Goal: Contribute content: Contribute content

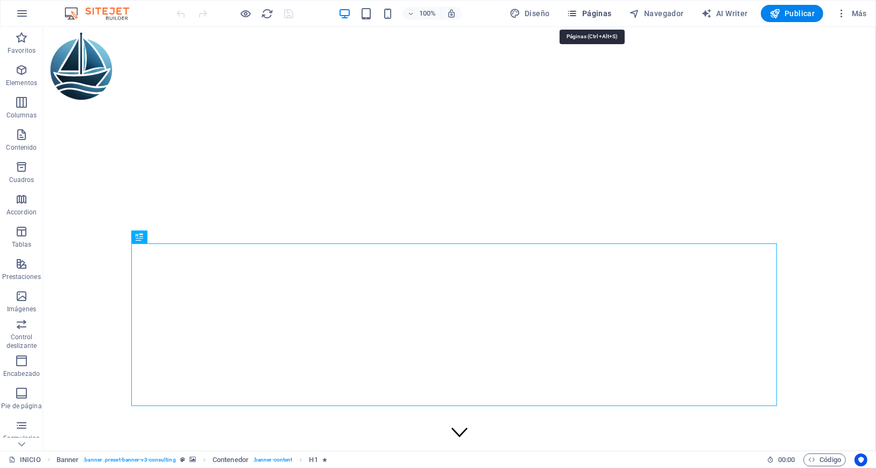
click at [589, 11] on span "Páginas" at bounding box center [589, 13] width 45 height 11
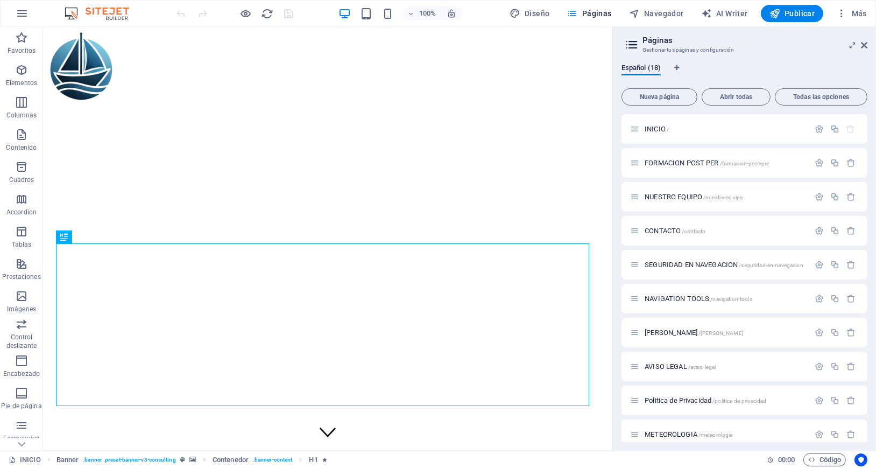
scroll to position [144, 0]
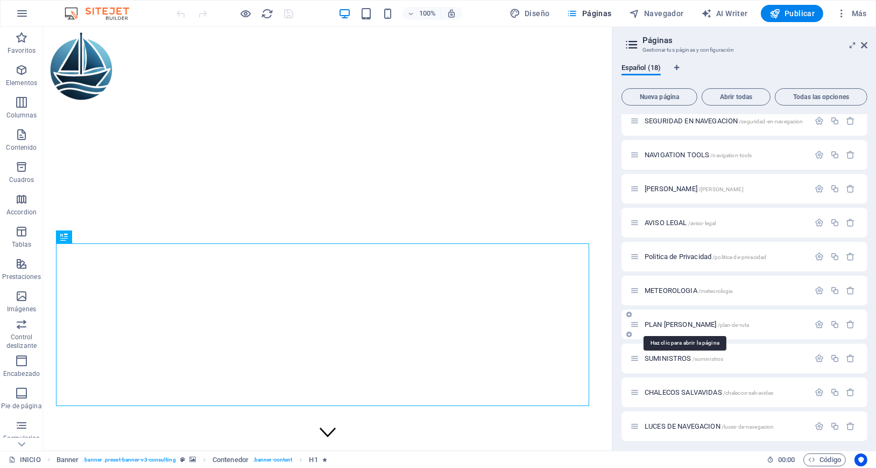
click at [663, 322] on span "PLAN [PERSON_NAME] /plan-de-ruta" at bounding box center [697, 324] width 104 height 8
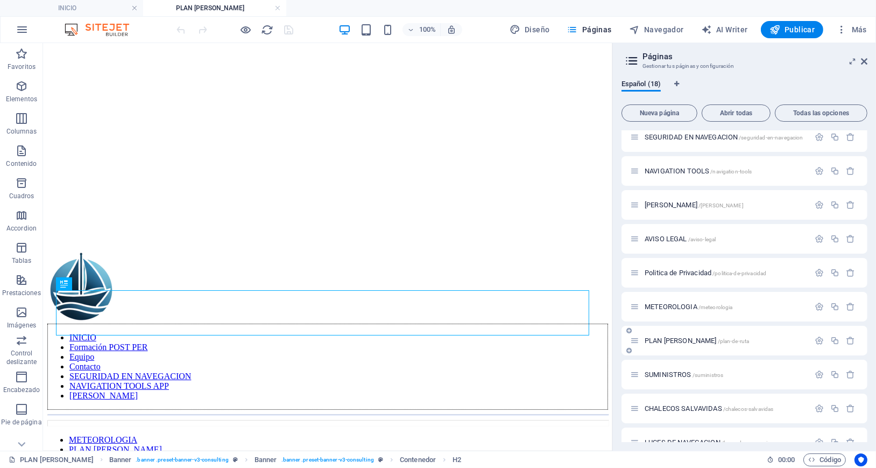
scroll to position [0, 0]
drag, startPoint x: 432, startPoint y: 314, endPoint x: 318, endPoint y: 426, distance: 160.2
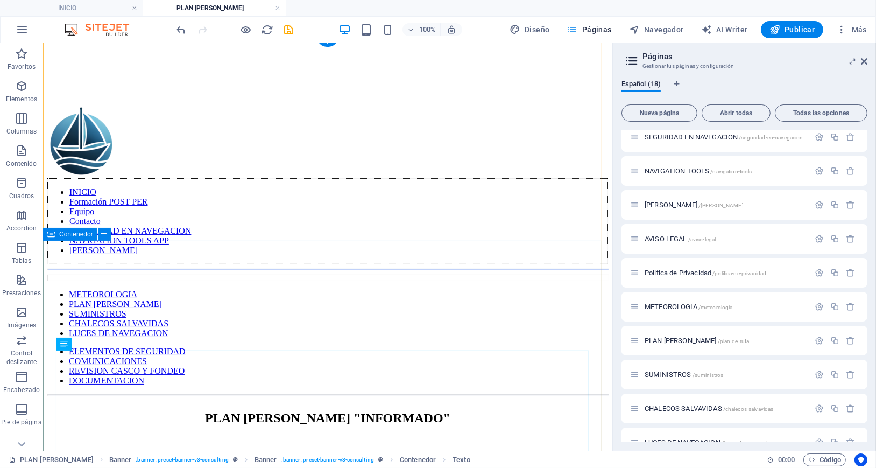
scroll to position [215, 0]
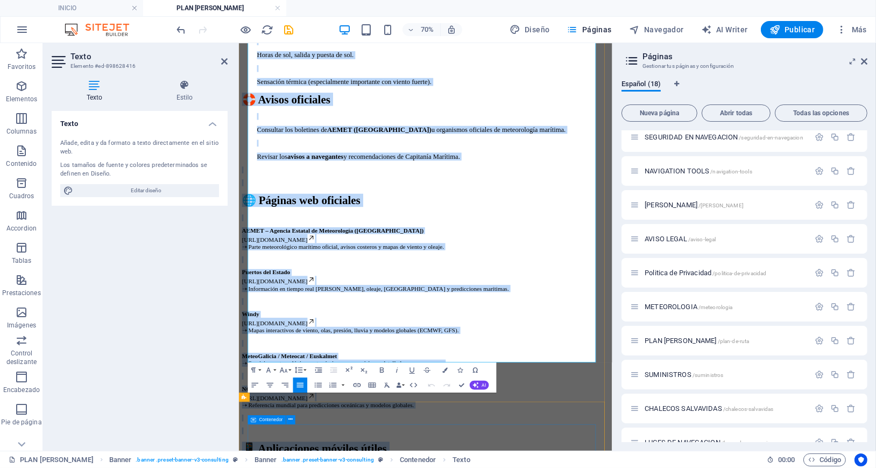
scroll to position [1281, 0]
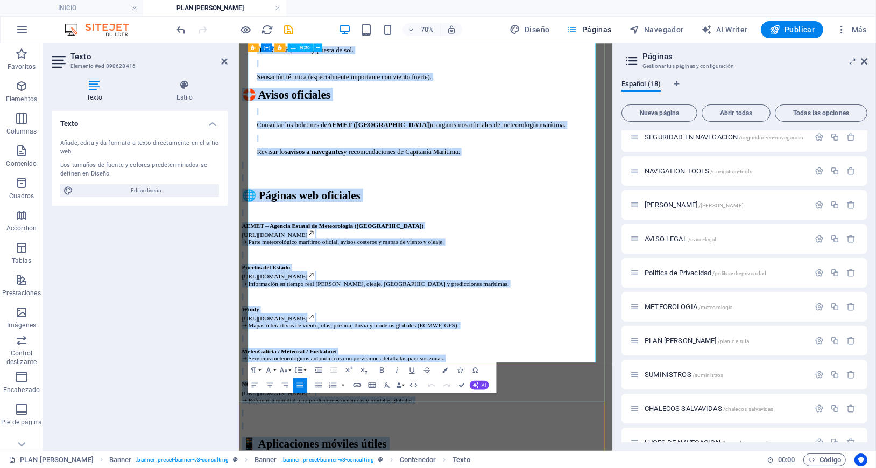
drag, startPoint x: 269, startPoint y: 181, endPoint x: 656, endPoint y: 465, distance: 480.4
click at [656, 465] on div "🌦️ La importancia de revisar la meteorología Días antes de nuestra salida al ma…" at bounding box center [505, 185] width 525 height 1709
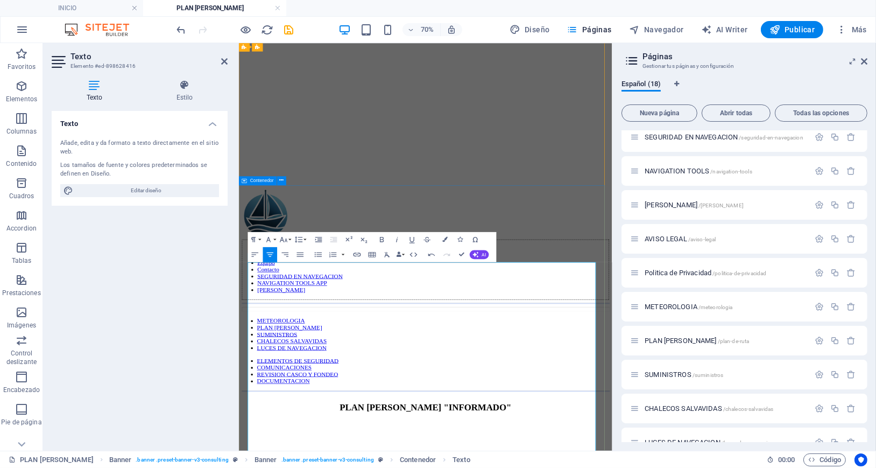
scroll to position [215, 0]
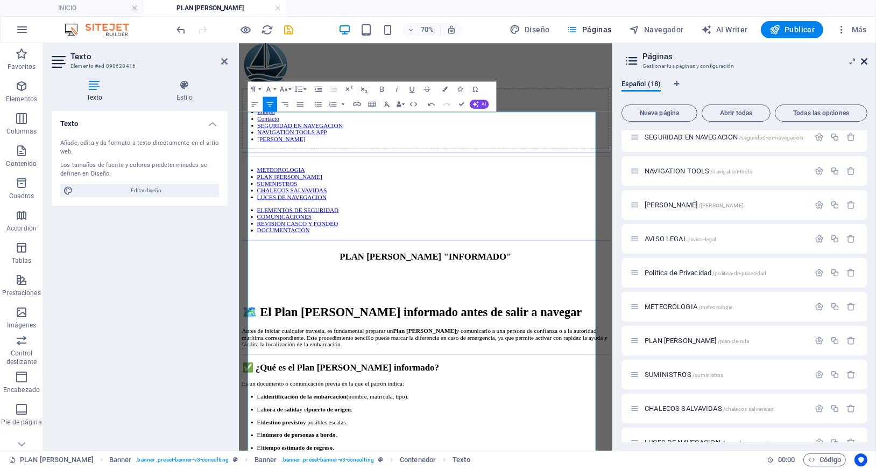
click at [862, 59] on icon at bounding box center [864, 61] width 6 height 9
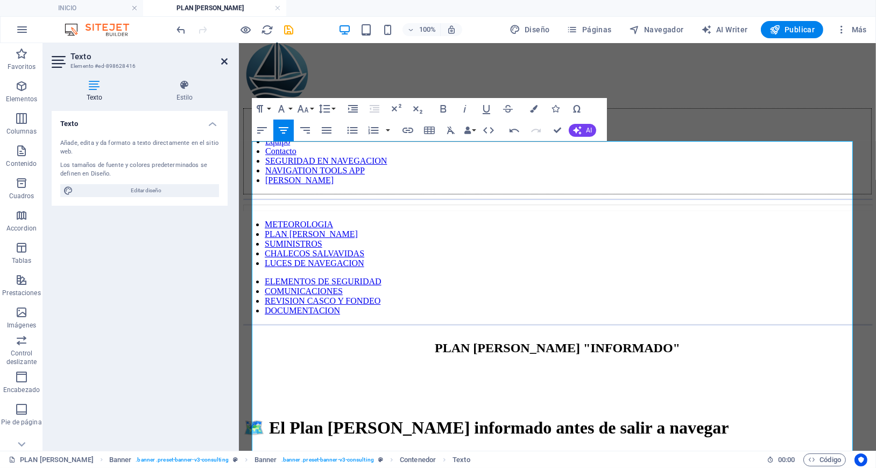
click at [221, 60] on icon at bounding box center [224, 61] width 6 height 9
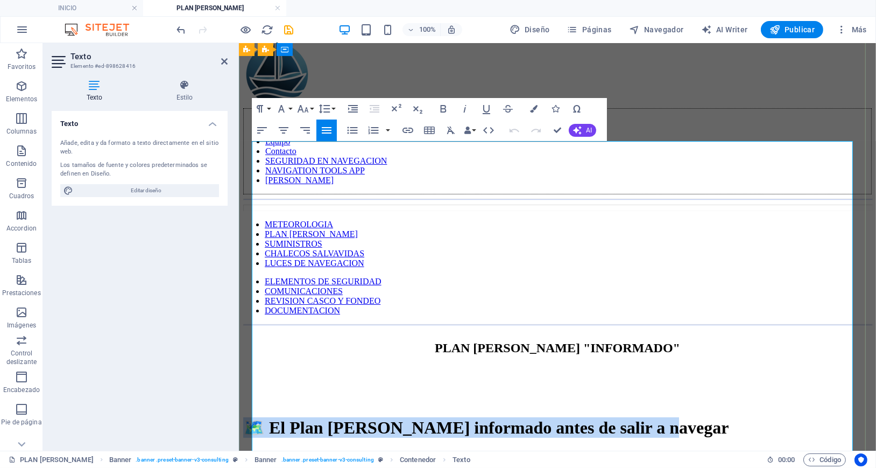
drag, startPoint x: 660, startPoint y: 238, endPoint x: 271, endPoint y: 195, distance: 391.4
click at [271, 416] on h1 "🗺️ El Plan de Ruta informado antes de salir a navegar" at bounding box center [557, 426] width 628 height 20
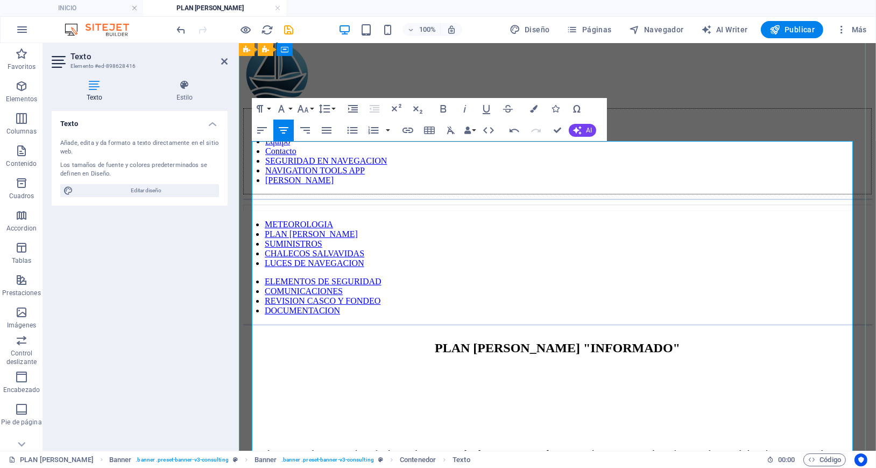
drag, startPoint x: 683, startPoint y: 239, endPoint x: 254, endPoint y: 210, distance: 429.3
click at [254, 448] on p "Antes de iniciar cualquier travesía, es fundamental preparar un Plan de Ruta y …" at bounding box center [557, 457] width 628 height 19
click at [312, 109] on button "Font Size" at bounding box center [305, 109] width 20 height 22
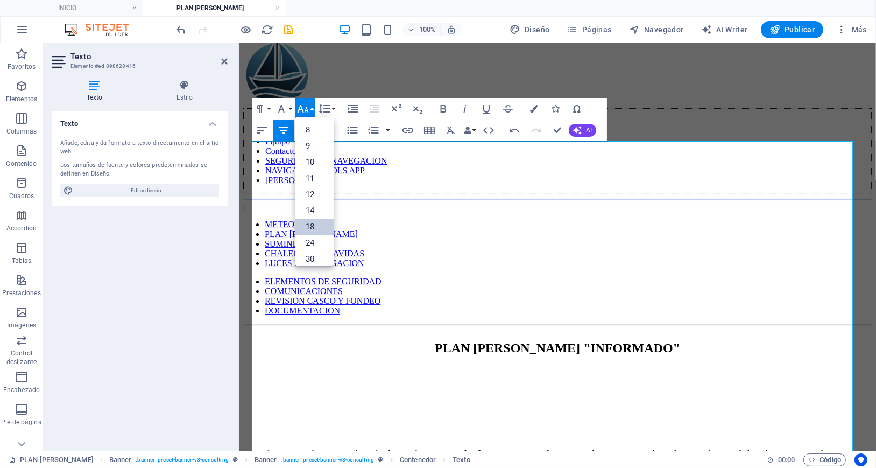
click at [313, 227] on link "18" at bounding box center [314, 226] width 39 height 16
click at [326, 131] on icon "button" at bounding box center [326, 130] width 13 height 13
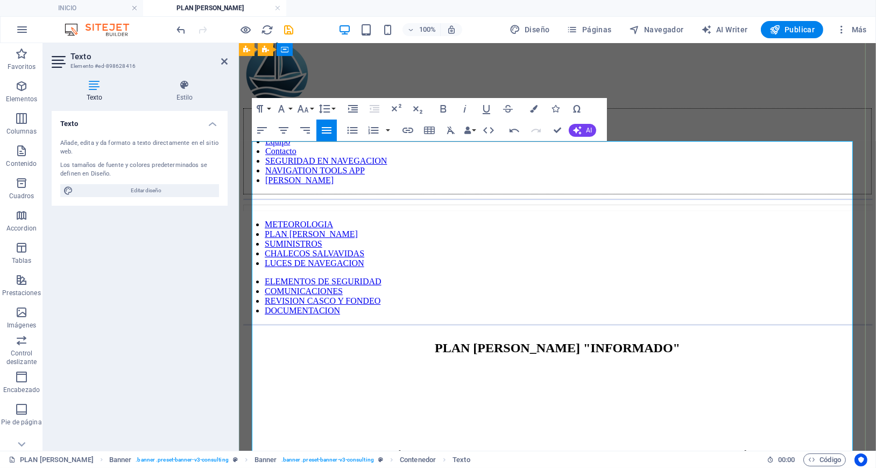
click at [411, 448] on span "Antes de iniciar cualquier travesía, es fundamental preparar un Plan de Ruta y …" at bounding box center [557, 464] width 628 height 33
click at [380, 416] on h1 at bounding box center [557, 426] width 628 height 20
click at [254, 448] on span "Antes de iniciar cualquier travesía, es fundamental preparar un Plan de Ruta y …" at bounding box center [557, 464] width 628 height 33
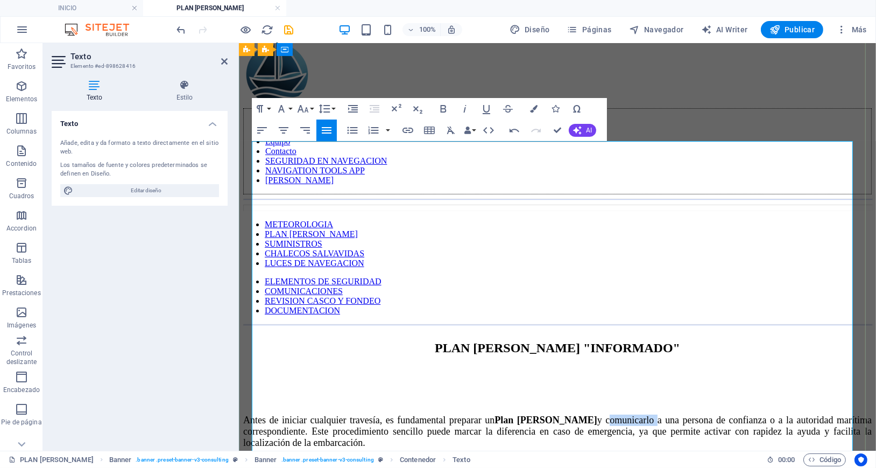
drag, startPoint x: 635, startPoint y: 159, endPoint x: 696, endPoint y: 160, distance: 60.8
click at [696, 414] on span "Antes de iniciar cualquier travesía, es fundamental preparar un Plan de Ruta y …" at bounding box center [557, 430] width 628 height 33
click at [486, 108] on icon "button" at bounding box center [486, 108] width 13 height 13
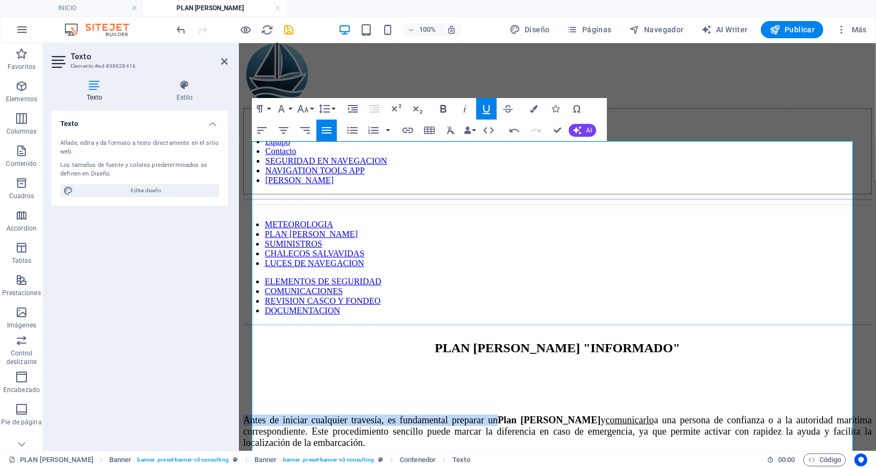
click at [442, 108] on icon "button" at bounding box center [443, 108] width 13 height 13
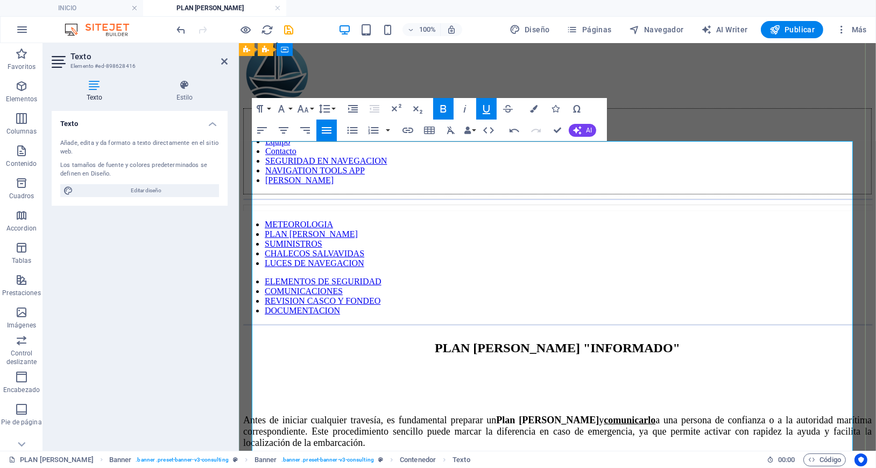
click at [734, 414] on span "Antes de iniciar cualquier travesía, es fundamental preparar un Plan de Ruta y …" at bounding box center [557, 430] width 628 height 33
click at [402, 414] on span "Antes de iniciar cualquier travesía, es fundamental preparar un Plan de Ruta y …" at bounding box center [557, 430] width 628 height 33
click at [506, 414] on span "Antes de iniciar cualquier travesía, es fundamental preparar un Plan de Ruta y …" at bounding box center [557, 430] width 628 height 33
click at [420, 414] on span "Antes de iniciar cualquier travesía, es fundamental preparar un Plan de Ruta y …" at bounding box center [557, 430] width 628 height 33
click at [490, 414] on span "Antes de iniciar cualquier travesía, es fundamental preparar un Plan de Ruta y …" at bounding box center [557, 430] width 628 height 33
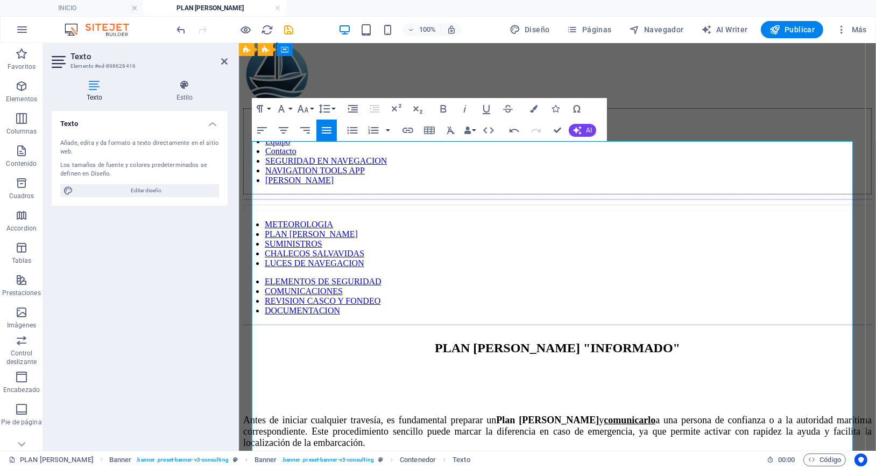
click at [588, 414] on span "Antes de iniciar cualquier travesía, es fundamental preparar un Plan de Ruta y …" at bounding box center [557, 430] width 628 height 33
click at [679, 414] on p "Antes de iniciar cualquier travesía, es fundamental preparar un Plan de Ruta y …" at bounding box center [557, 431] width 628 height 34
drag, startPoint x: 796, startPoint y: 221, endPoint x: 314, endPoint y: 226, distance: 482.1
click at [314, 467] on h2 "✅ ¿Qué es el Plan [PERSON_NAME] informado?" at bounding box center [557, 475] width 628 height 15
click at [304, 108] on icon "button" at bounding box center [302, 108] width 13 height 13
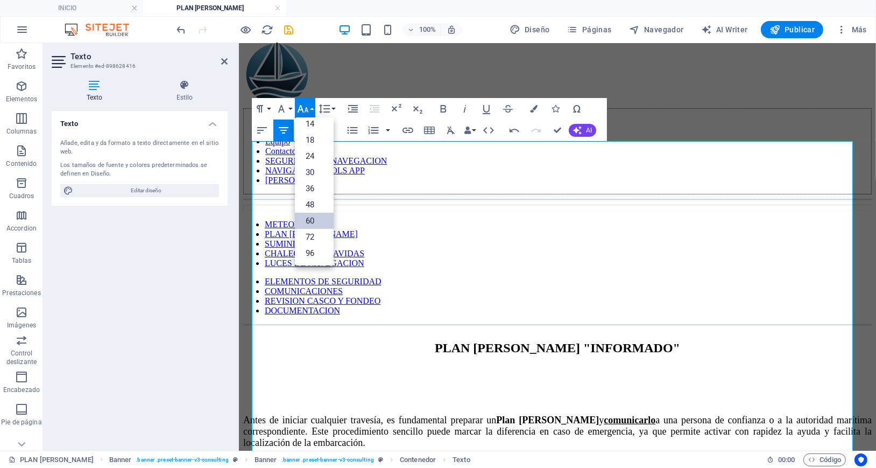
scroll to position [87, 0]
click at [309, 169] on link "30" at bounding box center [314, 172] width 39 height 16
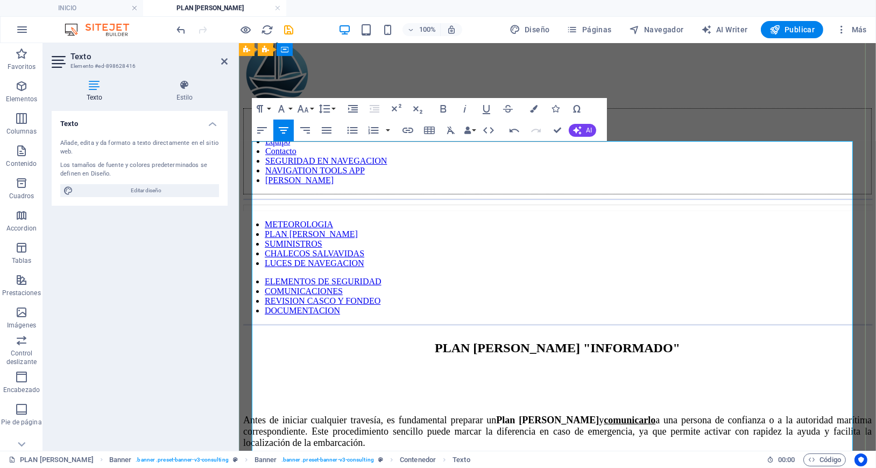
drag, startPoint x: 407, startPoint y: 248, endPoint x: 733, endPoint y: 389, distance: 354.7
click at [308, 112] on icon "button" at bounding box center [302, 108] width 13 height 13
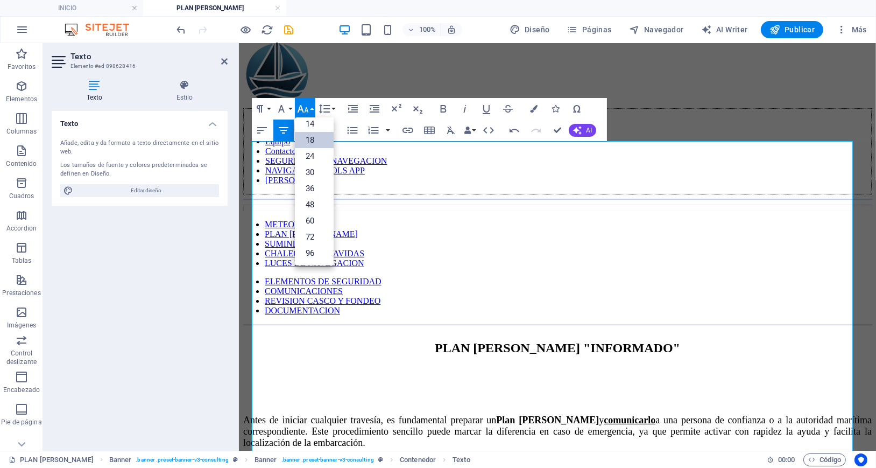
click at [315, 140] on link "18" at bounding box center [314, 140] width 39 height 16
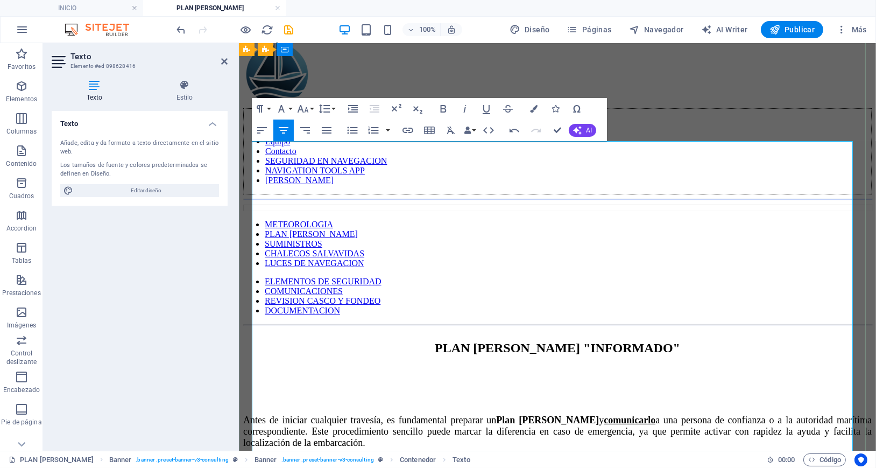
drag, startPoint x: 386, startPoint y: 250, endPoint x: 770, endPoint y: 400, distance: 412.2
click at [302, 107] on icon "button" at bounding box center [302, 108] width 13 height 13
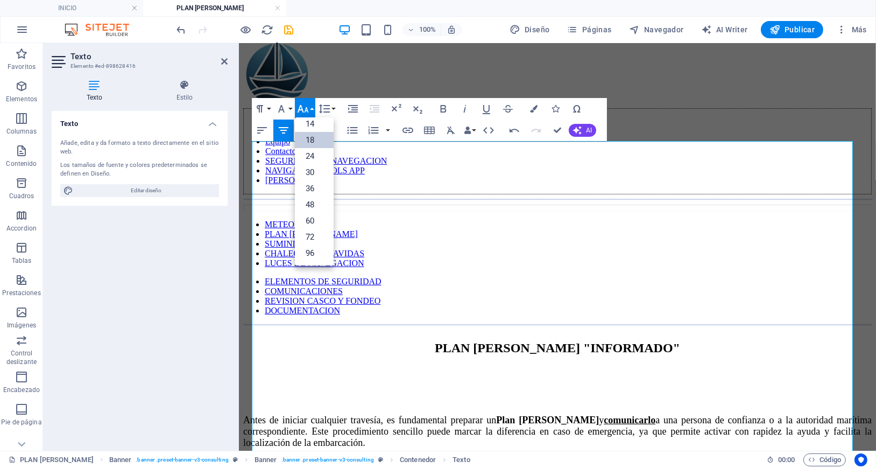
click at [314, 138] on link "18" at bounding box center [314, 140] width 39 height 16
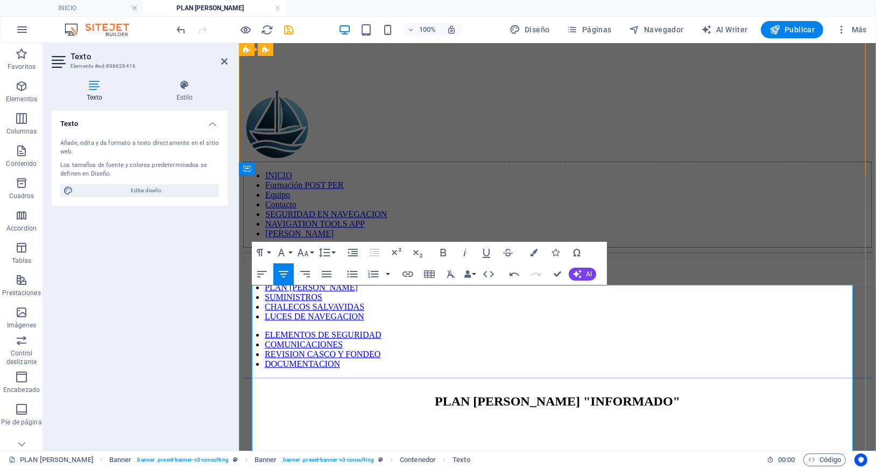
scroll to position [215, 0]
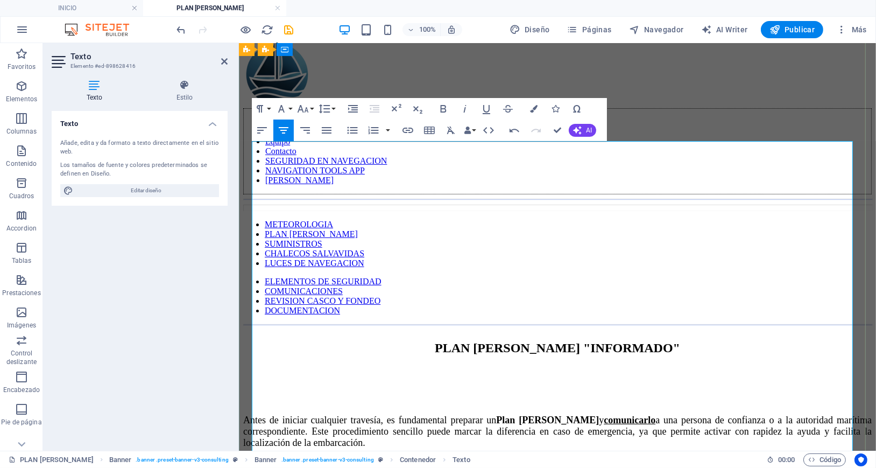
drag, startPoint x: 683, startPoint y: 229, endPoint x: 434, endPoint y: 231, distance: 249.1
click at [302, 108] on icon "button" at bounding box center [303, 109] width 11 height 8
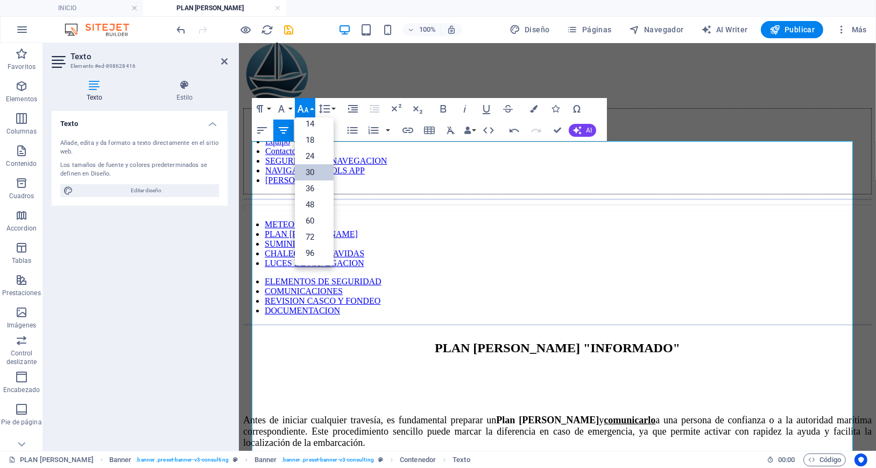
scroll to position [87, 0]
click at [309, 169] on link "30" at bounding box center [314, 172] width 39 height 16
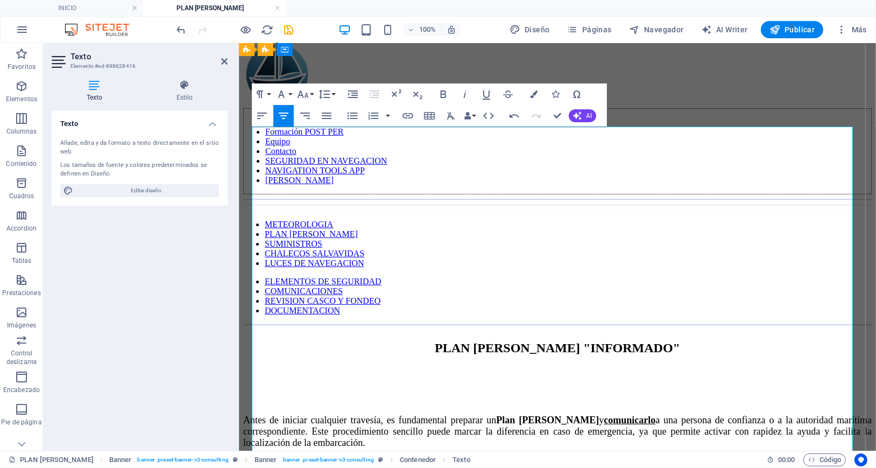
scroll to position [358, 0]
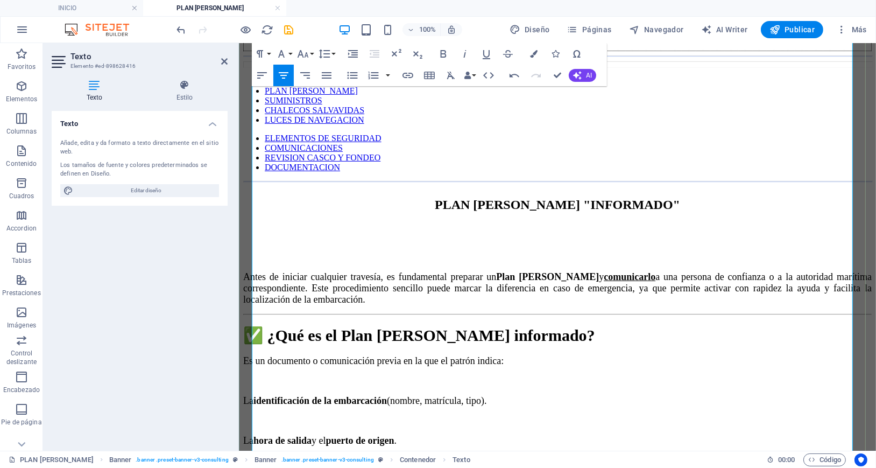
drag, startPoint x: 656, startPoint y: 318, endPoint x: 387, endPoint y: 321, distance: 269.0
click at [308, 53] on icon "button" at bounding box center [302, 53] width 13 height 13
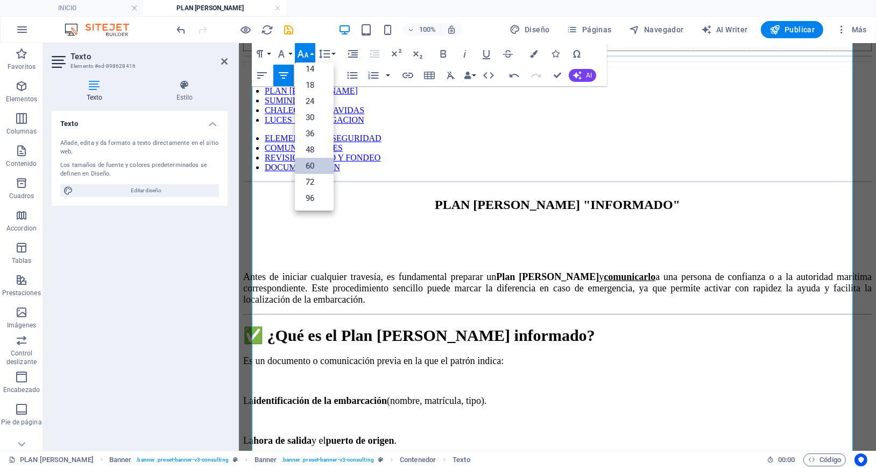
scroll to position [87, 0]
click at [315, 112] on link "30" at bounding box center [314, 117] width 39 height 16
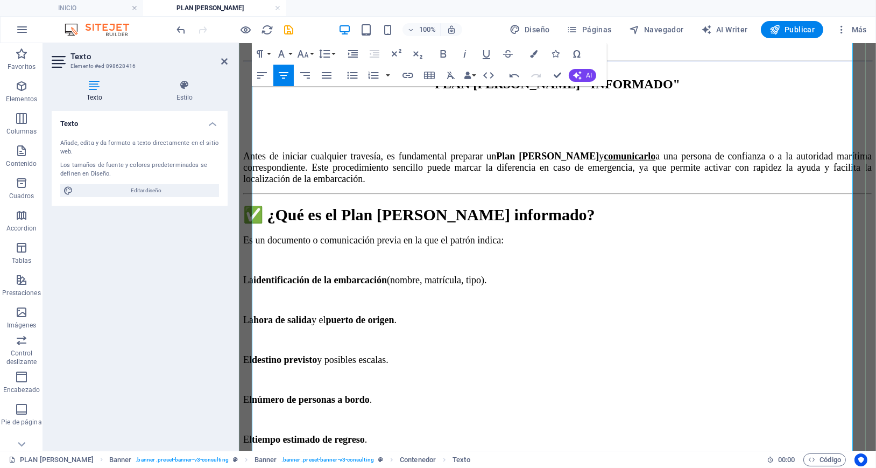
scroll to position [574, 0]
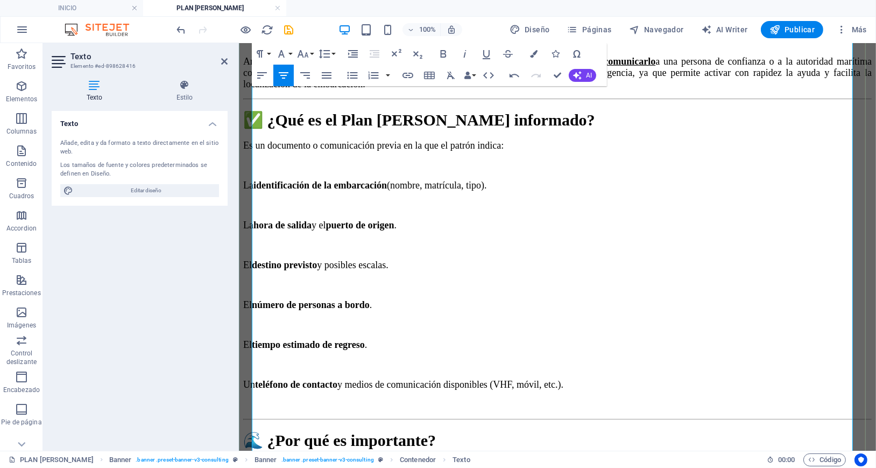
click at [365, 459] on p "Permite que familiares o autoridades sepan tu posición aproximada en caso de de…" at bounding box center [567, 464] width 607 height 10
drag, startPoint x: 651, startPoint y: 191, endPoint x: 364, endPoint y: 144, distance: 290.7
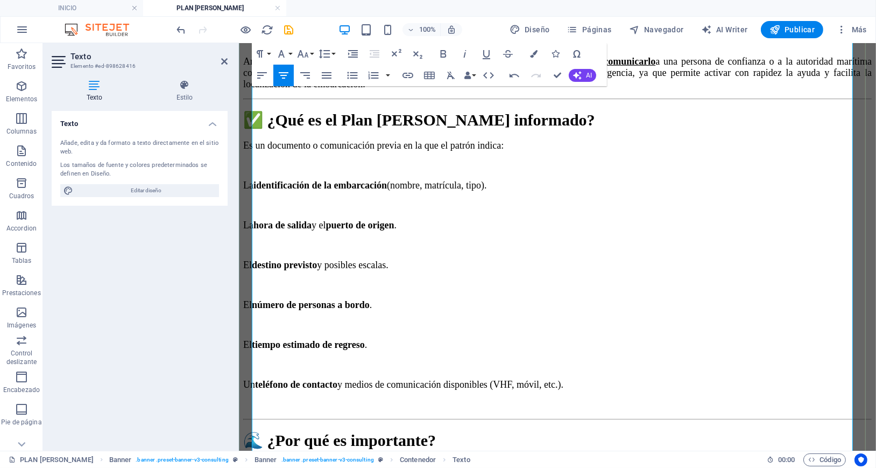
click at [364, 144] on div "Antes de iniciar cualquier travesía, es fundamental preparar un Plan de Ruta y …" at bounding box center [557, 445] width 628 height 817
click at [306, 53] on icon "button" at bounding box center [303, 54] width 11 height 8
click at [312, 86] on link "18" at bounding box center [314, 85] width 39 height 16
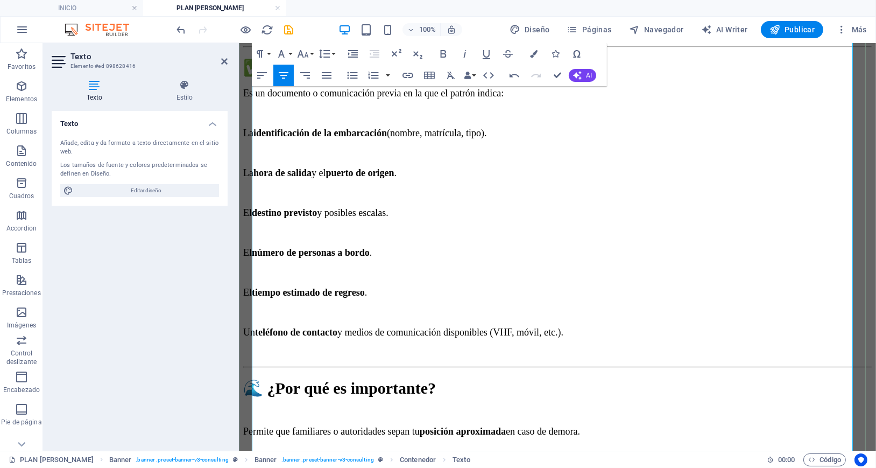
scroll to position [645, 0]
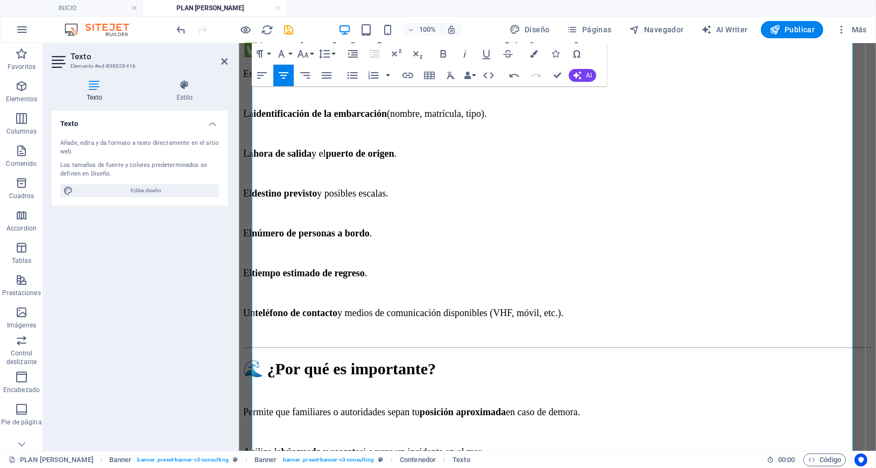
drag, startPoint x: 776, startPoint y: 210, endPoint x: 343, endPoint y: 198, distance: 433.3
click at [299, 56] on icon "button" at bounding box center [303, 54] width 11 height 8
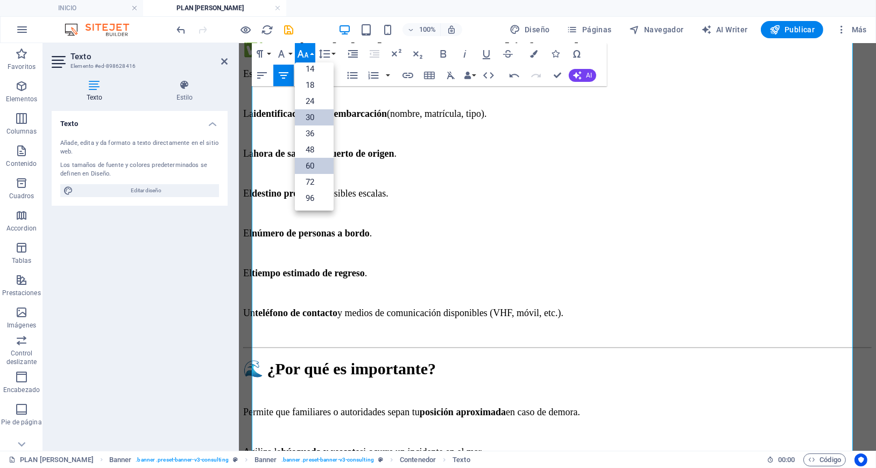
click at [308, 117] on link "30" at bounding box center [314, 117] width 39 height 16
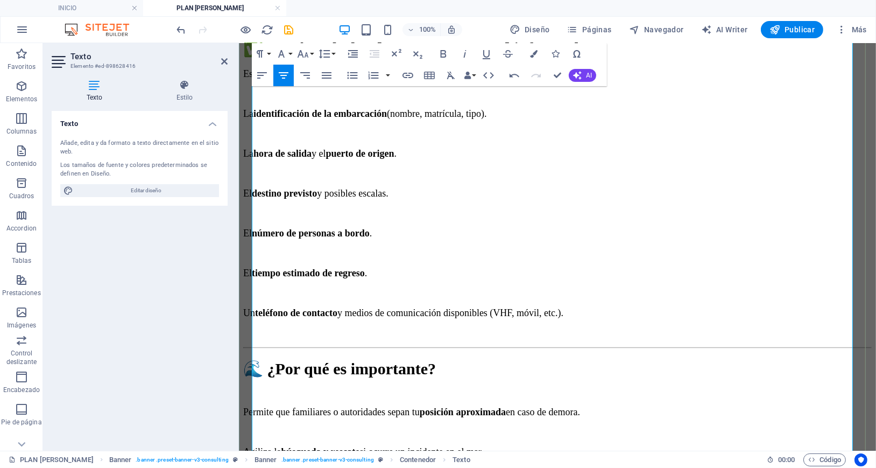
drag, startPoint x: 688, startPoint y: 324, endPoint x: 386, endPoint y: 238, distance: 313.7
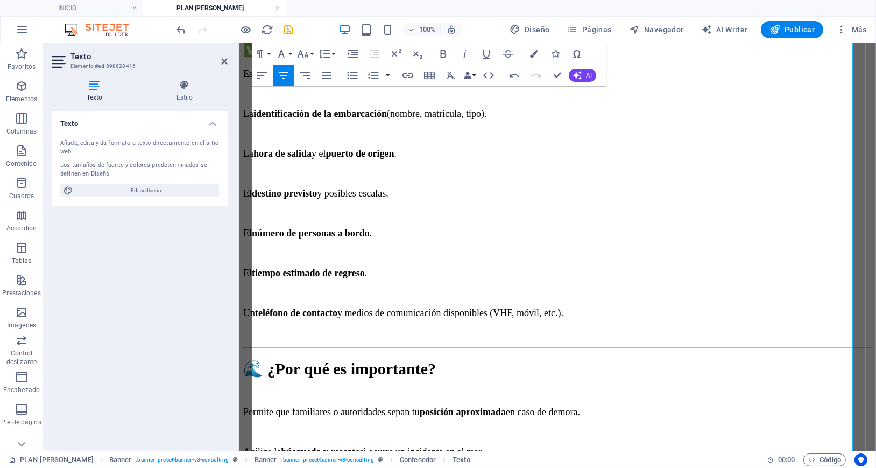
click at [386, 238] on div "Antes de iniciar cualquier travesía, es fundamental preparar un Plan de Ruta y …" at bounding box center [557, 428] width 628 height 925
click at [305, 56] on icon "button" at bounding box center [303, 54] width 11 height 8
click at [312, 86] on link "18" at bounding box center [314, 85] width 39 height 16
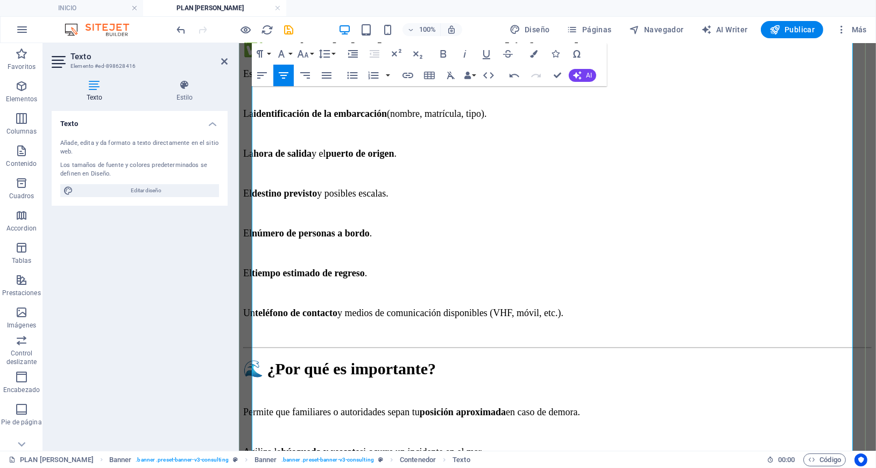
drag, startPoint x: 615, startPoint y: 308, endPoint x: 614, endPoint y: 319, distance: 10.8
drag, startPoint x: 590, startPoint y: 322, endPoint x: 260, endPoint y: 301, distance: 330.5
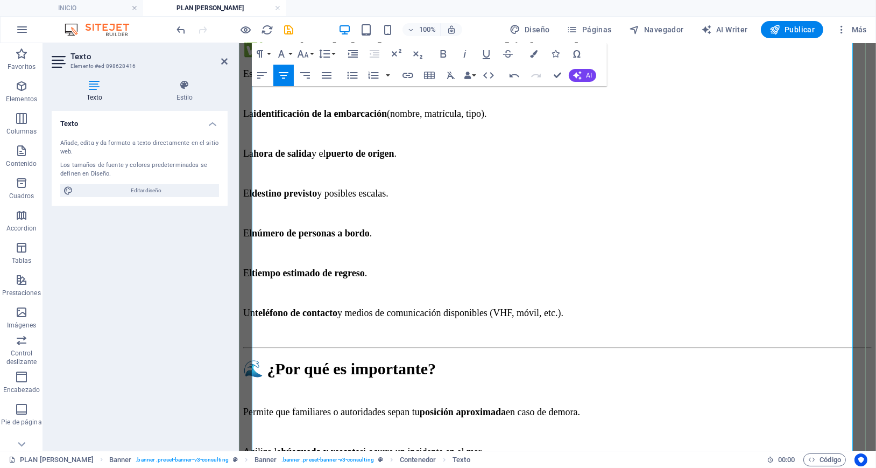
click at [260, 301] on div "Antes de iniciar cualquier travesía, es fundamental preparar un Plan de Ruta y …" at bounding box center [557, 439] width 628 height 947
drag, startPoint x: 581, startPoint y: 309, endPoint x: 599, endPoint y: 291, distance: 26.3
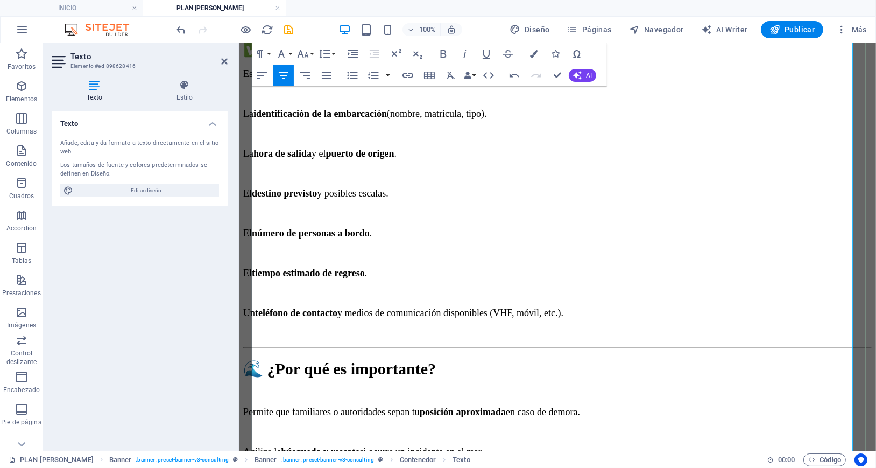
drag, startPoint x: 617, startPoint y: 296, endPoint x: 434, endPoint y: 279, distance: 184.2
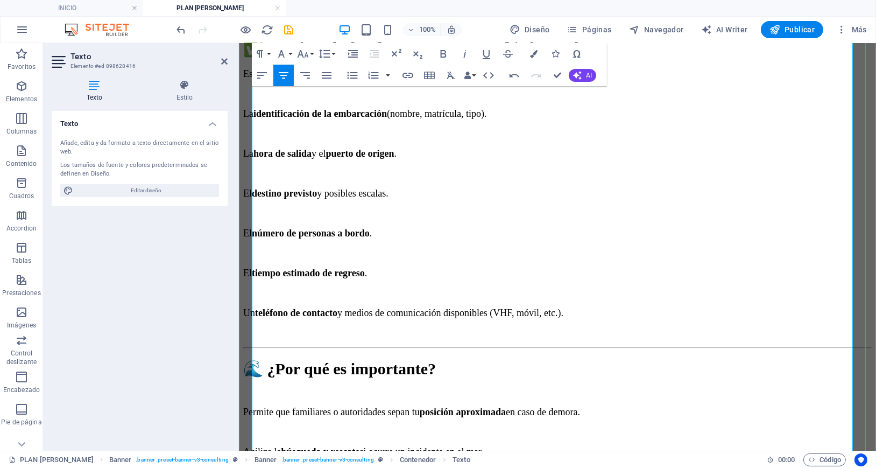
drag, startPoint x: 681, startPoint y: 267, endPoint x: 745, endPoint y: 267, distance: 64.0
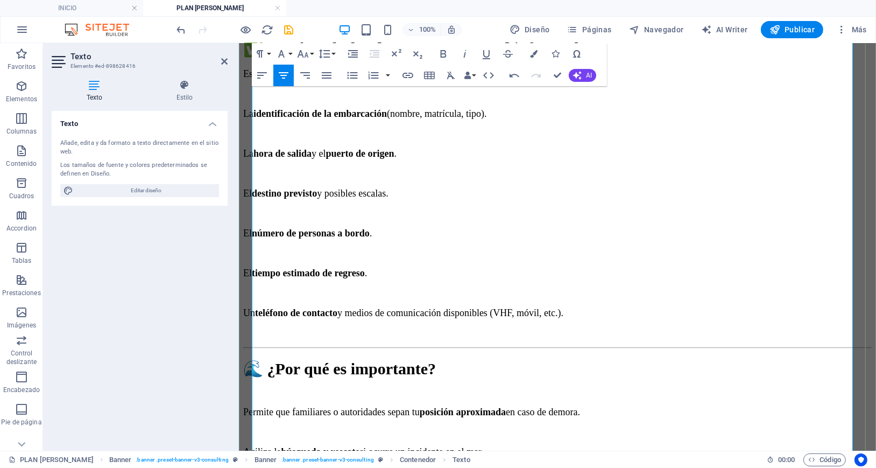
drag, startPoint x: 703, startPoint y: 269, endPoint x: 744, endPoint y: 268, distance: 40.9
click at [407, 74] on icon "button" at bounding box center [407, 75] width 13 height 13
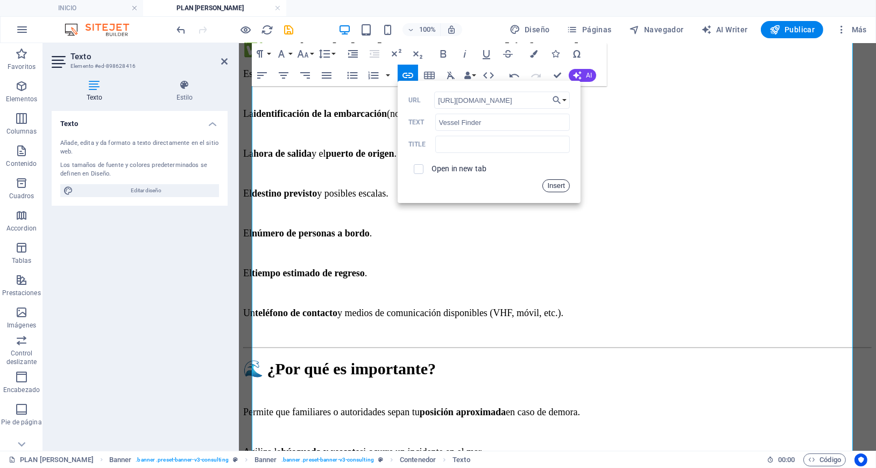
type input "https://www.vesselfinder.com"
click at [562, 186] on button "Insert" at bounding box center [555, 185] width 27 height 13
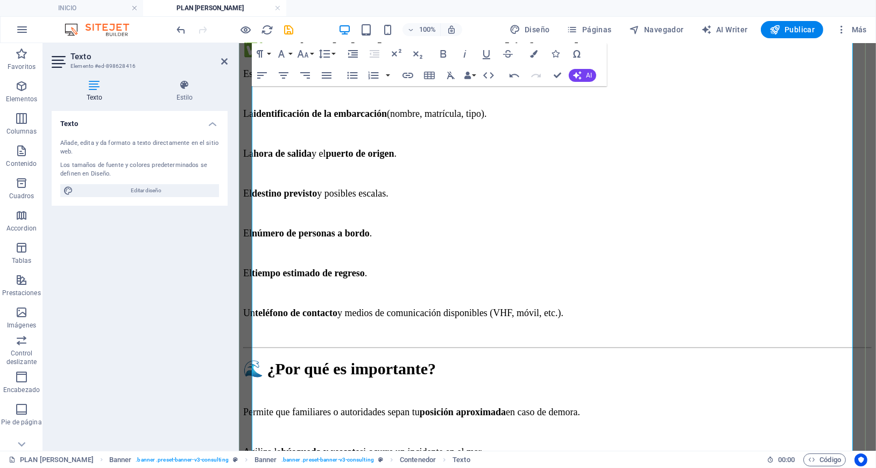
drag, startPoint x: 679, startPoint y: 266, endPoint x: 743, endPoint y: 268, distance: 64.1
click at [533, 51] on icon "button" at bounding box center [534, 54] width 8 height 8
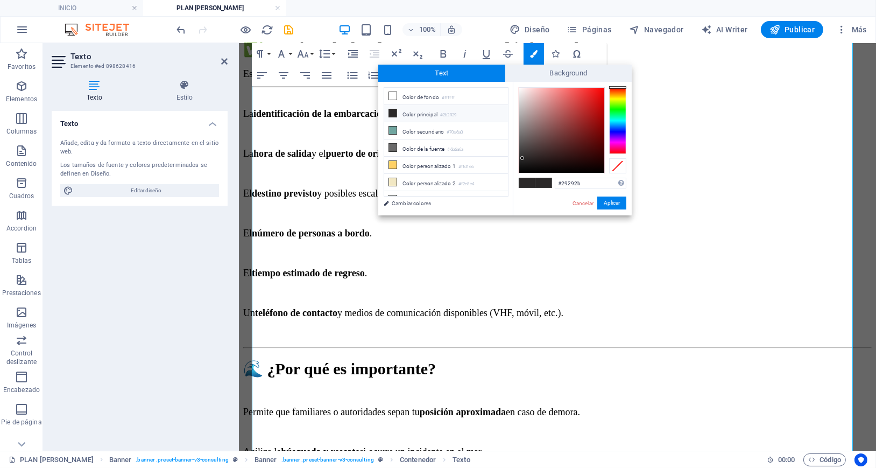
click at [617, 130] on div at bounding box center [617, 120] width 17 height 67
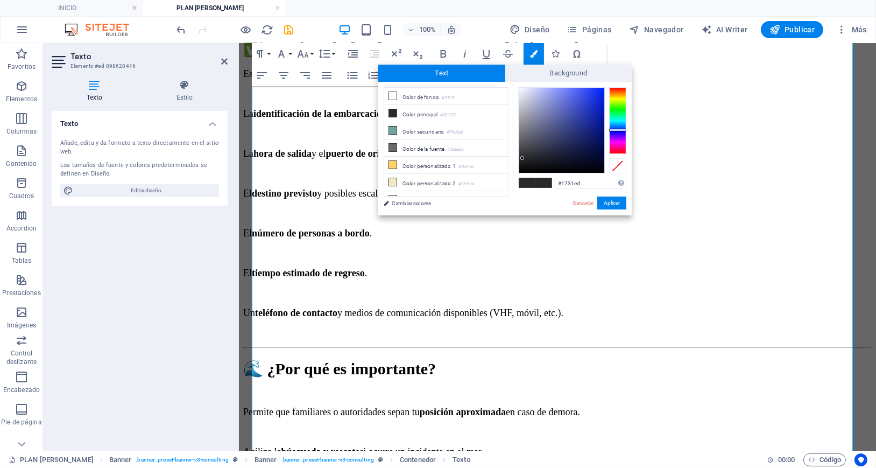
click at [596, 93] on div at bounding box center [561, 130] width 85 height 85
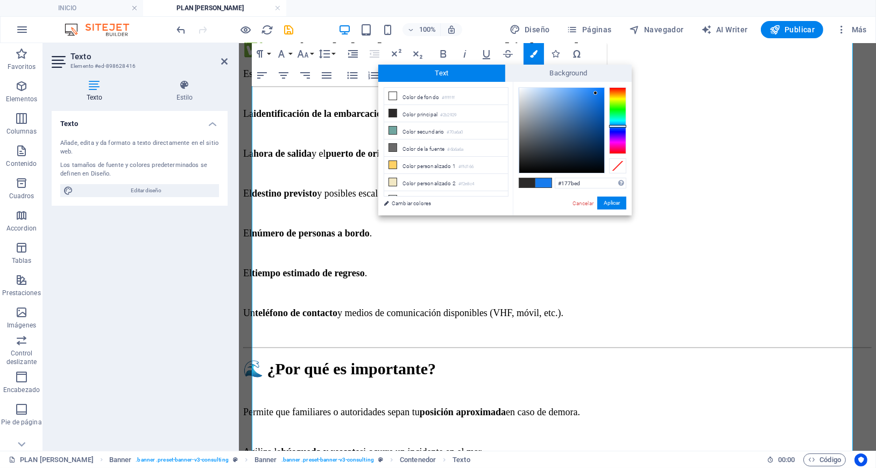
click at [619, 126] on div at bounding box center [617, 120] width 17 height 67
click at [618, 130] on div at bounding box center [617, 120] width 17 height 67
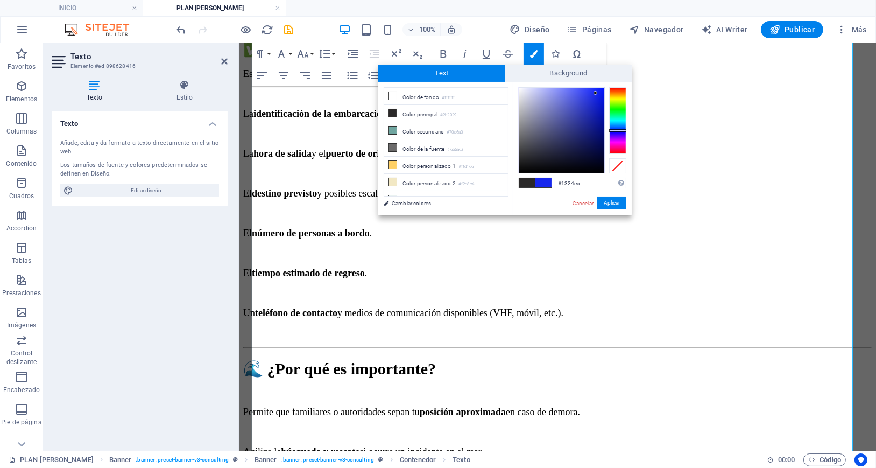
click at [597, 94] on div at bounding box center [561, 130] width 85 height 85
type input "#1c2cf0"
click at [594, 92] on div at bounding box center [561, 130] width 85 height 85
click at [615, 204] on button "Aplicar" at bounding box center [611, 202] width 29 height 13
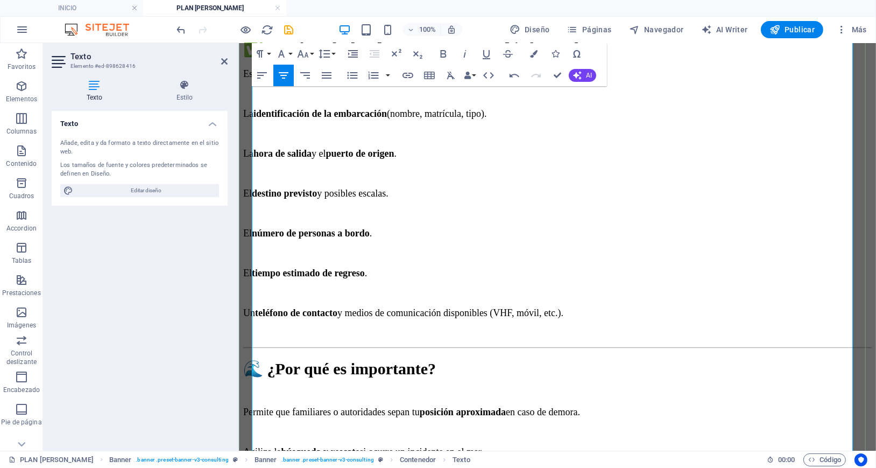
drag, startPoint x: 257, startPoint y: 241, endPoint x: 738, endPoint y: 389, distance: 503.4
click at [738, 389] on div "Antes de iniciar cualquier travesía, es fundamental preparar un Plan de Ruta y …" at bounding box center [557, 449] width 628 height 967
click at [327, 76] on icon "button" at bounding box center [326, 75] width 13 height 13
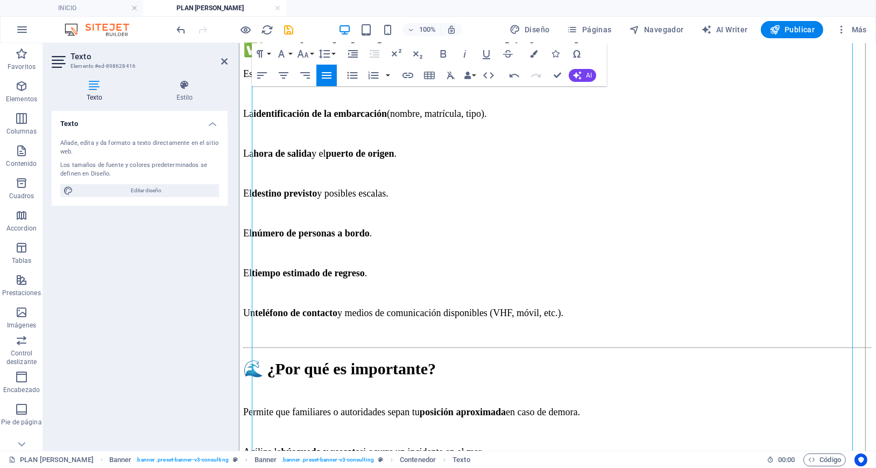
scroll to position [502, 0]
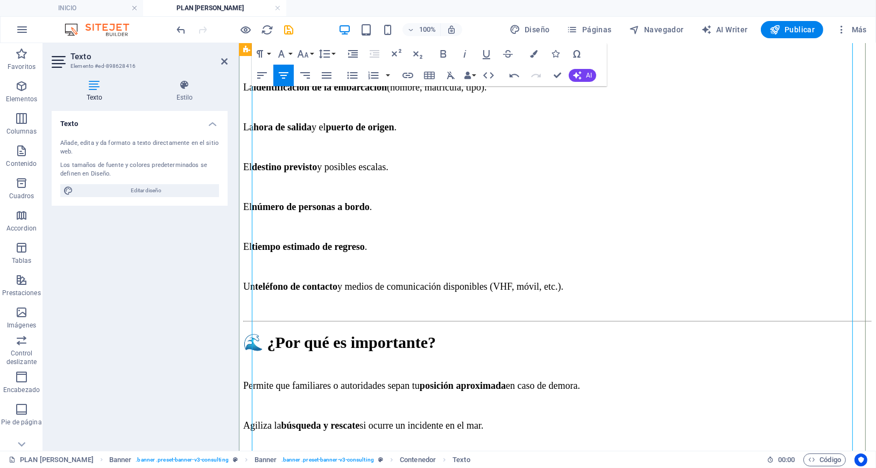
scroll to position [717, 0]
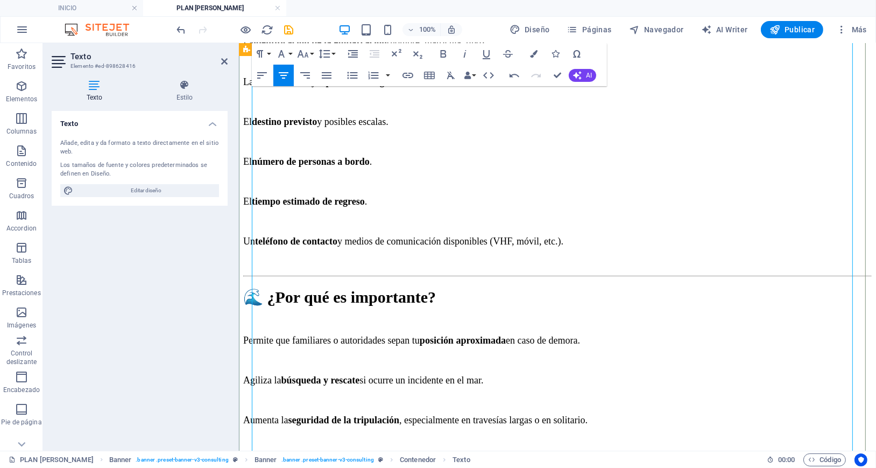
drag, startPoint x: 554, startPoint y: 320, endPoint x: 243, endPoint y: 171, distance: 344.4
click at [243, 171] on div "PLAN DE RUTA "INFORMADO" Antes de iniciar cualquier travesía, es fundamental pr…" at bounding box center [557, 361] width 628 height 1044
click at [281, 74] on icon "button" at bounding box center [283, 75] width 13 height 13
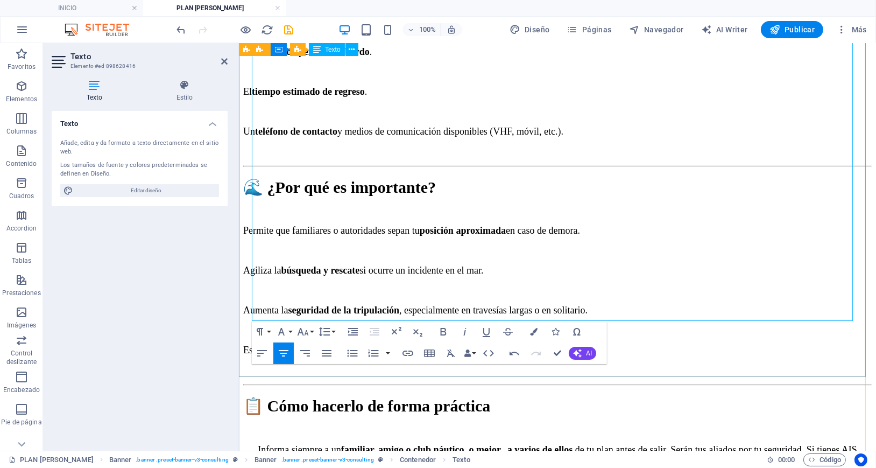
scroll to position [861, 0]
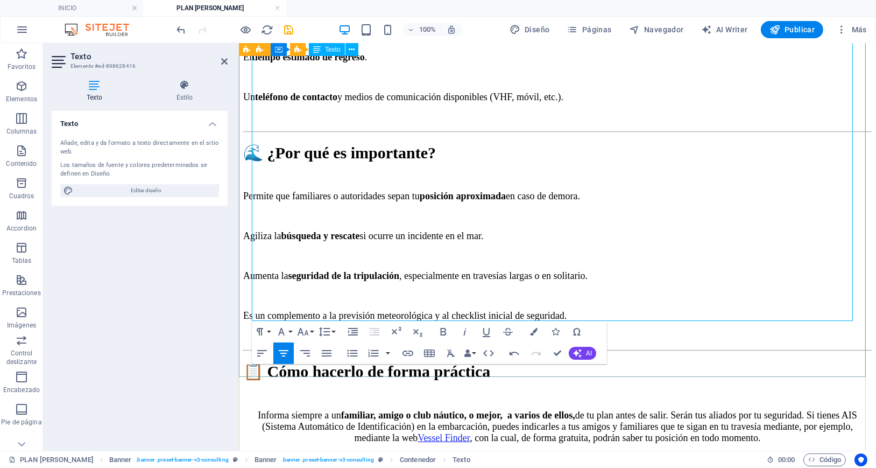
drag, startPoint x: 646, startPoint y: 217, endPoint x: 481, endPoint y: 210, distance: 164.8
click at [304, 331] on icon "button" at bounding box center [302, 331] width 13 height 13
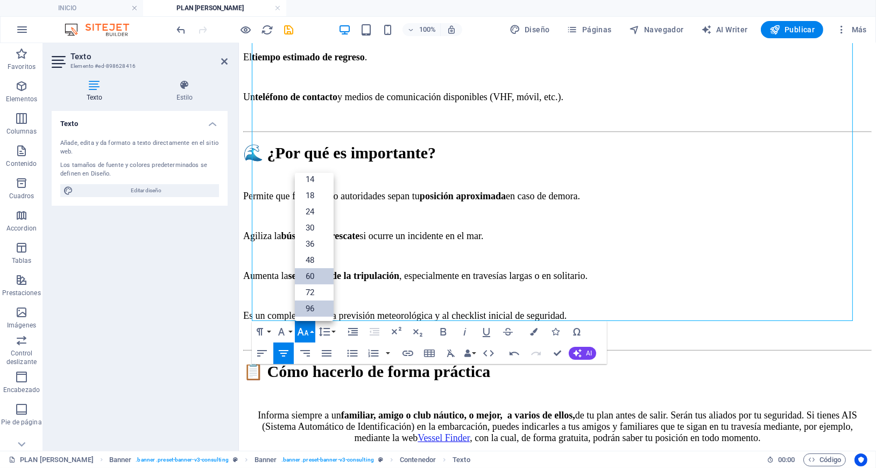
scroll to position [87, 0]
click at [319, 229] on link "30" at bounding box center [314, 228] width 39 height 16
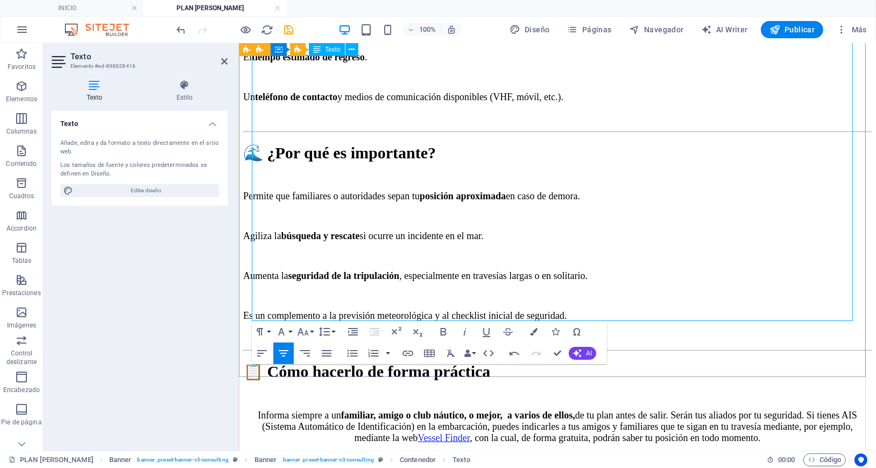
drag, startPoint x: 711, startPoint y: 290, endPoint x: 684, endPoint y: 282, distance: 28.1
drag, startPoint x: 715, startPoint y: 287, endPoint x: 253, endPoint y: 236, distance: 463.9
click at [253, 236] on div "Antes de iniciar cualquier travesía, es fundamental preparar un Plan de Ruta y …" at bounding box center [557, 235] width 628 height 971
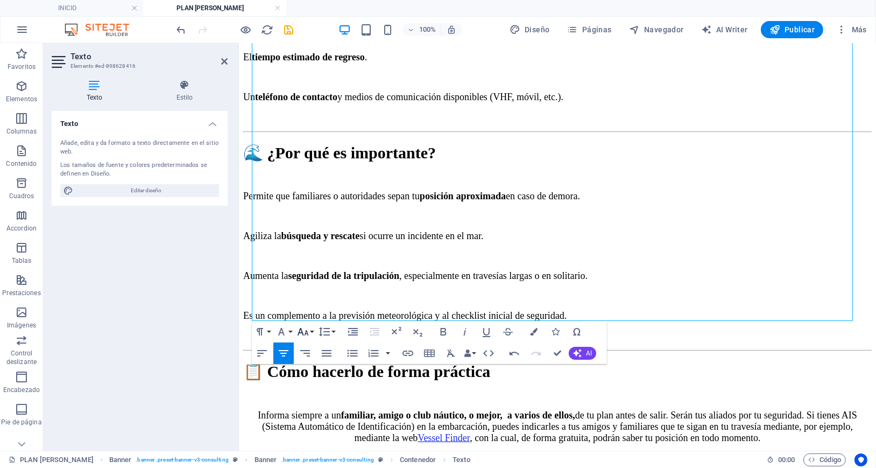
click at [306, 336] on icon "button" at bounding box center [302, 331] width 13 height 13
click at [314, 193] on link "18" at bounding box center [314, 195] width 39 height 16
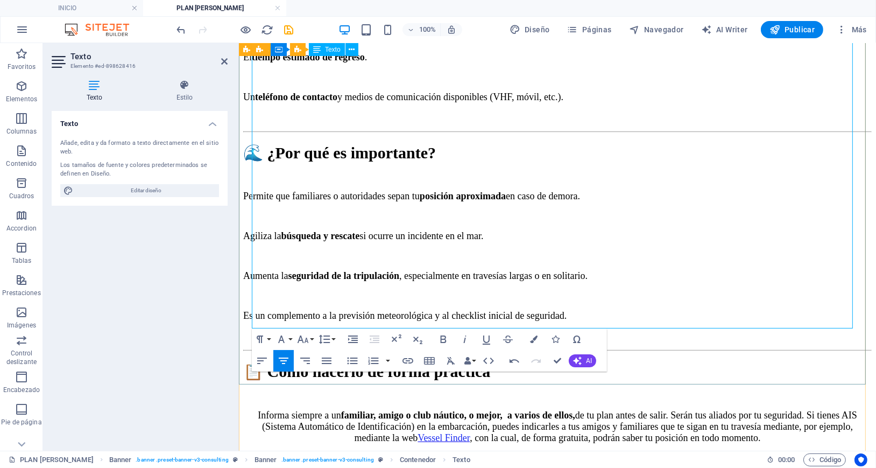
drag, startPoint x: 270, startPoint y: 228, endPoint x: 244, endPoint y: 239, distance: 27.7
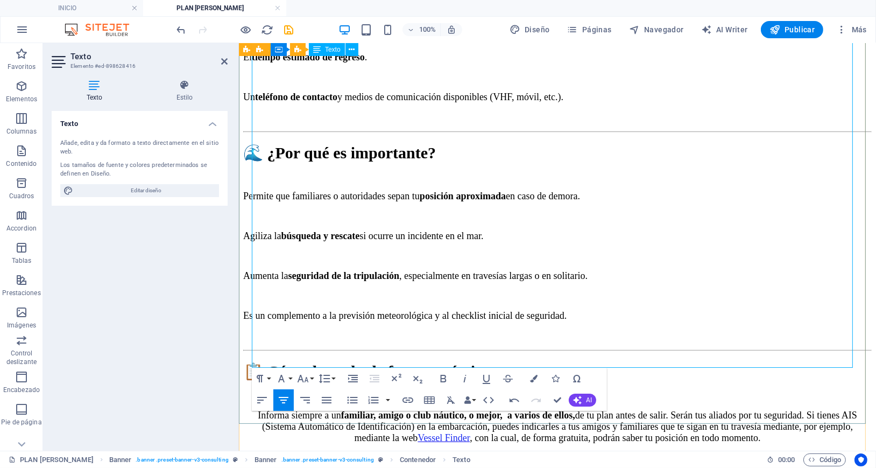
scroll to position [932, 0]
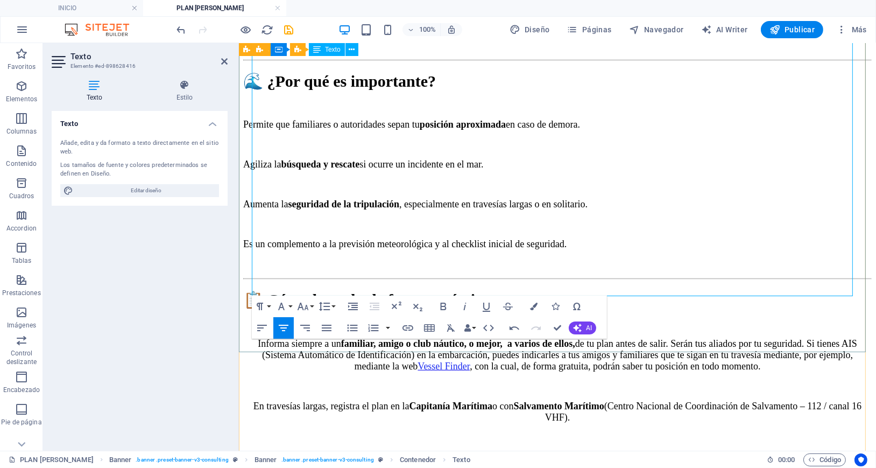
drag, startPoint x: 592, startPoint y: 142, endPoint x: 519, endPoint y: 142, distance: 73.2
drag, startPoint x: 261, startPoint y: 245, endPoint x: 356, endPoint y: 241, distance: 94.8
click at [310, 308] on button "Font Size" at bounding box center [305, 306] width 20 height 22
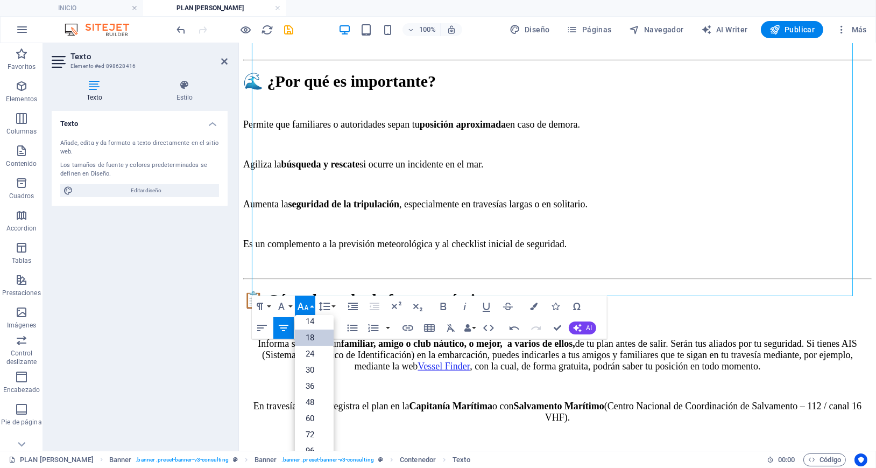
scroll to position [87, 0]
click at [315, 368] on link "30" at bounding box center [314, 370] width 39 height 16
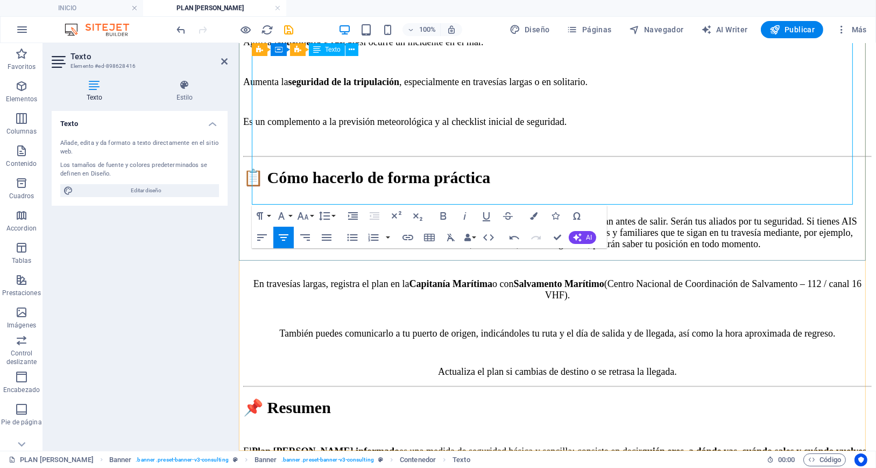
click at [765, 465] on p "No requiere grandes trámites, pero puede salvar vidas en caso de emergencia." at bounding box center [557, 476] width 628 height 23
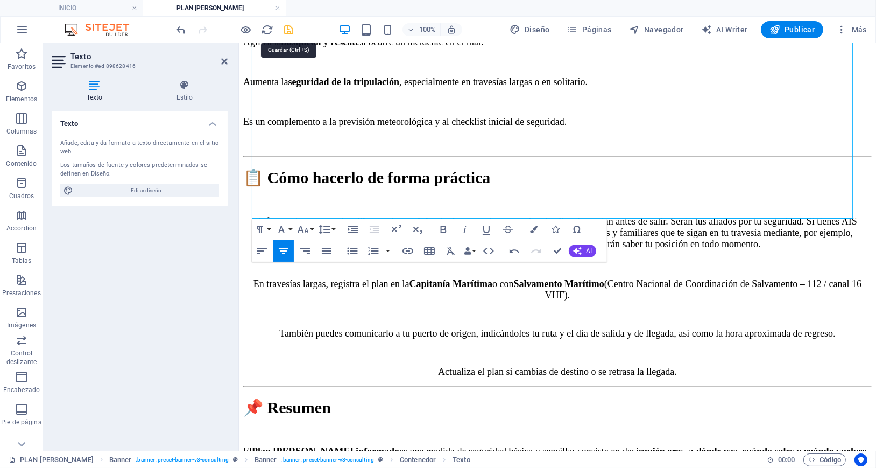
click at [287, 29] on icon "save" at bounding box center [289, 30] width 12 height 12
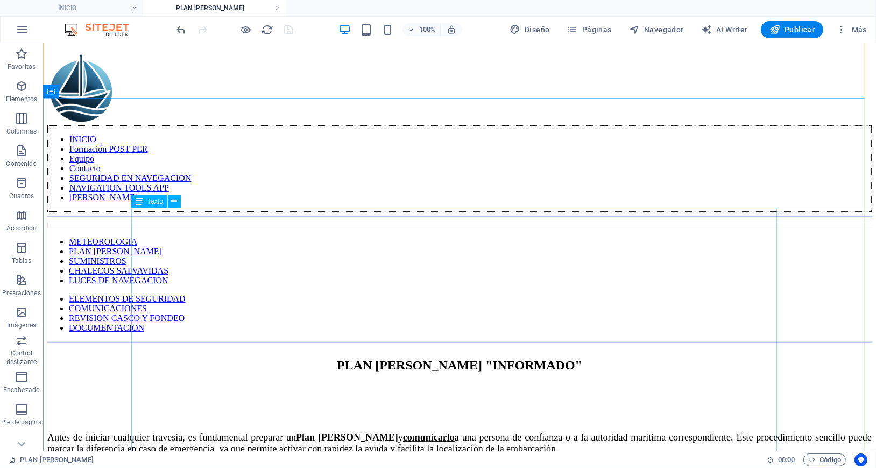
scroll to position [215, 0]
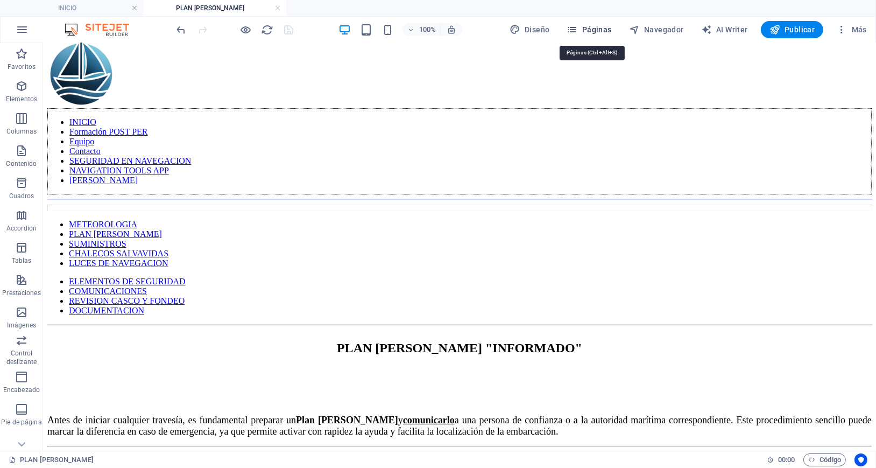
click at [599, 29] on span "Páginas" at bounding box center [589, 29] width 45 height 11
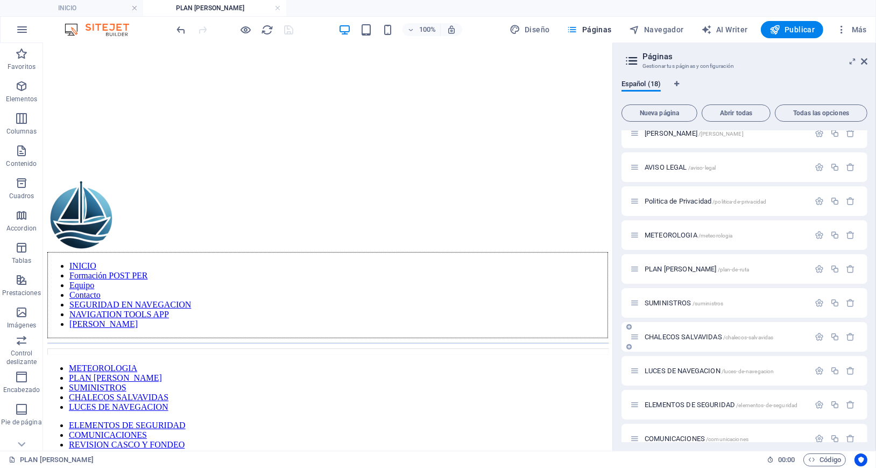
click at [675, 299] on span "SUMINISTROS /suministros" at bounding box center [684, 303] width 79 height 8
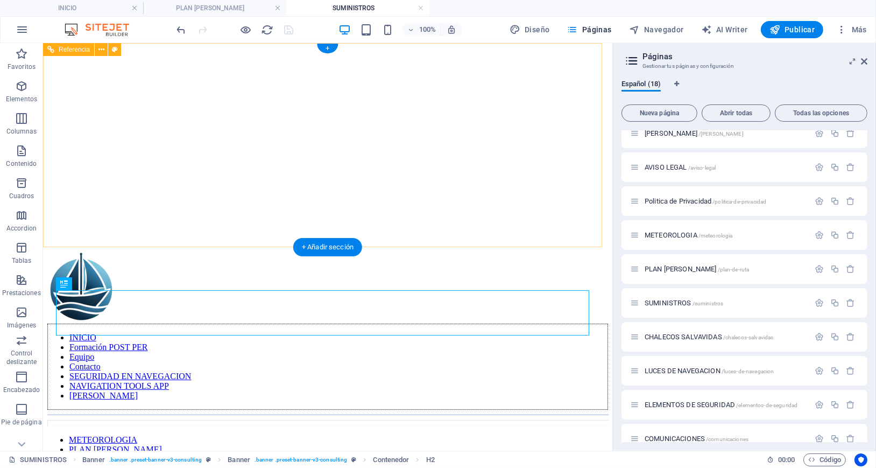
scroll to position [144, 0]
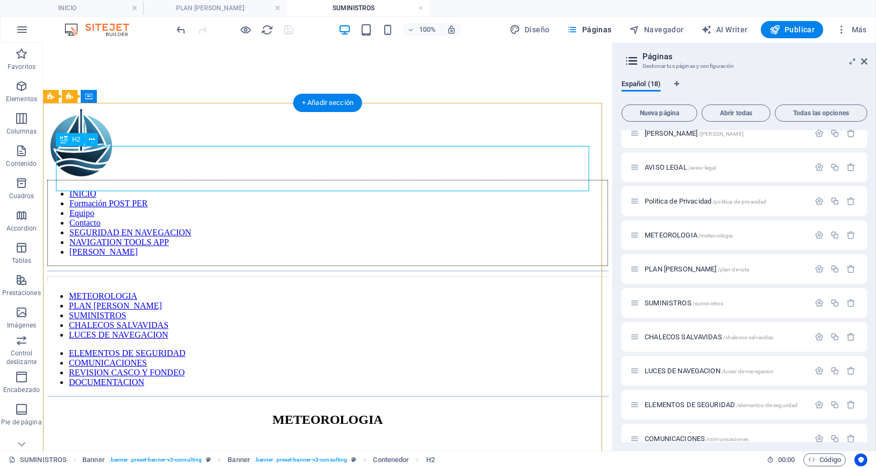
click at [402, 412] on div "METEOROLOGIA" at bounding box center [327, 419] width 561 height 15
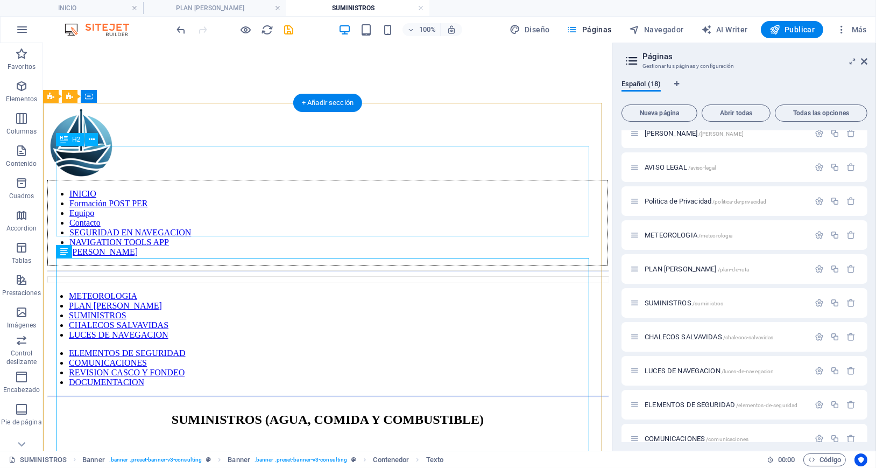
click at [401, 412] on div "SUMINISTROS (AGUA, COMIDA Y COMBUSTIBLE)" at bounding box center [327, 419] width 561 height 15
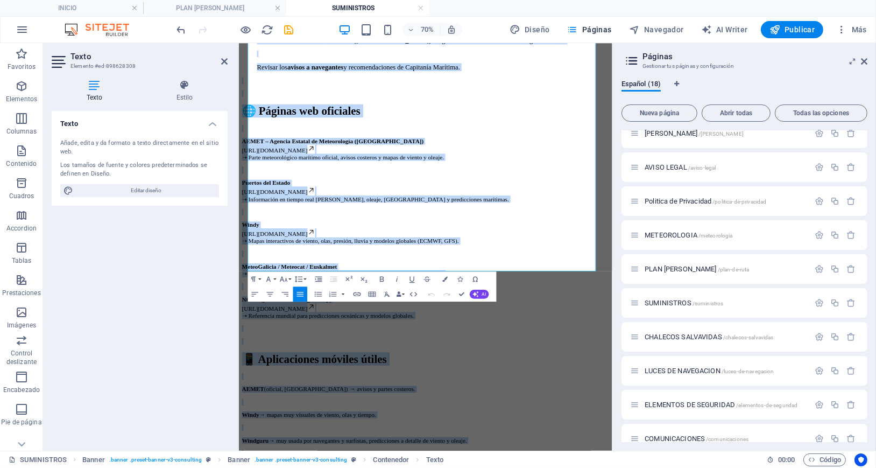
scroll to position [1455, 0]
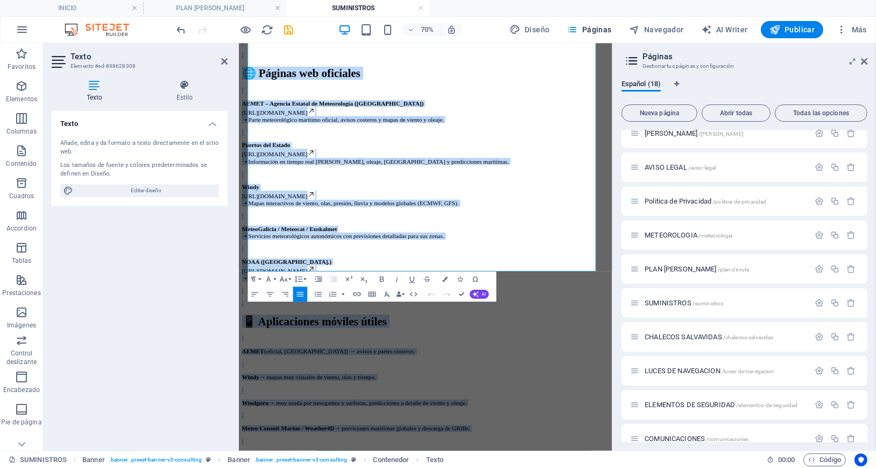
drag, startPoint x: 272, startPoint y: 298, endPoint x: 687, endPoint y: 617, distance: 524.1
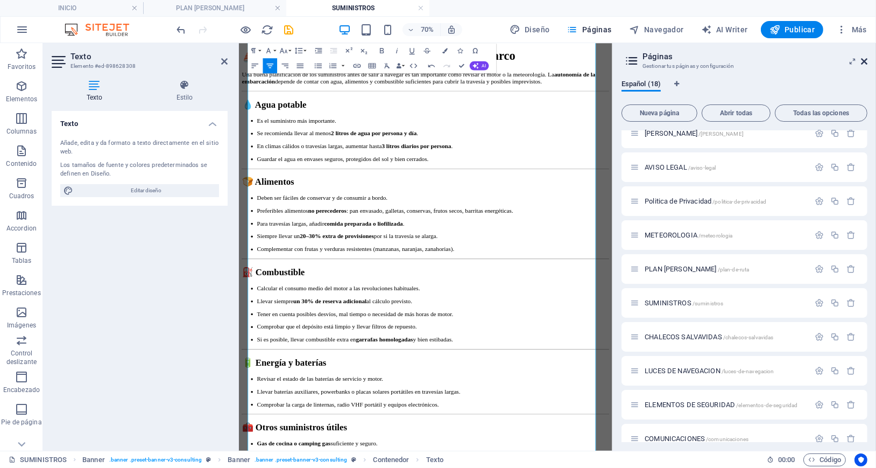
click at [862, 59] on icon at bounding box center [864, 61] width 6 height 9
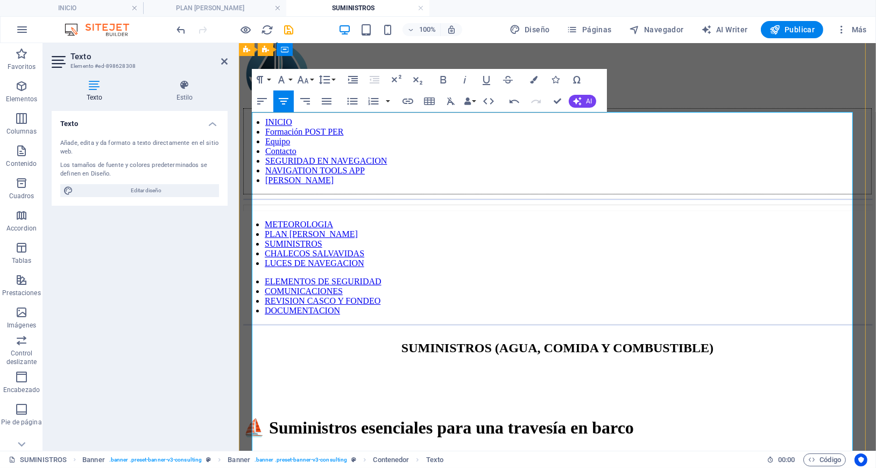
scroll to position [287, 0]
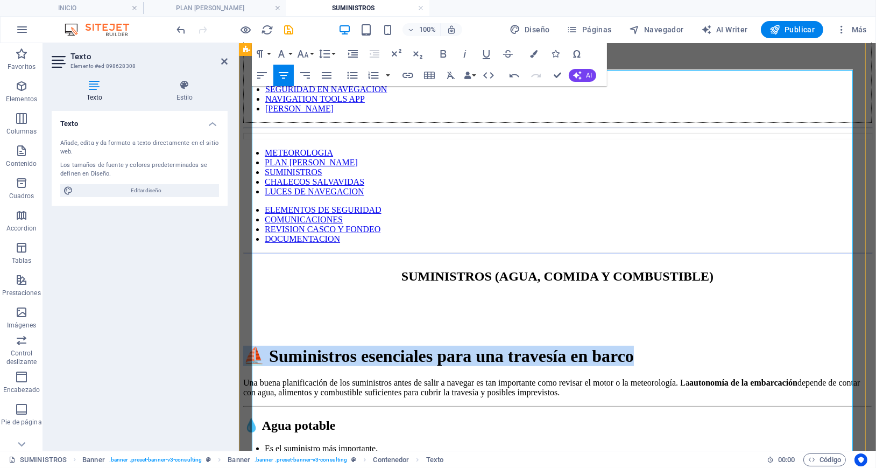
drag, startPoint x: 680, startPoint y: 173, endPoint x: 286, endPoint y: 114, distance: 398.2
click at [285, 345] on h1 "⛵ Suministros esenciales para una travesía en barco" at bounding box center [557, 355] width 628 height 20
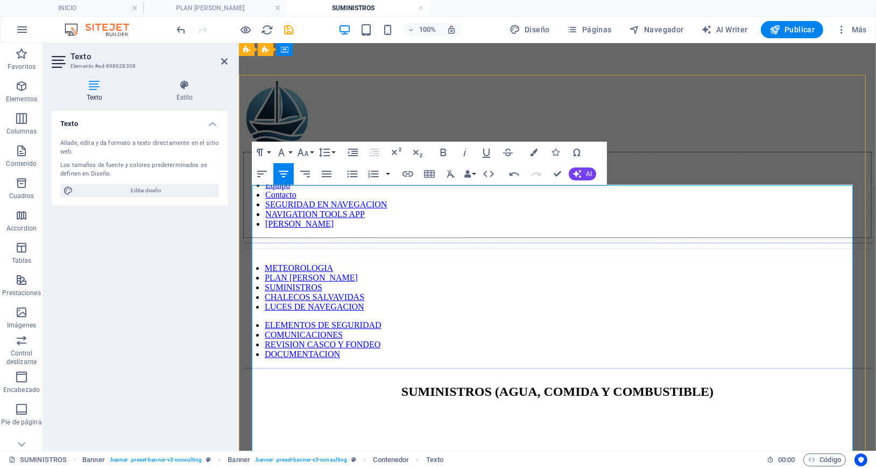
scroll to position [144, 0]
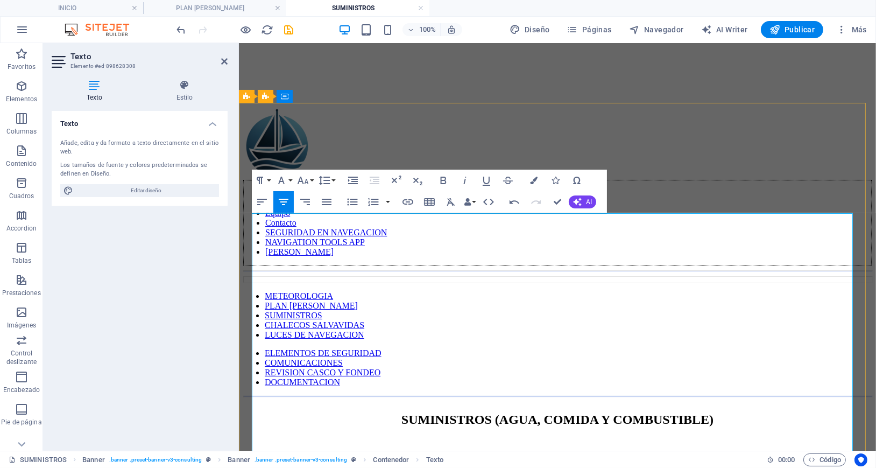
drag, startPoint x: 701, startPoint y: 313, endPoint x: 289, endPoint y: 263, distance: 414.6
drag, startPoint x: 274, startPoint y: 230, endPoint x: 594, endPoint y: 256, distance: 321.1
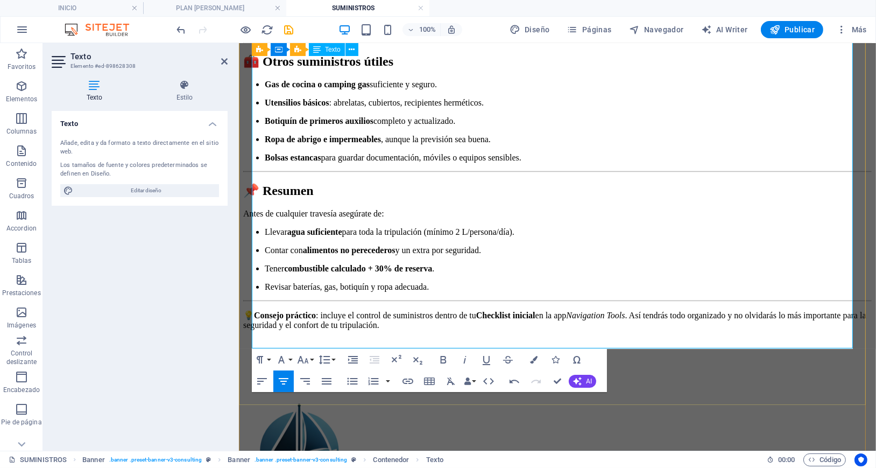
scroll to position [1032, 0]
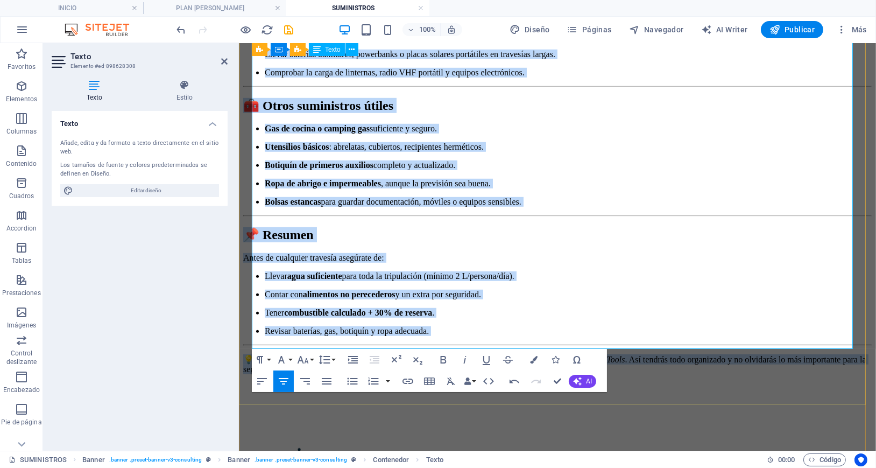
click at [727, 353] on p "💡 Consejo práctico : incluye el control de suministros dentro de tu Checklist i…" at bounding box center [557, 363] width 628 height 20
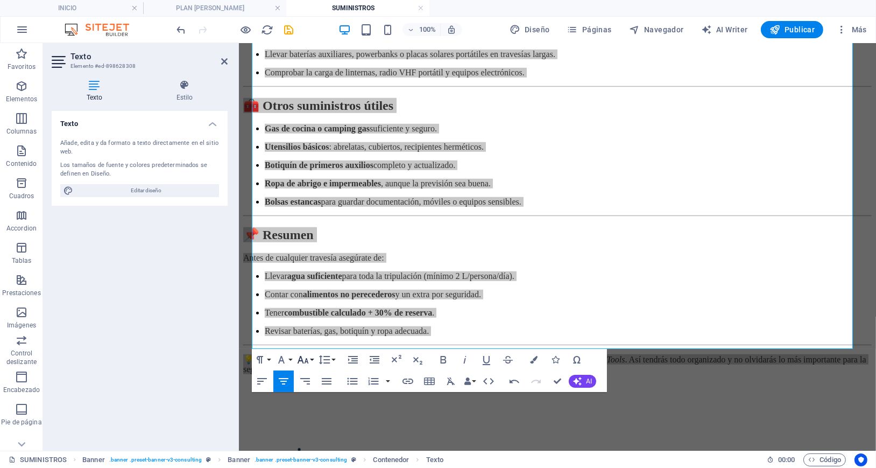
click at [309, 358] on icon "button" at bounding box center [302, 359] width 13 height 13
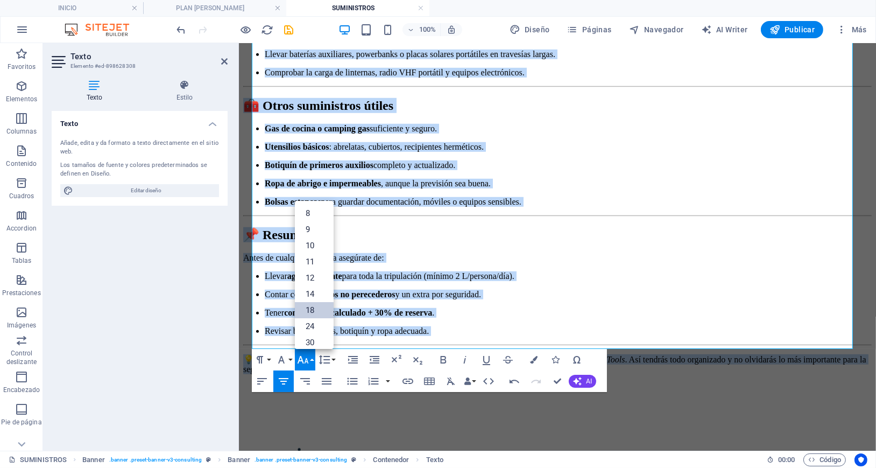
click at [313, 309] on link "18" at bounding box center [314, 310] width 39 height 16
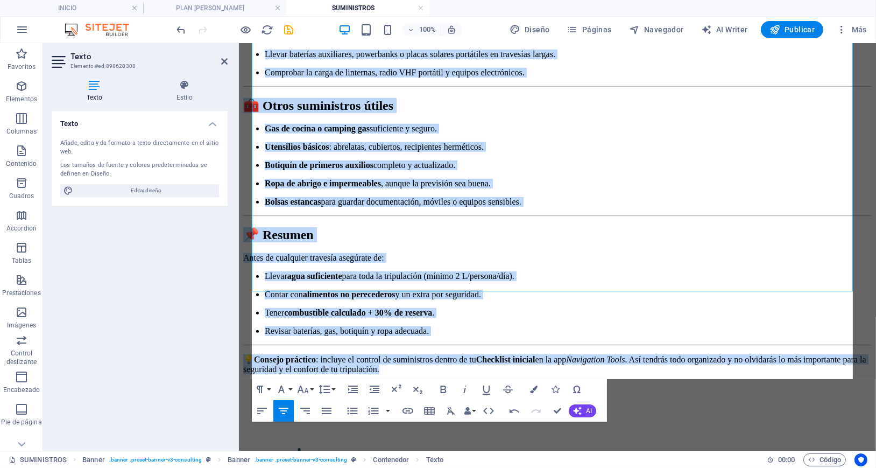
scroll to position [1090, 0]
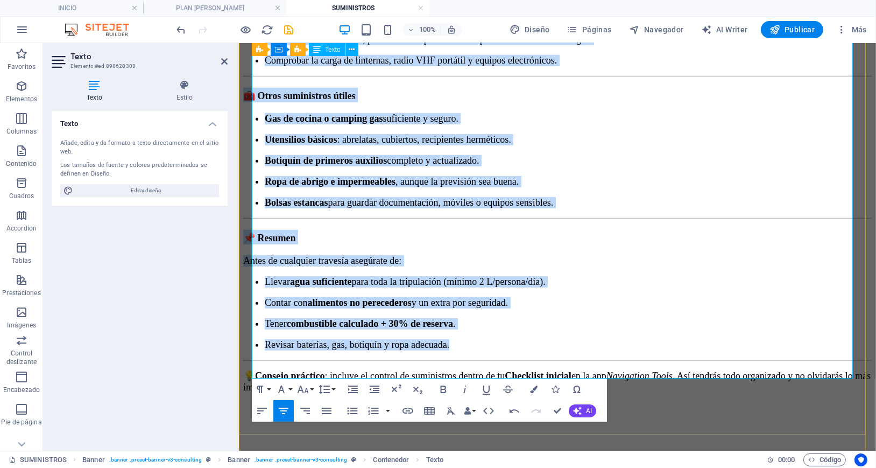
click at [739, 254] on p "Antes de cualquier travesía asegúrate de:" at bounding box center [557, 259] width 628 height 11
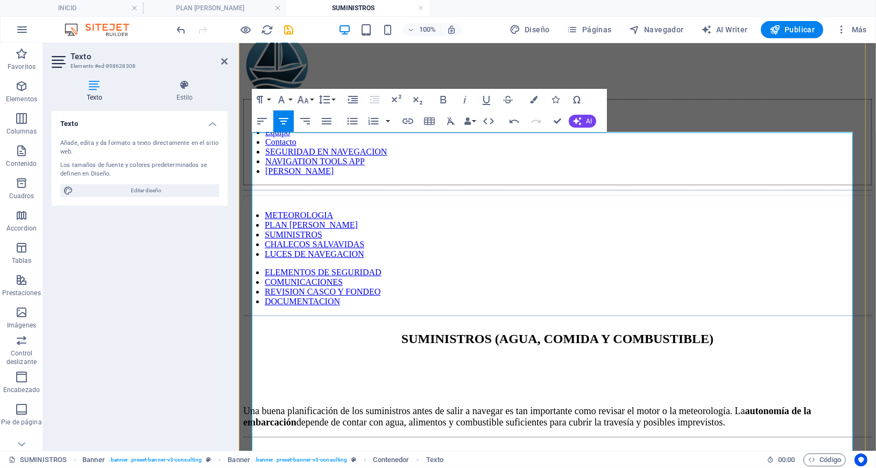
scroll to position [229, 0]
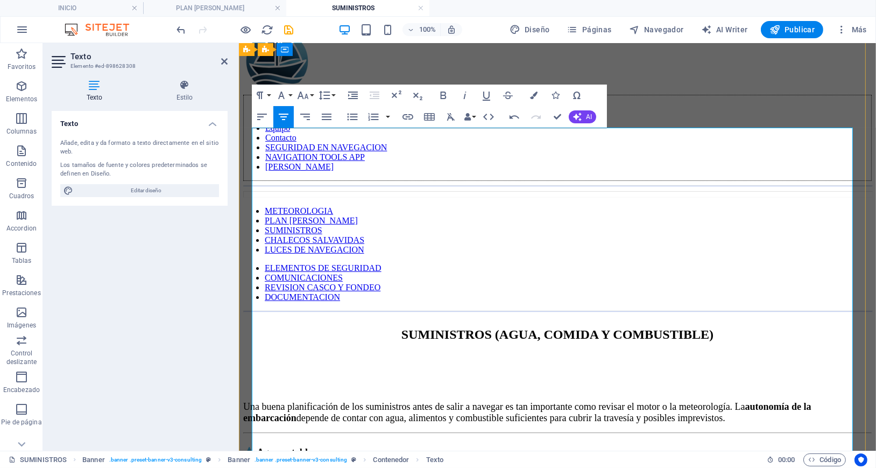
drag, startPoint x: 596, startPoint y: 171, endPoint x: 274, endPoint y: 146, distance: 323.3
click at [274, 400] on p "Una buena planificación de los suministros antes de salir a navegar es tan impo…" at bounding box center [557, 411] width 628 height 23
click at [324, 116] on icon "button" at bounding box center [327, 117] width 10 height 6
click at [458, 400] on p "Una buena planificación de los suministros antes de salir a navegar es tan impo…" at bounding box center [557, 411] width 628 height 23
click at [653, 400] on p "Una buena planificación de los suministros antes de salir a navegar es tan impo…" at bounding box center [557, 411] width 628 height 23
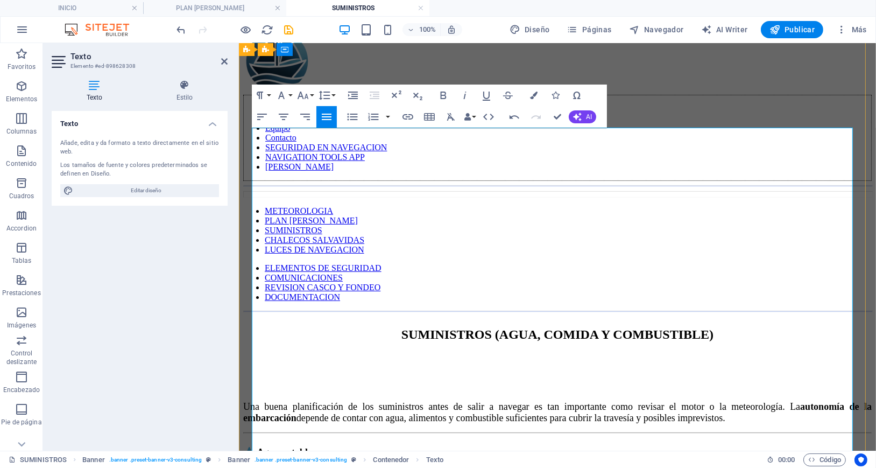
click at [477, 467] on p "Es el suministro más importante." at bounding box center [567, 474] width 607 height 11
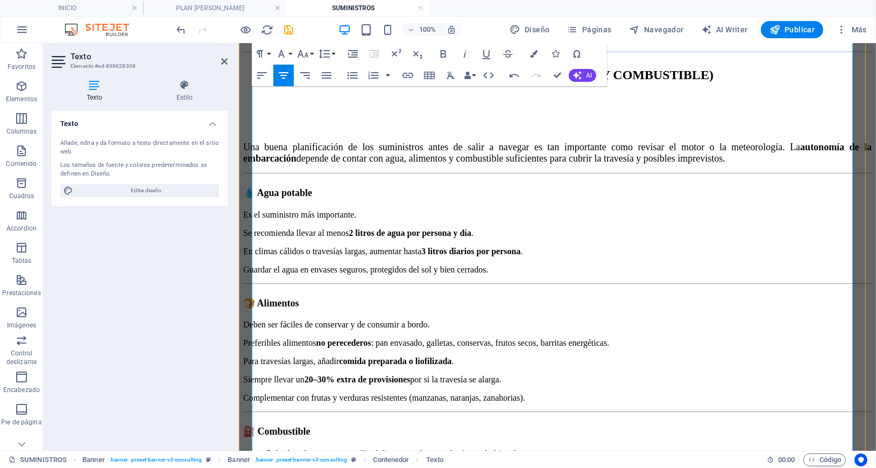
scroll to position [516, 0]
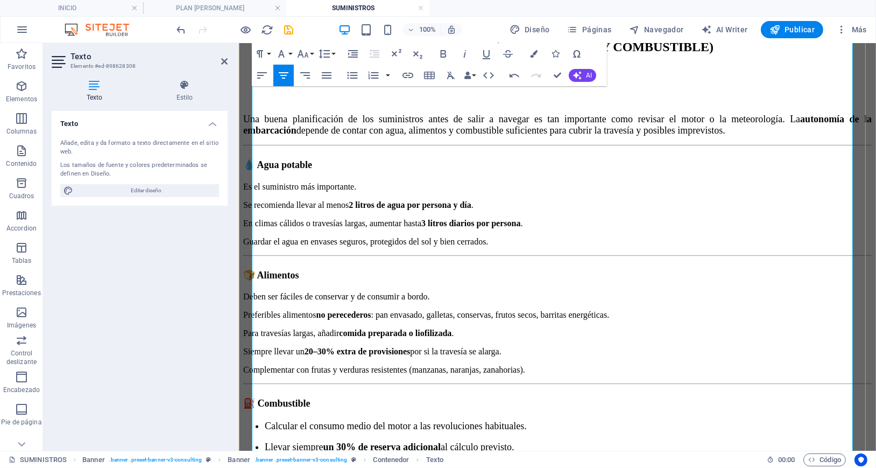
click at [396, 420] on p "Calcular el consumo medio del motor a las revoluciones habituales." at bounding box center [567, 425] width 607 height 11
click at [406, 439] on p "Llevar siempre un 30% de reserva adicional al cálculo previsto." at bounding box center [567, 444] width 607 height 11
click at [358, 457] on p "Tener en cuenta posibles desvíos, mal tiempo o necesidad de más horas de motor." at bounding box center [567, 462] width 607 height 11
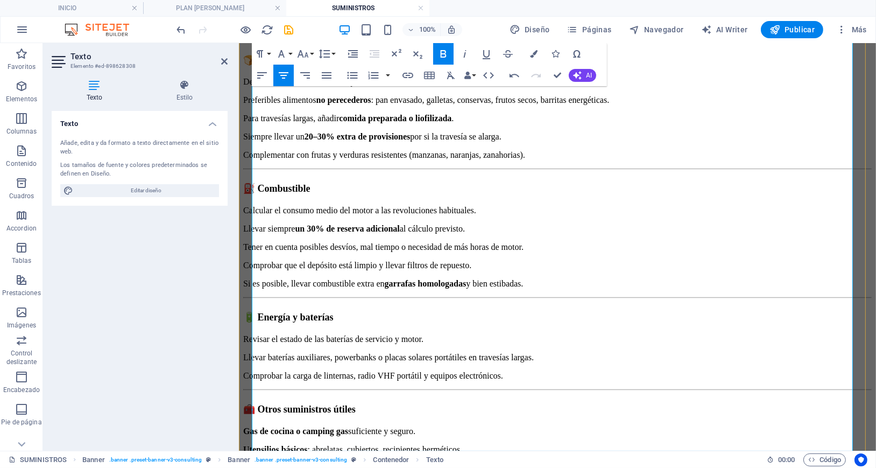
click at [386, 463] on strong "Botiquín de primeros auxilios" at bounding box center [325, 468] width 122 height 11
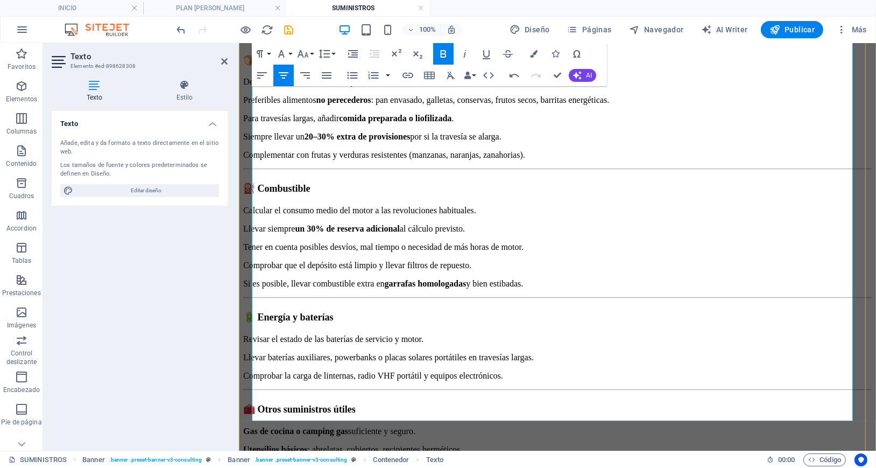
drag, startPoint x: 377, startPoint y: 200, endPoint x: 389, endPoint y: 215, distance: 19.2
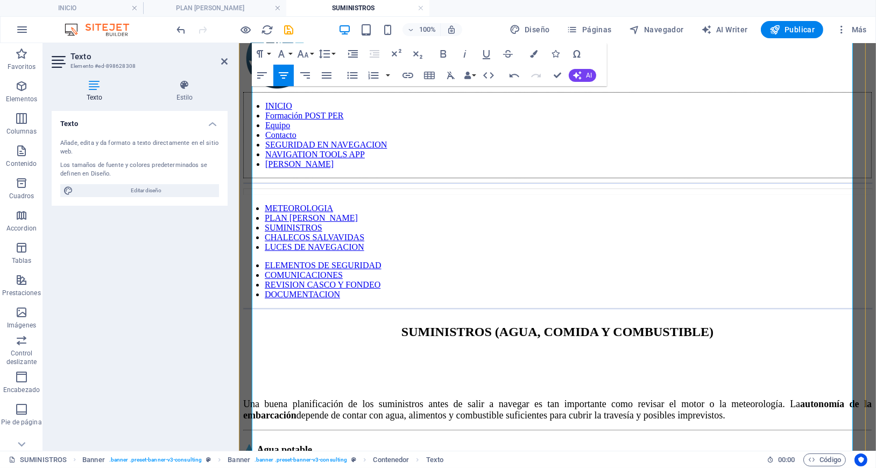
scroll to position [157, 0]
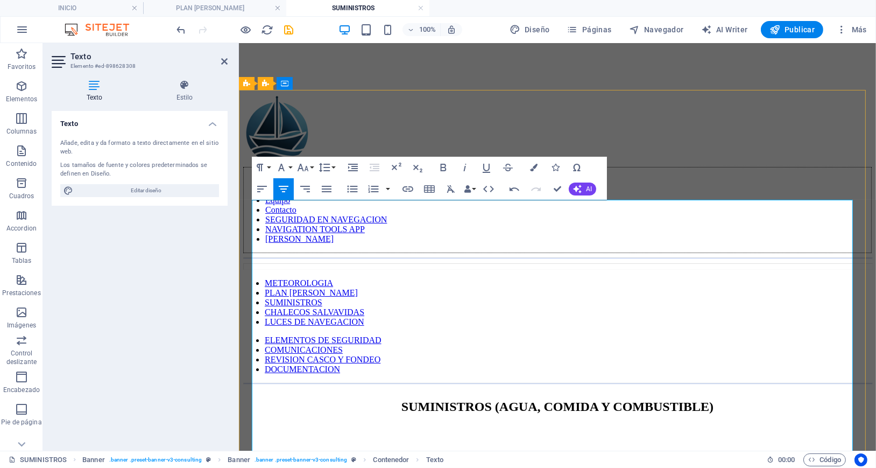
drag, startPoint x: 584, startPoint y: 283, endPoint x: 522, endPoint y: 281, distance: 61.9
click at [304, 165] on icon "button" at bounding box center [302, 167] width 13 height 13
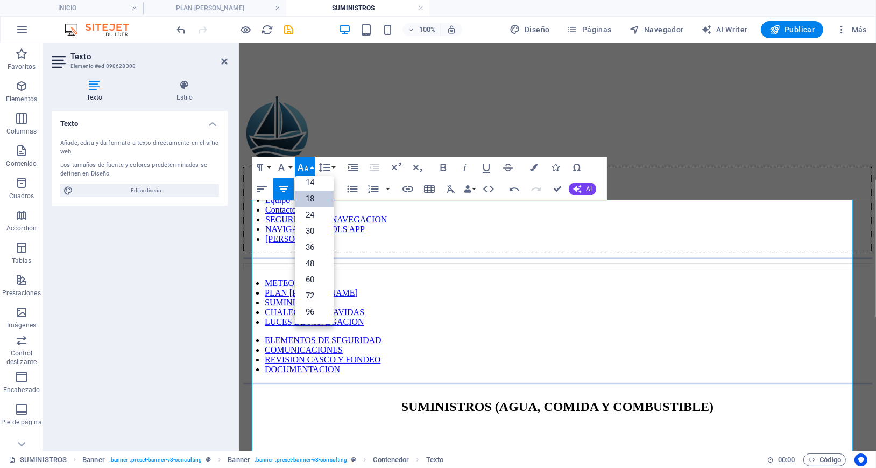
scroll to position [87, 0]
click at [312, 230] on link "30" at bounding box center [314, 231] width 39 height 16
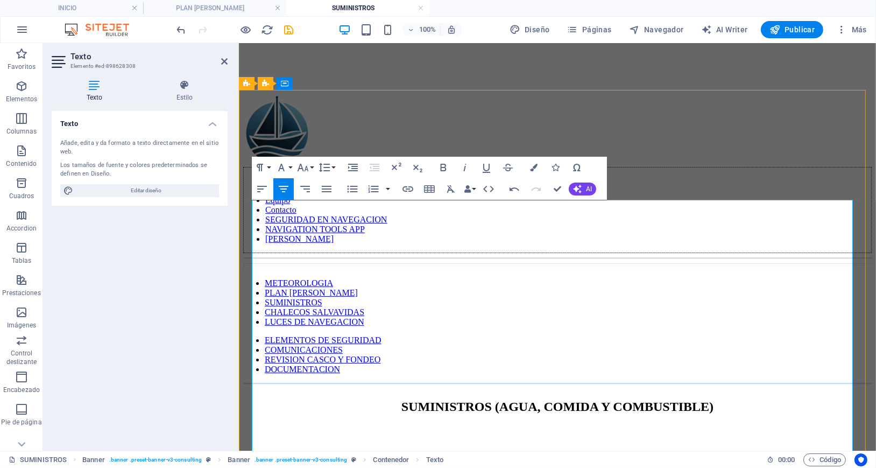
drag, startPoint x: 482, startPoint y: 305, endPoint x: 636, endPoint y: 401, distance: 181.7
click at [310, 167] on button "Font Size" at bounding box center [305, 168] width 20 height 22
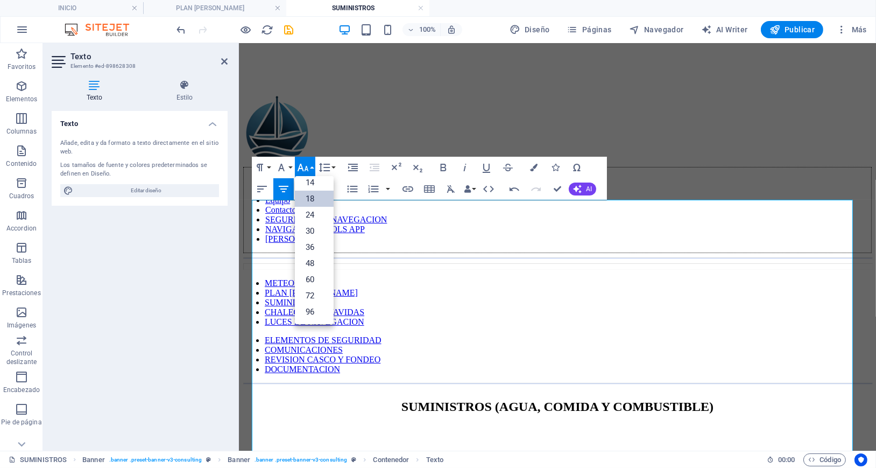
click at [312, 195] on link "18" at bounding box center [314, 198] width 39 height 16
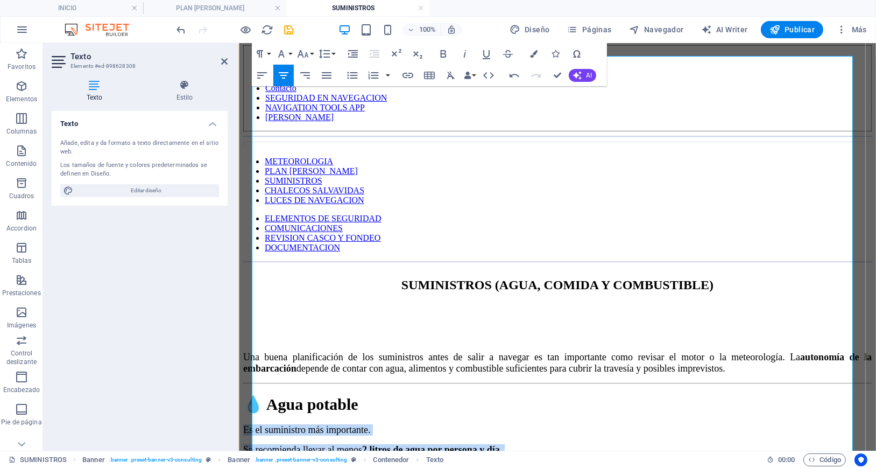
scroll to position [300, 0]
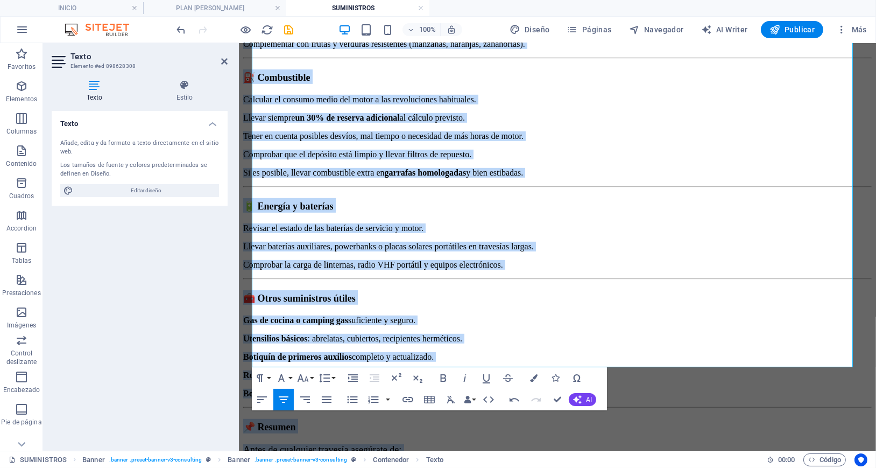
scroll to position [903, 0]
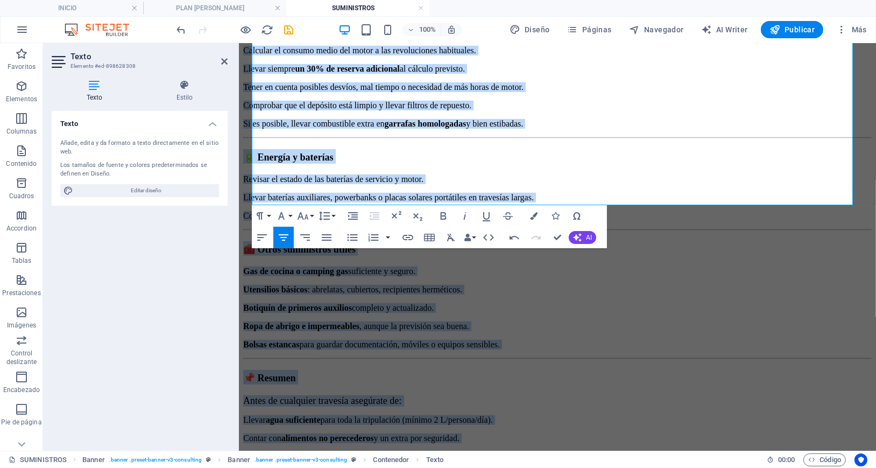
drag, startPoint x: 522, startPoint y: 249, endPoint x: 736, endPoint y: 493, distance: 324.9
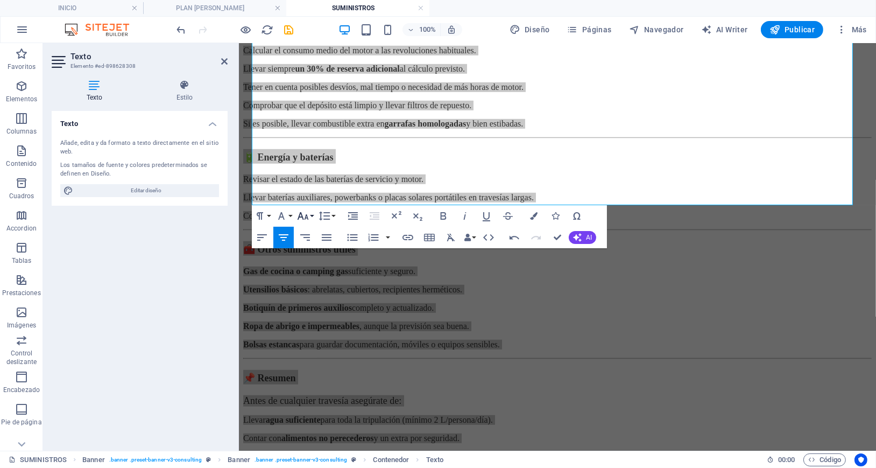
click at [310, 219] on button "Font Size" at bounding box center [305, 216] width 20 height 22
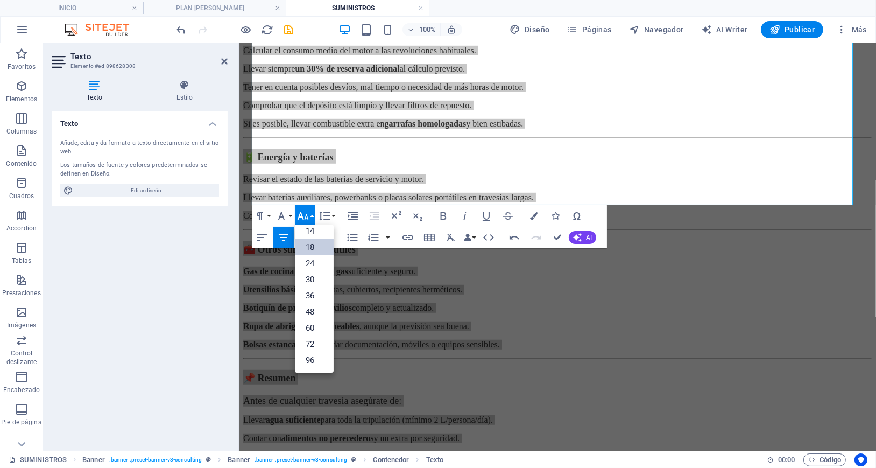
scroll to position [87, 0]
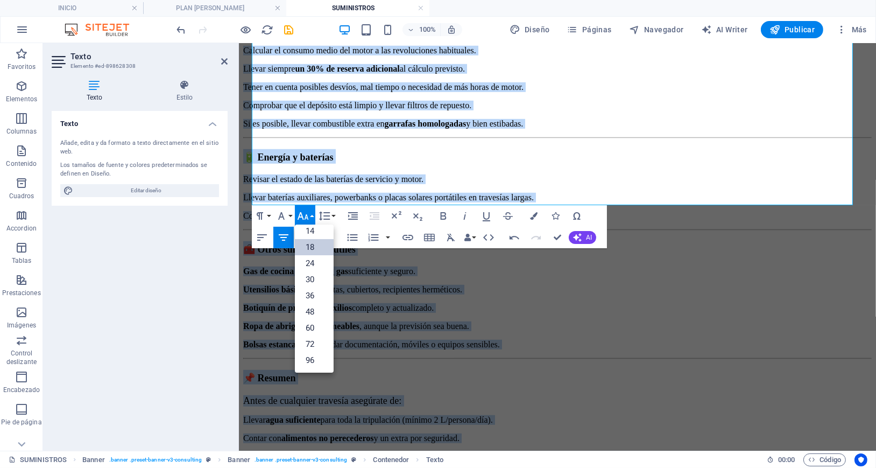
click at [313, 247] on link "18" at bounding box center [314, 247] width 39 height 16
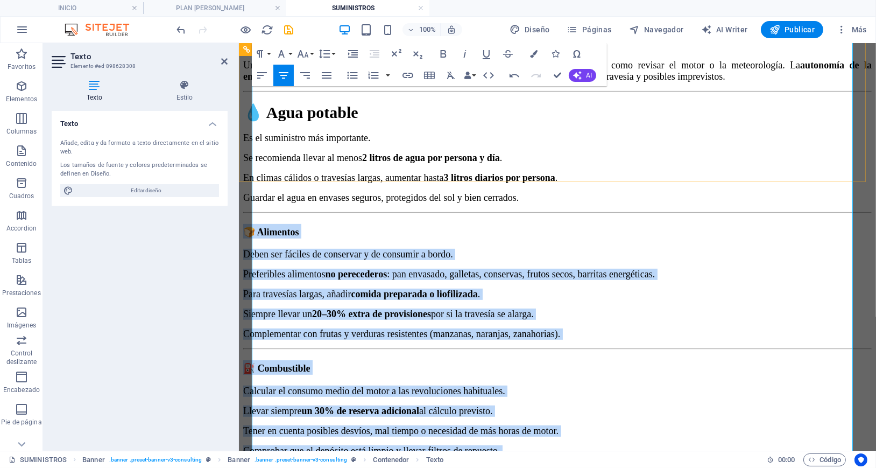
scroll to position [283, 0]
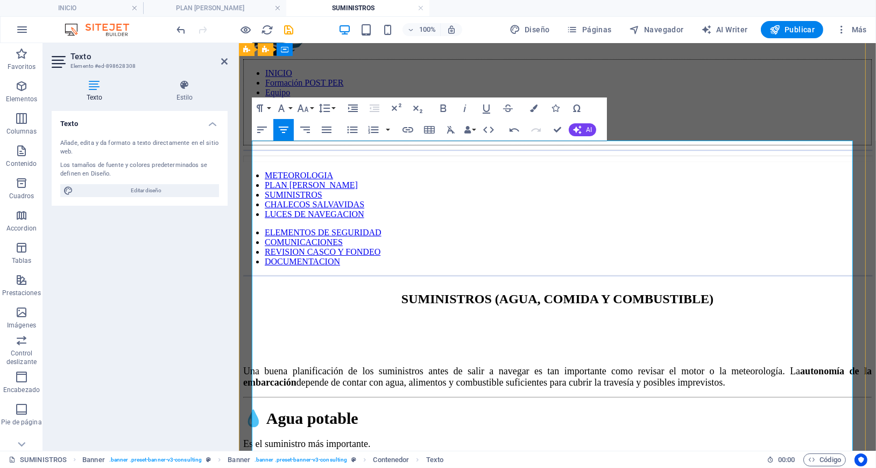
scroll to position [287, 0]
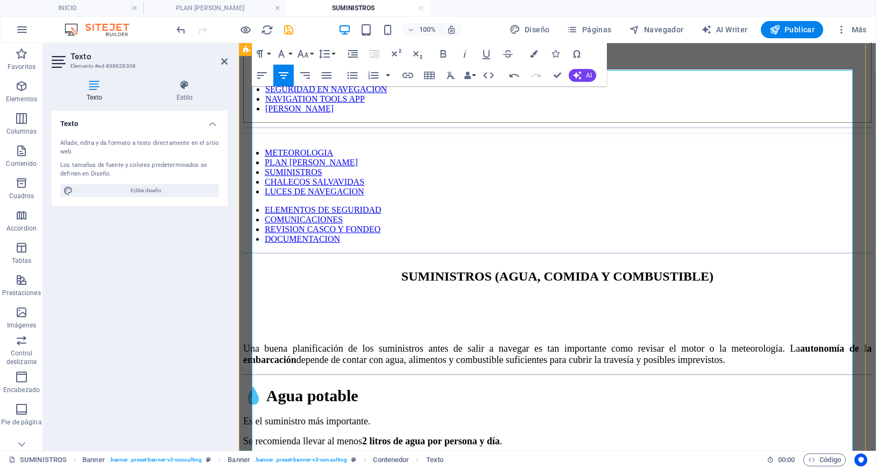
drag, startPoint x: 585, startPoint y: 265, endPoint x: 531, endPoint y: 263, distance: 54.4
click at [300, 49] on icon "button" at bounding box center [302, 53] width 13 height 13
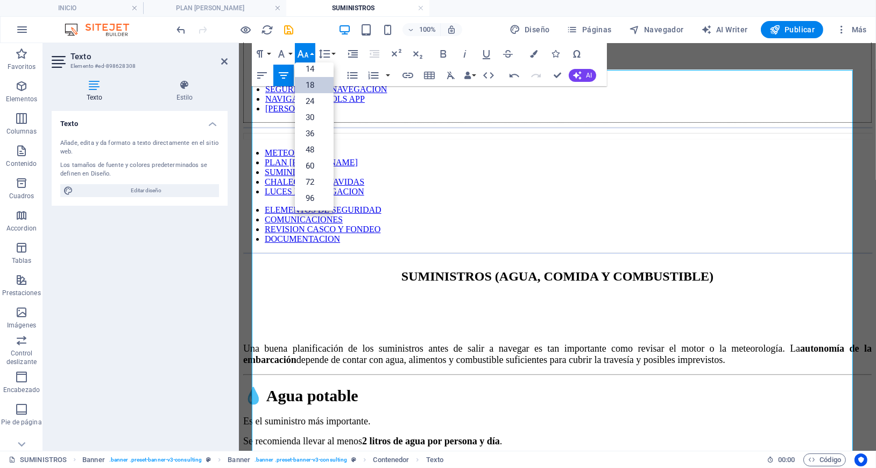
scroll to position [87, 0]
click at [308, 114] on link "30" at bounding box center [314, 117] width 39 height 16
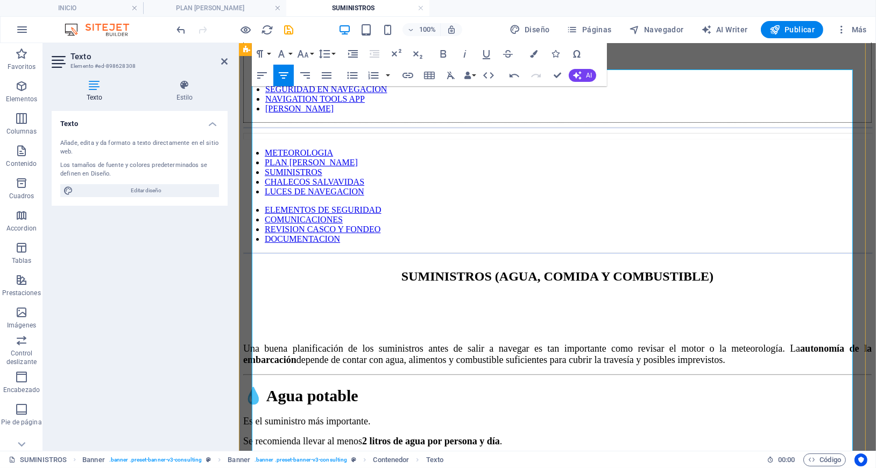
click at [632, 415] on p "Es el suministro más importante." at bounding box center [557, 420] width 628 height 11
drag, startPoint x: 705, startPoint y: 178, endPoint x: 556, endPoint y: 173, distance: 149.7
click at [555, 415] on p "Es el suministro más importante, ya que una persona sin agua," at bounding box center [557, 420] width 628 height 11
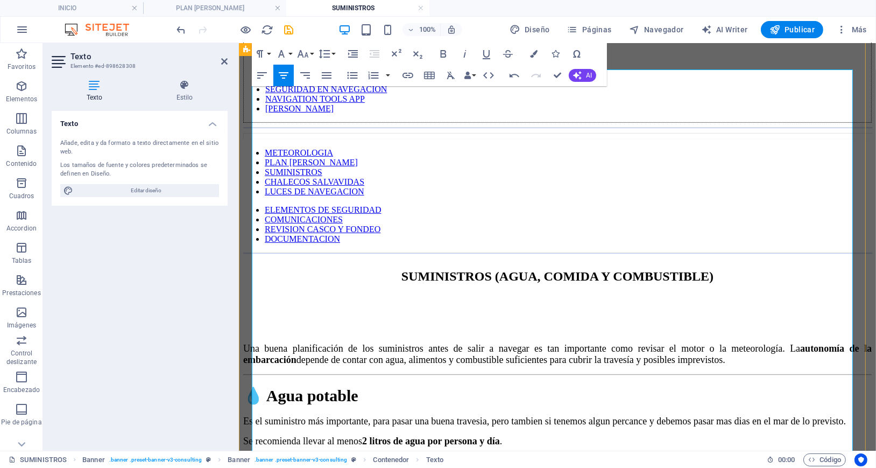
click at [499, 435] on strong "2 litros de agua por persona y día" at bounding box center [431, 440] width 138 height 11
click at [501, 435] on span "Se recomienda llevar al menos 2 litros de agua por persona y día ." at bounding box center [372, 440] width 259 height 11
click at [251, 415] on p "Es el suministro más importante, para pasar una buena travesia, pero tambien si…" at bounding box center [557, 420] width 628 height 11
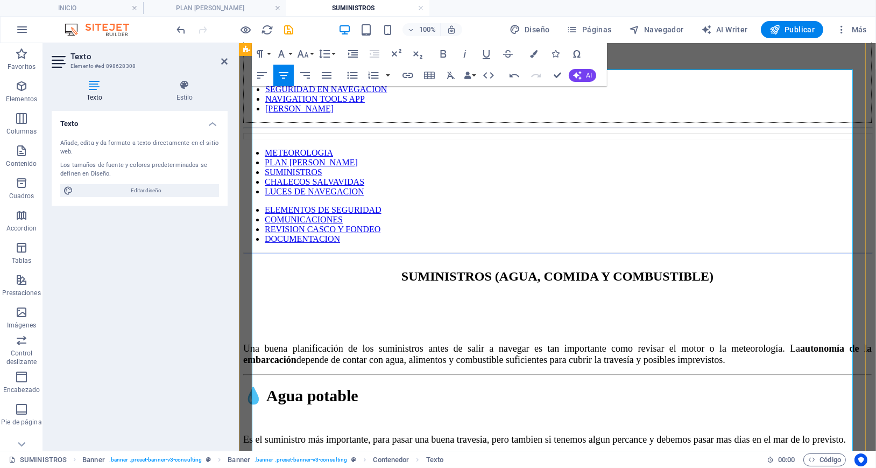
click at [640, 433] on p "Es el suministro más importante, para pasar una buena travesia, pero tambien si…" at bounding box center [557, 438] width 628 height 11
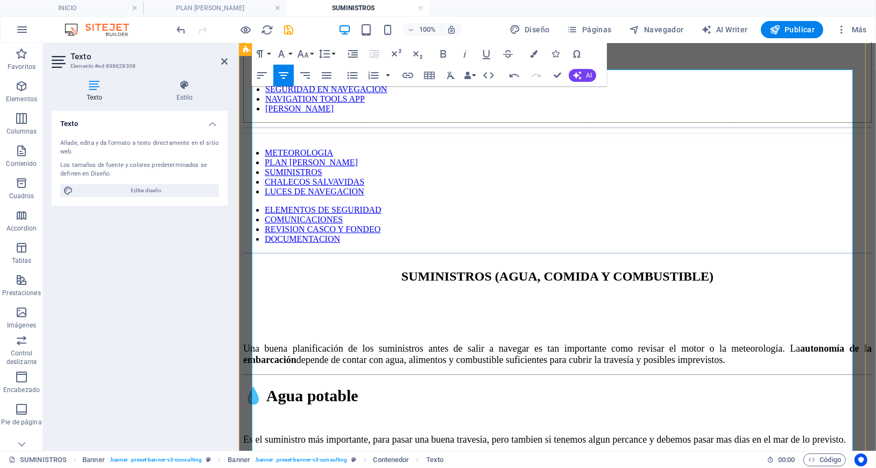
drag, startPoint x: 659, startPoint y: 271, endPoint x: 682, endPoint y: 271, distance: 23.1
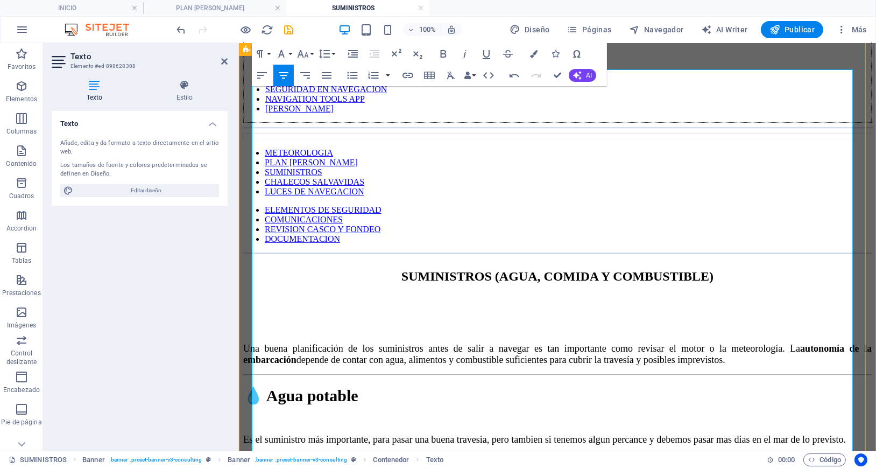
drag, startPoint x: 687, startPoint y: 271, endPoint x: 740, endPoint y: 273, distance: 53.3
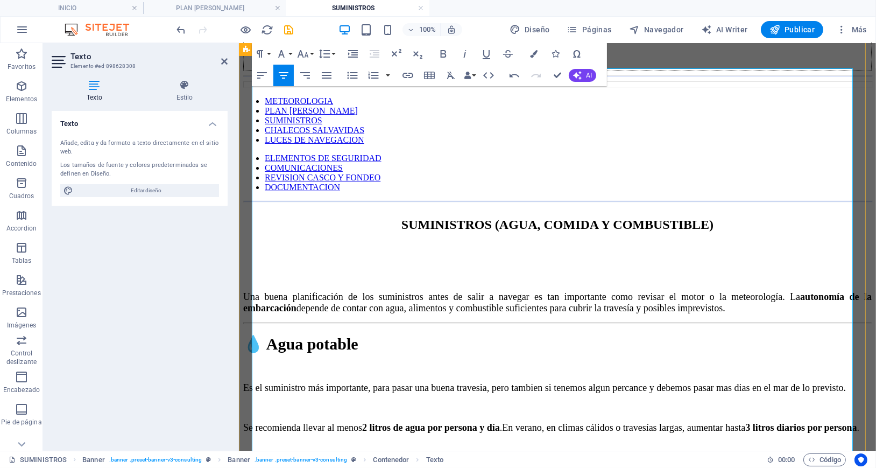
scroll to position [358, 0]
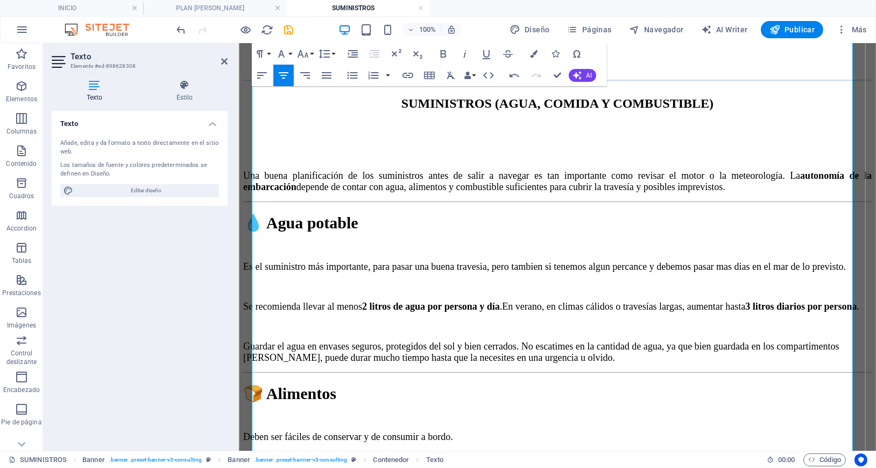
scroll to position [502, 0]
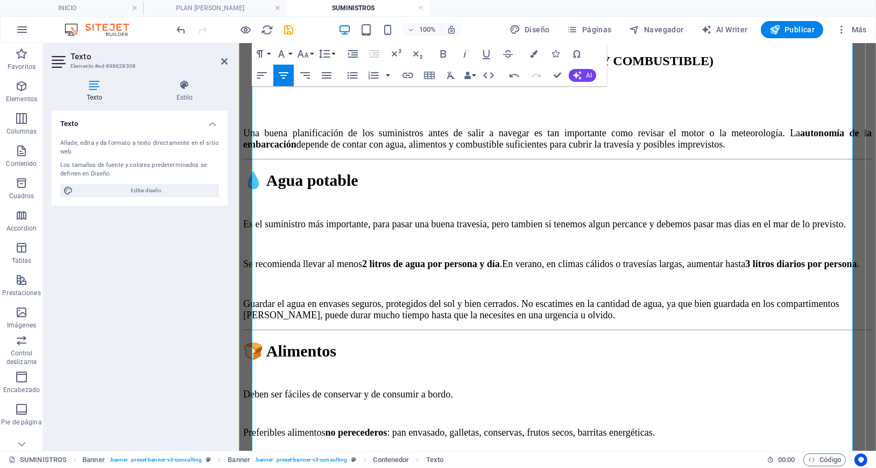
drag, startPoint x: 589, startPoint y: 323, endPoint x: 521, endPoint y: 320, distance: 68.4
click at [302, 52] on icon "button" at bounding box center [302, 53] width 13 height 13
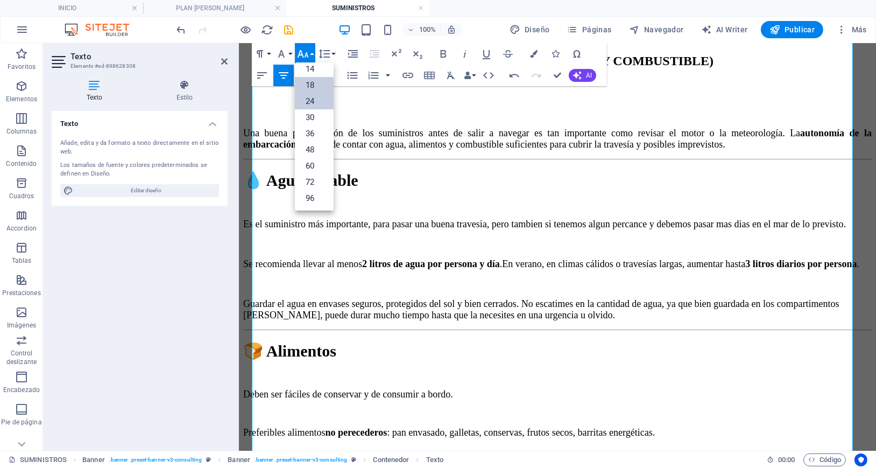
scroll to position [87, 0]
click at [317, 114] on link "30" at bounding box center [314, 117] width 39 height 16
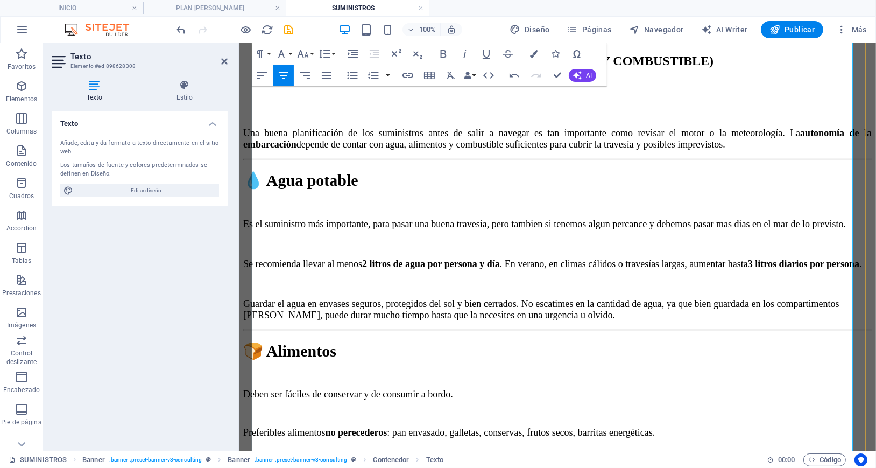
drag, startPoint x: 578, startPoint y: 351, endPoint x: 591, endPoint y: 308, distance: 44.8
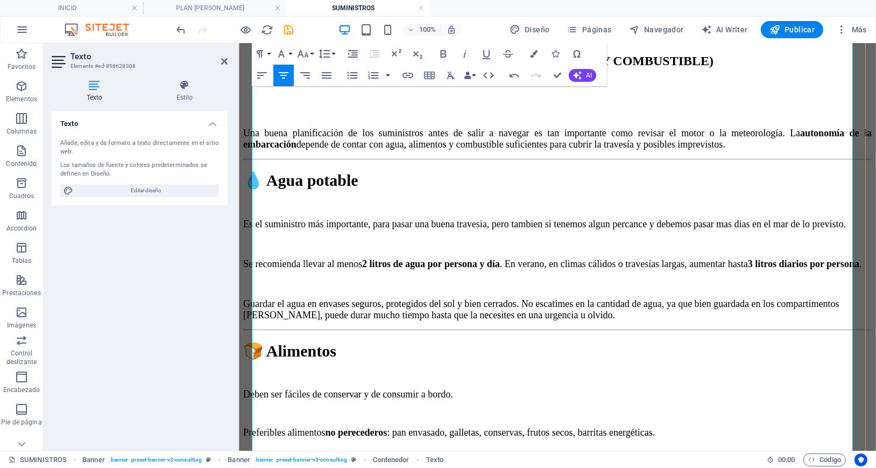
drag, startPoint x: 704, startPoint y: 364, endPoint x: 635, endPoint y: 364, distance: 68.3
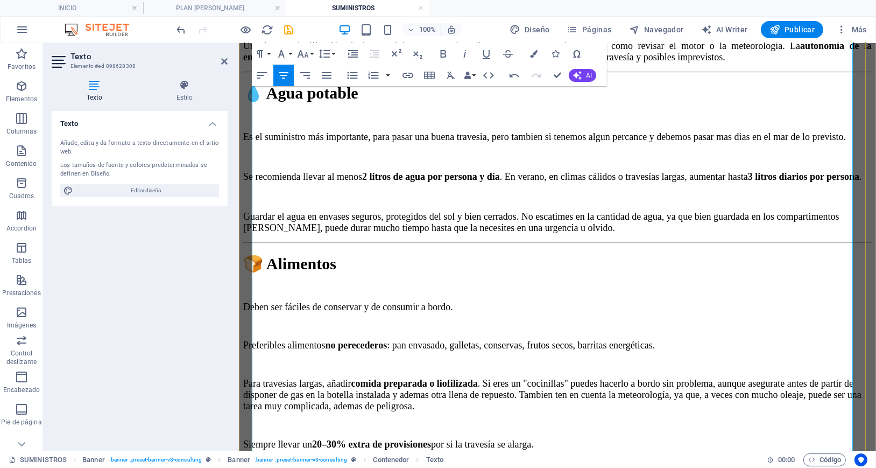
scroll to position [574, 0]
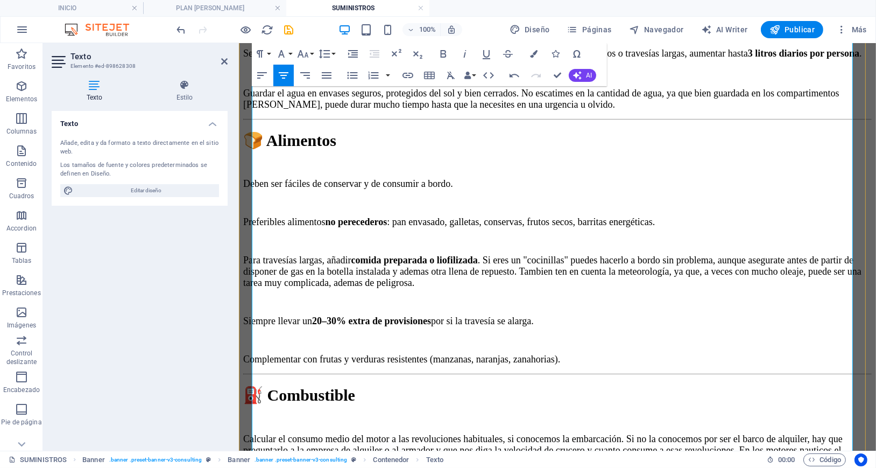
scroll to position [717, 0]
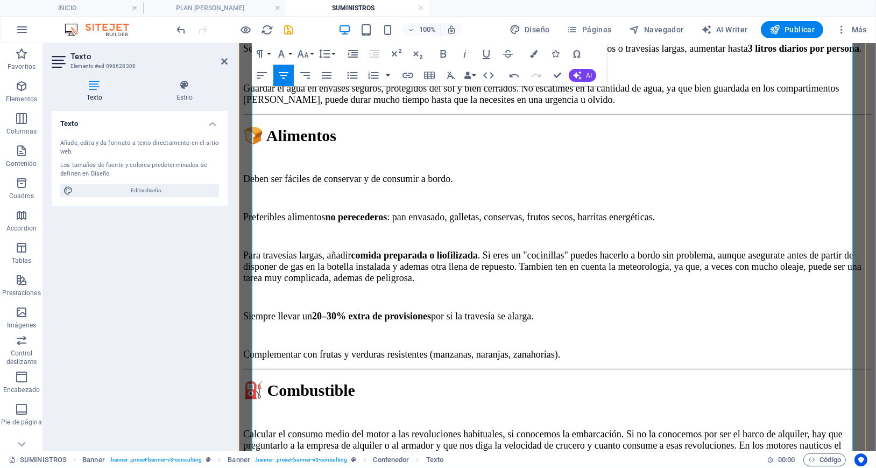
drag, startPoint x: 387, startPoint y: 264, endPoint x: 434, endPoint y: 262, distance: 46.8
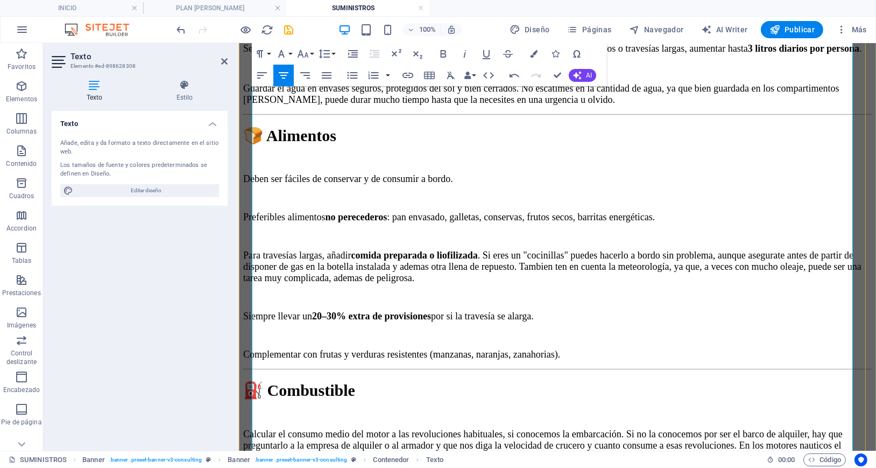
drag, startPoint x: 461, startPoint y: 307, endPoint x: 709, endPoint y: 302, distance: 248.1
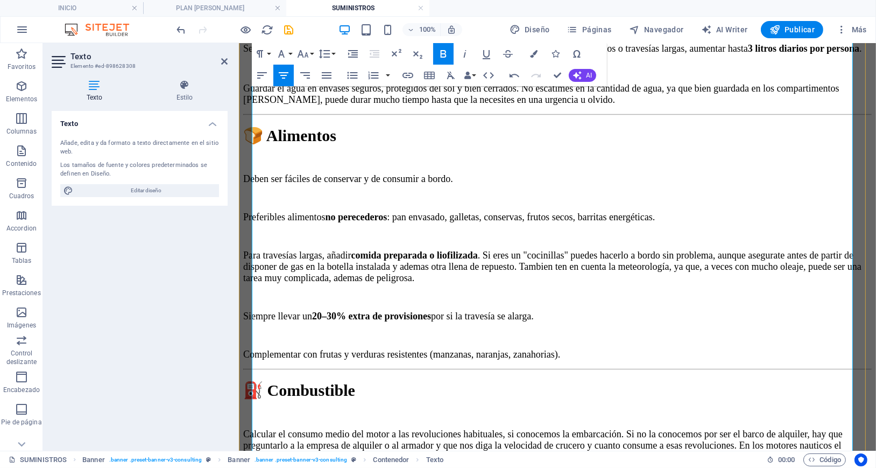
click at [575, 428] on span "Calcular el consumo medio del motor a las revoluciones habituales, si conocemos…" at bounding box center [542, 444] width 599 height 33
click at [653, 428] on p "Calcular el consumo medio del motor a las revoluciones habituales, si conocemos…" at bounding box center [557, 445] width 628 height 34
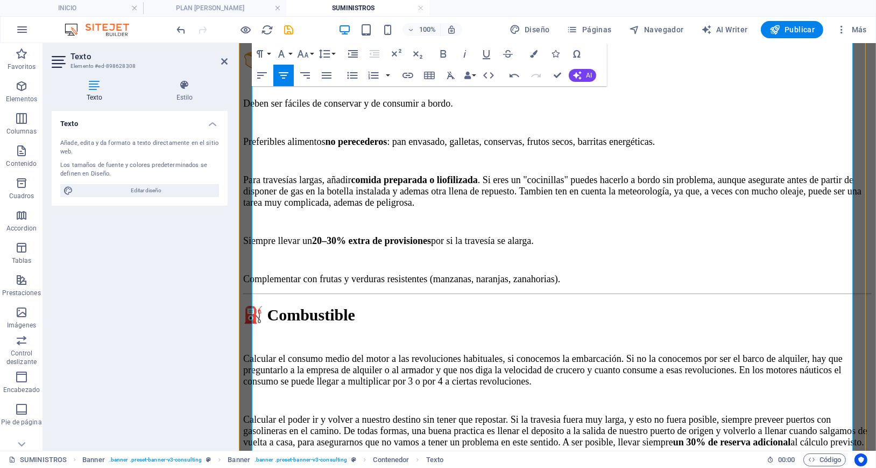
scroll to position [861, 0]
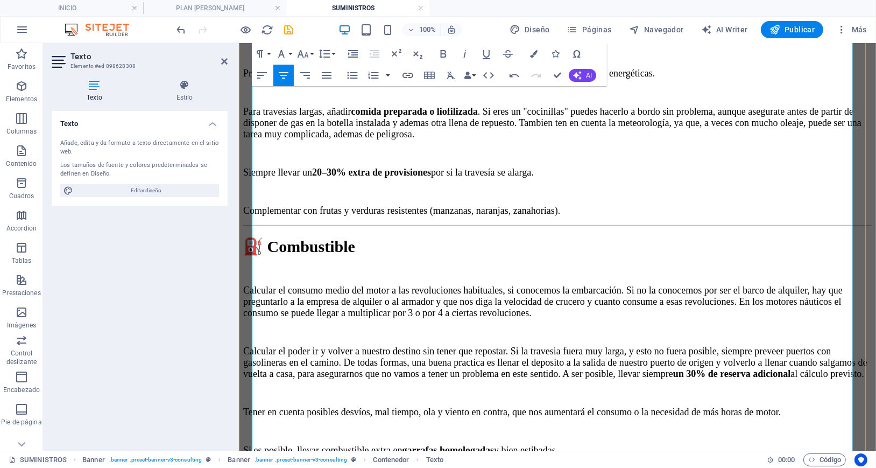
drag, startPoint x: 576, startPoint y: 207, endPoint x: 516, endPoint y: 207, distance: 59.7
click at [308, 51] on icon "button" at bounding box center [302, 53] width 13 height 13
click at [312, 118] on link "30" at bounding box center [314, 117] width 39 height 16
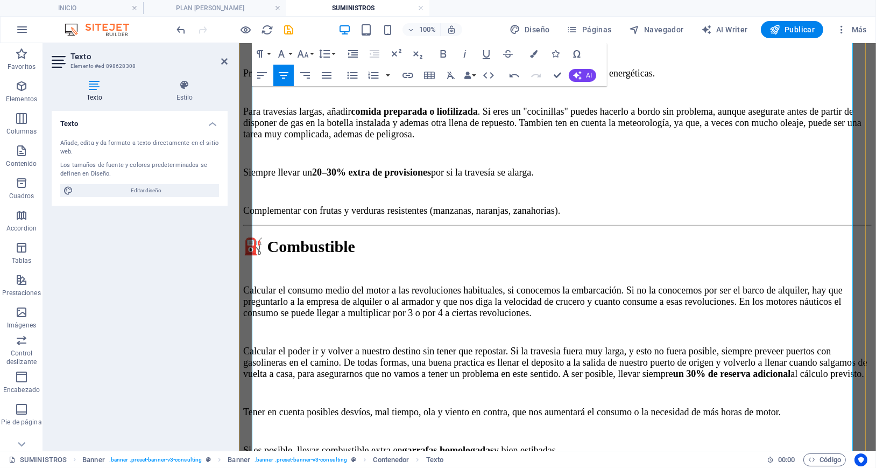
drag, startPoint x: 650, startPoint y: 193, endPoint x: 484, endPoint y: 228, distance: 170.0
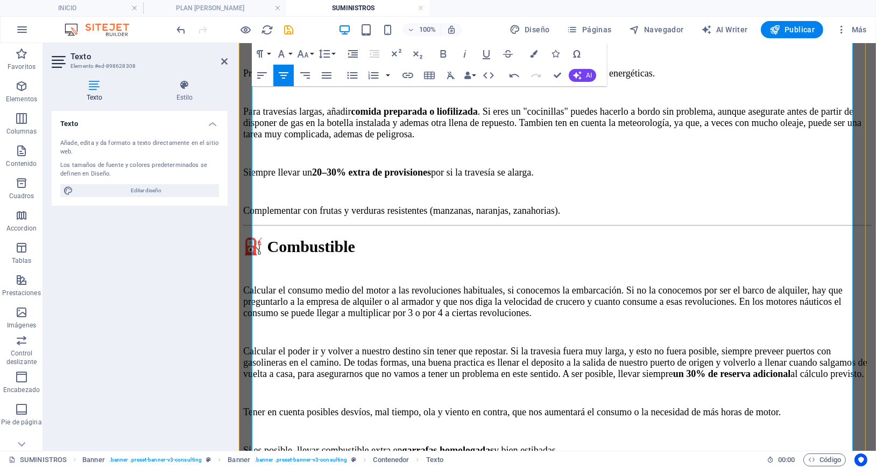
drag, startPoint x: 577, startPoint y: 289, endPoint x: 670, endPoint y: 293, distance: 93.2
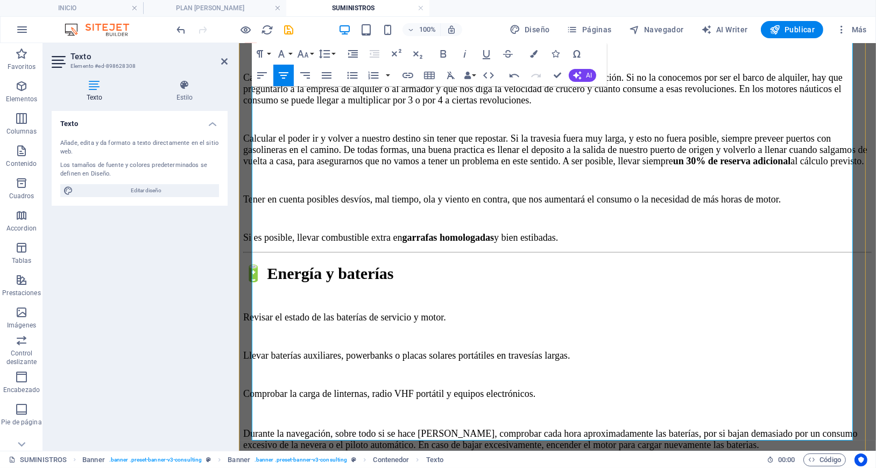
scroll to position [1076, 0]
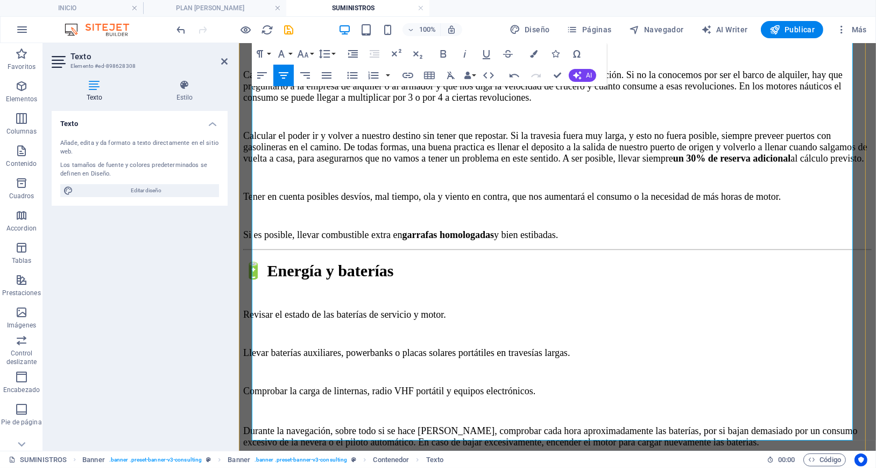
drag, startPoint x: 578, startPoint y: 172, endPoint x: 498, endPoint y: 168, distance: 79.7
click at [503, 467] on h2 "🧰 Otros suministros útiles" at bounding box center [557, 475] width 628 height 15
click at [307, 55] on icon "button" at bounding box center [303, 54] width 11 height 8
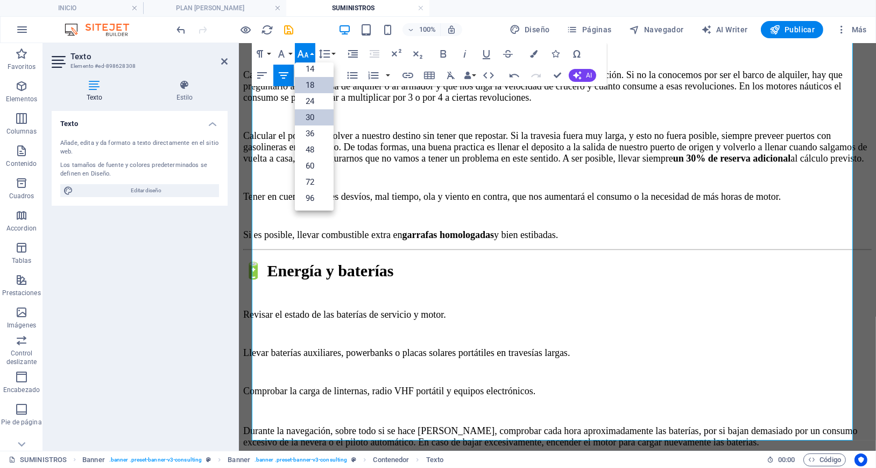
click at [312, 120] on link "30" at bounding box center [314, 117] width 39 height 16
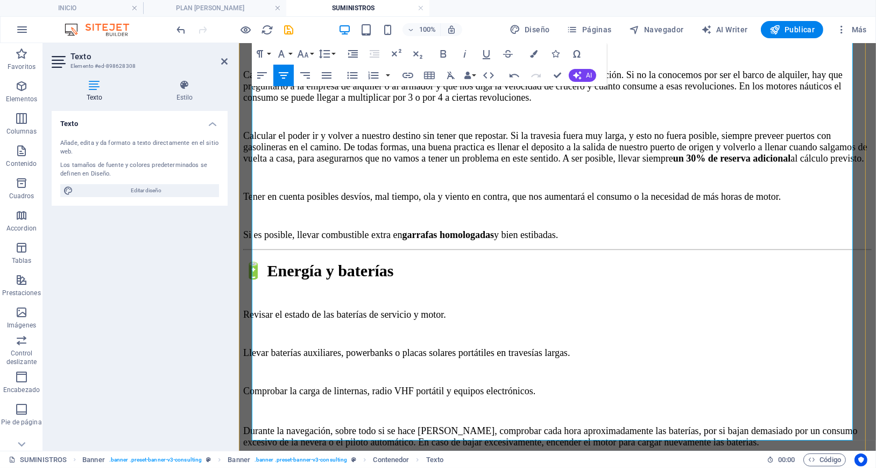
click at [678, 467] on h2 "🧰 Otros suministros útiles" at bounding box center [557, 477] width 628 height 19
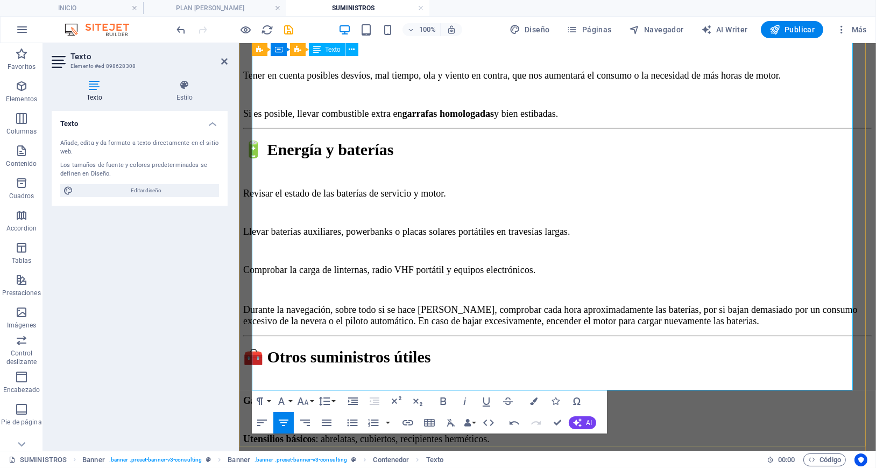
scroll to position [1219, 0]
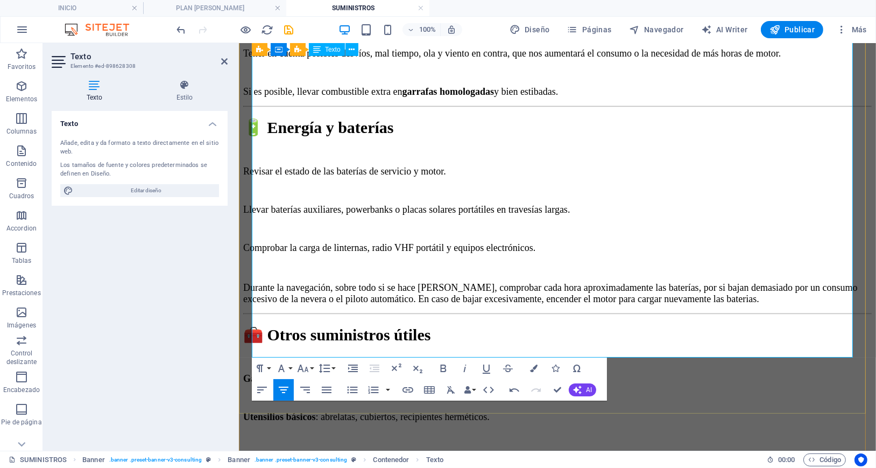
drag, startPoint x: 583, startPoint y: 209, endPoint x: 529, endPoint y: 206, distance: 54.4
click at [306, 369] on icon "button" at bounding box center [303, 368] width 11 height 8
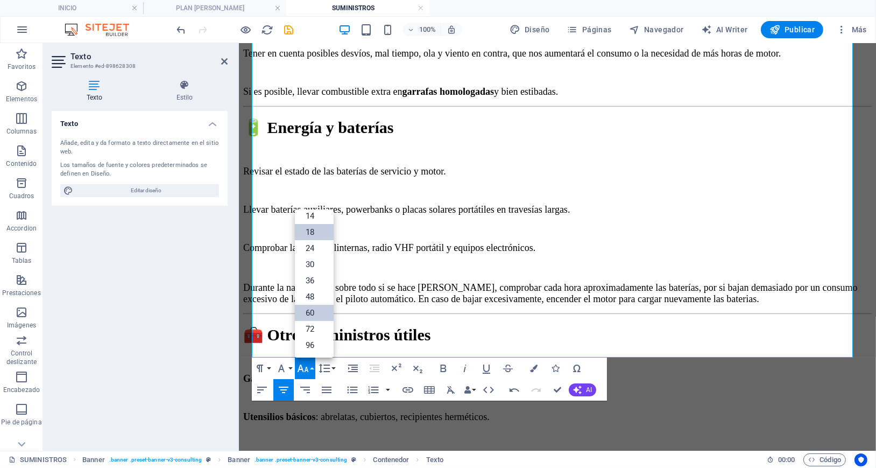
scroll to position [87, 0]
click at [312, 259] on link "30" at bounding box center [314, 264] width 39 height 16
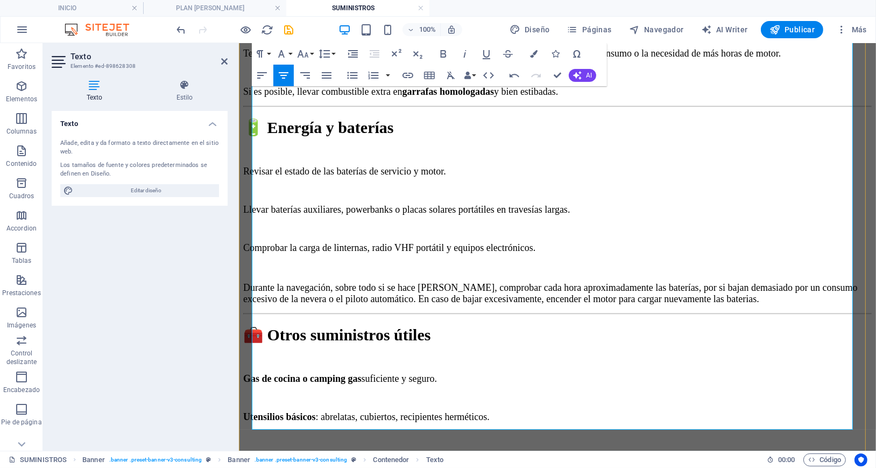
drag, startPoint x: 558, startPoint y: 335, endPoint x: 361, endPoint y: 209, distance: 234.5
click at [361, 209] on div "Una buena planificación de los suministros antes de salir a navegar es tan impo…" at bounding box center [557, 138] width 628 height 1495
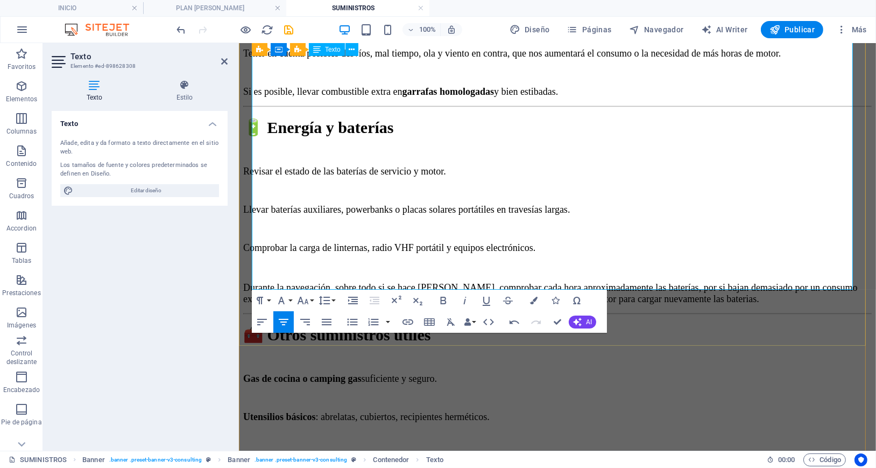
drag, startPoint x: 258, startPoint y: 256, endPoint x: 357, endPoint y: 256, distance: 99.0
click at [310, 301] on button "Font Size" at bounding box center [305, 300] width 20 height 22
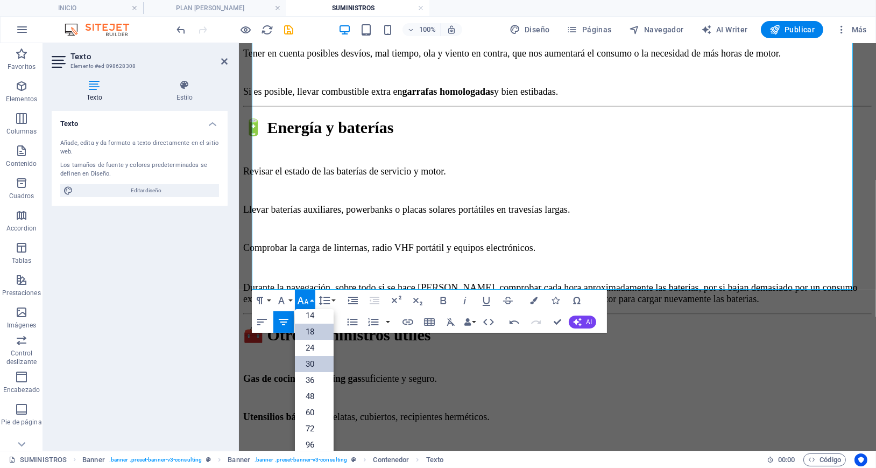
click at [312, 364] on link "30" at bounding box center [314, 364] width 39 height 16
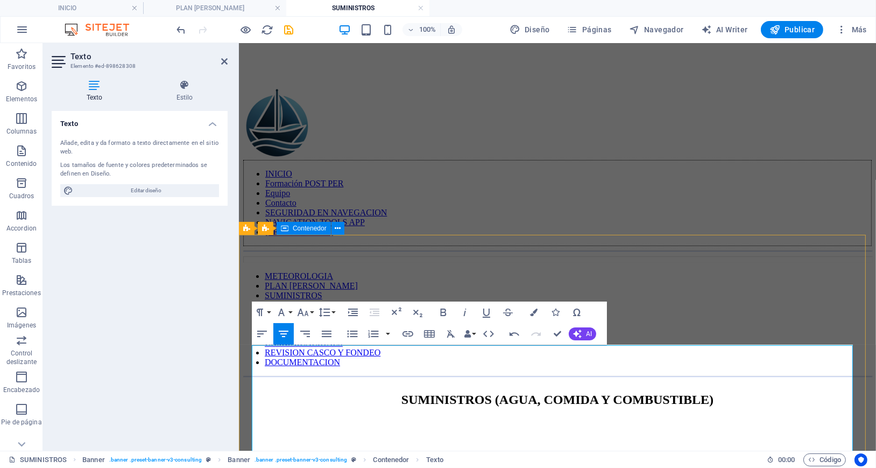
scroll to position [0, 0]
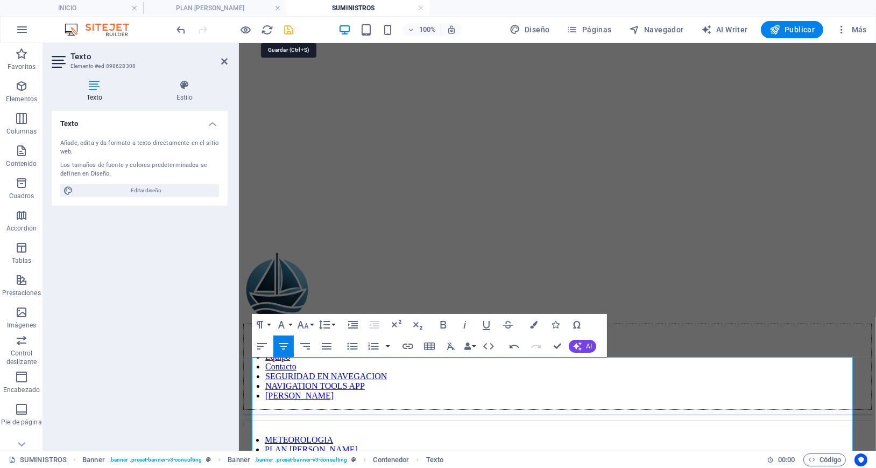
click at [288, 31] on icon "save" at bounding box center [289, 30] width 12 height 12
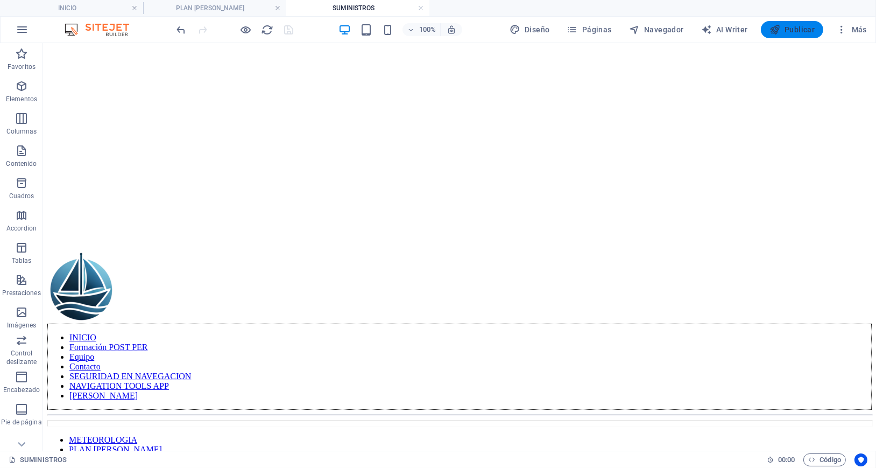
click at [795, 29] on span "Publicar" at bounding box center [792, 29] width 46 height 11
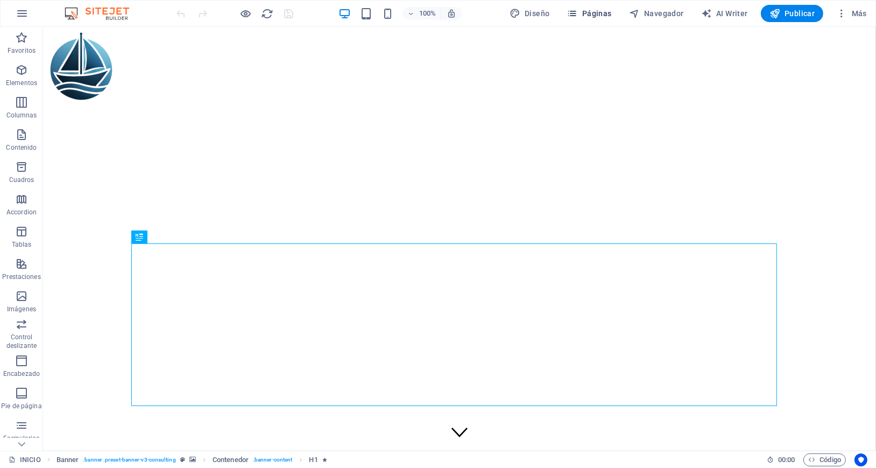
click at [597, 17] on span "Páginas" at bounding box center [589, 13] width 45 height 11
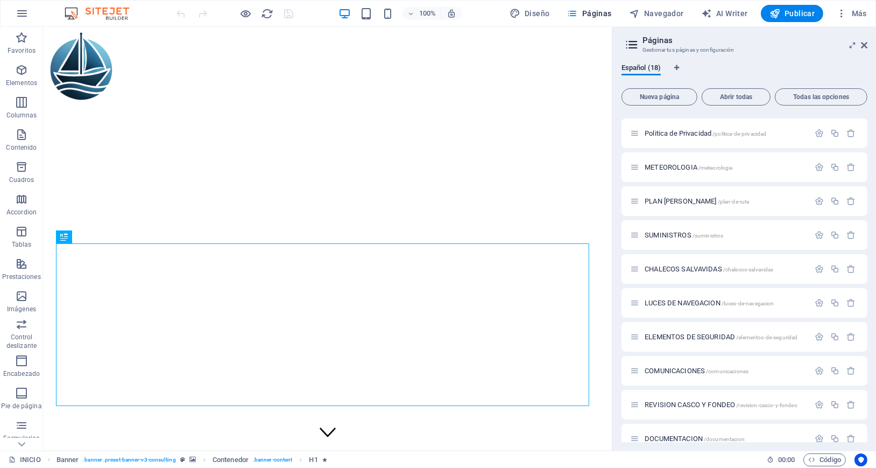
scroll to position [281, 0]
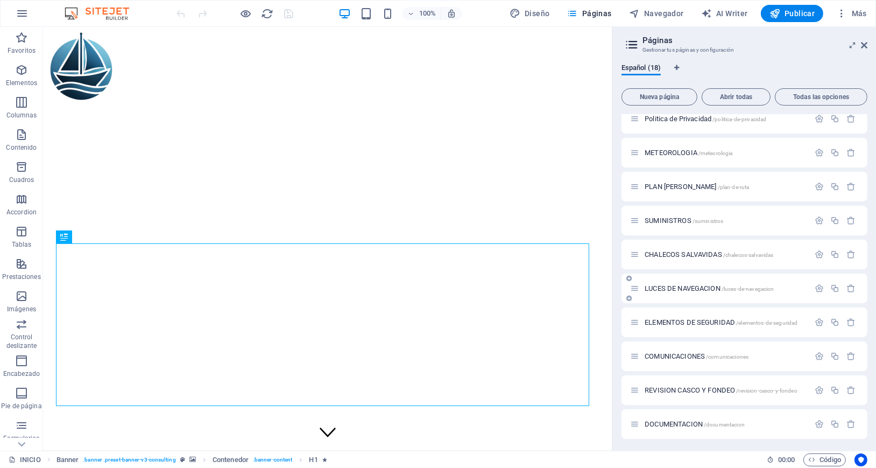
click at [681, 286] on span "LUCES DE NAVEGACION /luces-de-navegacion" at bounding box center [709, 288] width 129 height 8
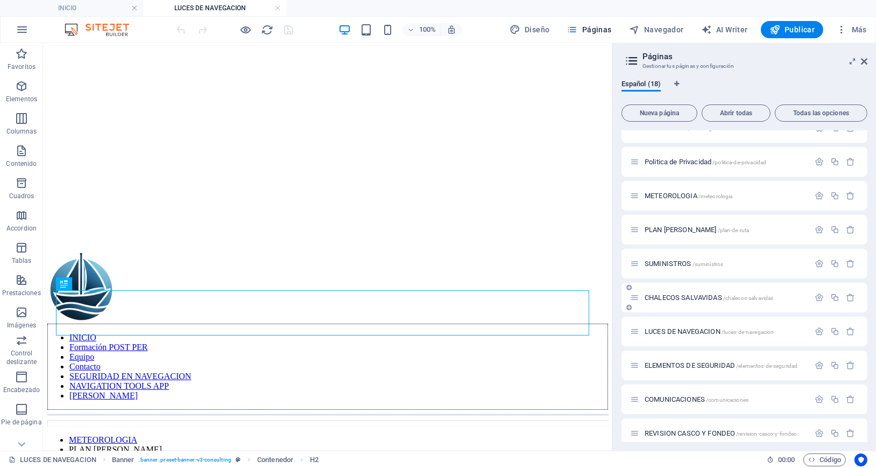
scroll to position [0, 0]
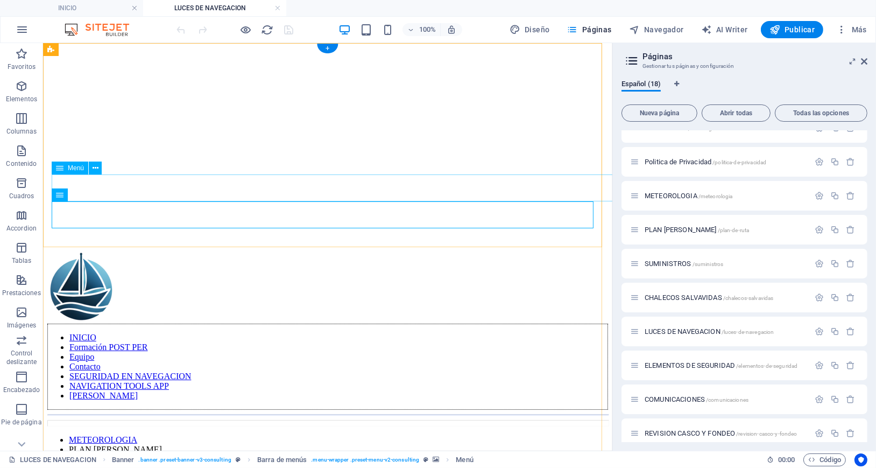
click at [380, 434] on nav "METEOROLOGIA PLAN DE RUTA SUMINISTROS CHALECOS SALVAVIDAS LUCES DE NAVEGACION E…" at bounding box center [327, 463] width 561 height 58
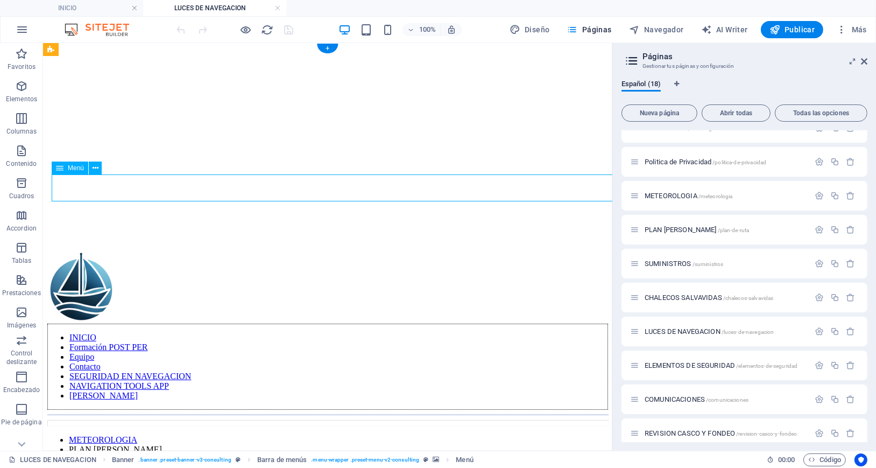
click at [383, 434] on nav "METEOROLOGIA PLAN DE RUTA SUMINISTROS CHALECOS SALVAVIDAS LUCES DE NAVEGACION E…" at bounding box center [327, 463] width 561 height 58
select select
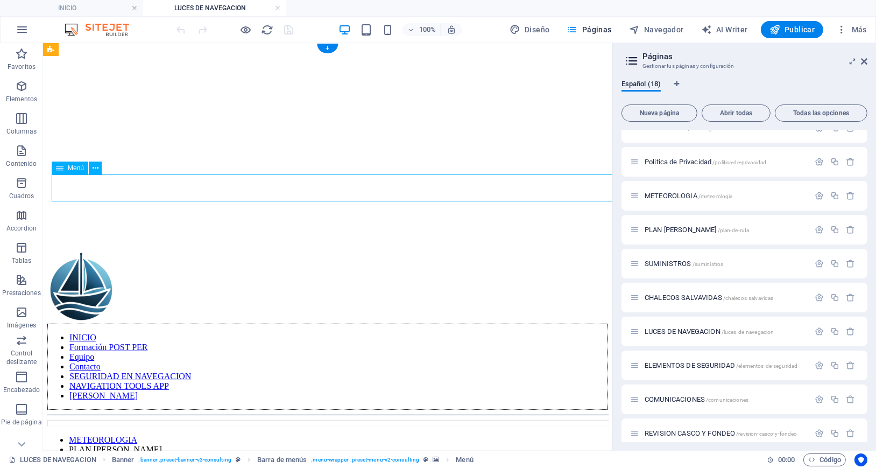
select select "12"
select select
select select "13"
select select
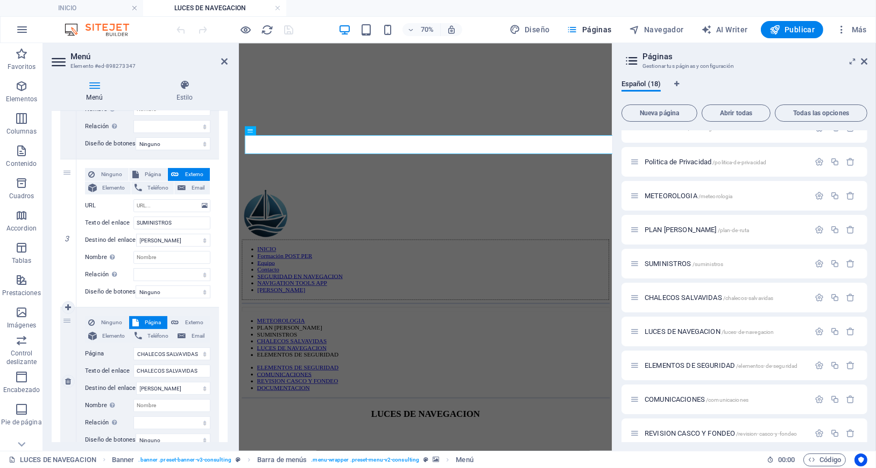
scroll to position [703, 0]
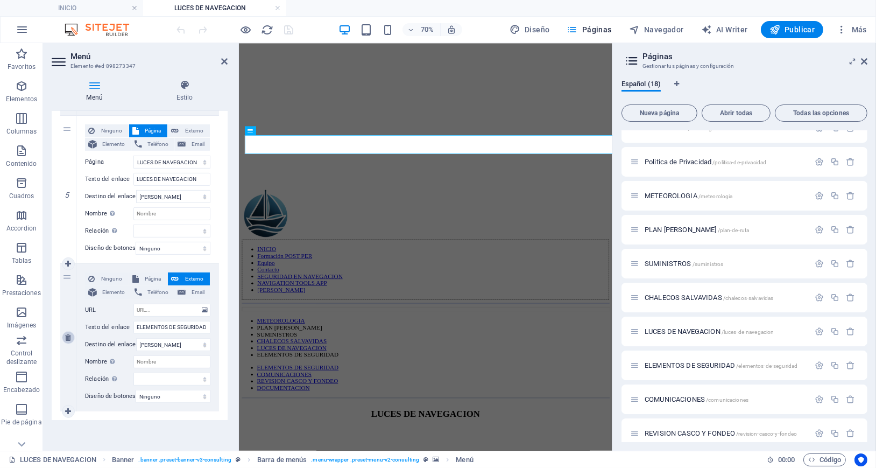
click at [67, 334] on icon at bounding box center [68, 338] width 6 height 8
select select
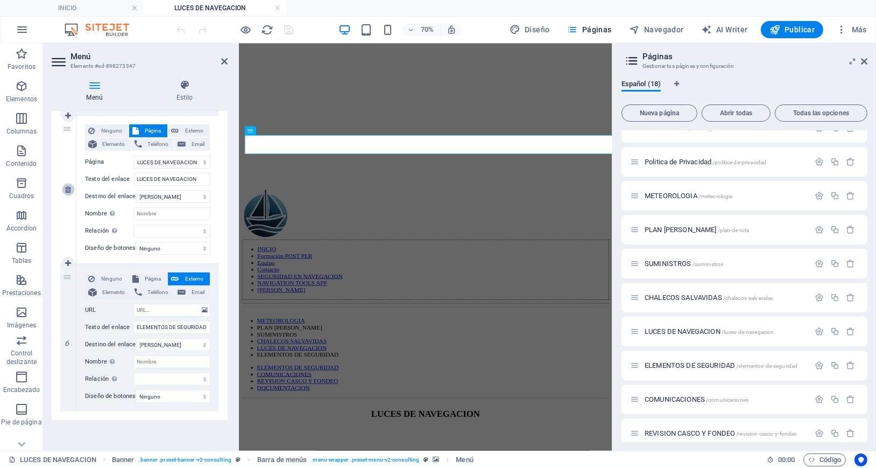
select select
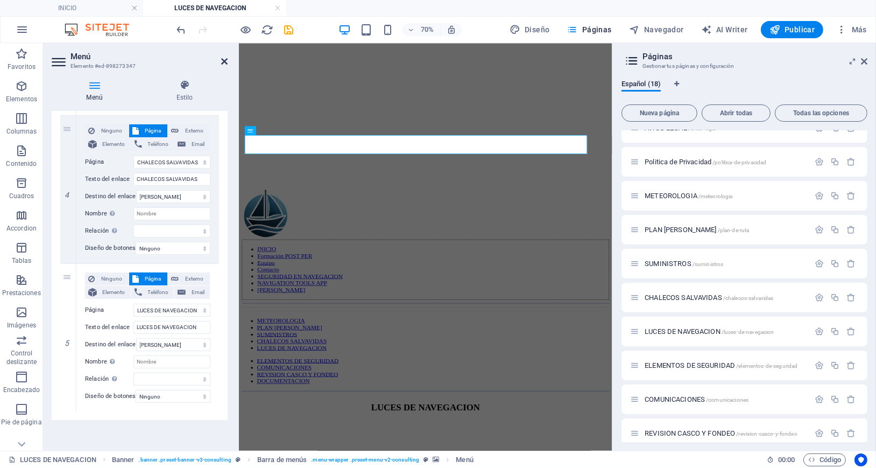
click at [224, 59] on icon at bounding box center [224, 61] width 6 height 9
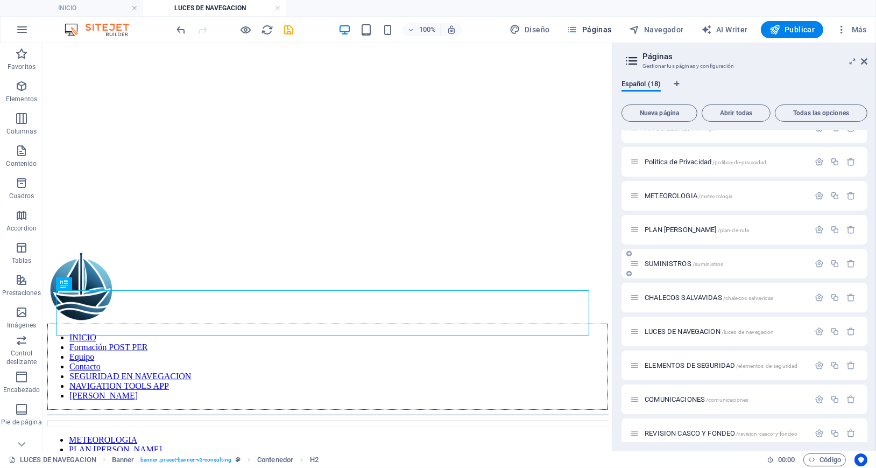
click at [676, 263] on span "SUMINISTROS /suministros" at bounding box center [684, 263] width 79 height 8
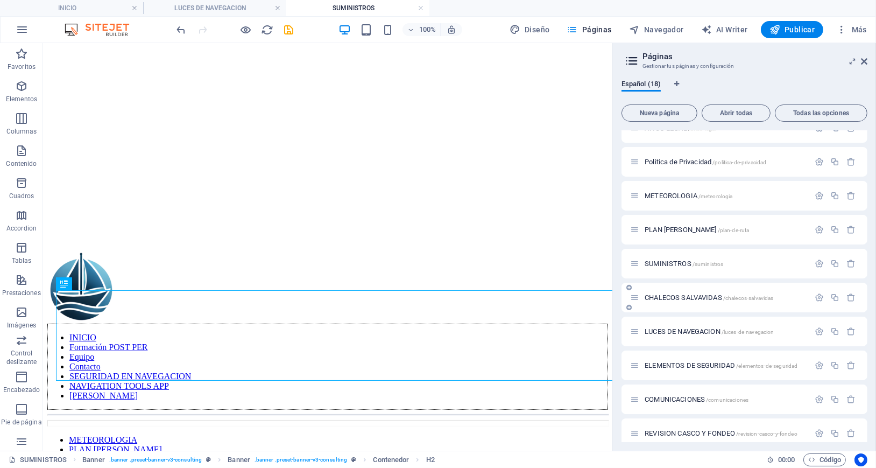
scroll to position [0, 0]
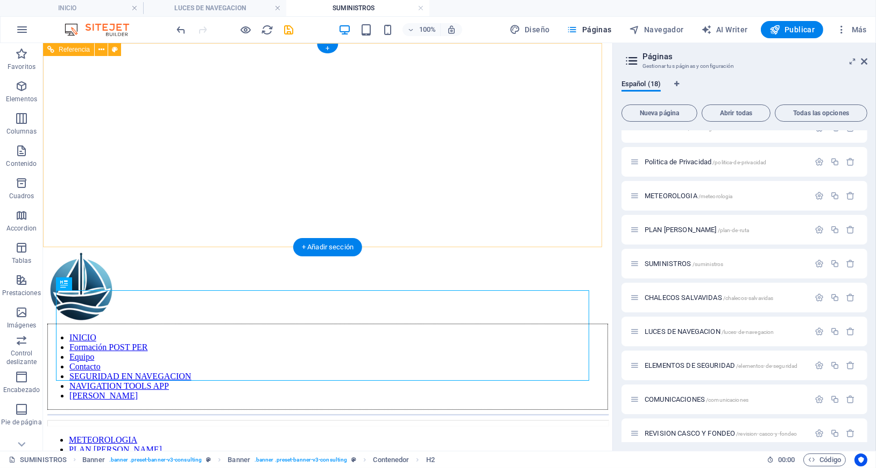
click at [393, 47] on figure at bounding box center [327, 47] width 561 height 0
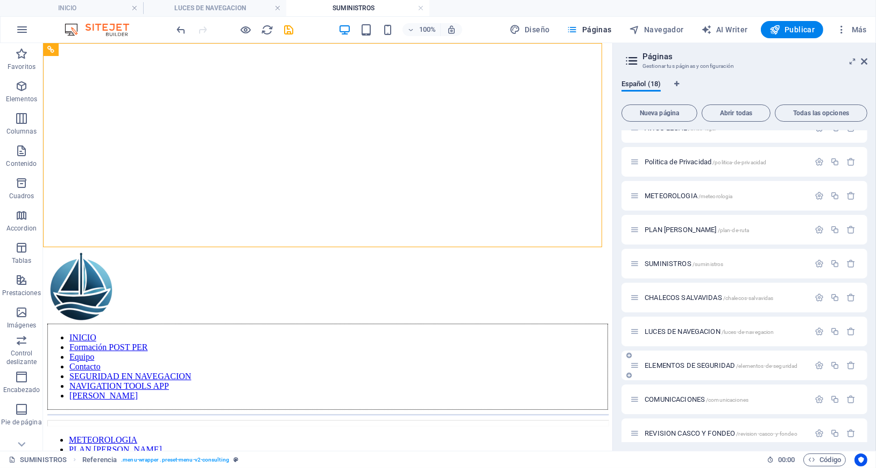
click at [697, 363] on span "ELEMENTOS DE SEGURIDAD /elementos-de-seguridad" at bounding box center [721, 365] width 153 height 8
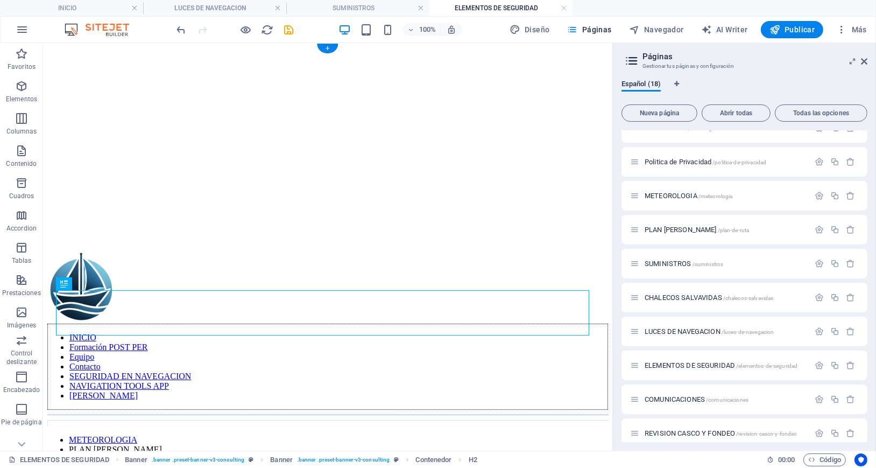
click at [280, 47] on figure at bounding box center [327, 47] width 561 height 0
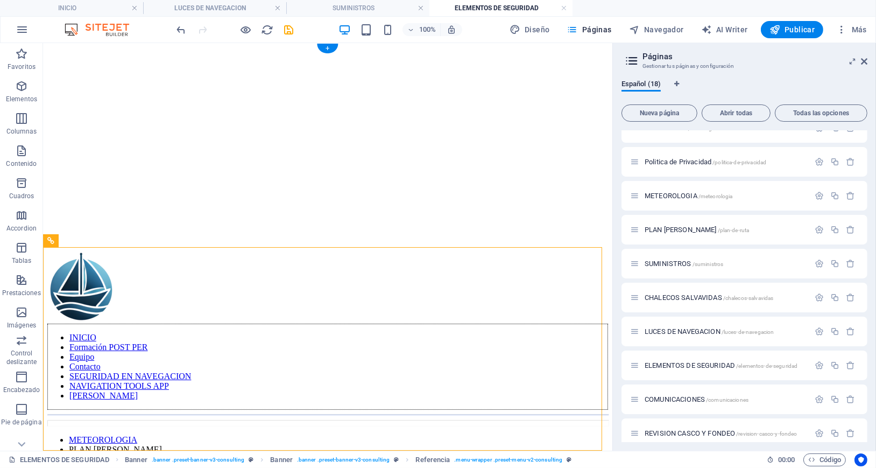
click at [280, 47] on figure at bounding box center [327, 47] width 561 height 0
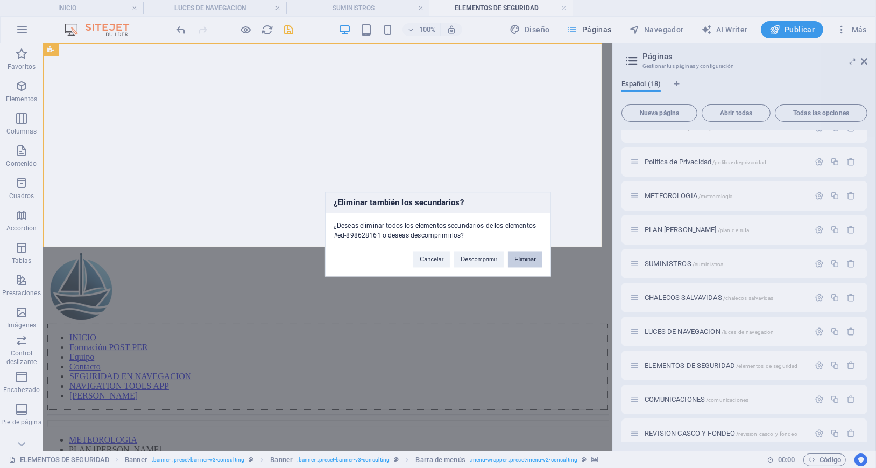
drag, startPoint x: 522, startPoint y: 251, endPoint x: 480, endPoint y: 209, distance: 60.1
click at [522, 251] on button "Eliminar" at bounding box center [525, 259] width 34 height 16
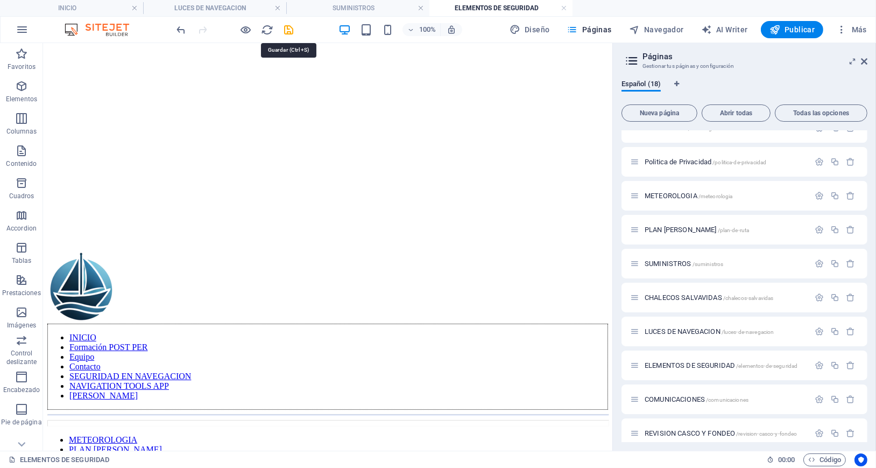
click at [287, 30] on icon "save" at bounding box center [289, 30] width 12 height 12
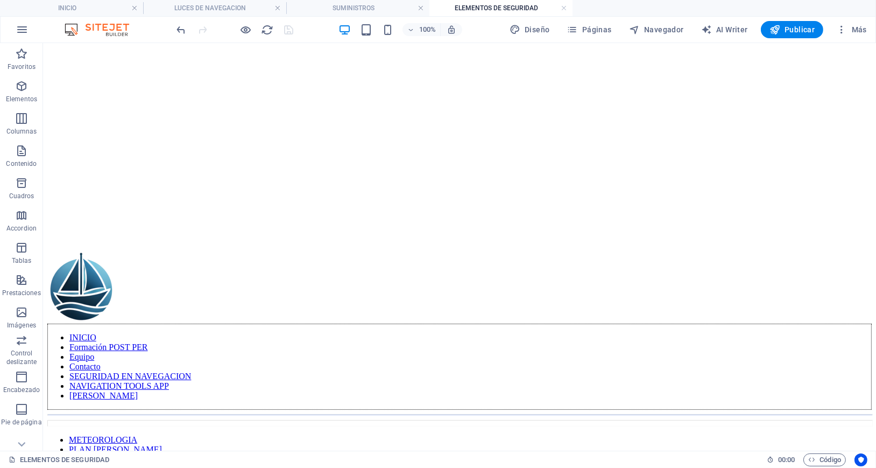
click at [521, 6] on h4 "ELEMENTOS DE SEGURIDAD" at bounding box center [500, 8] width 143 height 12
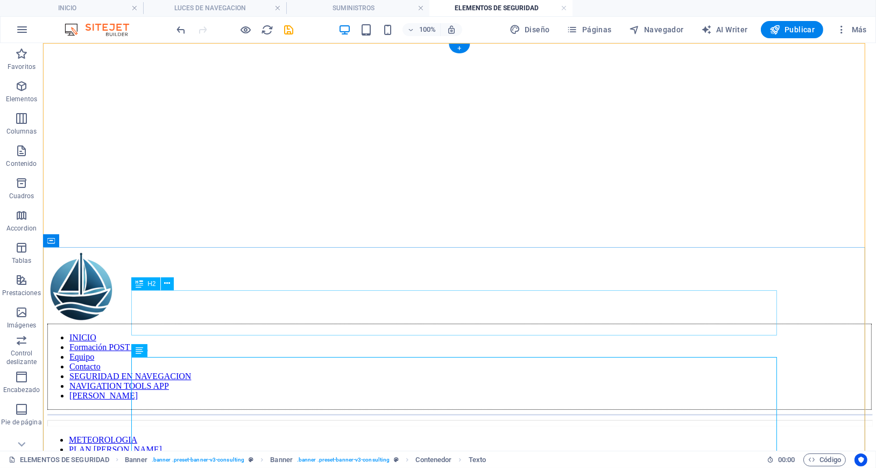
scroll to position [144, 0]
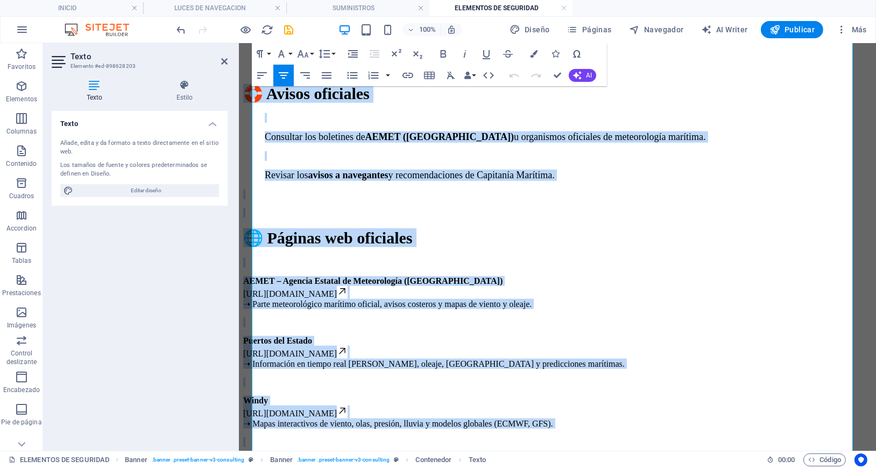
scroll to position [1574, 0]
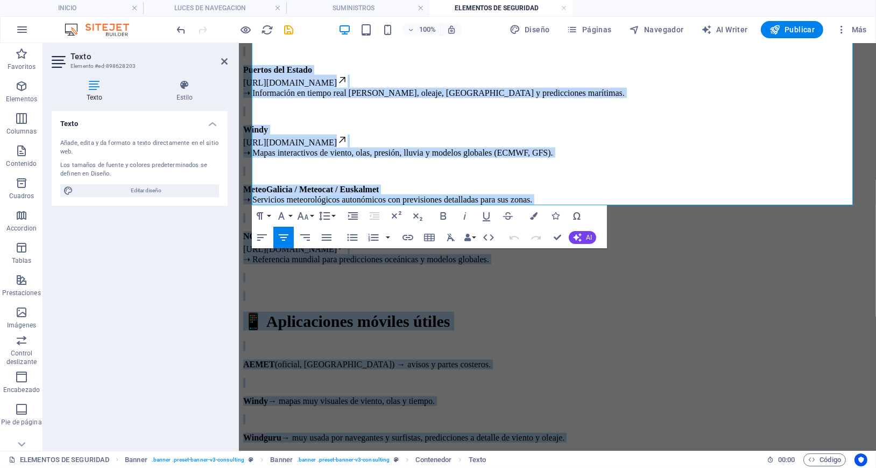
drag, startPoint x: 349, startPoint y: 232, endPoint x: 607, endPoint y: 497, distance: 369.8
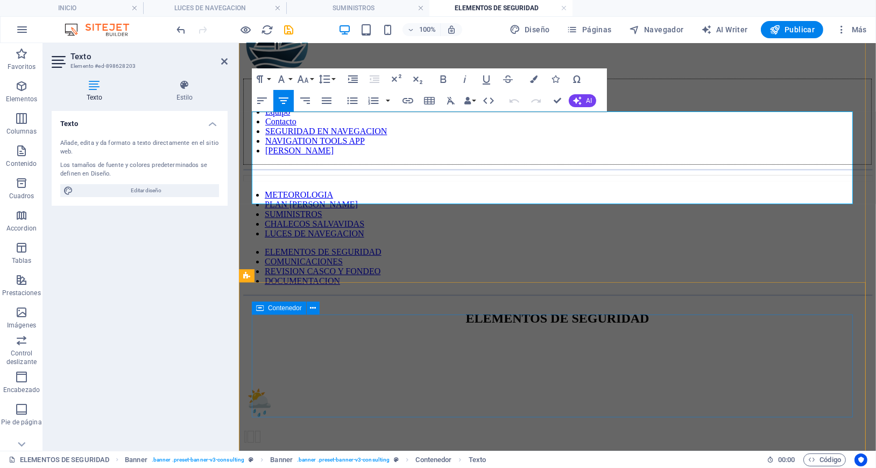
scroll to position [30, 0]
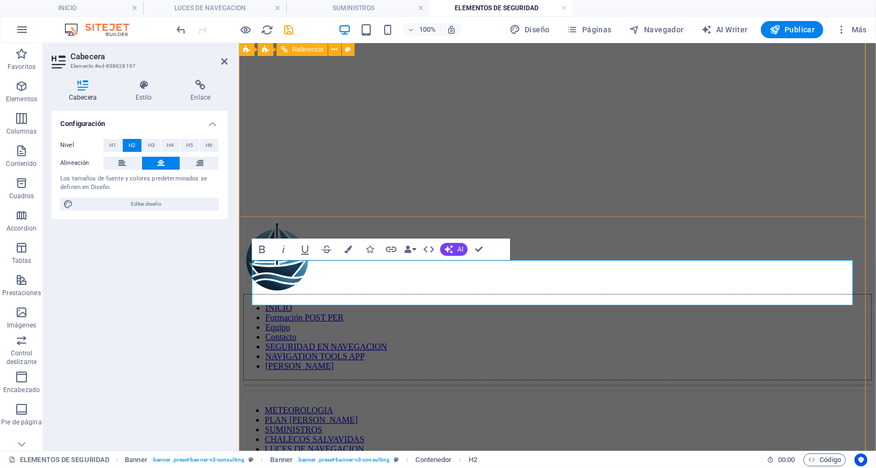
click at [588, 17] on figure at bounding box center [557, 17] width 628 height 0
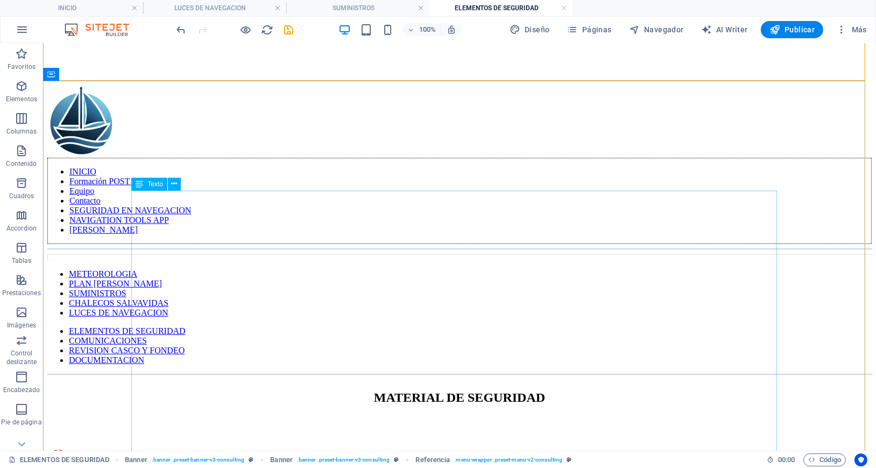
scroll to position [173, 0]
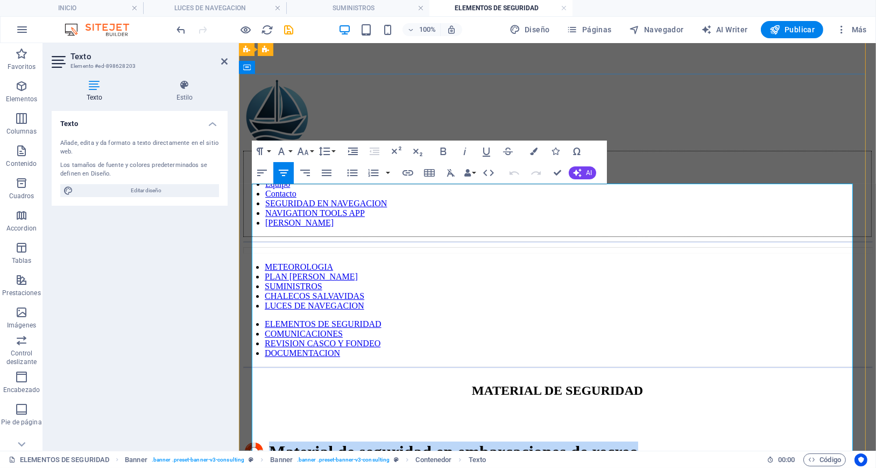
drag, startPoint x: 667, startPoint y: 267, endPoint x: 401, endPoint y: 229, distance: 269.1
click at [401, 441] on h1 "🛟 Material de seguridad en embarcaciones de recreo" at bounding box center [557, 451] width 628 height 20
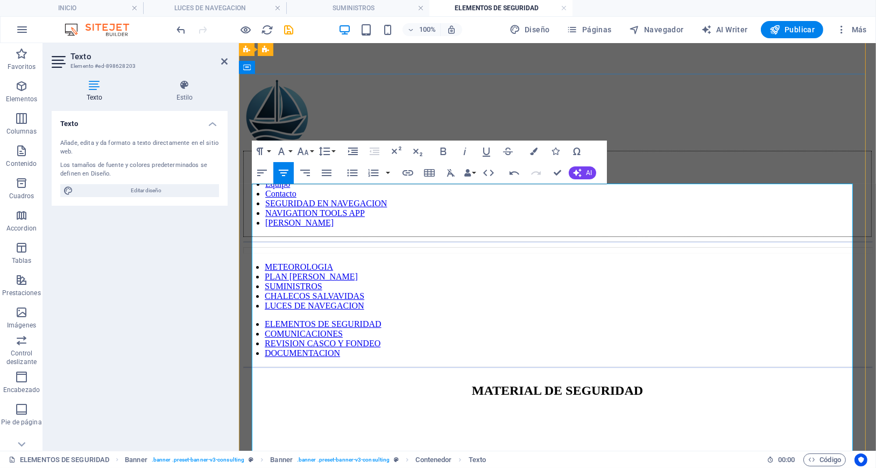
click at [265, 467] on p "En España, el material de seguridad obligatorio a bordo está regulado por la Di…" at bounding box center [557, 477] width 628 height 10
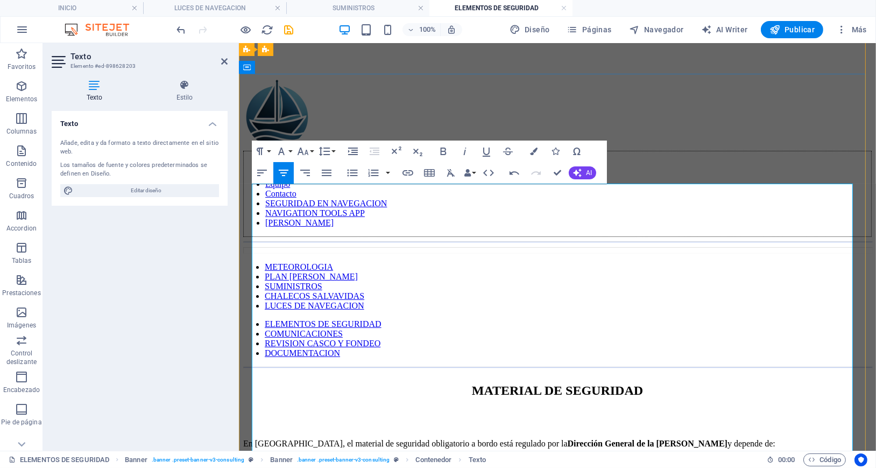
scroll to position [119, 0]
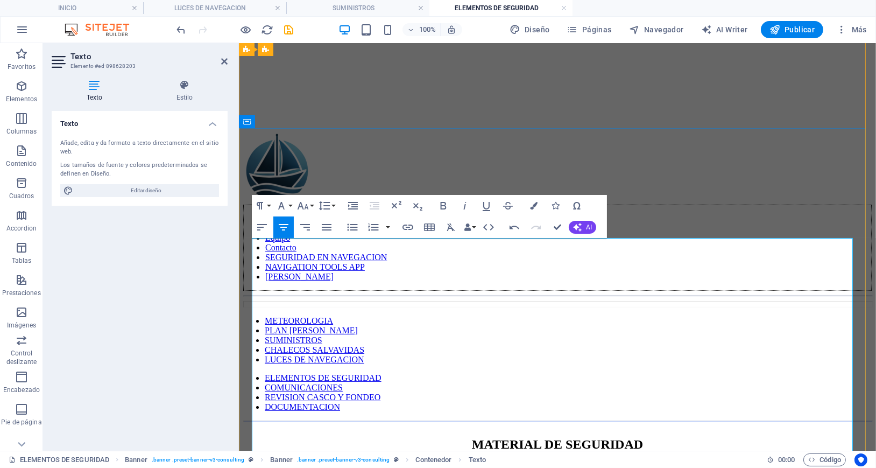
drag, startPoint x: 265, startPoint y: 243, endPoint x: 797, endPoint y: 328, distance: 538.3
click at [323, 227] on icon "button" at bounding box center [327, 227] width 10 height 6
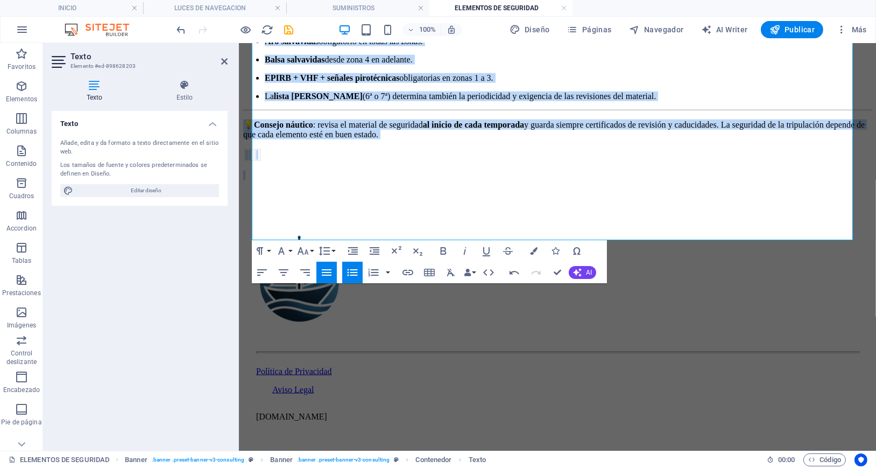
scroll to position [2212, 0]
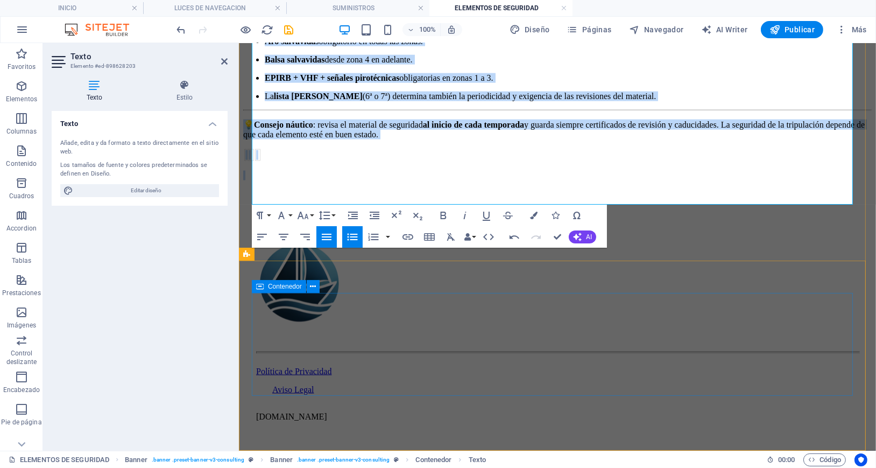
drag, startPoint x: 255, startPoint y: 219, endPoint x: 573, endPoint y: 348, distance: 343.2
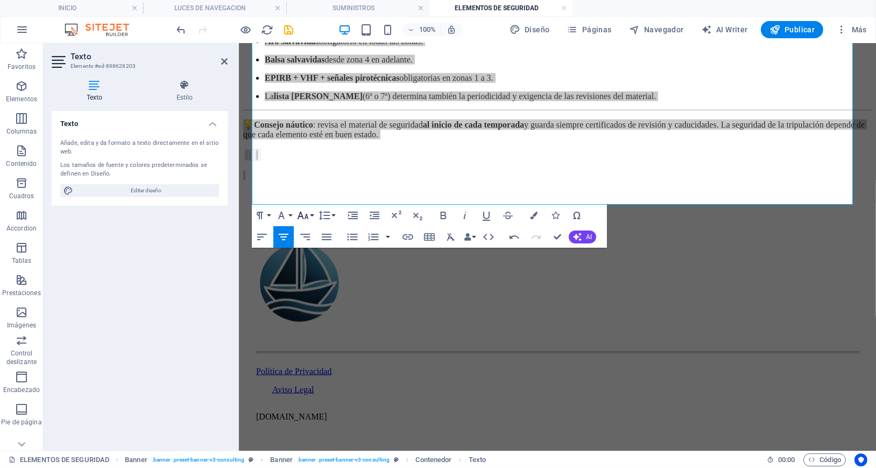
click at [307, 213] on icon "button" at bounding box center [302, 215] width 13 height 13
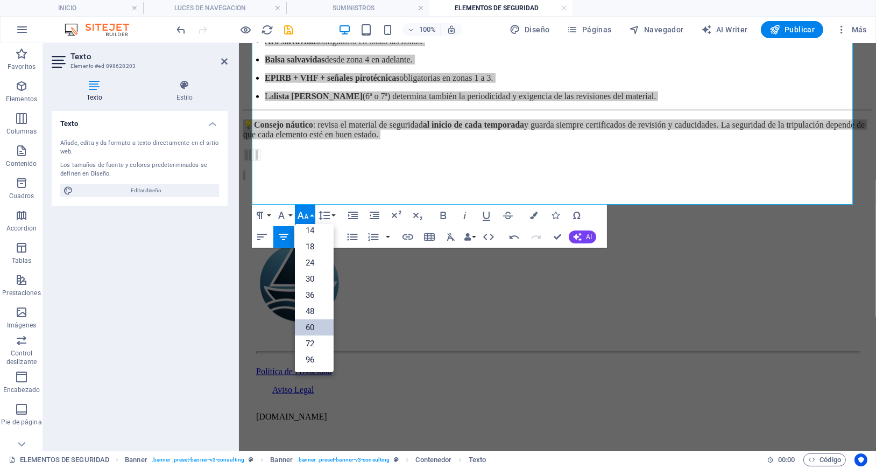
scroll to position [87, 0]
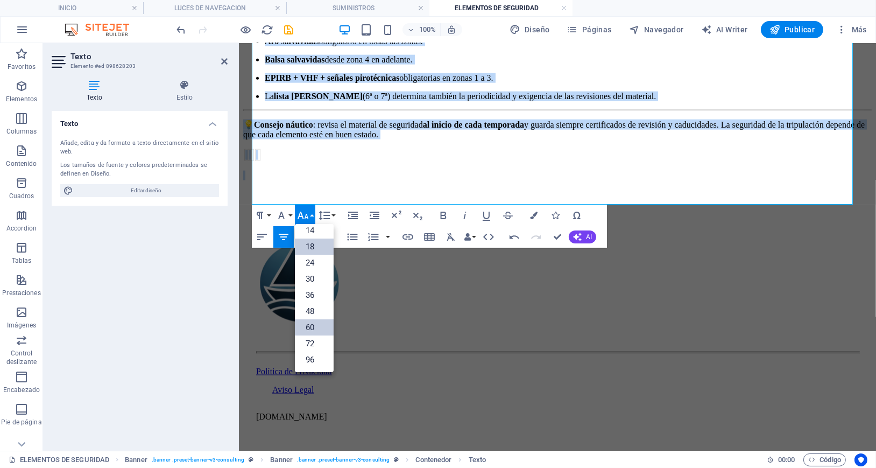
click at [312, 243] on link "18" at bounding box center [314, 246] width 39 height 16
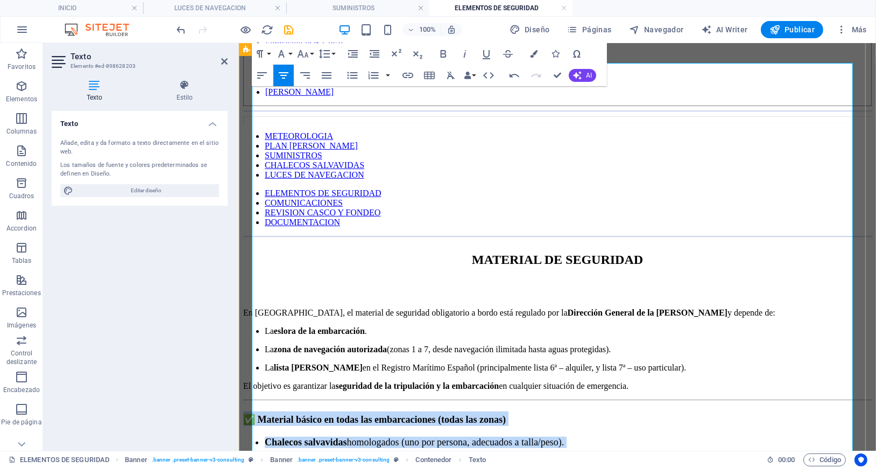
scroll to position [324, 0]
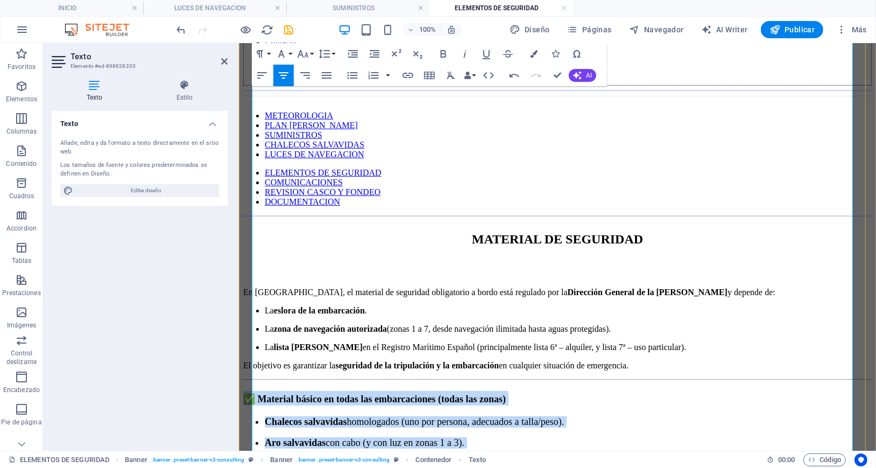
click at [690, 390] on h2 "✅ Material básico en todas las embarcaciones (todas las zonas)" at bounding box center [557, 397] width 628 height 15
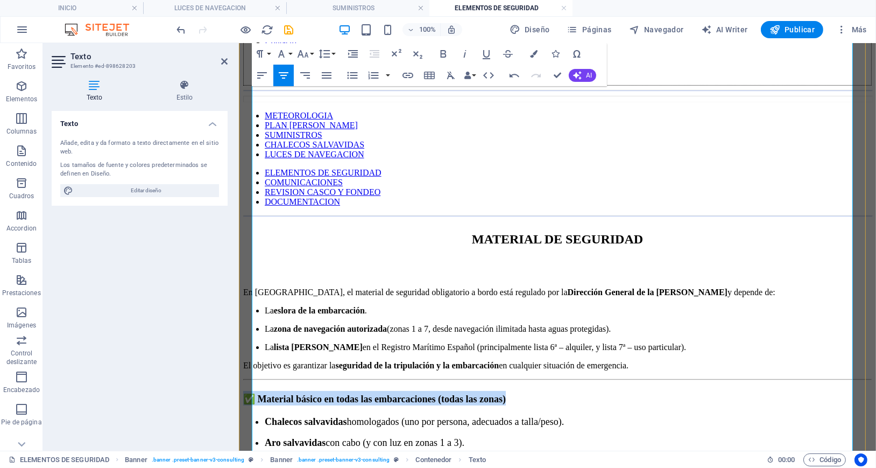
drag, startPoint x: 677, startPoint y: 169, endPoint x: 431, endPoint y: 162, distance: 246.5
click at [431, 390] on h2 "✅ Material básico en todas las embarcaciones (todas las zonas)" at bounding box center [557, 397] width 628 height 15
click at [302, 53] on icon "button" at bounding box center [302, 53] width 13 height 13
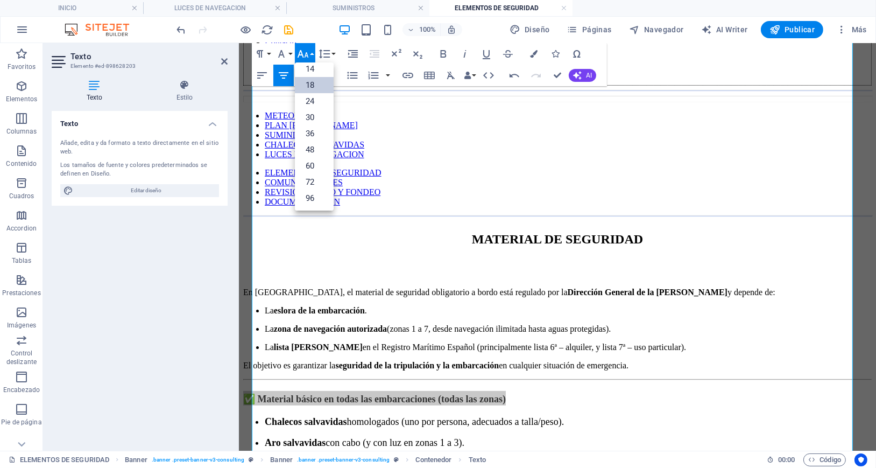
scroll to position [87, 0]
click at [305, 116] on link "30" at bounding box center [314, 117] width 39 height 16
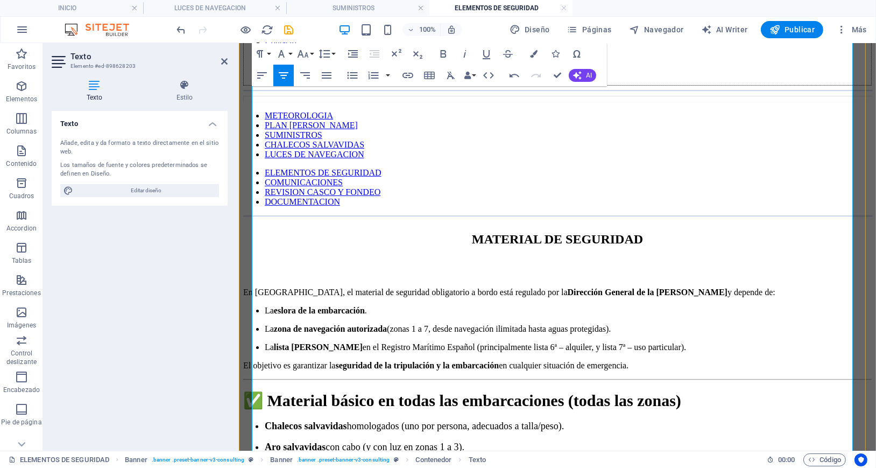
click at [737, 420] on p "Chalecos salvavidas homologados (uno por persona, adecuados a talla/peso)." at bounding box center [567, 425] width 607 height 11
drag, startPoint x: 684, startPoint y: 200, endPoint x: 795, endPoint y: 204, distance: 110.4
click at [795, 420] on p "Chalecos salvavidas homologados (uno por persona, adecuados a talla/peso. eN ZO…" at bounding box center [567, 425] width 607 height 11
click at [712, 441] on p "Aro salvavidas con cabo (y con luz en zonas 1 a 3)." at bounding box center [567, 446] width 607 height 11
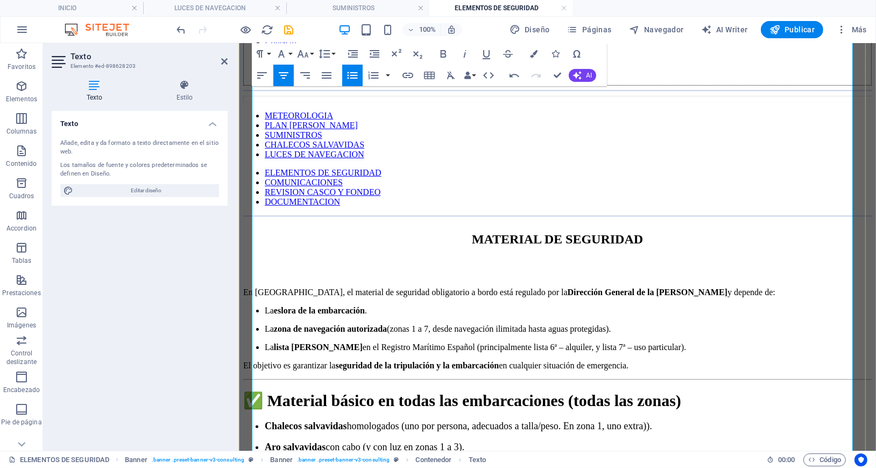
click at [605, 441] on p "Aro salvavidas con cabo (y con luz en zonas 1 a 3)." at bounding box center [567, 446] width 607 height 11
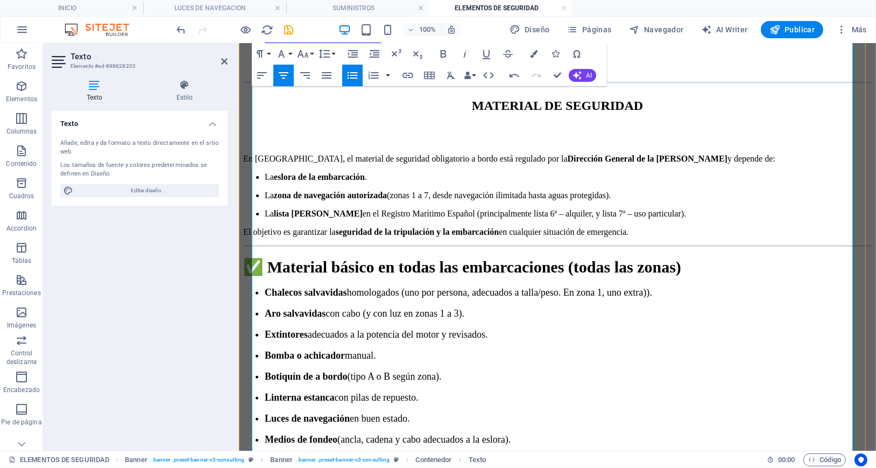
scroll to position [467, 0]
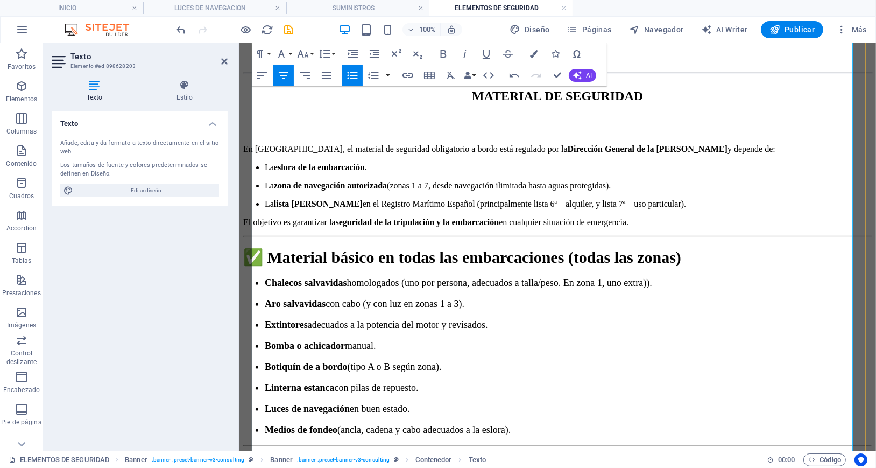
drag, startPoint x: 515, startPoint y: 291, endPoint x: 642, endPoint y: 296, distance: 127.1
click at [642, 456] on h2 "📍 Diferencias según la zona de navegación" at bounding box center [557, 463] width 628 height 15
click at [311, 52] on button "Font Size" at bounding box center [305, 54] width 20 height 22
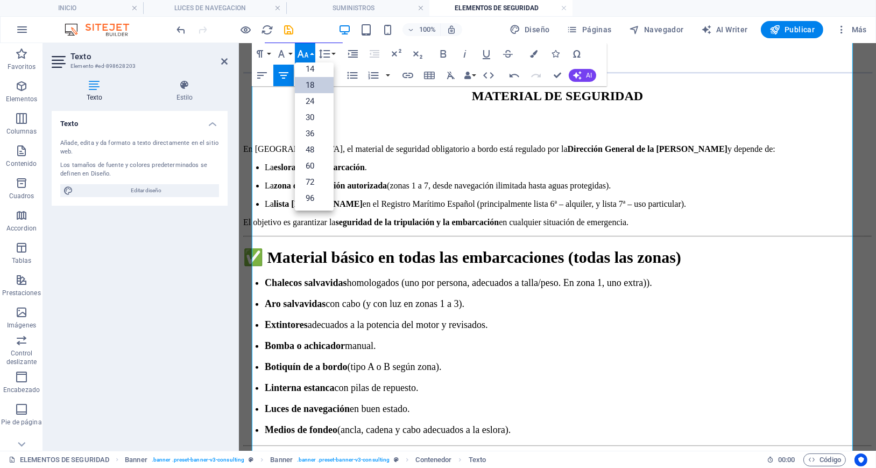
scroll to position [87, 0]
click at [316, 113] on link "30" at bounding box center [314, 117] width 39 height 16
drag, startPoint x: 635, startPoint y: 324, endPoint x: 475, endPoint y: 323, distance: 160.9
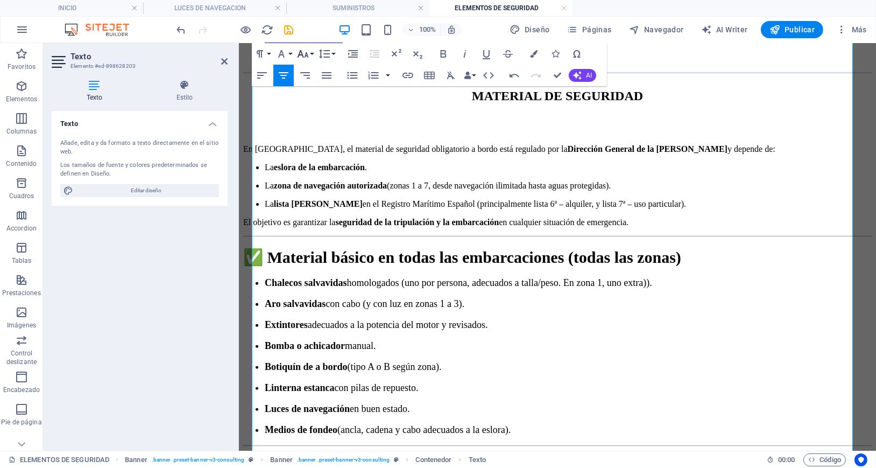
click at [307, 51] on icon "button" at bounding box center [302, 53] width 13 height 13
click at [324, 101] on link "24" at bounding box center [314, 101] width 39 height 16
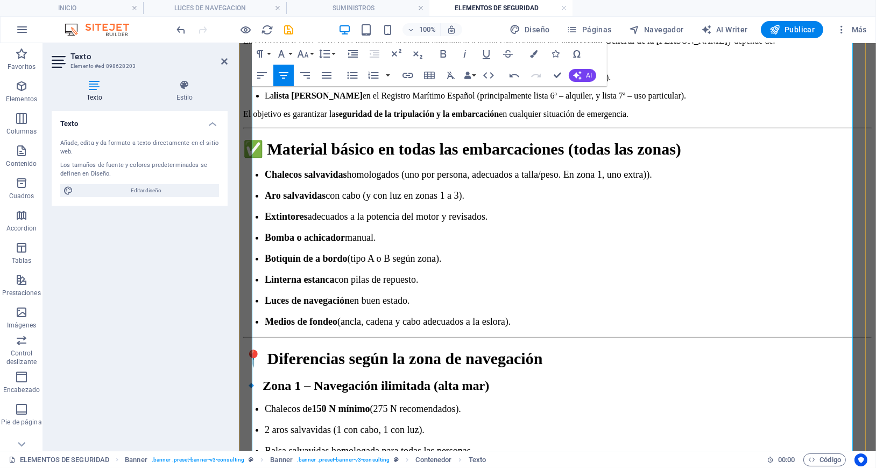
scroll to position [611, 0]
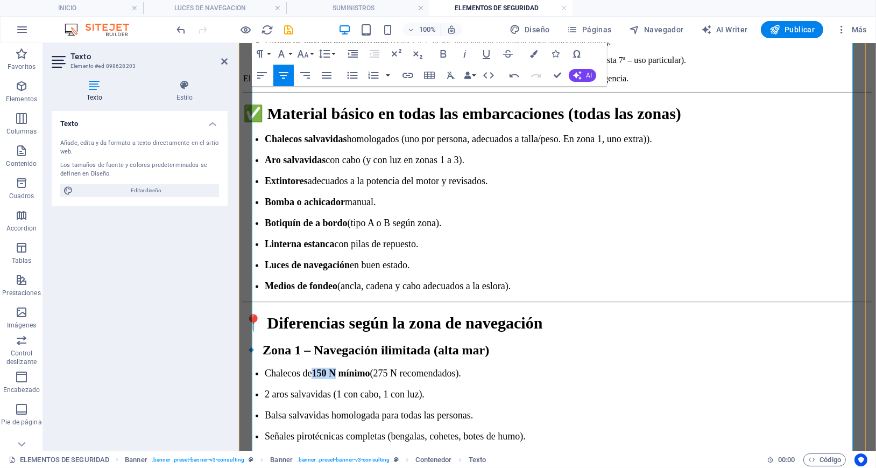
drag, startPoint x: 498, startPoint y: 211, endPoint x: 525, endPoint y: 211, distance: 26.9
click at [369, 367] on strong "150 N mínimo" at bounding box center [340, 372] width 58 height 11
drag, startPoint x: 655, startPoint y: 212, endPoint x: 548, endPoint y: 210, distance: 107.6
click at [548, 367] on p "Chalecos de 275 N (275 N recomendados)." at bounding box center [567, 372] width 607 height 11
click at [669, 388] on p "2 aros salvavidas (1 con cabo, 1 con luz)." at bounding box center [567, 393] width 607 height 11
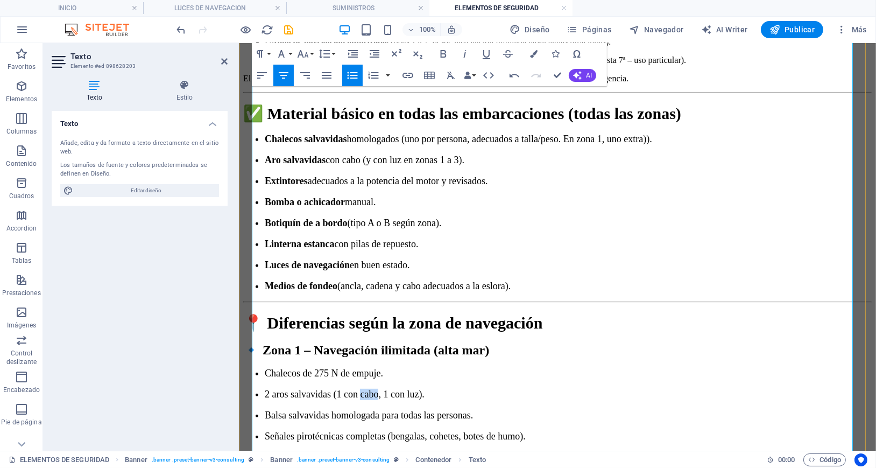
drag, startPoint x: 599, startPoint y: 238, endPoint x: 577, endPoint y: 242, distance: 22.4
click at [577, 388] on p "2 aros salvavidas (1 con cabo, 1 con luz)." at bounding box center [567, 393] width 607 height 11
click at [555, 388] on p "2 aros salvavidas (1 con rabiza, 1 con luz)." at bounding box center [567, 393] width 607 height 11
click at [549, 388] on p "2 aros salvavidas (1 con rabiza, 1 con luz)." at bounding box center [567, 393] width 607 height 11
click at [601, 388] on p "2 aros salvavidas (con rabiza, 1 con luz)." at bounding box center [567, 393] width 607 height 11
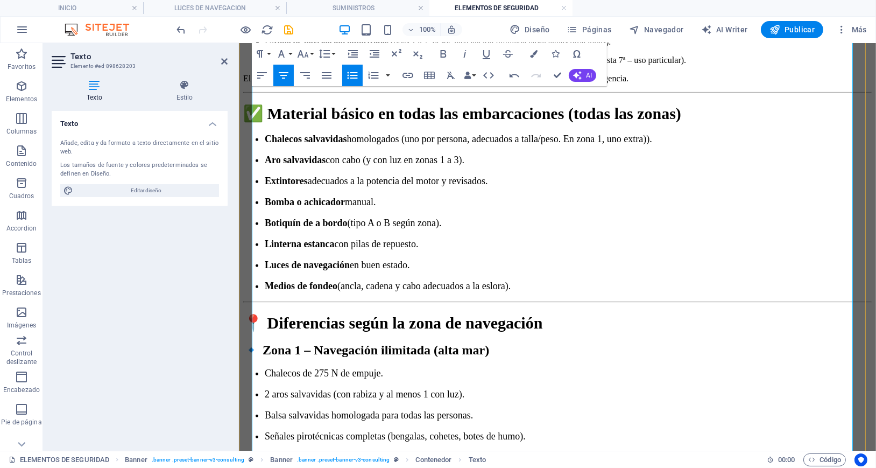
click at [593, 409] on p "Balsa salvavidas homologada para todas las personas." at bounding box center [567, 414] width 607 height 11
click at [688, 409] on p "Balsa salvavidas homologada para todas las personas." at bounding box center [567, 414] width 607 height 11
click at [684, 409] on p "Balsa salvavidas homologada para todas las personas." at bounding box center [567, 414] width 607 height 11
click at [704, 409] on p "Balsa salvavidas homologada para todas las personas que vayan a bordo ." at bounding box center [567, 414] width 607 height 11
click at [787, 430] on p "Señales pirotécnicas completas (bengalas, cohetes, botes de humo)." at bounding box center [567, 435] width 607 height 11
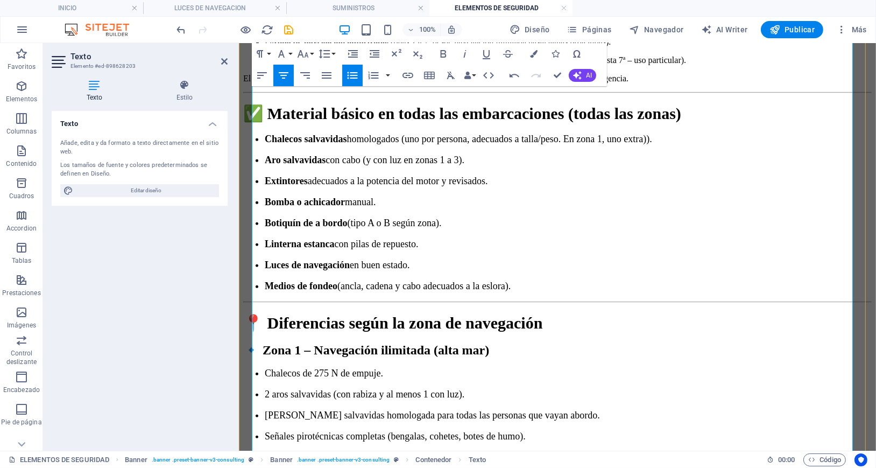
click at [618, 430] on p "Señales pirotécnicas completas (bengalas, cohetes, botes de humo)." at bounding box center [567, 435] width 607 height 11
click at [657, 451] on p "Radiobaliza EPIRB 406 MHz registrada." at bounding box center [567, 456] width 607 height 11
click at [662, 430] on p "Señales pirotécnicas completas (bengalas, cohetes, botes de humo)." at bounding box center [567, 435] width 607 height 11
click at [668, 451] on p "Radiobaliza EPIRB 406 MHz registrada." at bounding box center [567, 456] width 607 height 11
click at [553, 430] on p "Señales pirotécnicas completas (bengalas, cohetes, botes de humo)." at bounding box center [567, 435] width 607 height 11
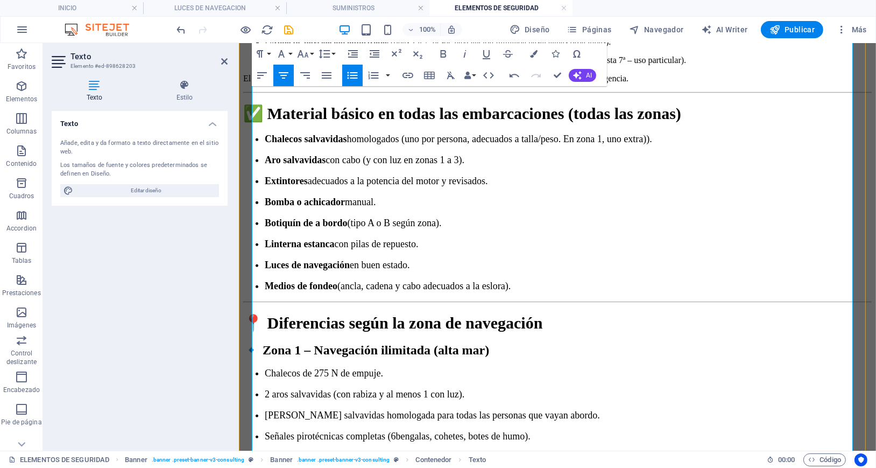
click at [604, 430] on p "Señales pirotécnicas completas (6 bengalas, cohetes, botes de humo)." at bounding box center [567, 435] width 607 height 11
click at [653, 430] on p "Señales pirotécnicas completas (6 bengalas, 6 cohetes, botes de humo)." at bounding box center [567, 435] width 607 height 11
click at [663, 430] on p "Señales pirotécnicas completas (6 bengalas, 6 cohetes, 2 botes de humo)." at bounding box center [567, 435] width 607 height 11
click at [504, 430] on p "Señales pirotécnicas completas (6 bengalas, 6 cohetes, 2 botes de humo)." at bounding box center [567, 435] width 607 height 11
click at [497, 451] on p "Radiobaliza EPIRB 406 MHz registrada." at bounding box center [567, 456] width 607 height 11
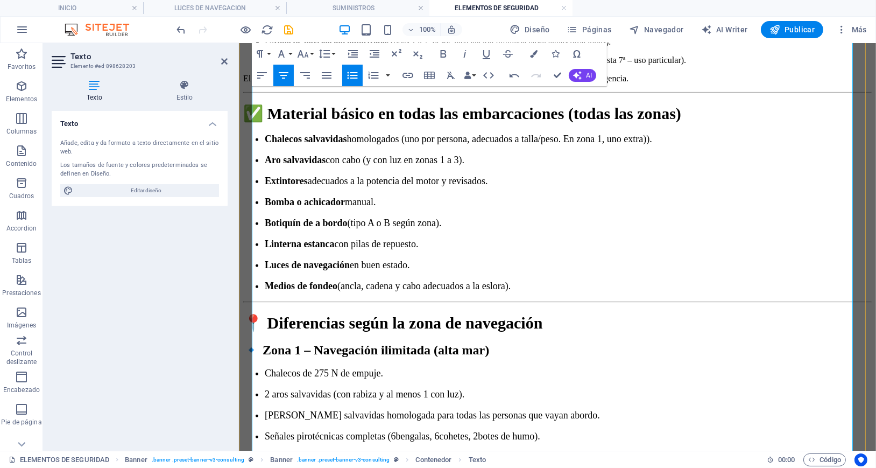
click at [625, 451] on p "Radiobaliza EPIRB 406 MHz registrada." at bounding box center [567, 456] width 607 height 11
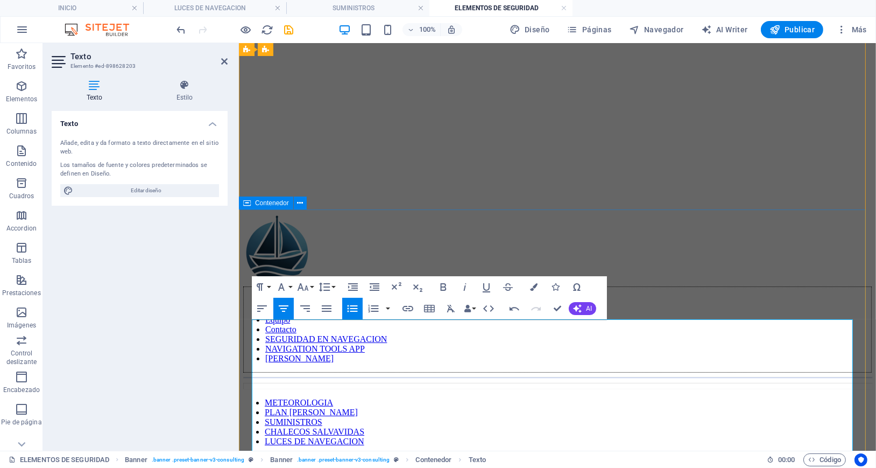
scroll to position [252, 0]
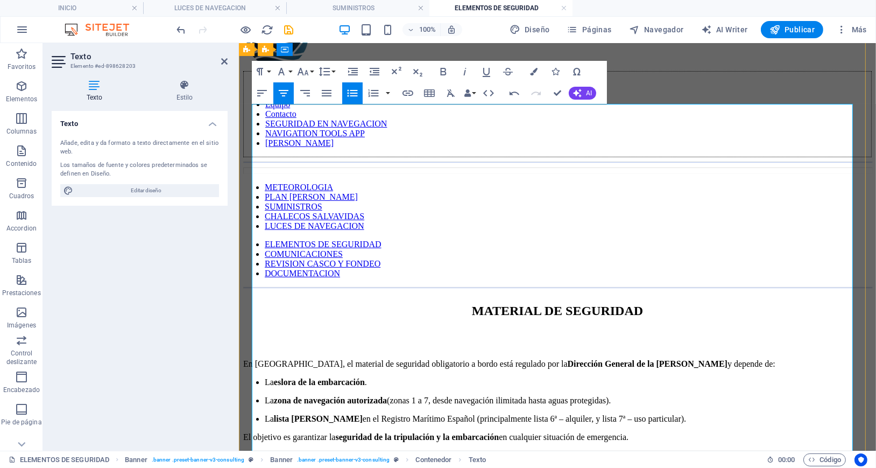
click at [739, 432] on p "El objetivo es garantizar la seguridad de la tripulación y la embarcación en cu…" at bounding box center [557, 437] width 628 height 10
drag, startPoint x: 534, startPoint y: 217, endPoint x: 254, endPoint y: 216, distance: 279.8
click at [254, 467] on p "DESCARGA LA LISTA ACTUALIZADA POR ZONA DE NAVEGACION" at bounding box center [557, 473] width 628 height 10
click at [286, 94] on icon "button" at bounding box center [283, 93] width 13 height 13
click at [407, 92] on icon "button" at bounding box center [407, 93] width 13 height 13
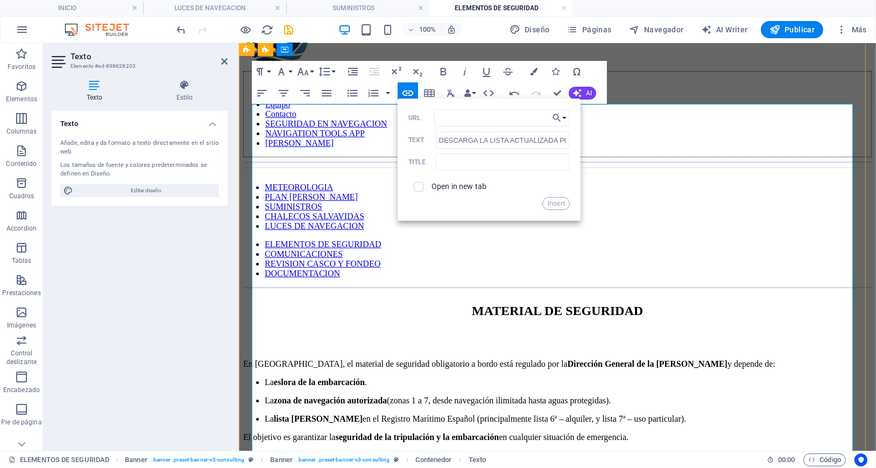
type input "https://www.transportes.gob.es/recursos_mfom/comodin/recursos/tablamaterialrd33…"
click at [559, 206] on button "Insert" at bounding box center [555, 203] width 27 height 13
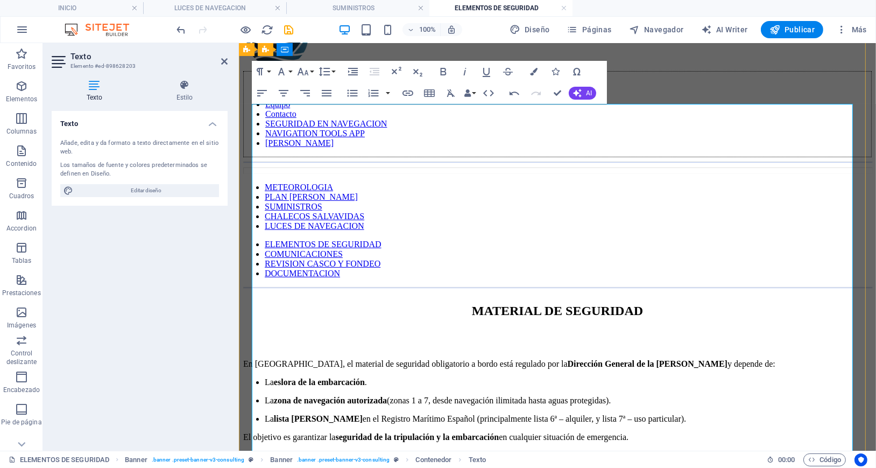
scroll to position [0, 0]
click at [534, 72] on icon "button" at bounding box center [534, 72] width 8 height 8
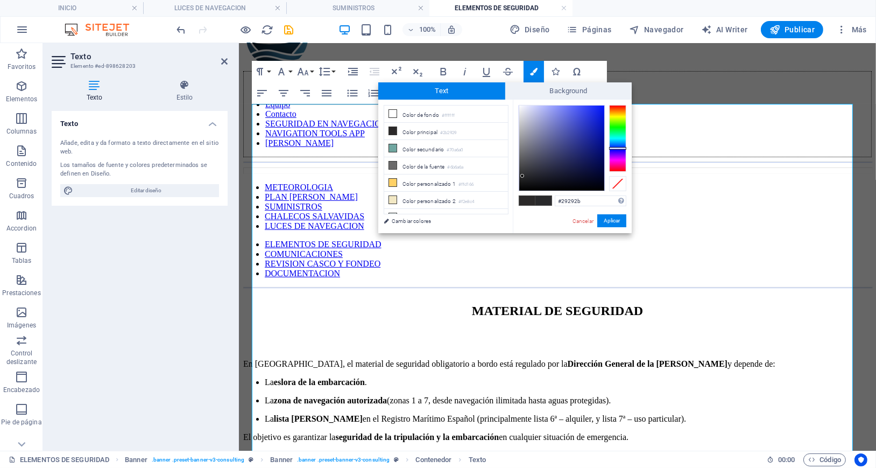
click at [617, 148] on div at bounding box center [617, 138] width 17 height 67
type input "#1c2ff7"
click at [594, 108] on div at bounding box center [561, 147] width 85 height 85
click at [615, 220] on button "Aplicar" at bounding box center [611, 220] width 29 height 13
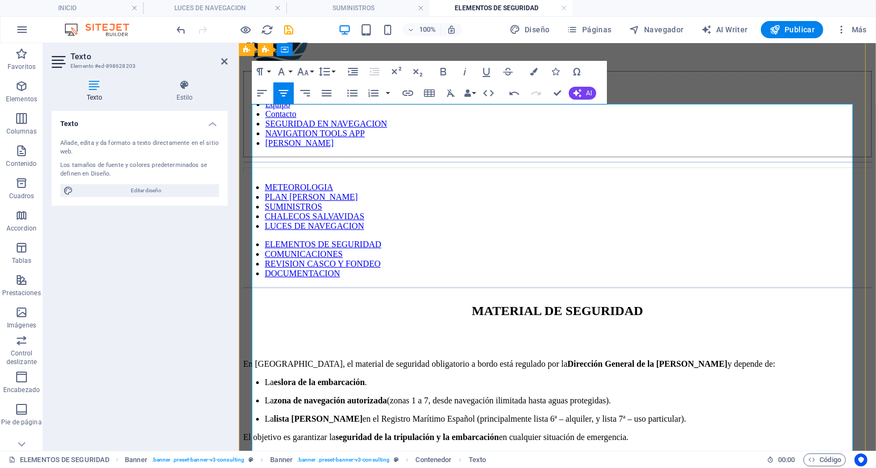
click at [624, 450] on p at bounding box center [557, 455] width 628 height 10
click at [730, 432] on p "El objetivo es garantizar la seguridad de la tripulación y la embarcación en cu…" at bounding box center [557, 437] width 628 height 10
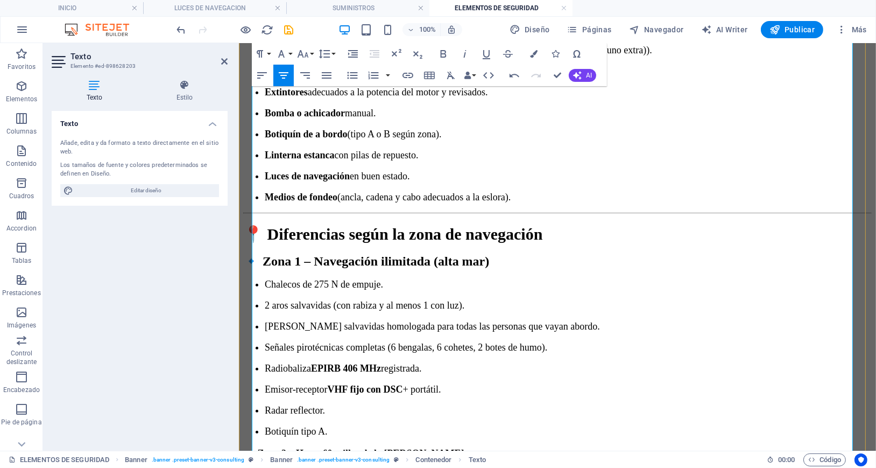
scroll to position [682, 0]
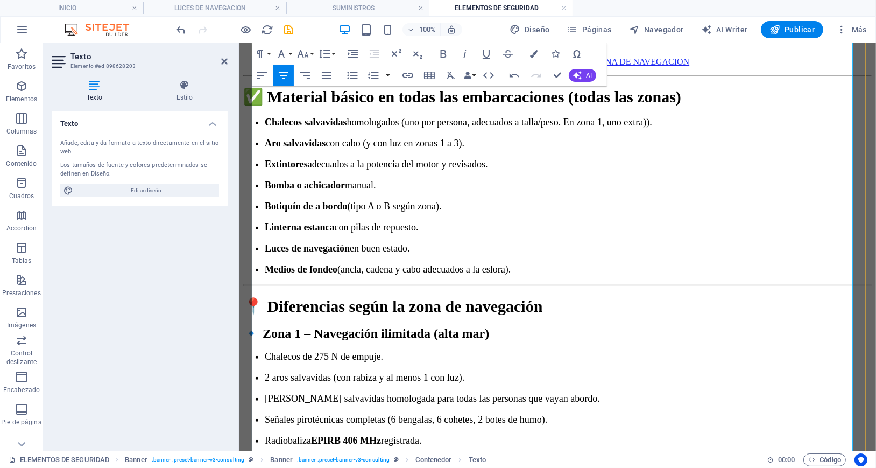
click at [528, 392] on p "Balsa salvavidas homologada para todas las personas que vayan abordo." at bounding box center [567, 397] width 607 height 11
drag, startPoint x: 532, startPoint y: 257, endPoint x: 484, endPoint y: 259, distance: 48.5
click at [484, 413] on p "Señales pirotécnicas completas (6 bengalas, 6 cohetes, 2 botes de humo)." at bounding box center [567, 418] width 607 height 11
click at [668, 434] on p "Radiobaliza EPIRB 406 MHz registrada." at bounding box center [567, 439] width 607 height 11
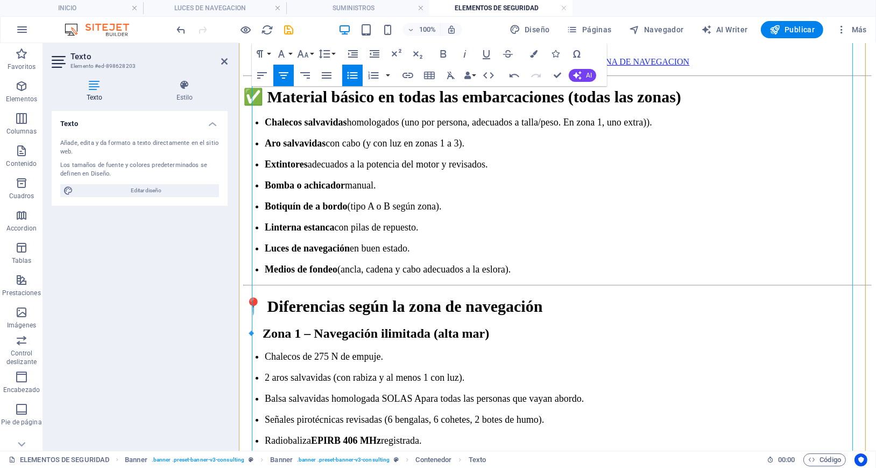
drag, startPoint x: 521, startPoint y: 420, endPoint x: 598, endPoint y: 423, distance: 77.0
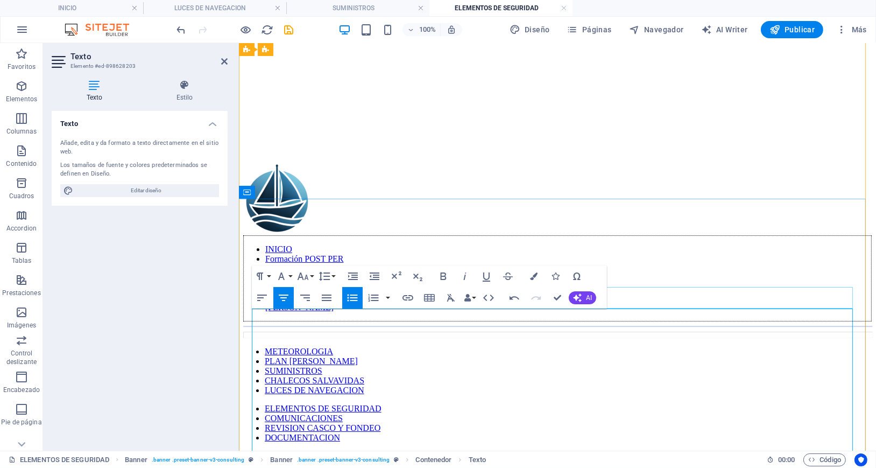
scroll to position [109, 0]
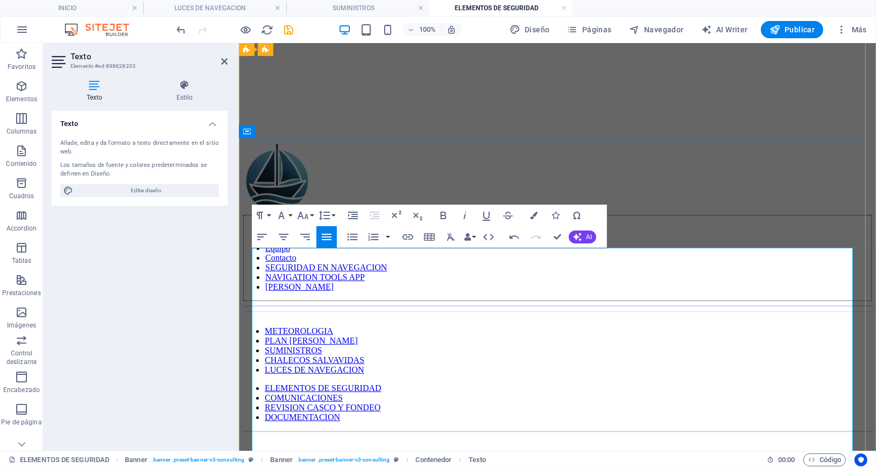
drag, startPoint x: 495, startPoint y: 302, endPoint x: 577, endPoint y: 296, distance: 82.5
drag, startPoint x: 578, startPoint y: 296, endPoint x: 629, endPoint y: 296, distance: 51.7
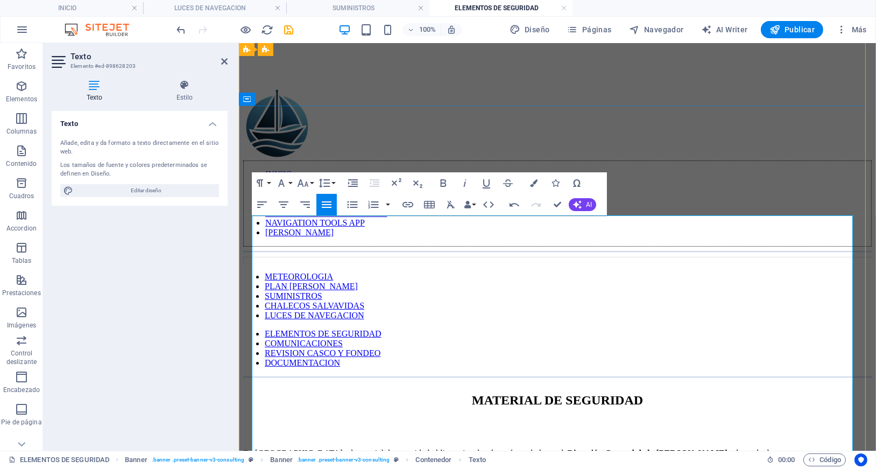
scroll to position [180, 0]
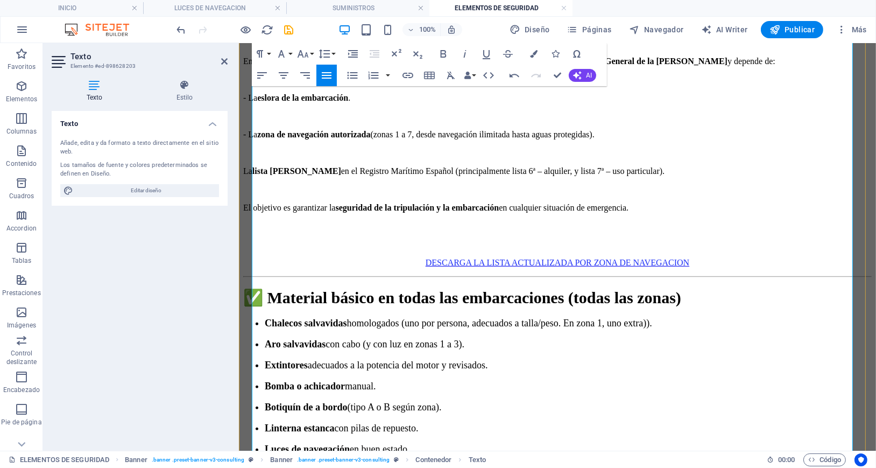
scroll to position [539, 0]
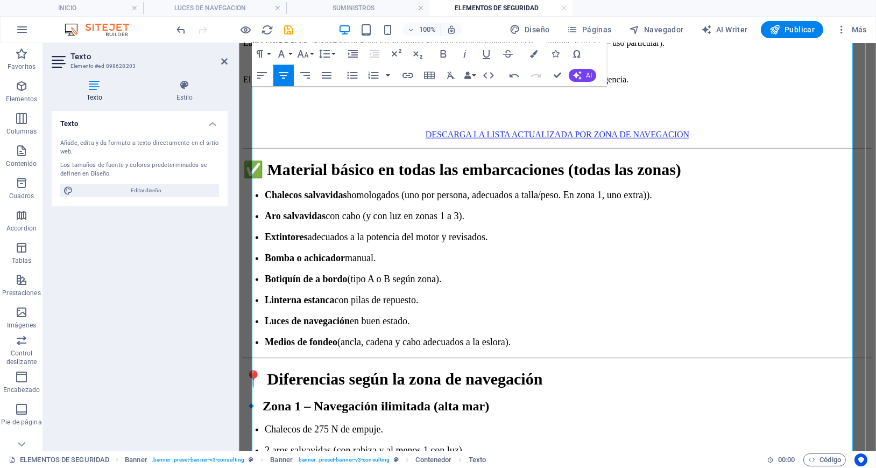
scroll to position [611, 0]
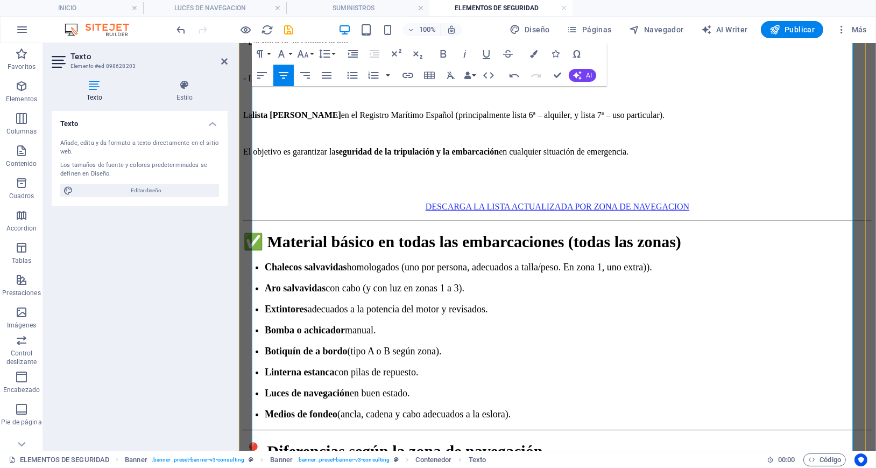
click at [515, 441] on h2 "📍 Diferencias según la zona de navegación" at bounding box center [557, 450] width 628 height 19
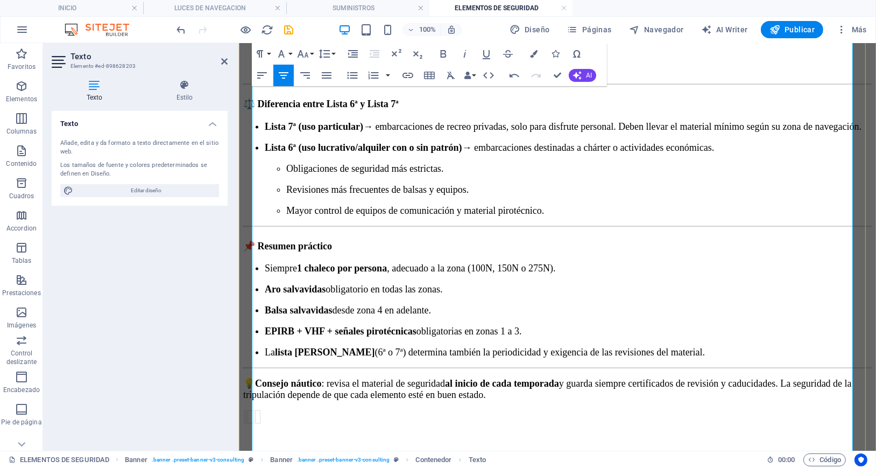
scroll to position [2022, 0]
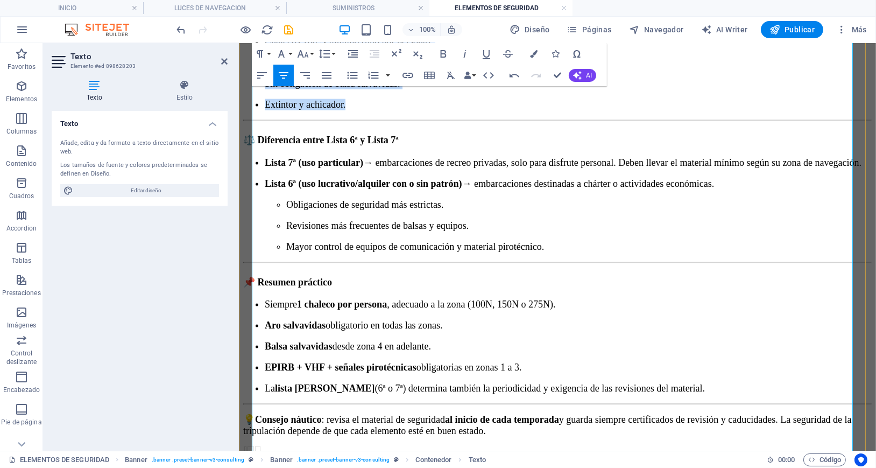
drag, startPoint x: 265, startPoint y: 192, endPoint x: 734, endPoint y: 188, distance: 469.2
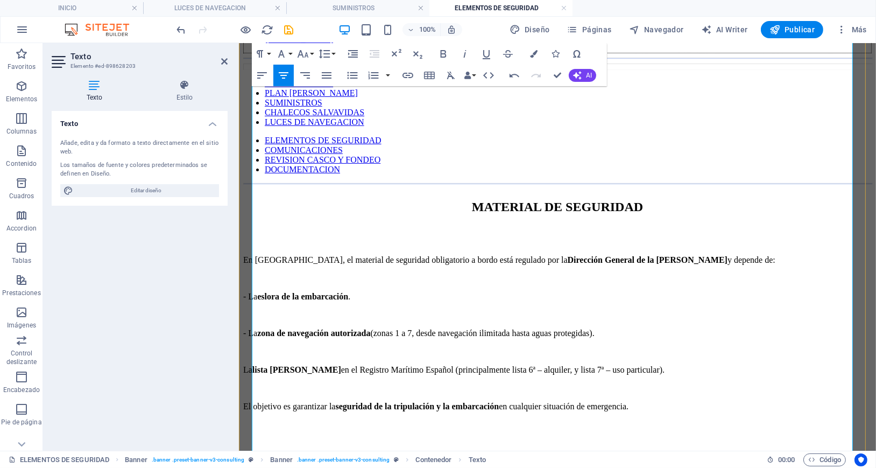
scroll to position [337, 0]
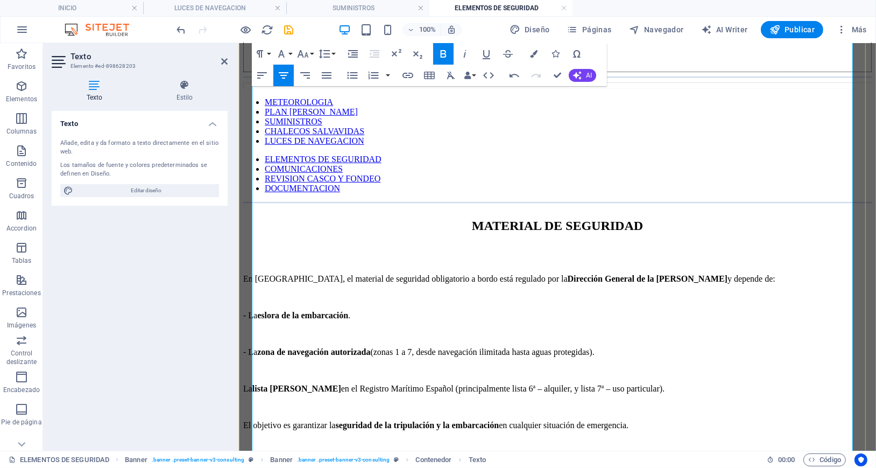
drag, startPoint x: 684, startPoint y: 306, endPoint x: 343, endPoint y: 217, distance: 353.1
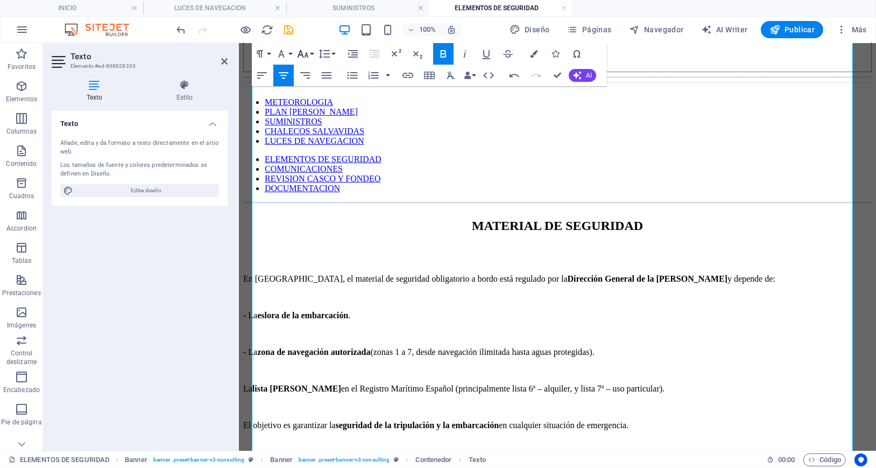
click at [306, 52] on icon "button" at bounding box center [302, 53] width 13 height 13
click at [312, 169] on link "18" at bounding box center [314, 172] width 39 height 16
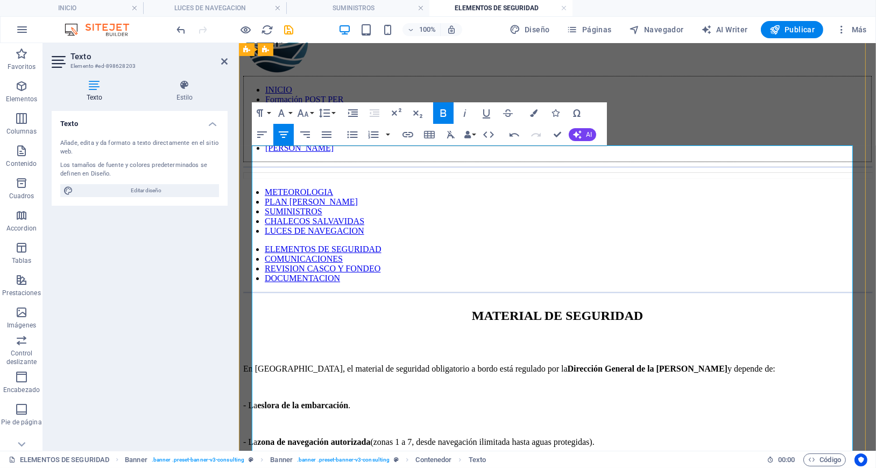
scroll to position [266, 0]
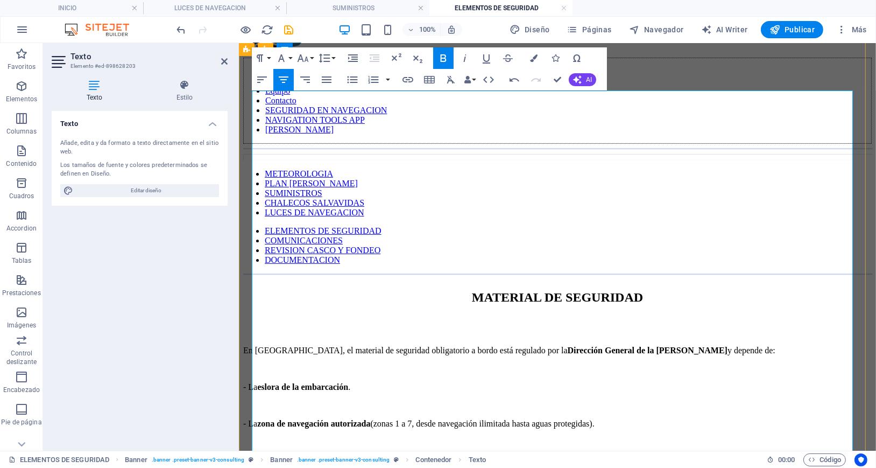
drag, startPoint x: 262, startPoint y: 222, endPoint x: 474, endPoint y: 221, distance: 212.0
drag, startPoint x: 461, startPoint y: 239, endPoint x: 492, endPoint y: 247, distance: 32.9
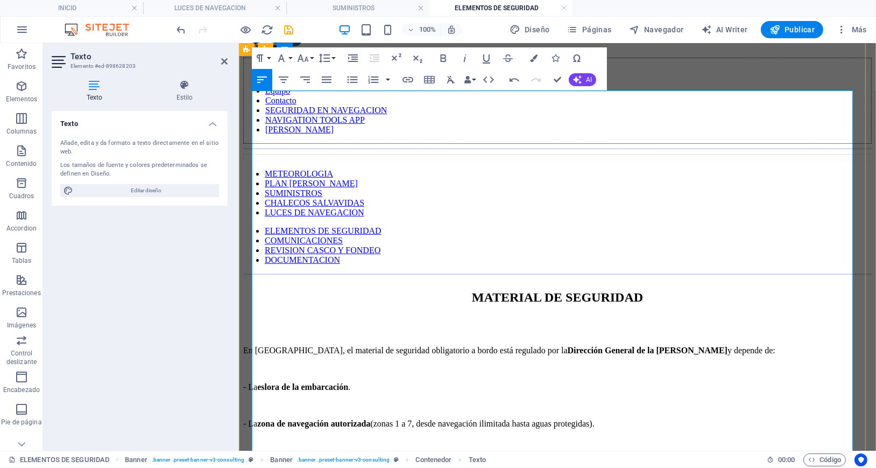
drag, startPoint x: 395, startPoint y: 273, endPoint x: 513, endPoint y: 272, distance: 117.3
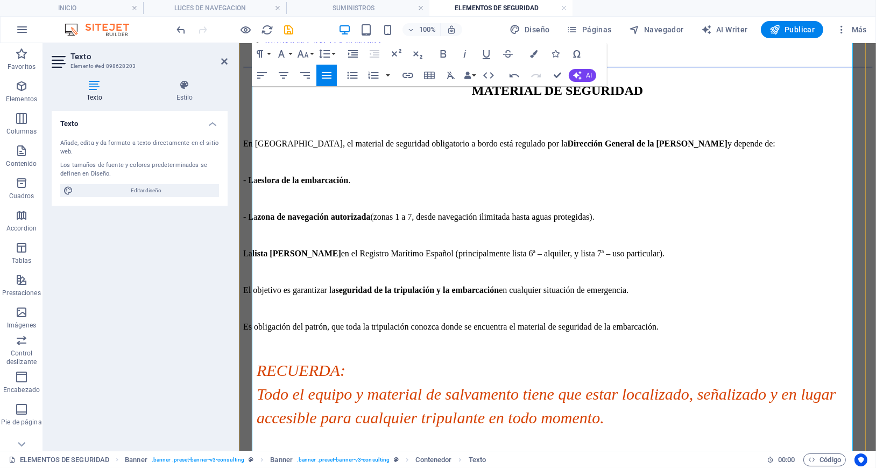
scroll to position [481, 0]
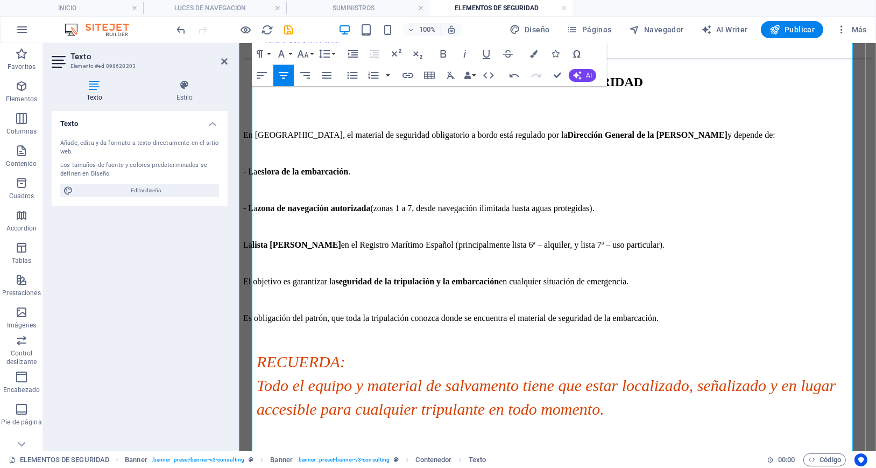
scroll to position [579, 4]
drag, startPoint x: 285, startPoint y: 222, endPoint x: 365, endPoint y: 223, distance: 80.2
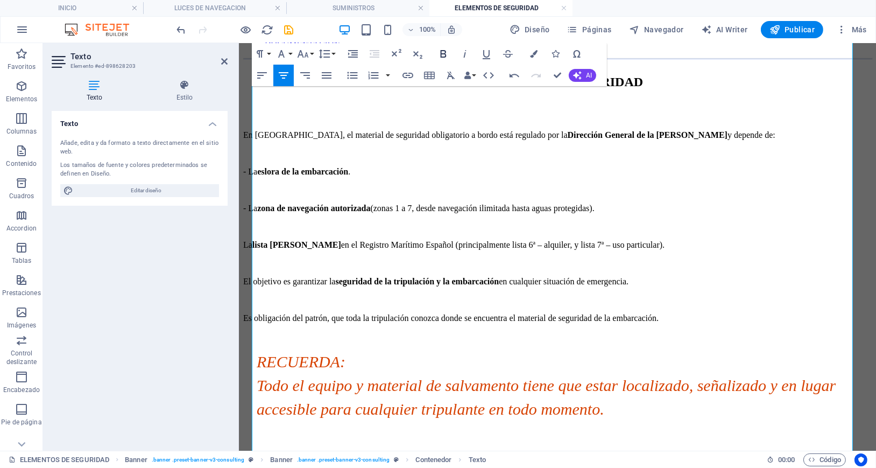
click at [443, 50] on icon "button" at bounding box center [444, 54] width 6 height 8
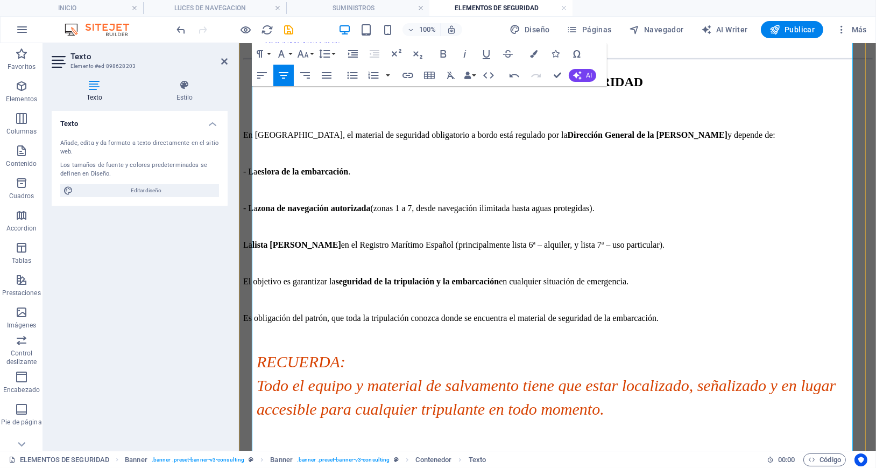
drag, startPoint x: 671, startPoint y: 247, endPoint x: 527, endPoint y: 249, distance: 143.7
drag, startPoint x: 662, startPoint y: 298, endPoint x: 654, endPoint y: 295, distance: 8.9
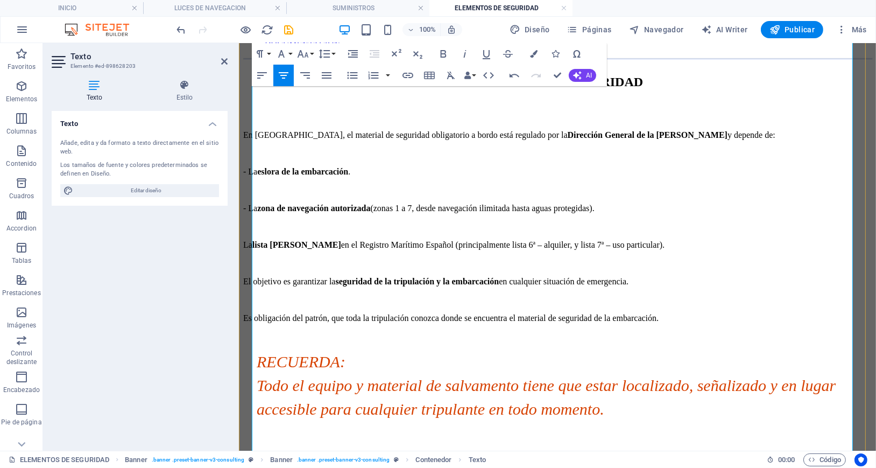
drag, startPoint x: 662, startPoint y: 383, endPoint x: 674, endPoint y: 388, distance: 12.5
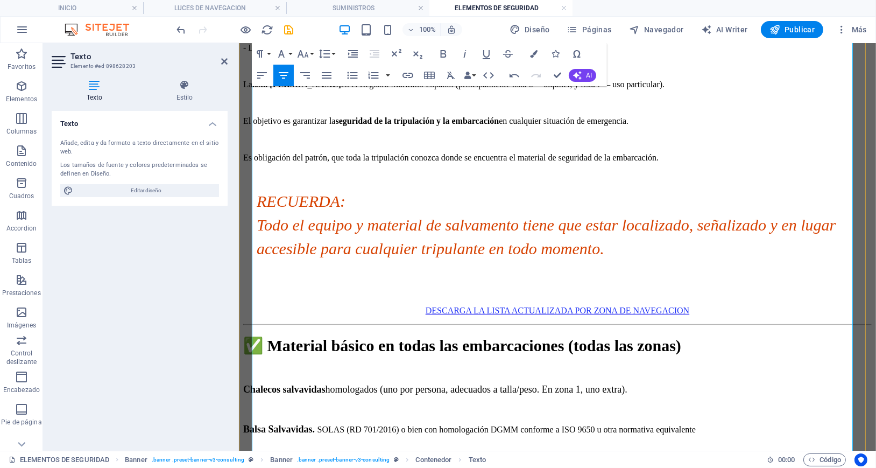
scroll to position [696, 0]
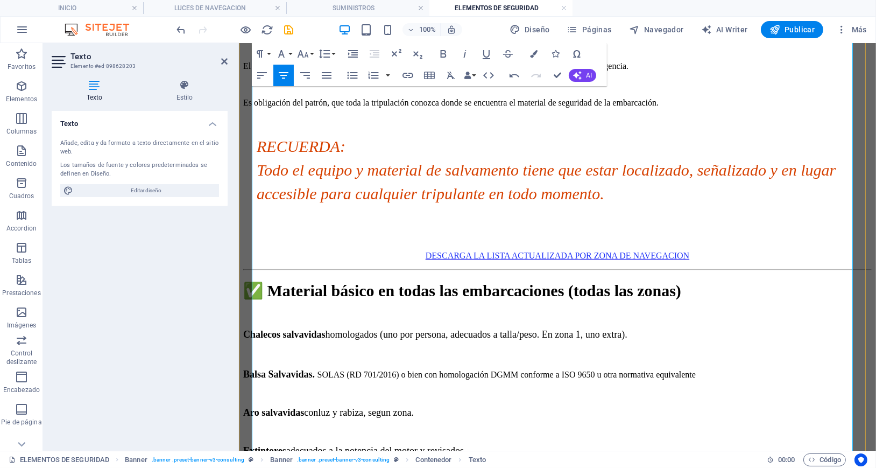
drag, startPoint x: 379, startPoint y: 213, endPoint x: 478, endPoint y: 215, distance: 99.0
click at [441, 57] on icon "button" at bounding box center [444, 54] width 6 height 8
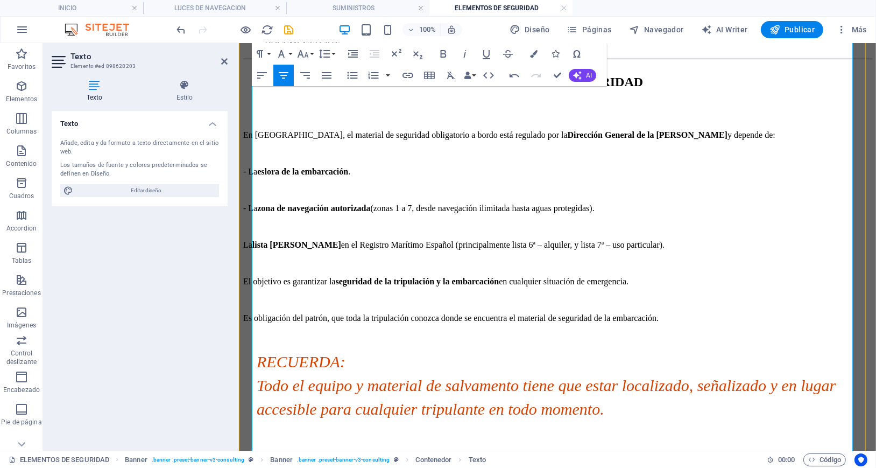
drag, startPoint x: 709, startPoint y: 161, endPoint x: 659, endPoint y: 166, distance: 50.8
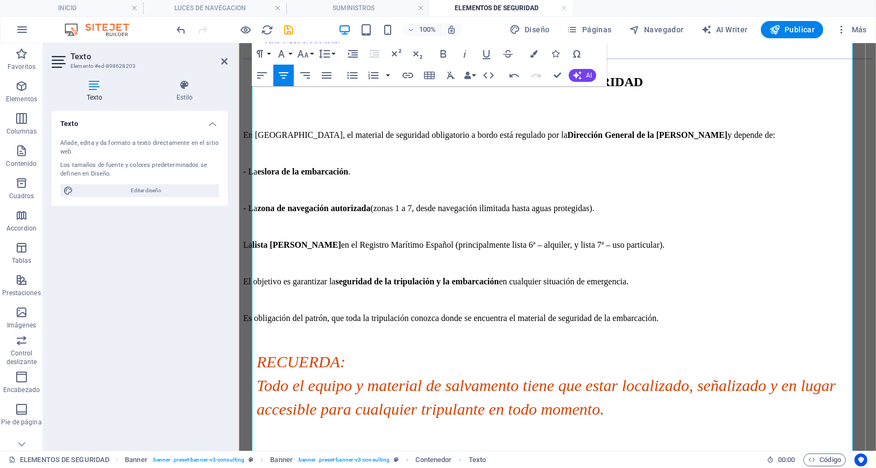
drag, startPoint x: 681, startPoint y: 222, endPoint x: 681, endPoint y: 235, distance: 12.4
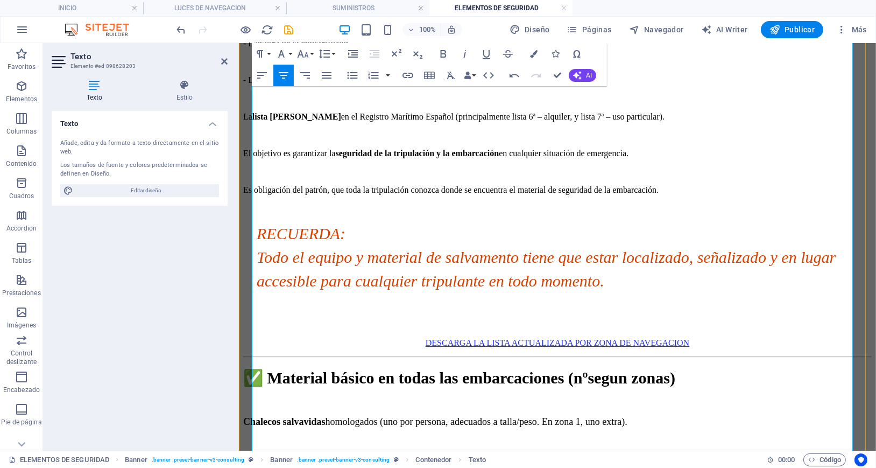
scroll to position [624, 0]
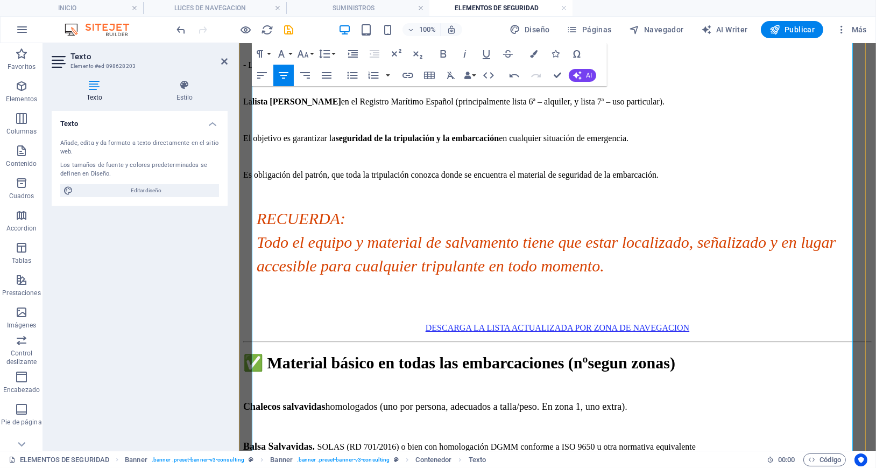
drag, startPoint x: 475, startPoint y: 314, endPoint x: 533, endPoint y: 317, distance: 58.8
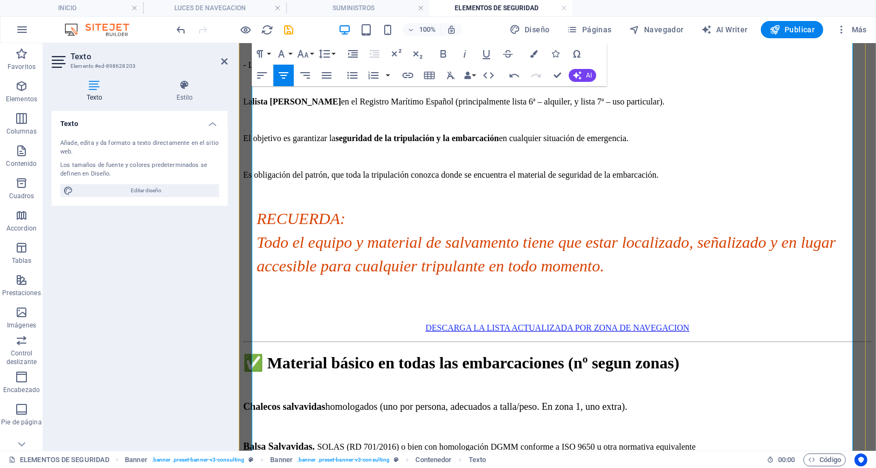
click at [444, 53] on icon "button" at bounding box center [444, 54] width 6 height 8
drag, startPoint x: 493, startPoint y: 339, endPoint x: 591, endPoint y: 339, distance: 97.9
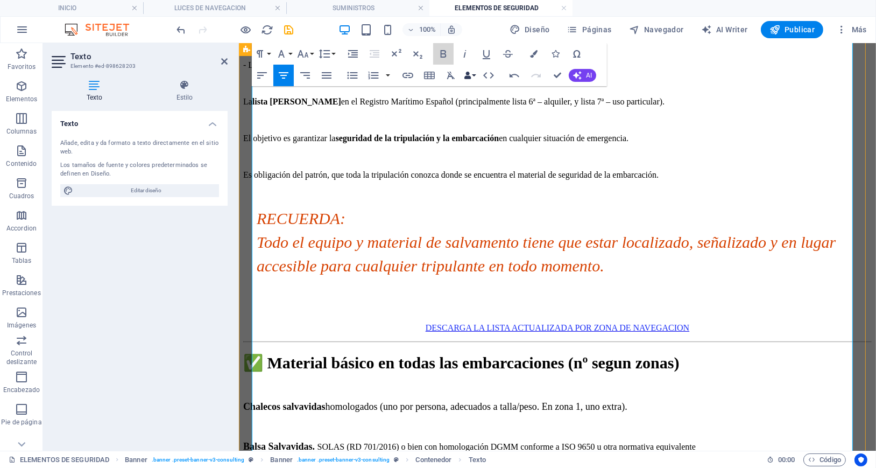
drag, startPoint x: 442, startPoint y: 54, endPoint x: 464, endPoint y: 73, distance: 29.4
click at [441, 54] on icon "button" at bounding box center [444, 54] width 6 height 8
drag, startPoint x: 490, startPoint y: 313, endPoint x: 538, endPoint y: 315, distance: 47.9
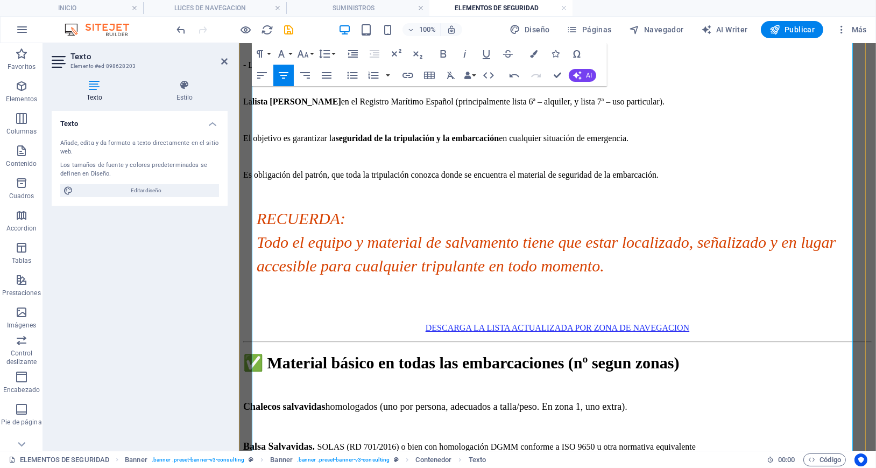
click at [439, 52] on icon "button" at bounding box center [443, 53] width 13 height 13
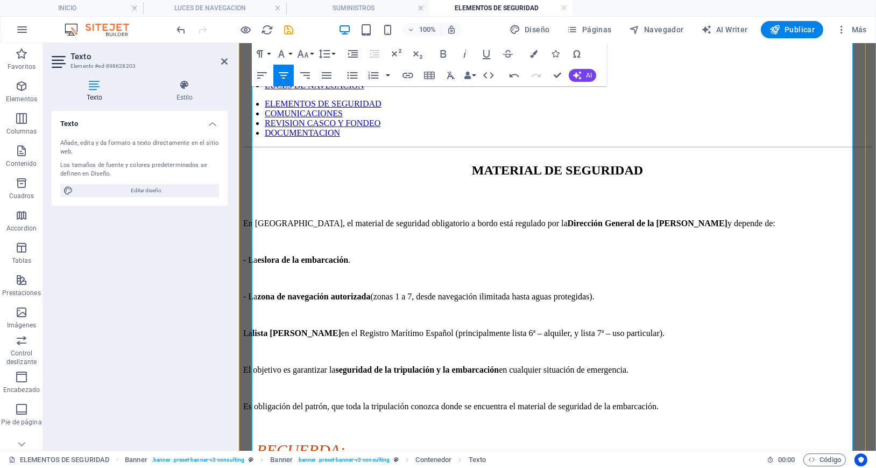
scroll to position [409, 0]
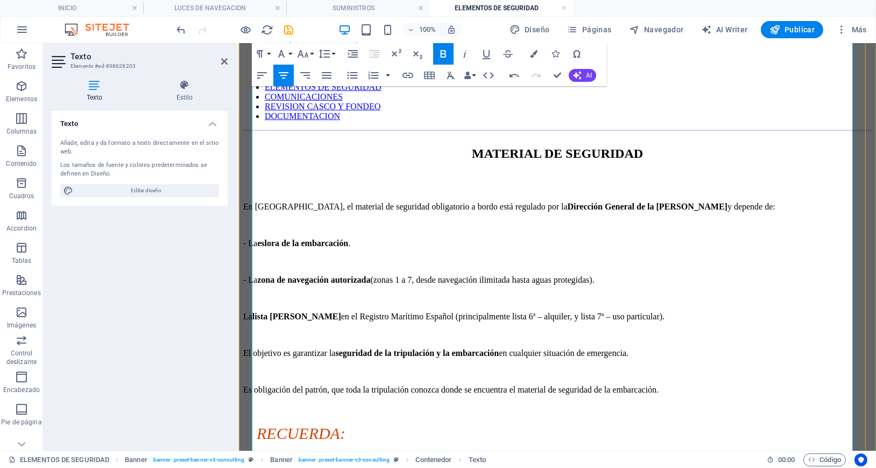
drag, startPoint x: 675, startPoint y: 367, endPoint x: 625, endPoint y: 333, distance: 60.7
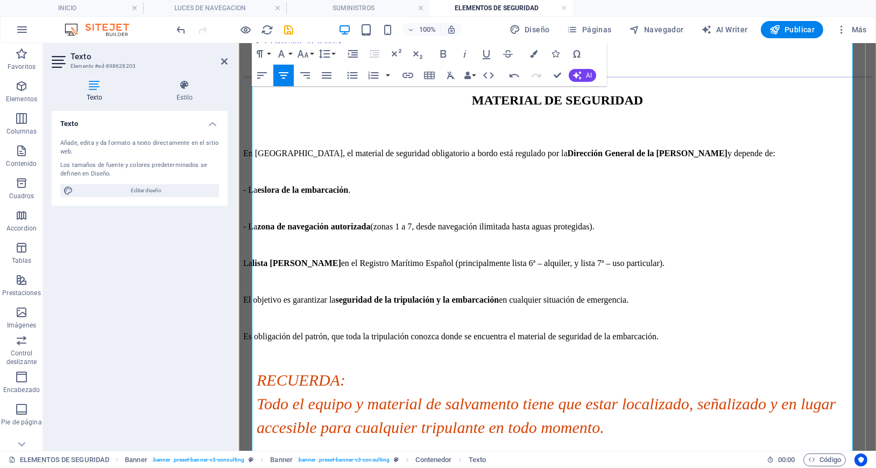
scroll to position [481, 0]
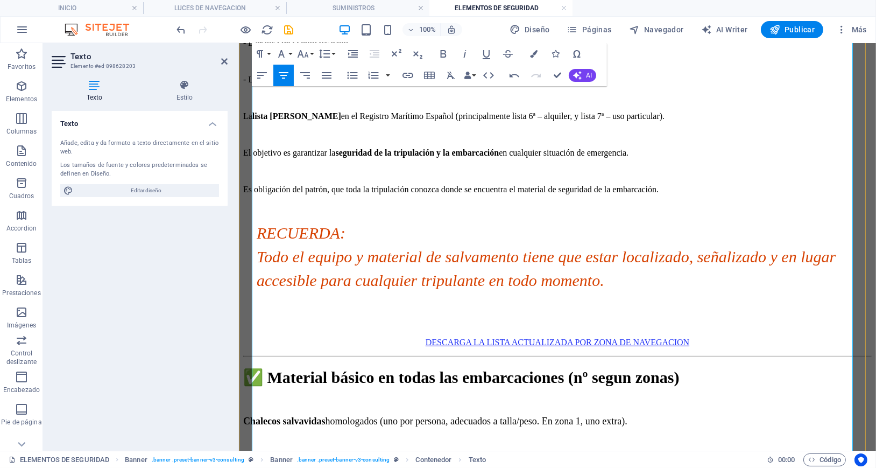
scroll to position [624, 0]
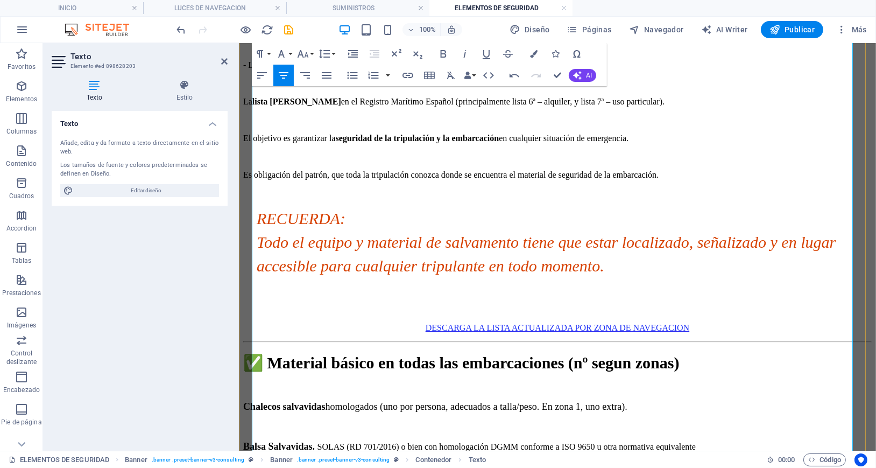
drag, startPoint x: 482, startPoint y: 397, endPoint x: 533, endPoint y: 395, distance: 50.6
click at [445, 55] on icon "button" at bounding box center [444, 54] width 6 height 8
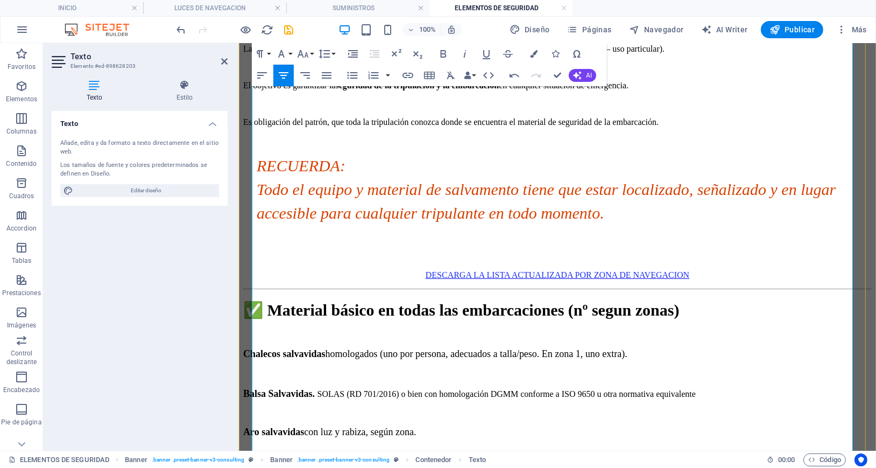
scroll to position [696, 0]
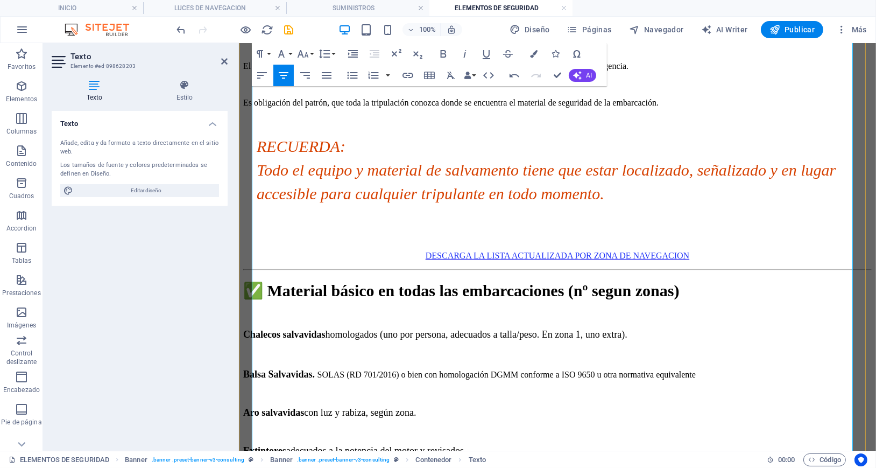
drag, startPoint x: 621, startPoint y: 323, endPoint x: 485, endPoint y: 326, distance: 136.1
drag, startPoint x: 574, startPoint y: 320, endPoint x: 502, endPoint y: 320, distance: 72.1
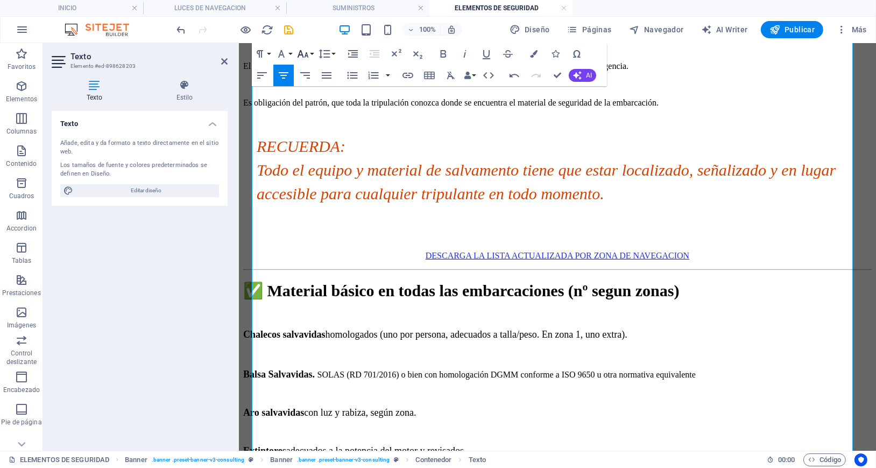
click at [305, 52] on icon "button" at bounding box center [302, 53] width 13 height 13
click at [313, 172] on link "18" at bounding box center [314, 172] width 39 height 16
drag, startPoint x: 578, startPoint y: 317, endPoint x: 529, endPoint y: 317, distance: 48.4
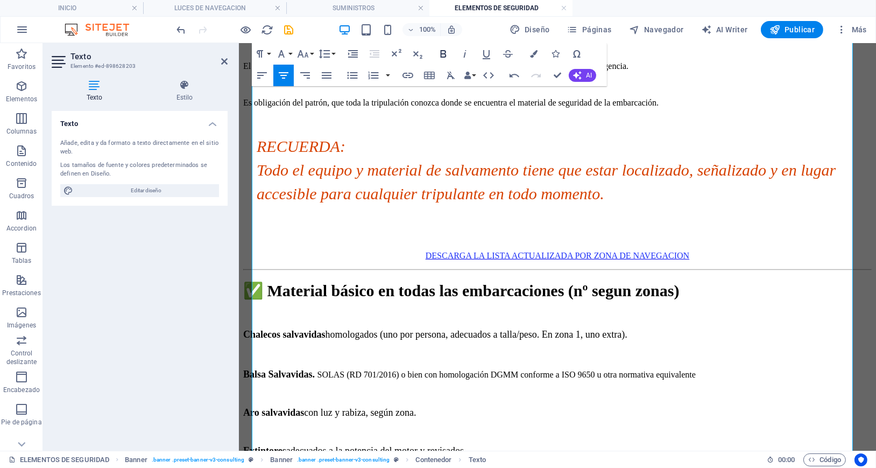
click at [443, 56] on icon "button" at bounding box center [443, 53] width 13 height 13
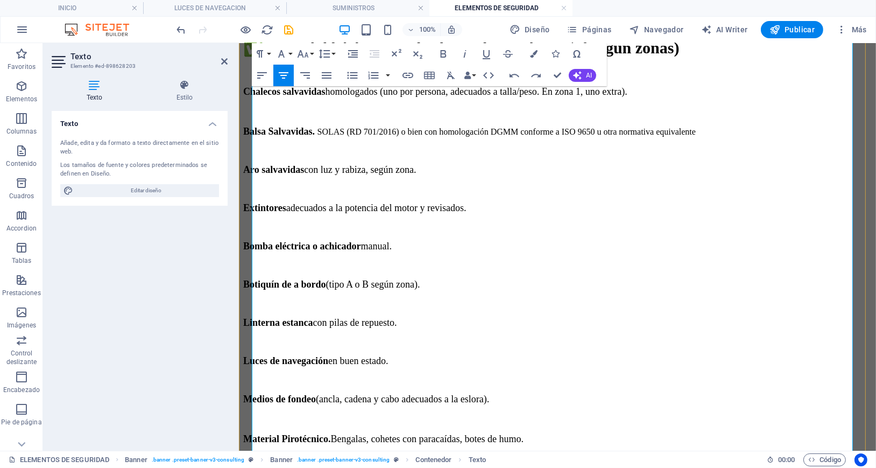
scroll to position [983, 0]
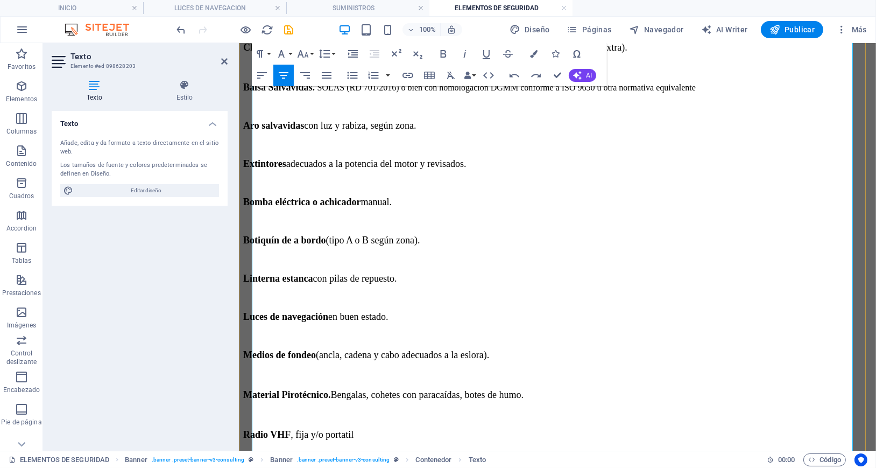
drag, startPoint x: 639, startPoint y: 155, endPoint x: 483, endPoint y: 152, distance: 156.1
click at [302, 51] on icon "button" at bounding box center [302, 53] width 13 height 13
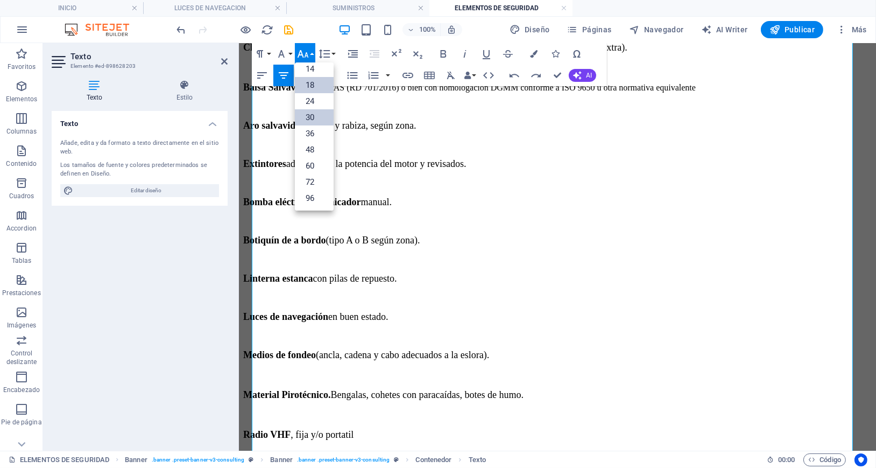
click at [307, 114] on link "30" at bounding box center [314, 117] width 39 height 16
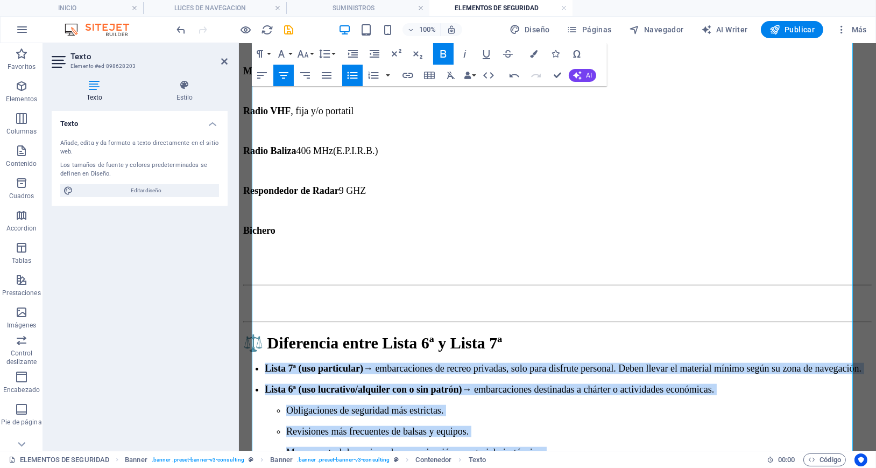
scroll to position [1340, 0]
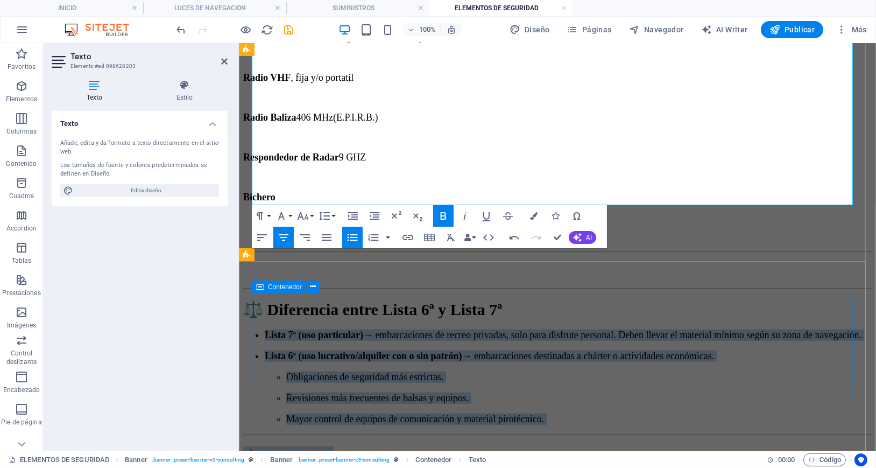
drag, startPoint x: 265, startPoint y: 186, endPoint x: 670, endPoint y: 333, distance: 430.9
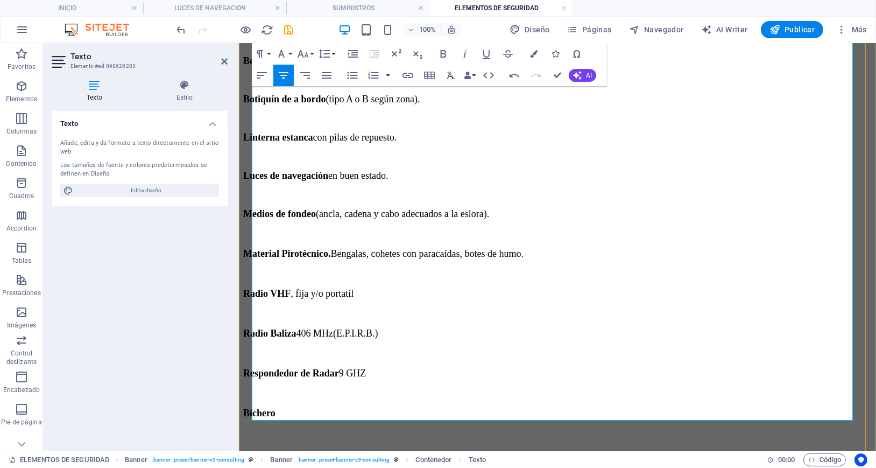
scroll to position [909, 0]
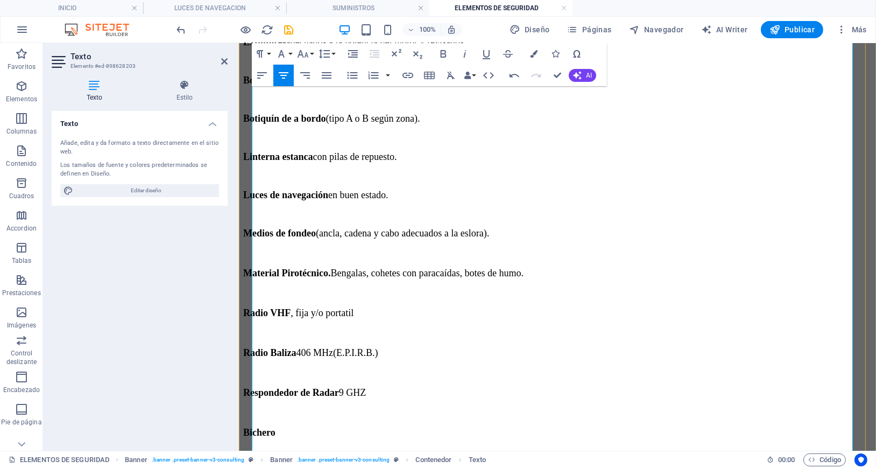
scroll to position [1124, 0]
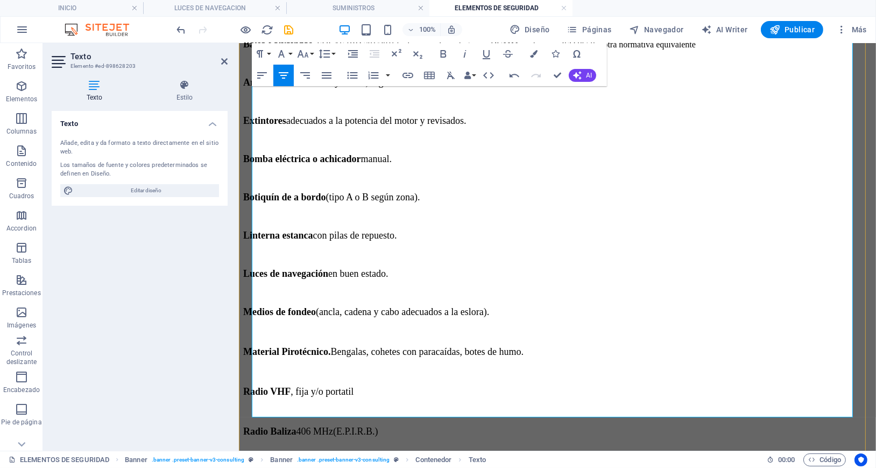
scroll to position [980, 0]
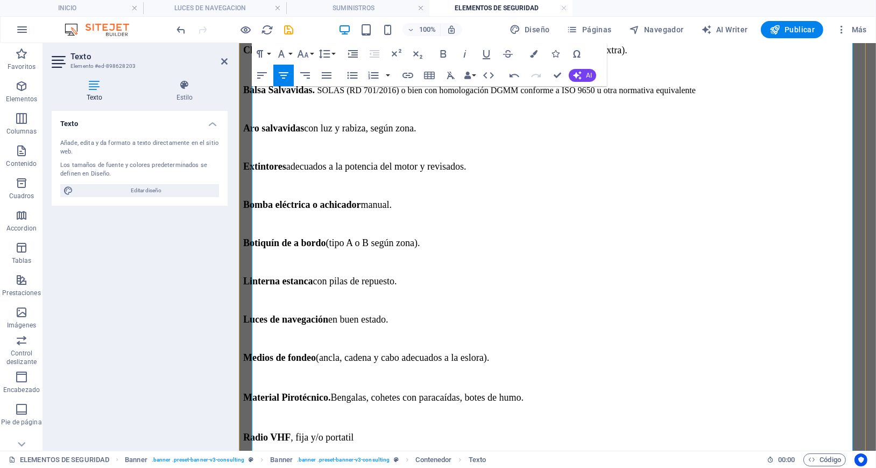
drag, startPoint x: 606, startPoint y: 340, endPoint x: 500, endPoint y: 342, distance: 106.0
click at [302, 56] on icon "button" at bounding box center [302, 53] width 13 height 13
click at [307, 114] on link "30" at bounding box center [314, 117] width 39 height 16
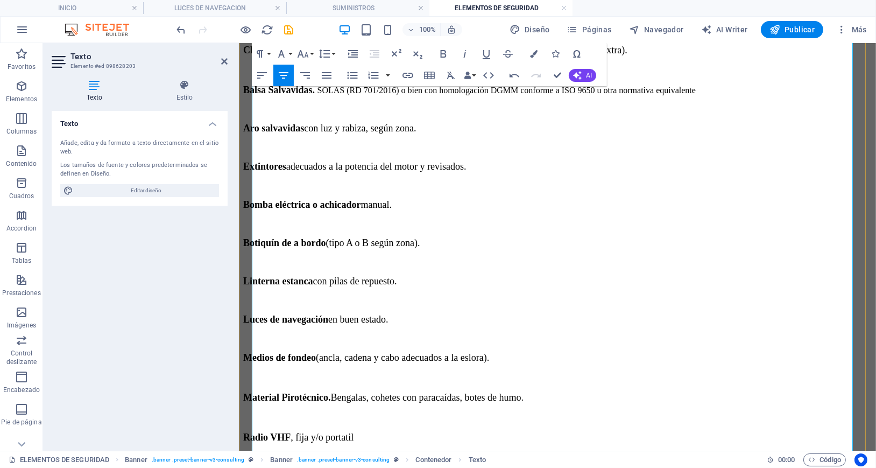
drag, startPoint x: 254, startPoint y: 188, endPoint x: 703, endPoint y: 301, distance: 463.2
click at [703, 301] on div "En España, el material de seguridad obligatorio a bordo está regulado por la Di…" at bounding box center [557, 400] width 628 height 1540
click at [303, 54] on icon "button" at bounding box center [302, 53] width 13 height 13
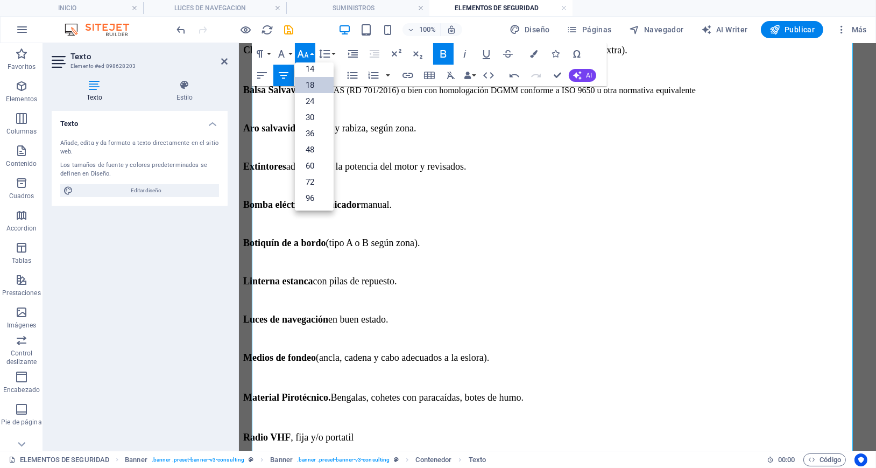
click at [316, 87] on link "18" at bounding box center [314, 85] width 39 height 16
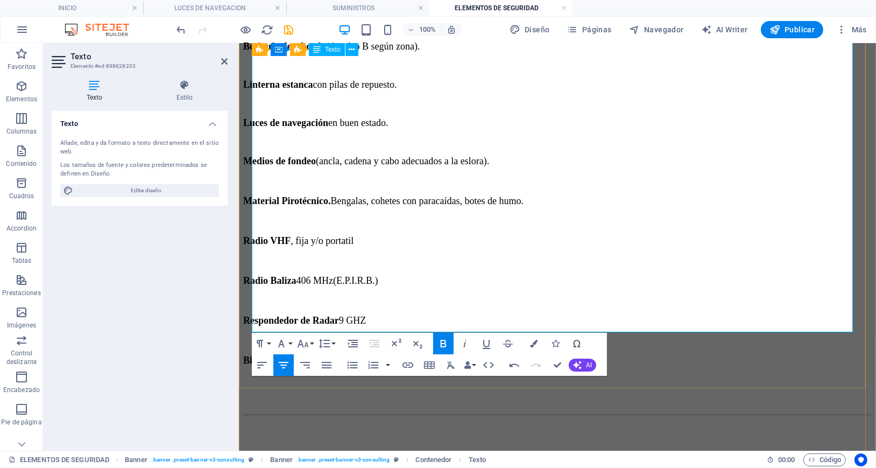
scroll to position [1196, 0]
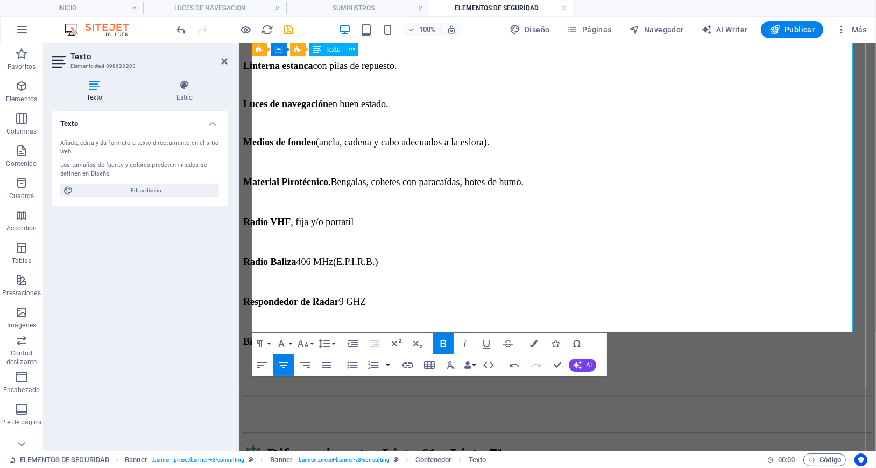
drag, startPoint x: 399, startPoint y: 168, endPoint x: 788, endPoint y: 307, distance: 413.0
click at [788, 307] on div "En España, el material de seguridad obligatorio a bordo está regulado por la Di…" at bounding box center [557, 192] width 628 height 1555
click at [311, 343] on button "Font Size" at bounding box center [305, 344] width 20 height 22
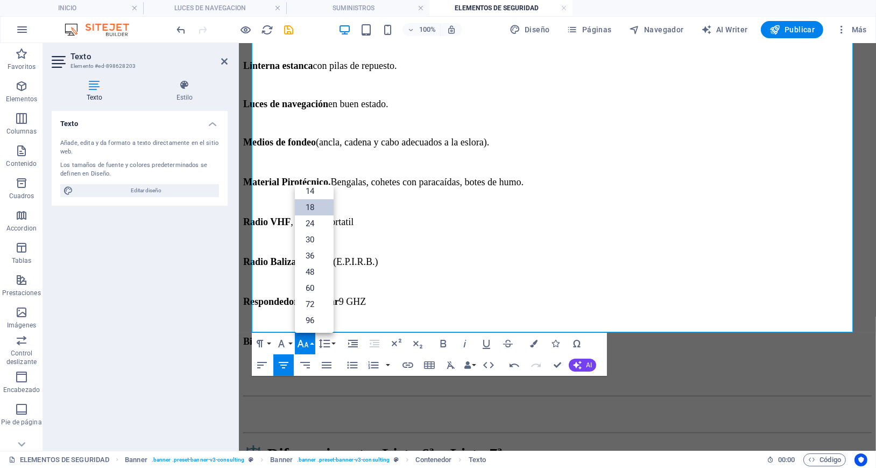
click at [313, 208] on link "18" at bounding box center [314, 207] width 39 height 16
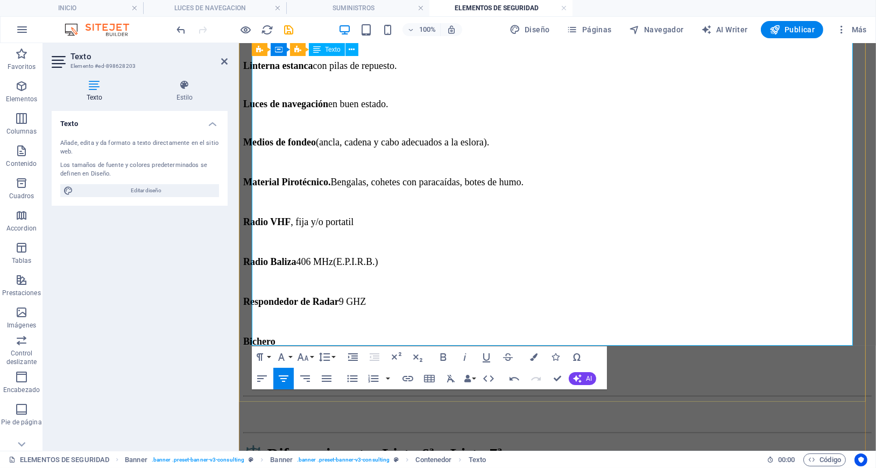
drag, startPoint x: 804, startPoint y: 279, endPoint x: 328, endPoint y: 145, distance: 494.6
click at [328, 145] on div "En España, el material de seguridad obligatorio a bordo está regulado por la Di…" at bounding box center [557, 199] width 628 height 1569
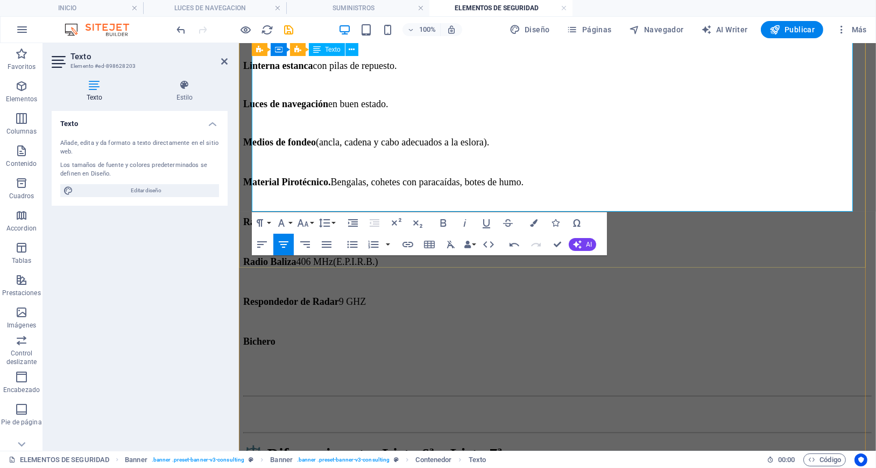
drag, startPoint x: 255, startPoint y: 163, endPoint x: 353, endPoint y: 163, distance: 98.5
click at [307, 222] on icon "button" at bounding box center [302, 222] width 13 height 13
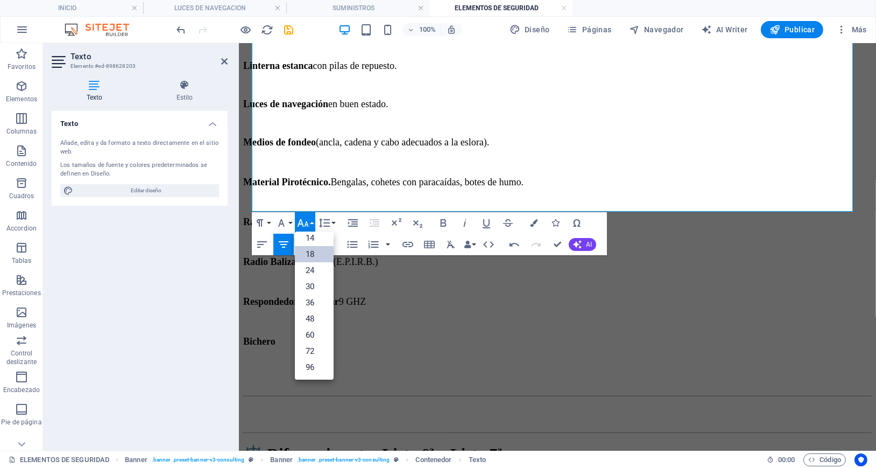
scroll to position [87, 0]
click at [314, 288] on link "30" at bounding box center [314, 286] width 39 height 16
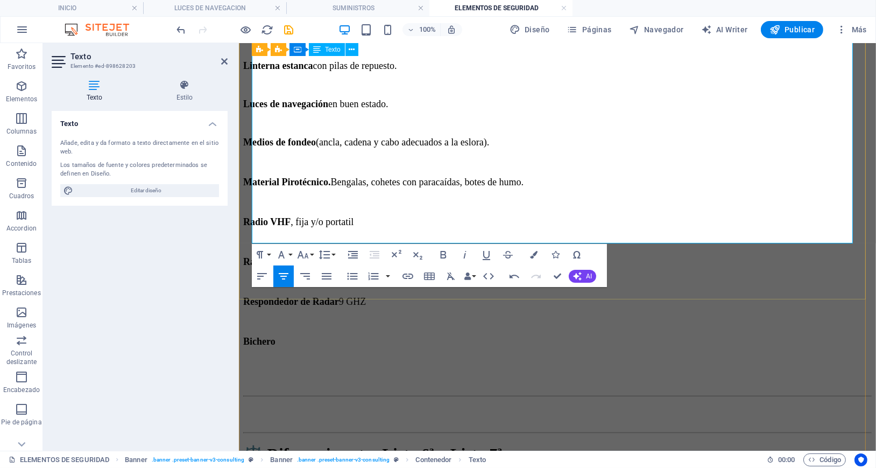
drag, startPoint x: 577, startPoint y: 200, endPoint x: 673, endPoint y: 200, distance: 95.2
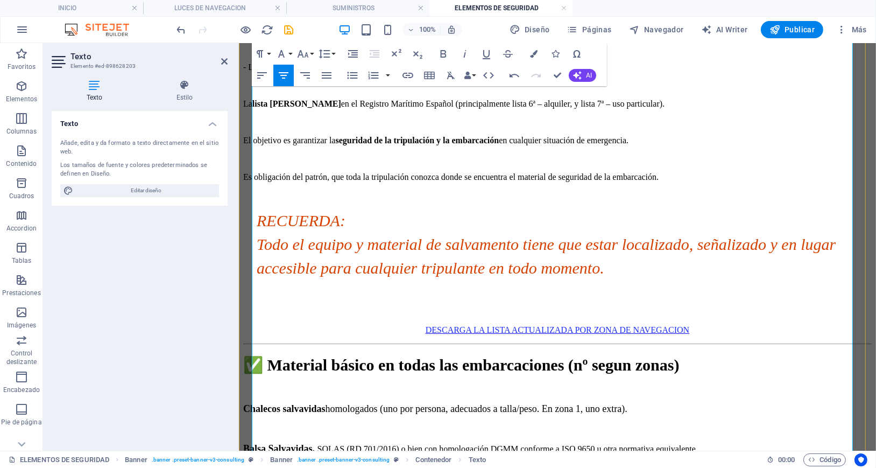
scroll to position [837, 0]
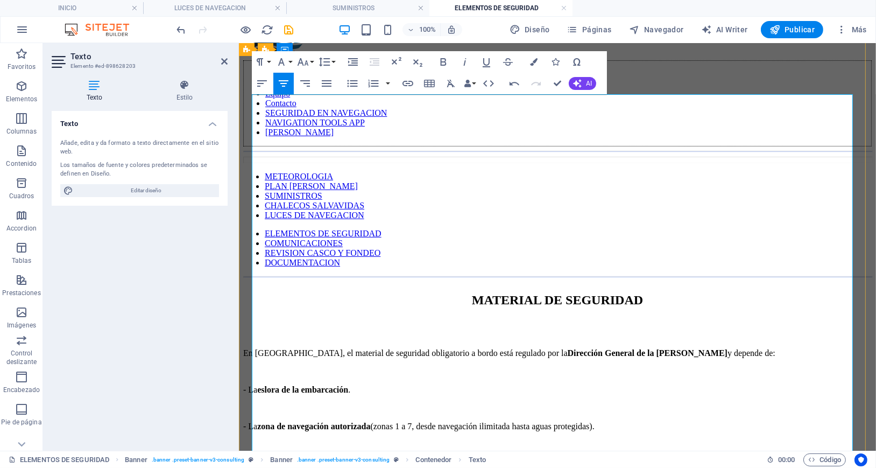
scroll to position [0, 0]
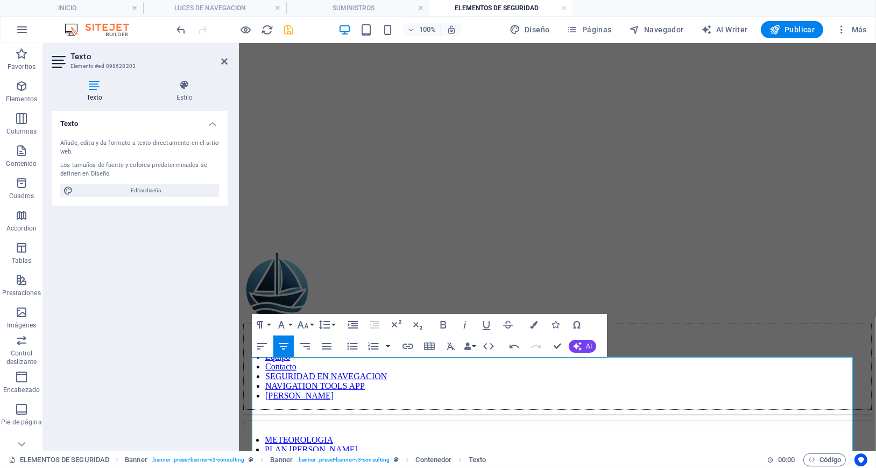
click at [287, 28] on icon "save" at bounding box center [289, 30] width 12 height 12
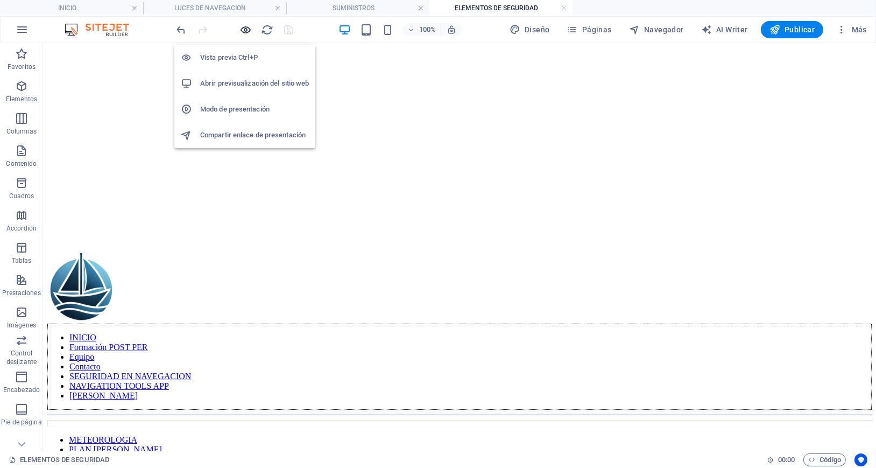
click at [244, 28] on icon "button" at bounding box center [246, 30] width 12 height 12
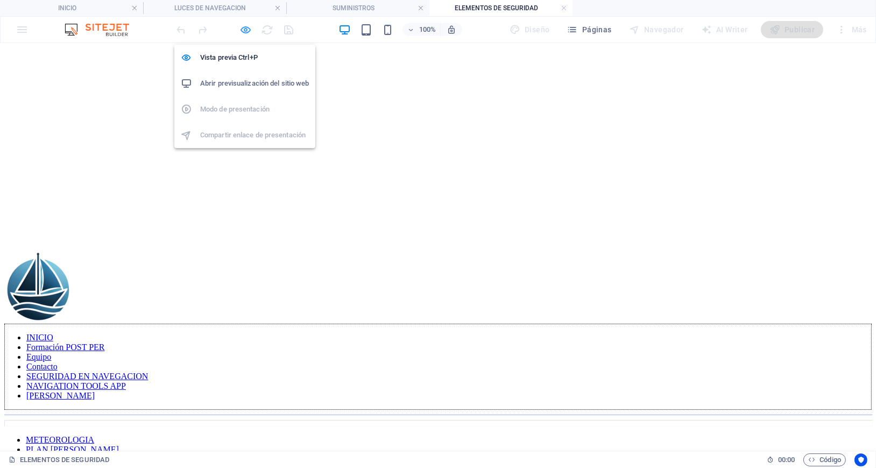
click at [246, 32] on icon "button" at bounding box center [246, 30] width 12 height 12
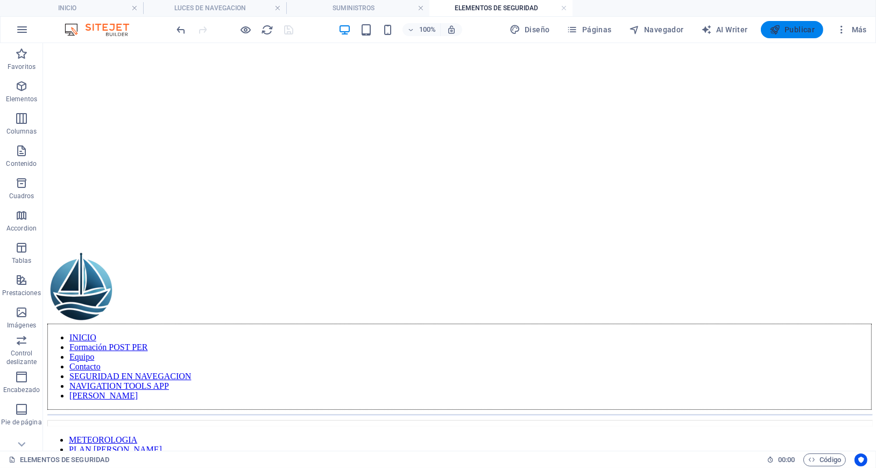
click at [799, 30] on span "Publicar" at bounding box center [792, 29] width 46 height 11
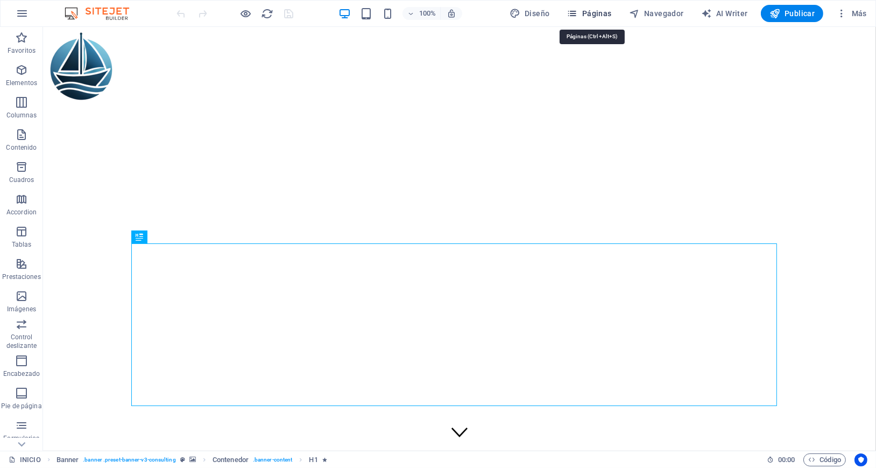
click at [592, 17] on span "Páginas" at bounding box center [589, 13] width 45 height 11
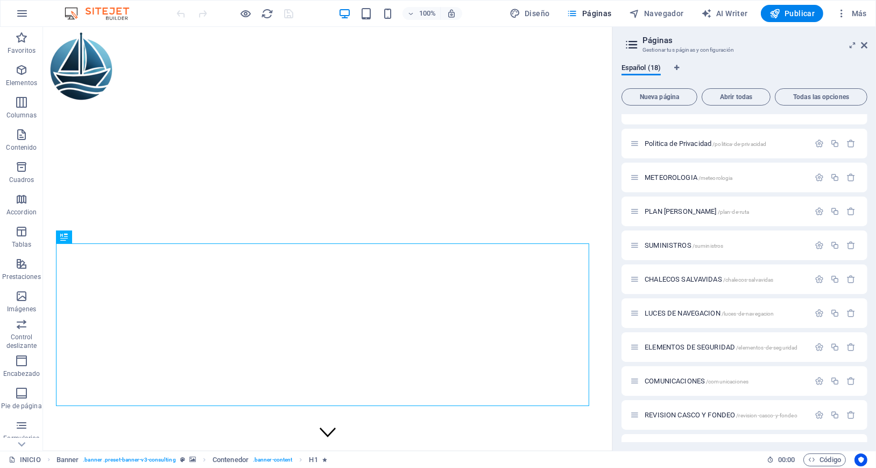
scroll to position [281, 0]
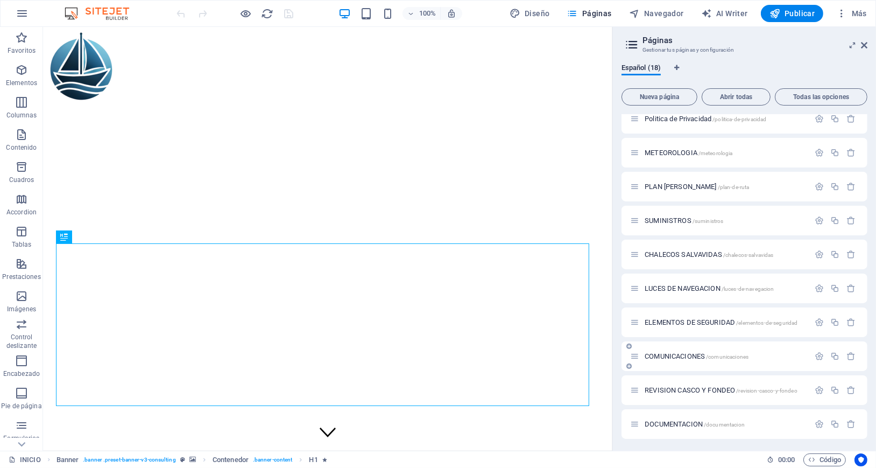
click at [666, 355] on span "COMUNICACIONES /comunicaciones" at bounding box center [697, 356] width 104 height 8
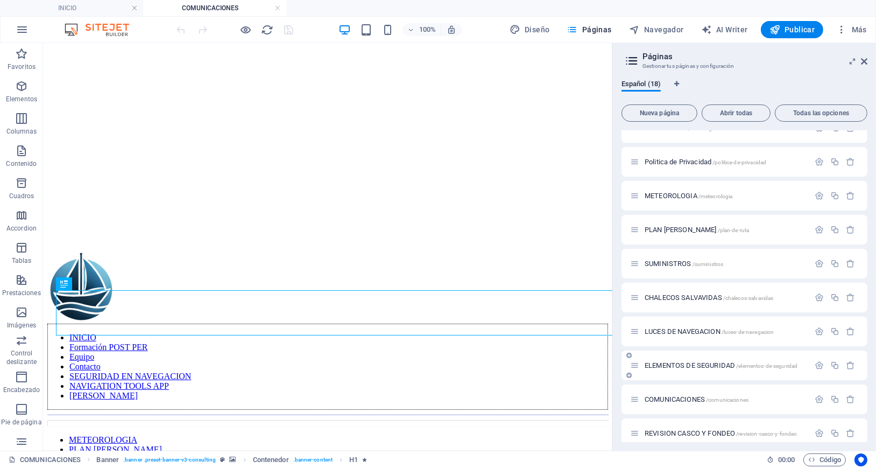
scroll to position [0, 0]
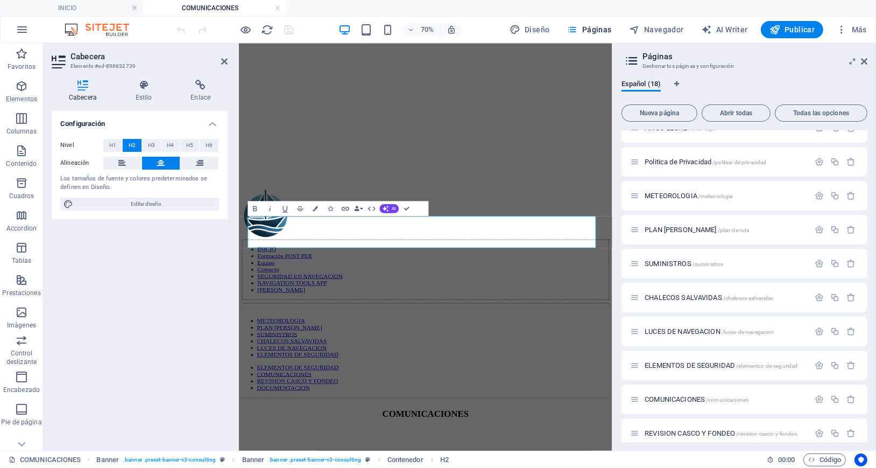
click at [570, 47] on figure at bounding box center [505, 47] width 525 height 0
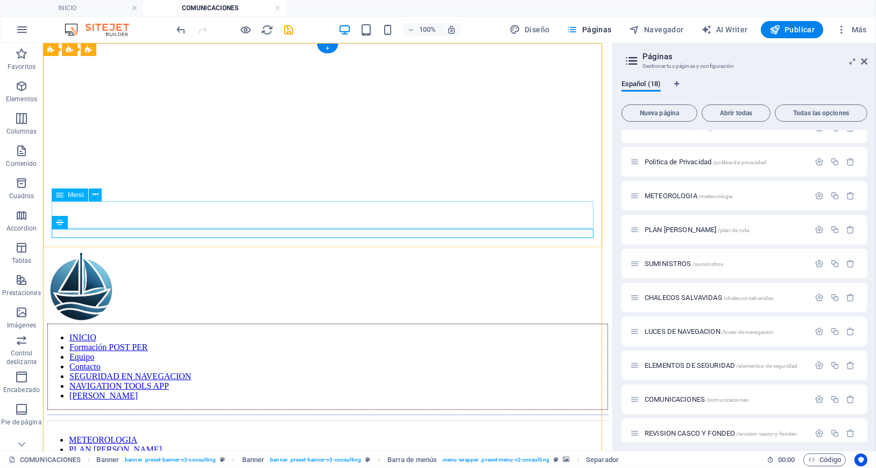
click at [380, 47] on figure at bounding box center [327, 47] width 561 height 0
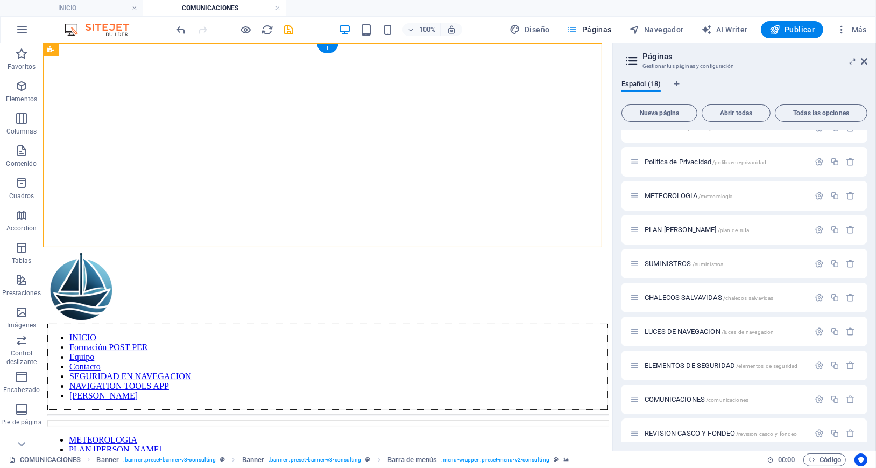
click at [379, 47] on figure at bounding box center [327, 47] width 561 height 0
click at [671, 363] on span "ELEMENTOS DE SEGURIDAD /elementos-de-seguridad" at bounding box center [721, 365] width 153 height 8
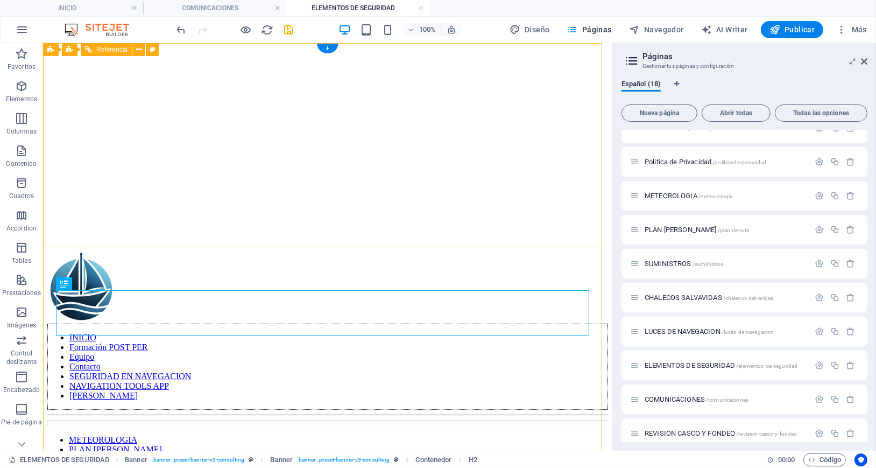
click at [455, 47] on figure at bounding box center [327, 47] width 561 height 0
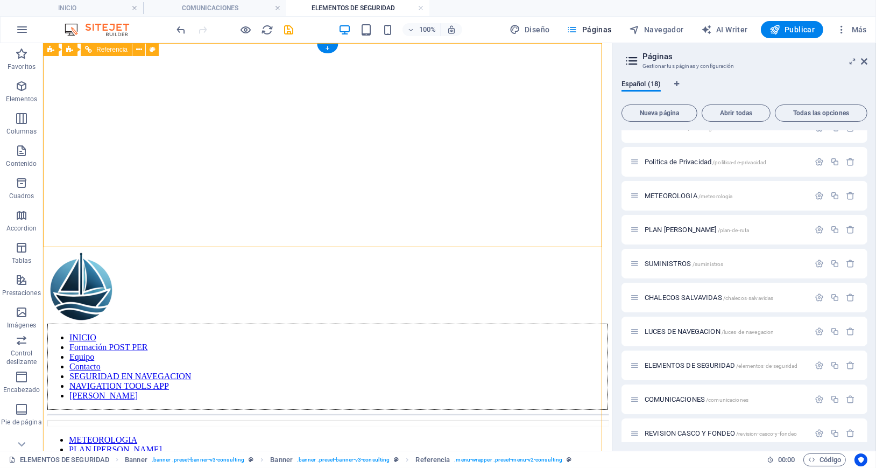
click at [453, 47] on figure at bounding box center [327, 47] width 561 height 0
click at [684, 398] on span "COMUNICACIONES /comunicaciones" at bounding box center [697, 399] width 104 height 8
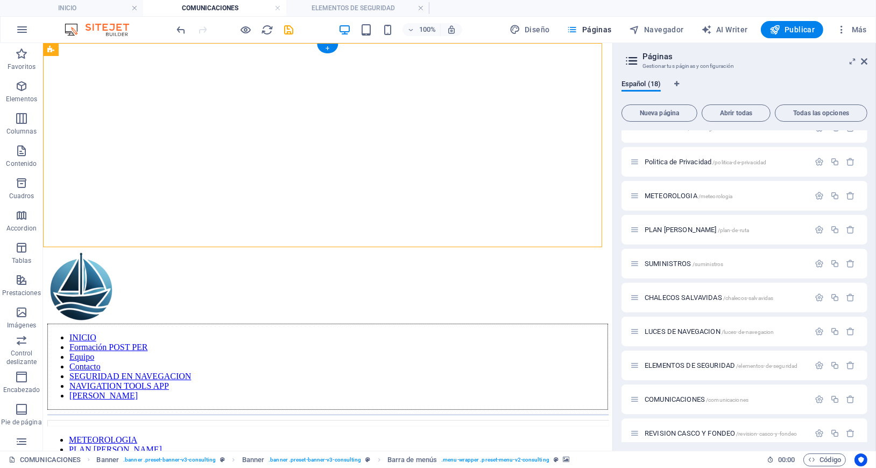
click at [390, 47] on figure at bounding box center [327, 47] width 561 height 0
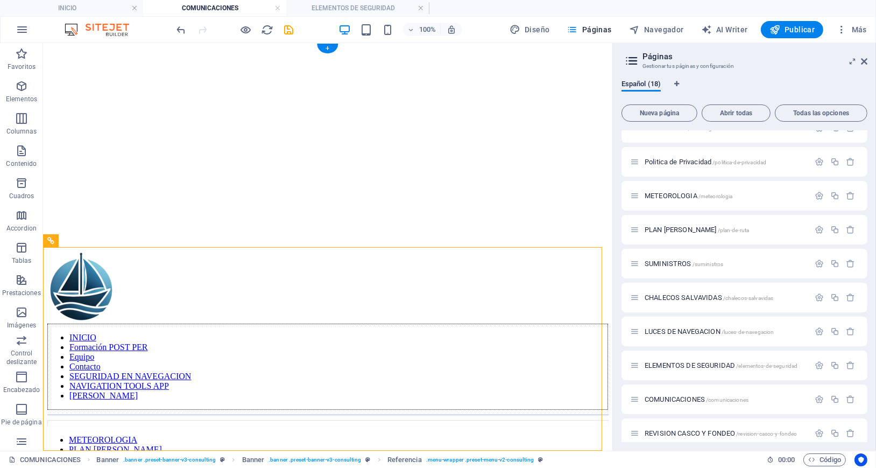
click at [391, 47] on figure at bounding box center [327, 47] width 561 height 0
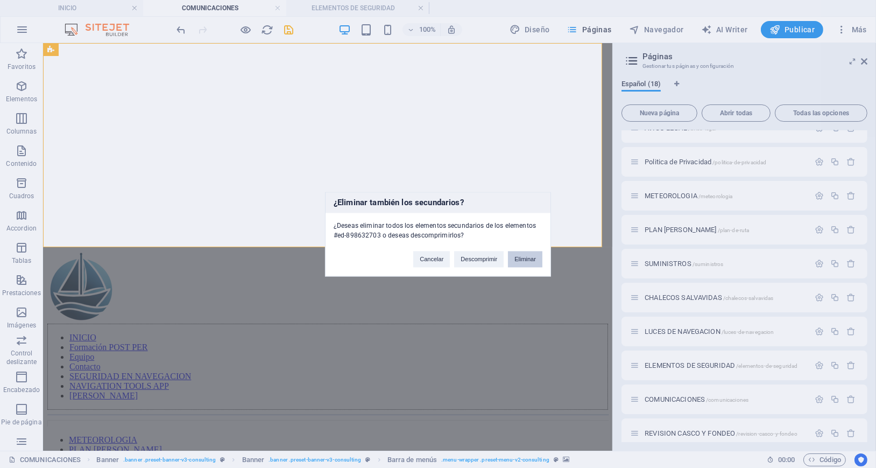
drag, startPoint x: 522, startPoint y: 263, endPoint x: 482, endPoint y: 218, distance: 60.2
click at [522, 263] on button "Eliminar" at bounding box center [525, 259] width 34 height 16
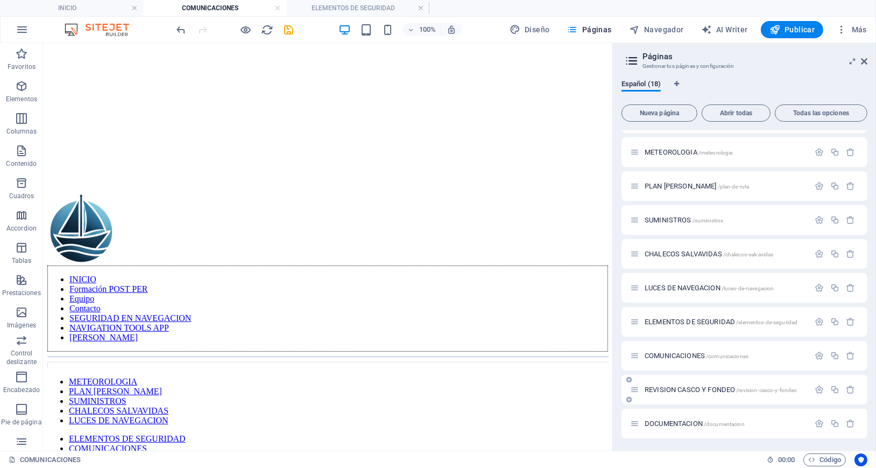
click at [684, 385] on span "REVISION CASCO Y FONDEO /revision-casco-y-fondeo" at bounding box center [721, 389] width 153 height 8
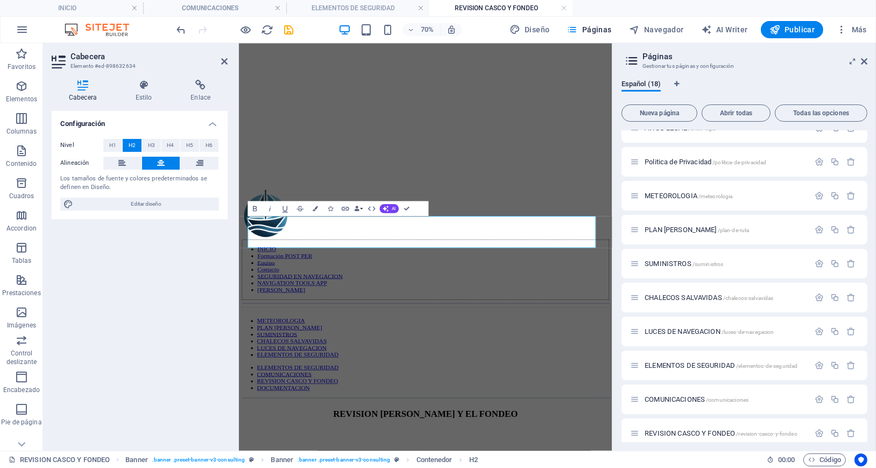
click at [534, 47] on figure at bounding box center [505, 47] width 525 height 0
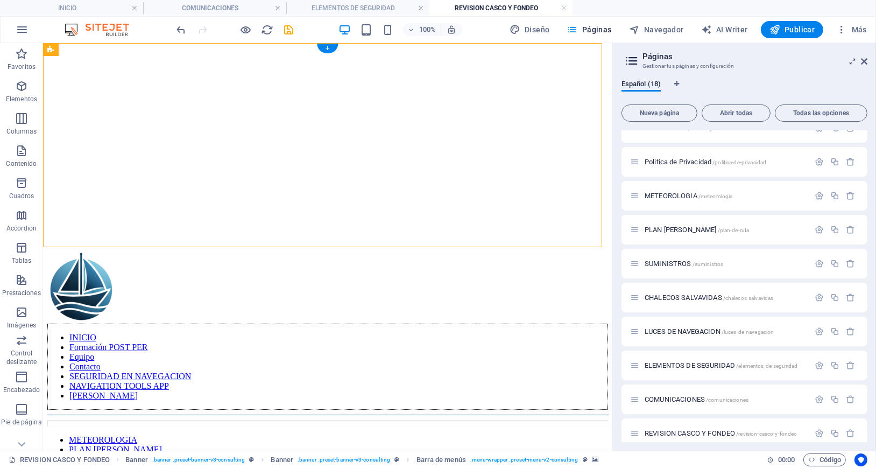
click at [426, 47] on figure at bounding box center [327, 47] width 561 height 0
click at [425, 47] on figure at bounding box center [327, 47] width 561 height 0
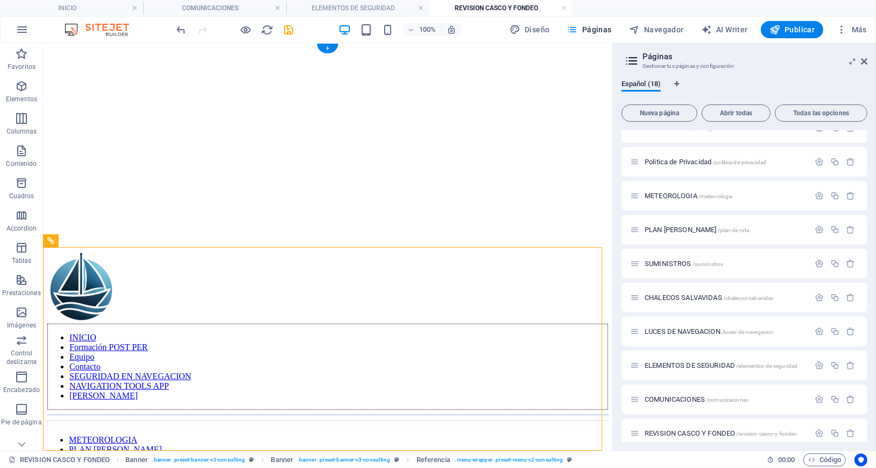
click at [425, 47] on figure at bounding box center [327, 47] width 561 height 0
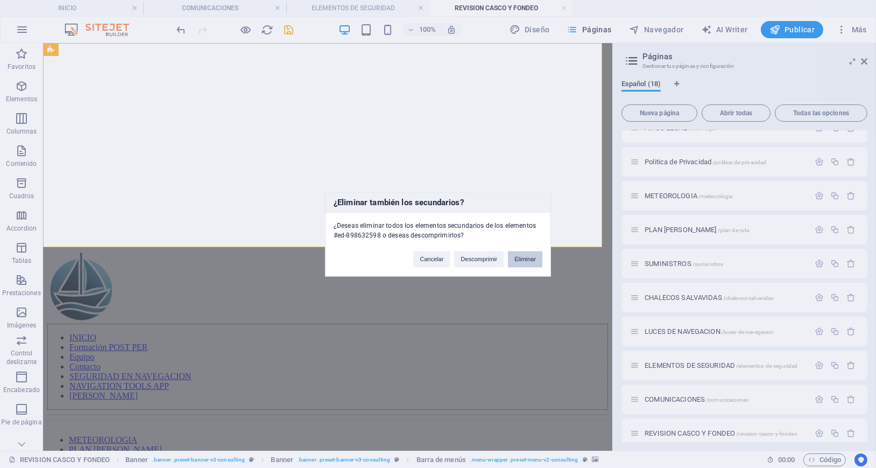
click at [531, 253] on button "Eliminar" at bounding box center [525, 259] width 34 height 16
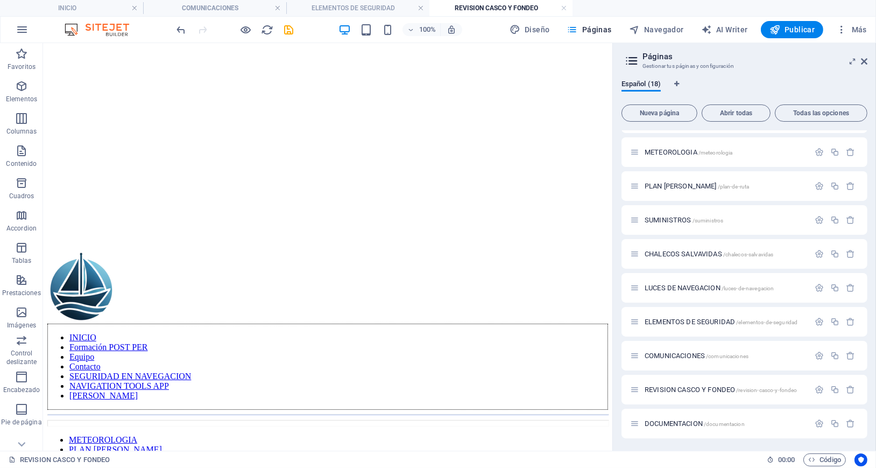
click at [692, 422] on span "DOCUMENTACION /documentacion" at bounding box center [695, 423] width 100 height 8
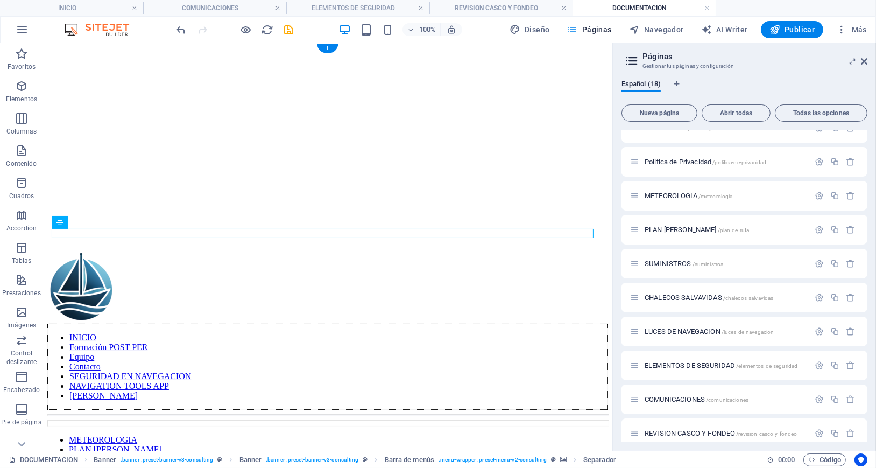
click at [336, 47] on figure at bounding box center [327, 47] width 561 height 0
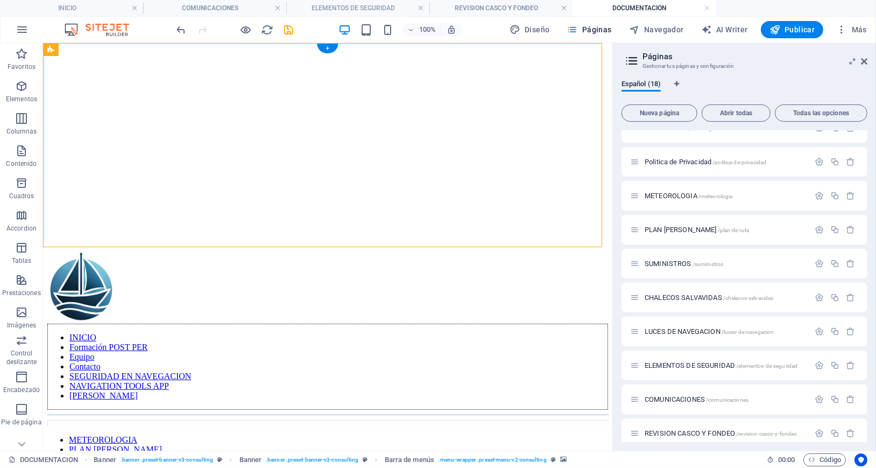
click at [336, 47] on figure at bounding box center [327, 47] width 561 height 0
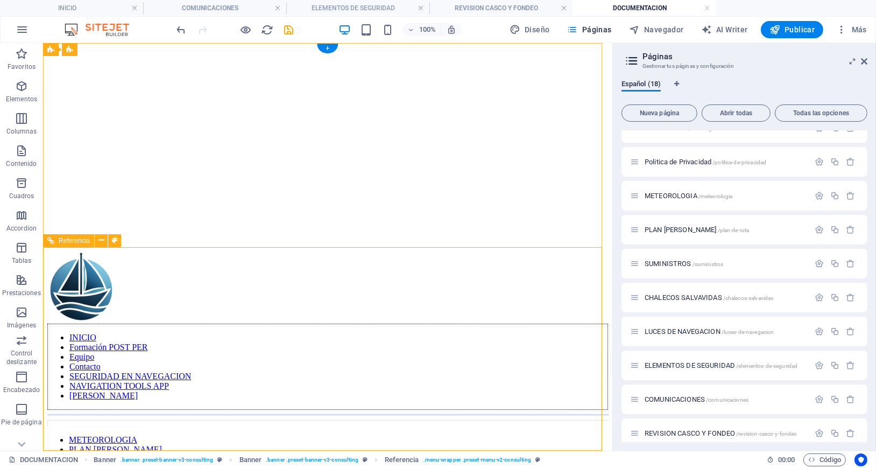
click at [336, 47] on figure at bounding box center [327, 47] width 561 height 0
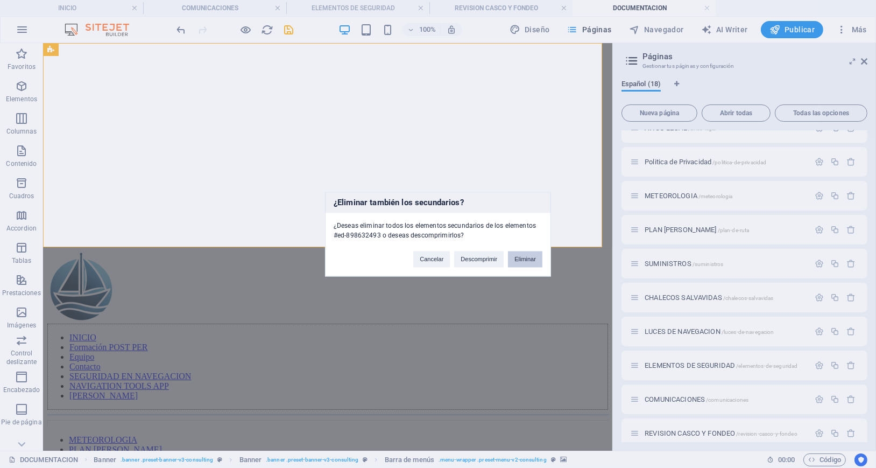
click at [529, 258] on button "Eliminar" at bounding box center [525, 259] width 34 height 16
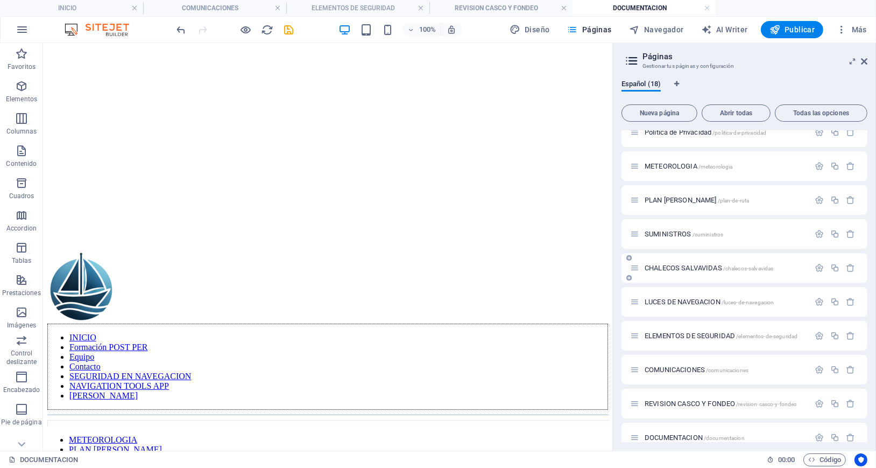
scroll to position [298, 0]
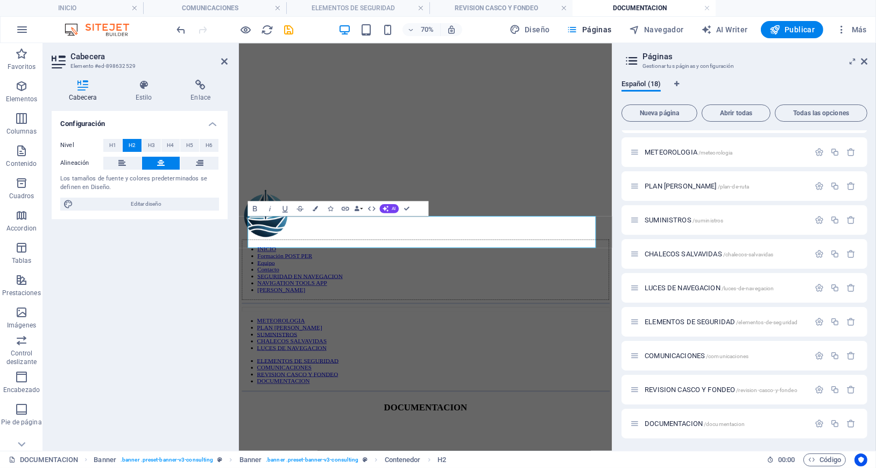
click at [111, 274] on div "Configuración Nivel H1 H2 H3 H4 H5 H6 Alineación Los tamaños de fuente y colore…" at bounding box center [140, 276] width 176 height 331
click at [669, 422] on span "DOCUMENTACION /documentacion" at bounding box center [695, 423] width 100 height 8
click at [190, 321] on div "Configuración Nivel H1 H2 H3 H4 H5 H6 Alineación Los tamaños de fuente y colore…" at bounding box center [140, 276] width 176 height 331
click at [496, 47] on figure at bounding box center [505, 47] width 525 height 0
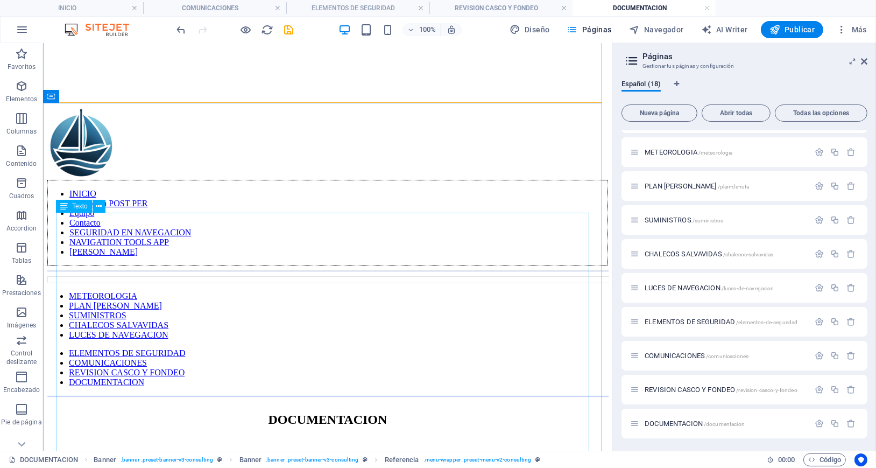
scroll to position [0, 0]
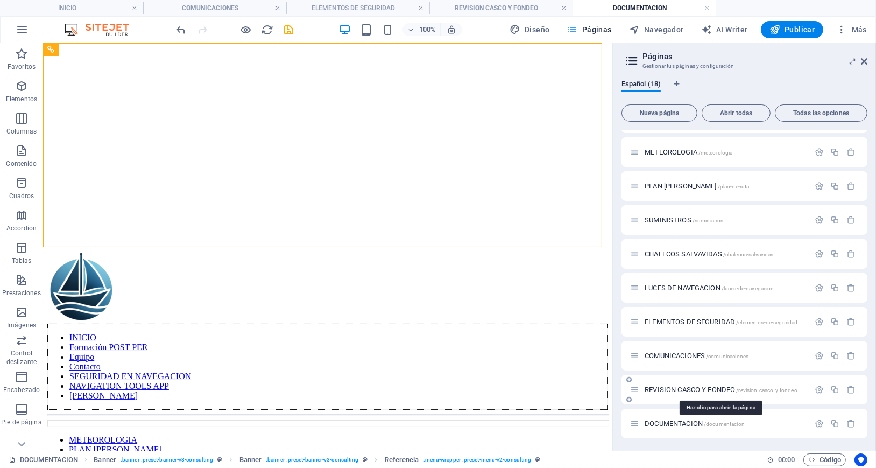
click at [675, 386] on span "REVISION CASCO Y FONDEO /revision-casco-y-fondeo" at bounding box center [721, 389] width 153 height 8
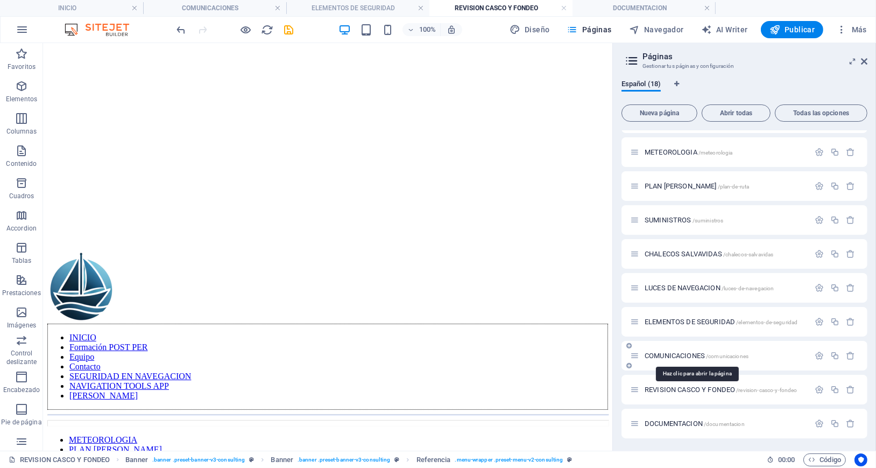
click at [672, 354] on span "COMUNICACIONES /comunicaciones" at bounding box center [697, 355] width 104 height 8
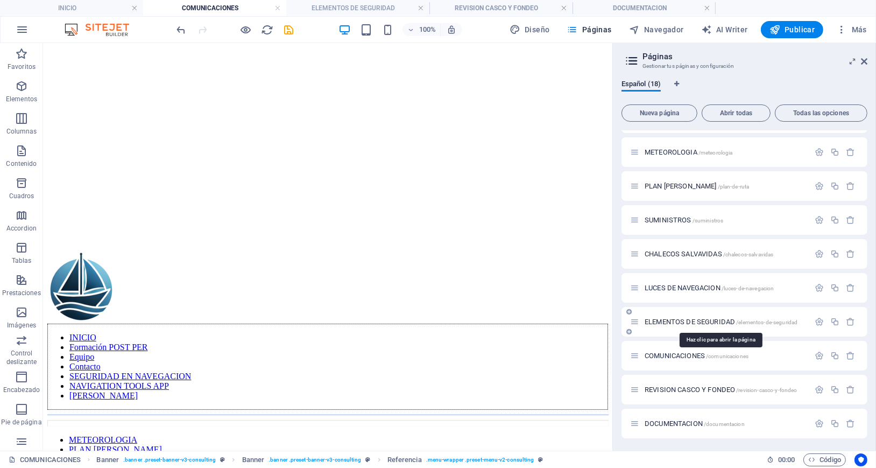
click at [667, 317] on span "ELEMENTOS DE SEGURIDAD /elementos-de-seguridad" at bounding box center [721, 321] width 153 height 8
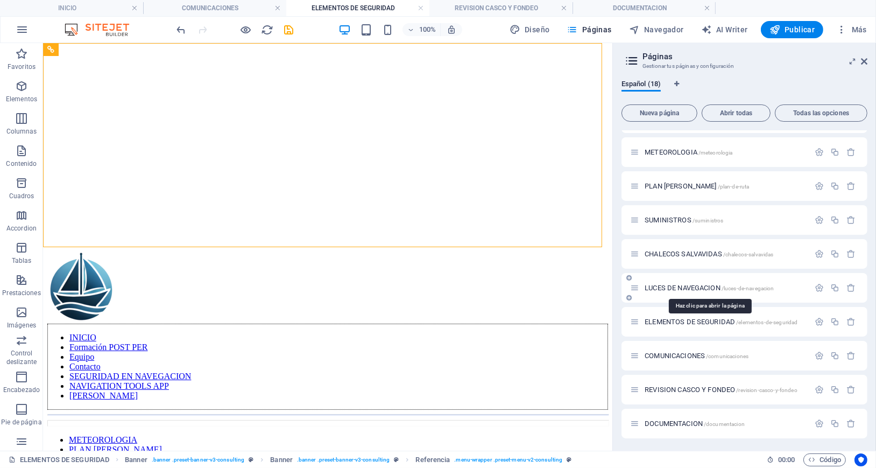
click at [668, 285] on span "LUCES DE NAVEGACION /luces-de-navegacion" at bounding box center [709, 288] width 129 height 8
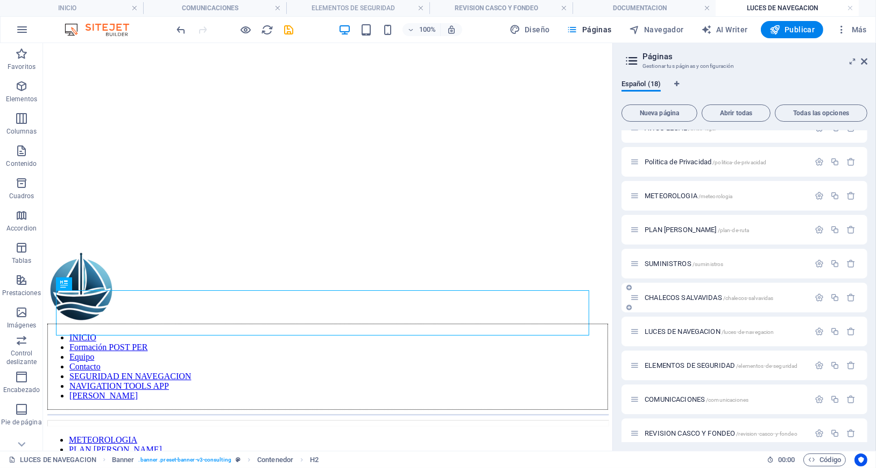
click at [682, 298] on span "CHALECOS SALVAVIDAS /chalecos-salvavidas" at bounding box center [709, 297] width 129 height 8
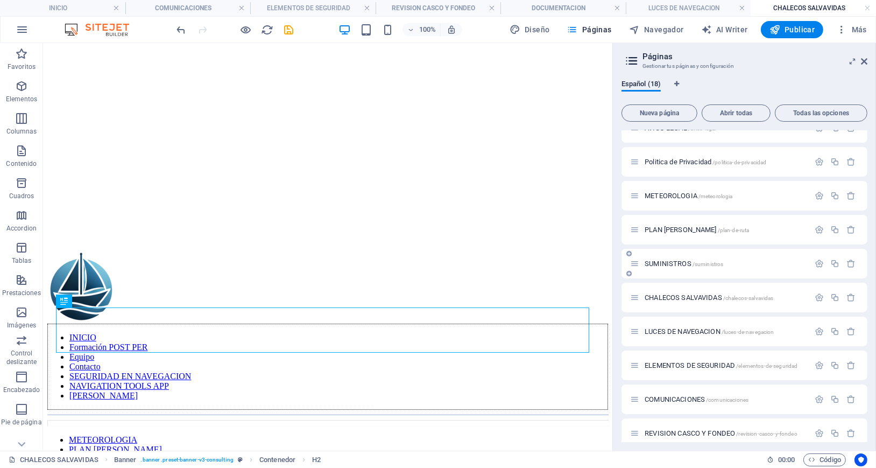
click at [678, 264] on span "SUMINISTROS /suministros" at bounding box center [684, 263] width 79 height 8
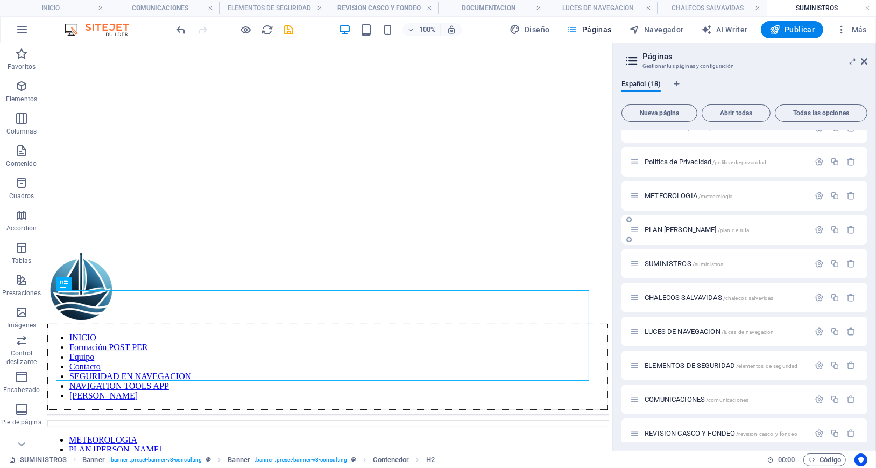
click at [675, 229] on span "PLAN [PERSON_NAME] /plan-de-ruta" at bounding box center [697, 229] width 104 height 8
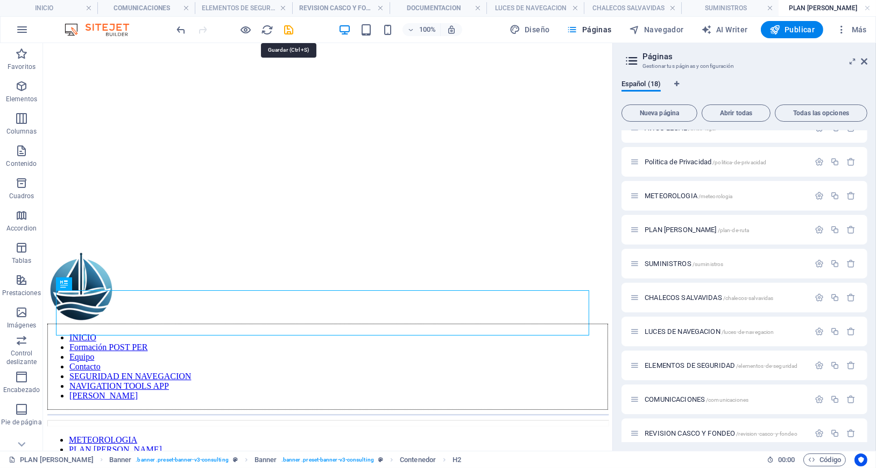
click at [288, 29] on icon "save" at bounding box center [289, 30] width 12 height 12
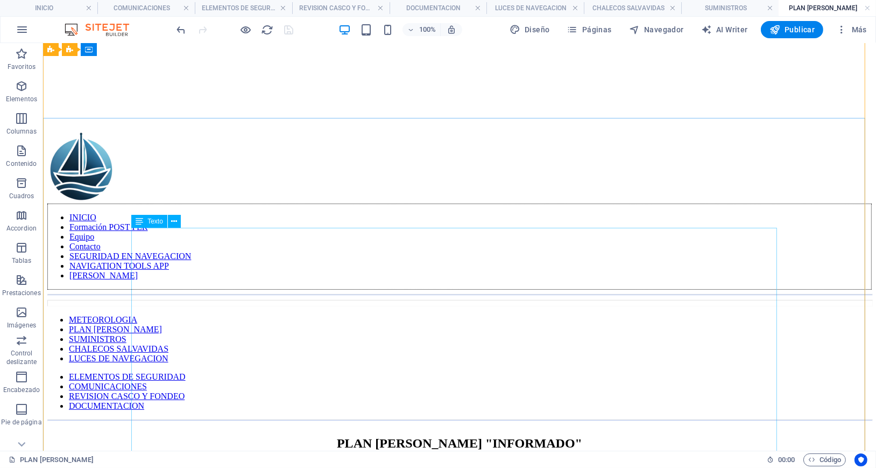
scroll to position [72, 0]
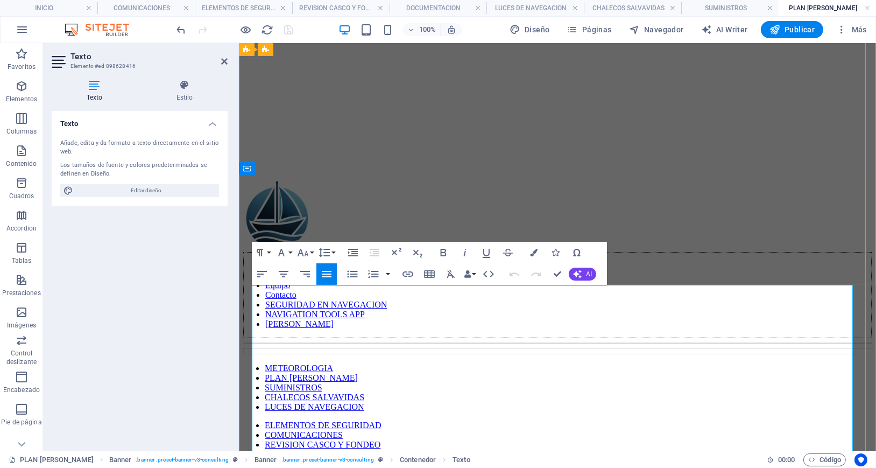
click at [701, 467] on div at bounding box center [557, 468] width 628 height 2
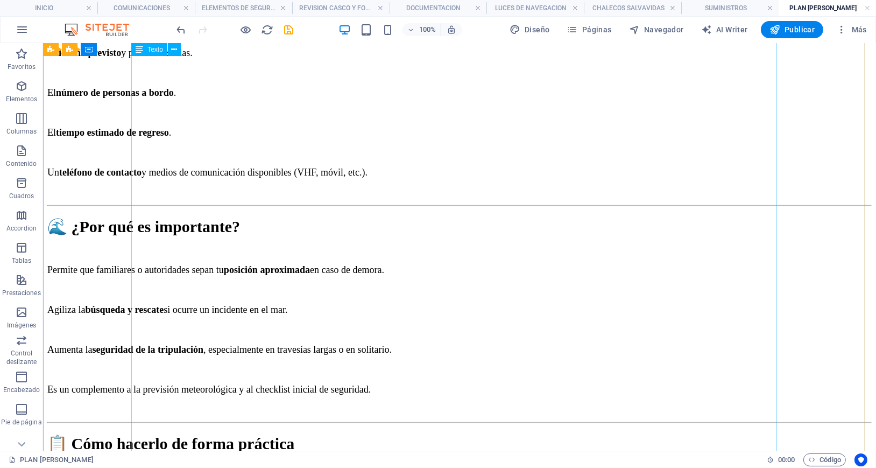
scroll to position [776, 0]
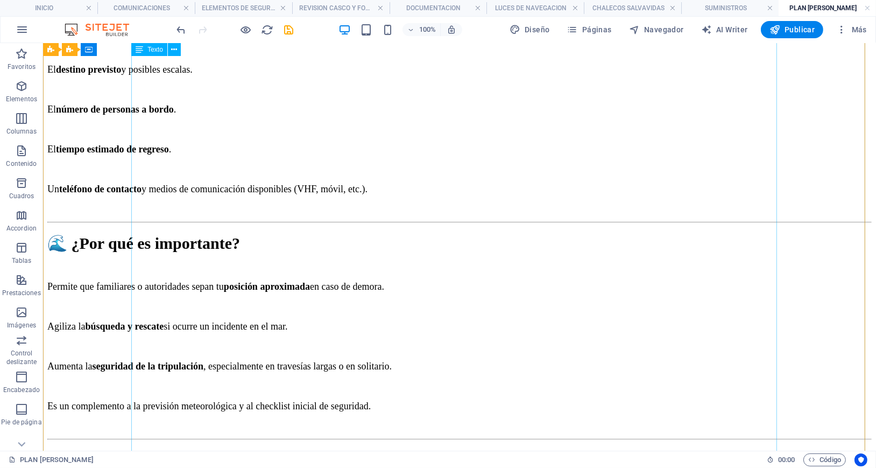
click at [475, 309] on div "Antes de iniciar cualquier travesía, es fundamental preparar un Plan [PERSON_NA…" at bounding box center [459, 358] width 824 height 1046
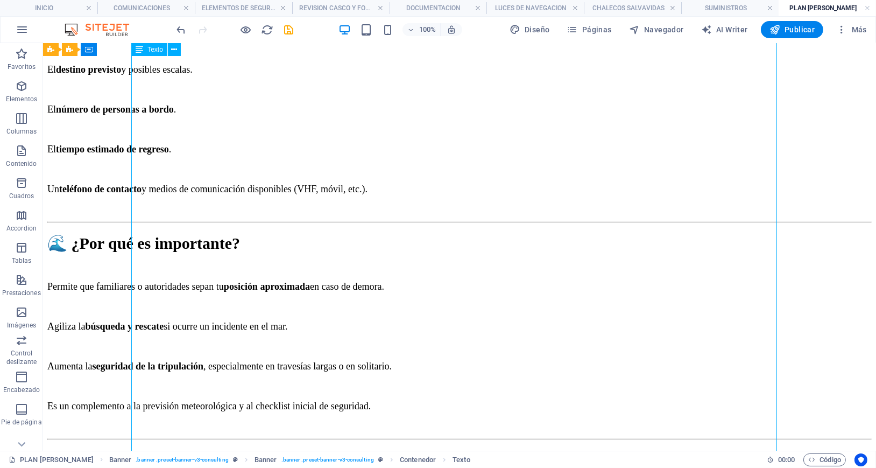
click at [475, 309] on div "Antes de iniciar cualquier travesía, es fundamental preparar un Plan [PERSON_NA…" at bounding box center [459, 358] width 824 height 1046
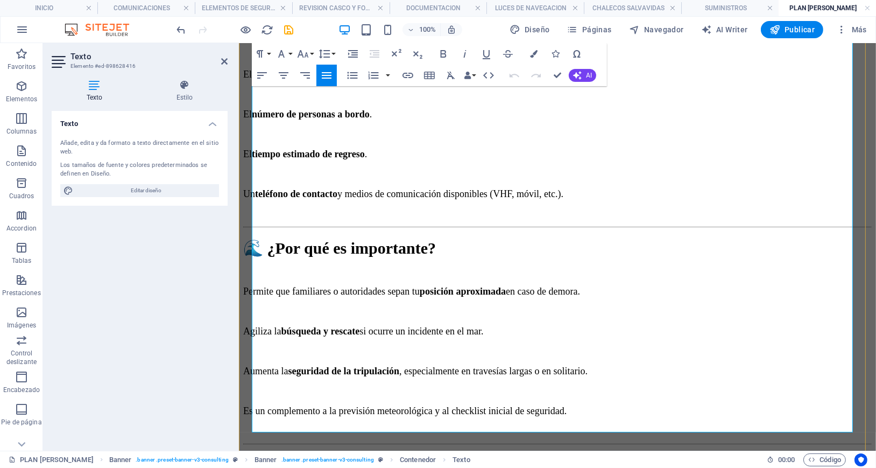
scroll to position [840, 0]
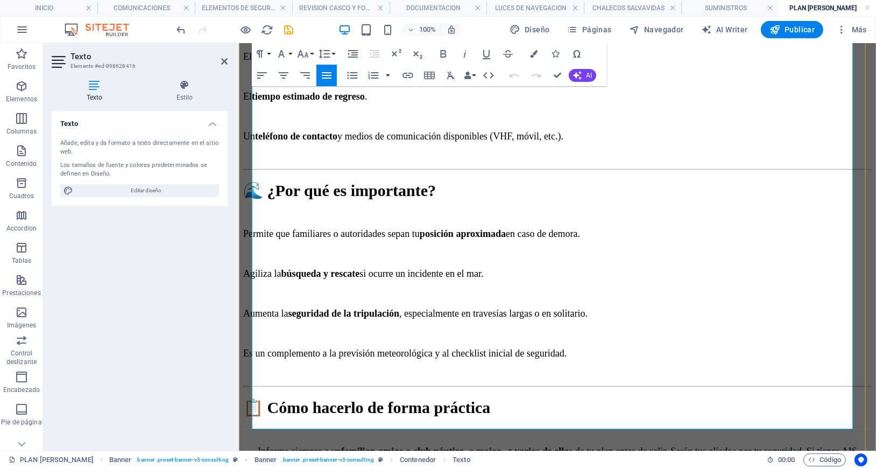
drag, startPoint x: 594, startPoint y: 245, endPoint x: 520, endPoint y: 245, distance: 74.3
click at [305, 53] on icon "button" at bounding box center [302, 53] width 13 height 13
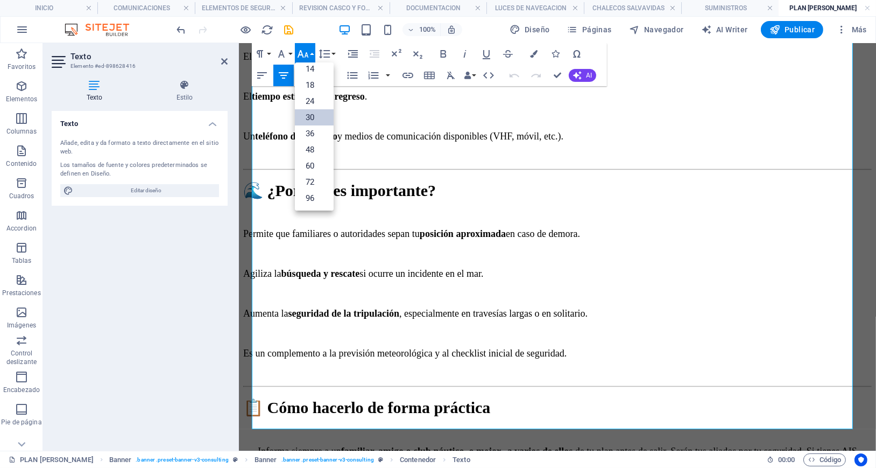
scroll to position [87, 0]
click at [305, 53] on icon "button" at bounding box center [302, 53] width 13 height 13
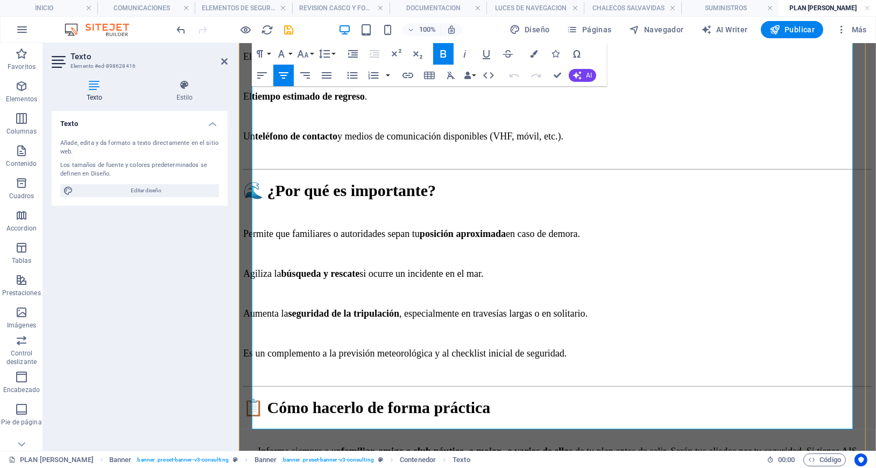
drag, startPoint x: 635, startPoint y: 364, endPoint x: 479, endPoint y: 360, distance: 156.6
click at [306, 54] on icon "button" at bounding box center [302, 53] width 13 height 13
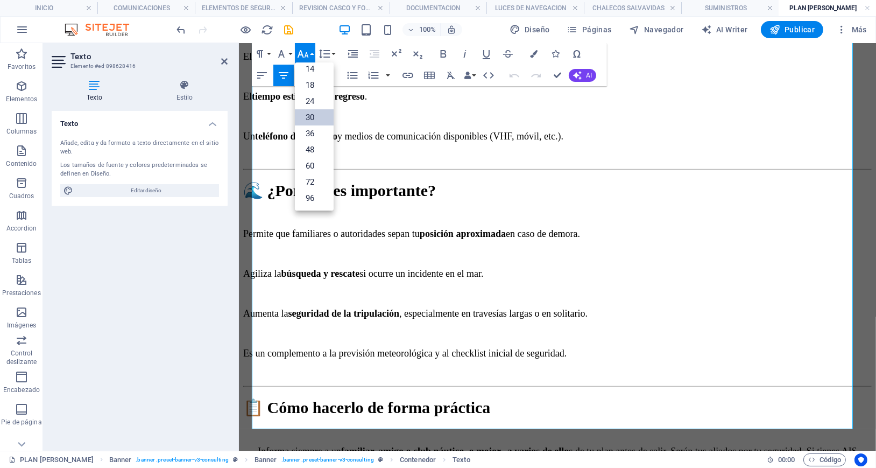
click at [312, 113] on link "30" at bounding box center [314, 117] width 39 height 16
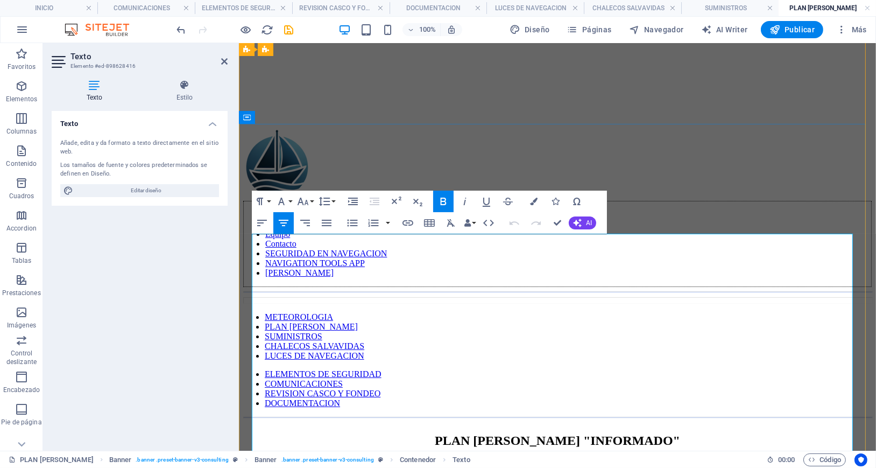
scroll to position [0, 0]
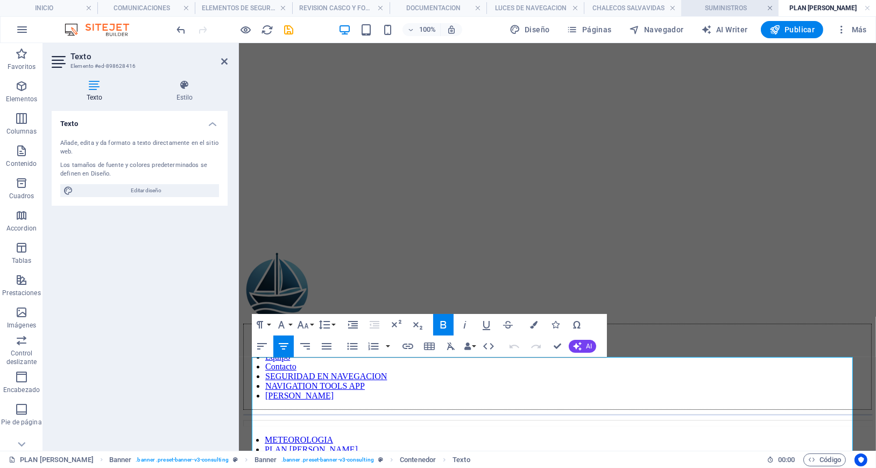
click at [768, 8] on link at bounding box center [770, 8] width 6 height 10
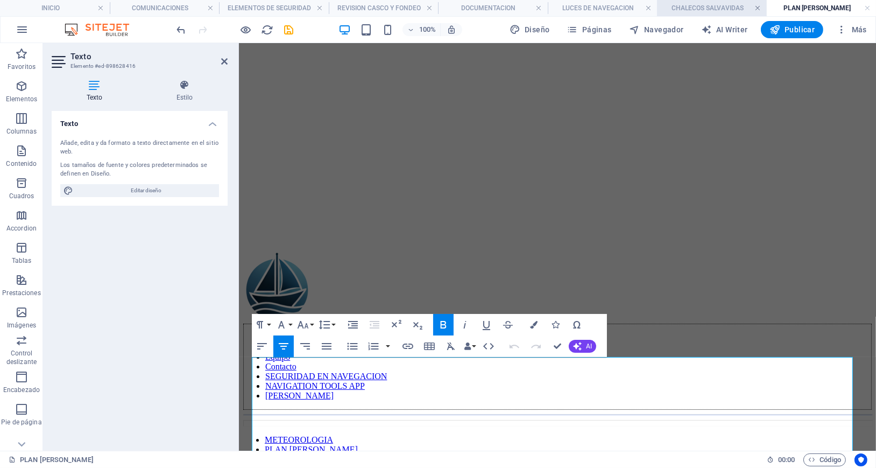
click at [758, 8] on link at bounding box center [757, 8] width 6 height 10
click at [744, 8] on link at bounding box center [742, 8] width 6 height 10
click at [706, 9] on link at bounding box center [707, 8] width 6 height 10
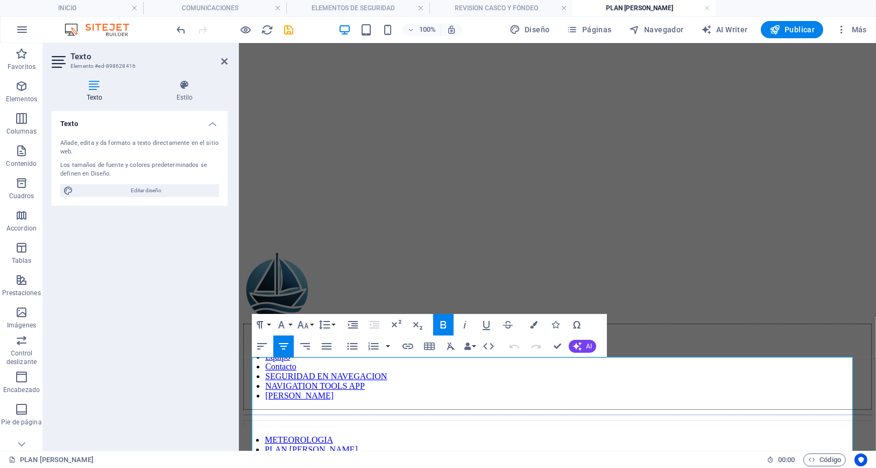
click at [701, 7] on h4 "PLAN [PERSON_NAME]" at bounding box center [643, 8] width 143 height 12
click at [563, 8] on link at bounding box center [564, 8] width 6 height 10
click at [416, 10] on h4 "ELEMENTOS DE SEGURIDAD" at bounding box center [357, 8] width 143 height 12
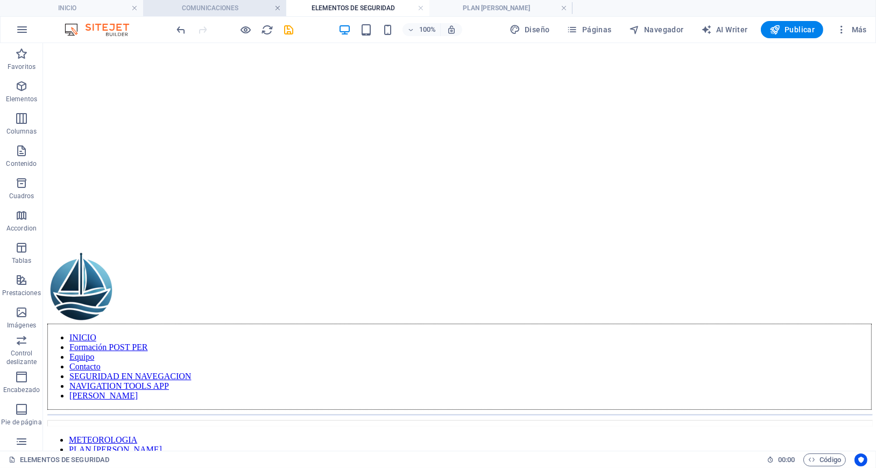
click at [275, 9] on link at bounding box center [277, 8] width 6 height 10
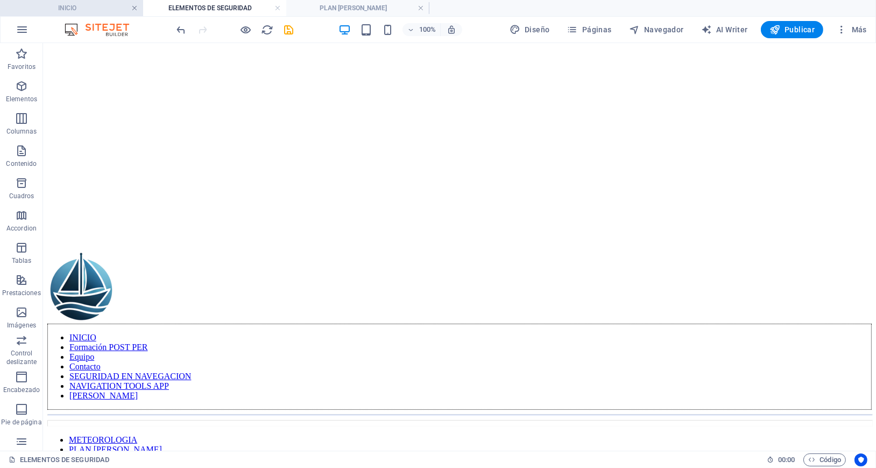
click at [132, 8] on link at bounding box center [134, 8] width 6 height 10
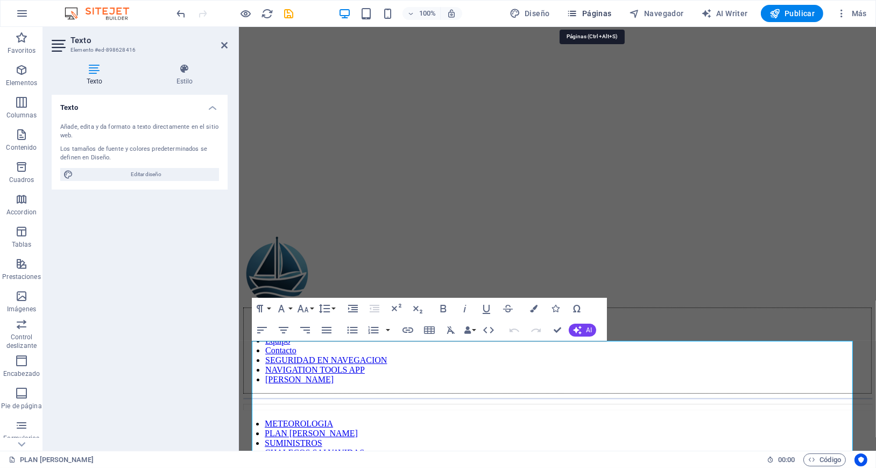
click at [605, 13] on span "Páginas" at bounding box center [589, 13] width 45 height 11
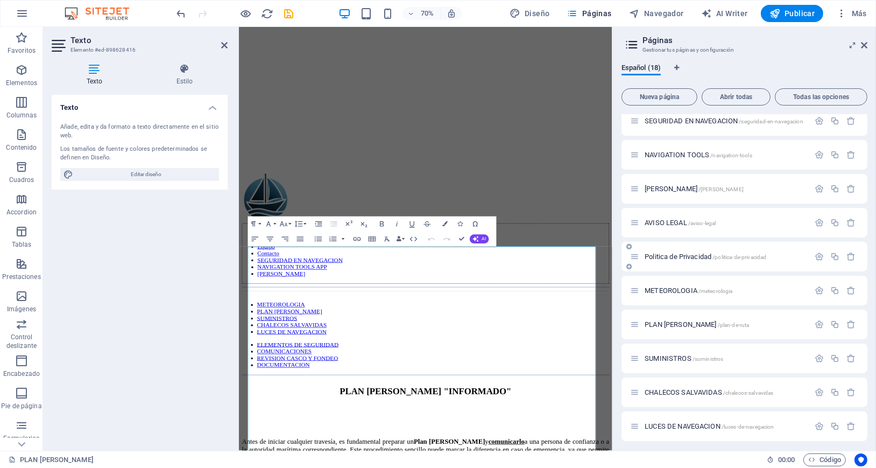
scroll to position [281, 0]
click at [678, 352] on span "COMUNICACIONES /comunicaciones" at bounding box center [697, 356] width 104 height 8
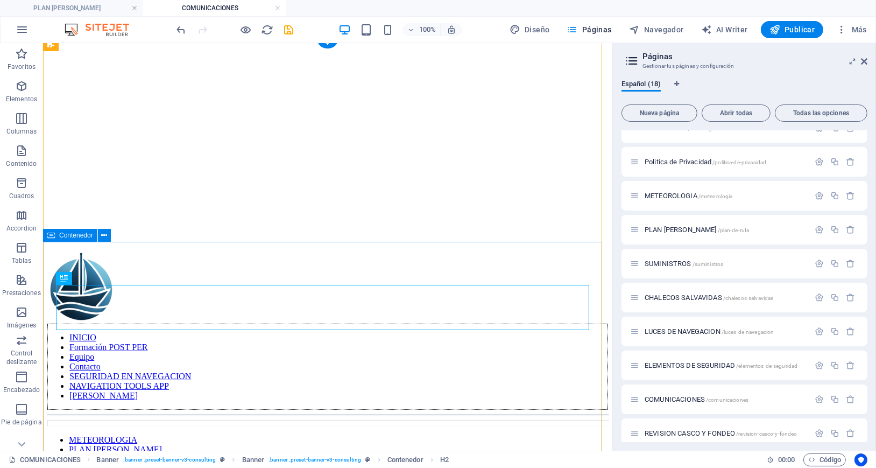
scroll to position [72, 0]
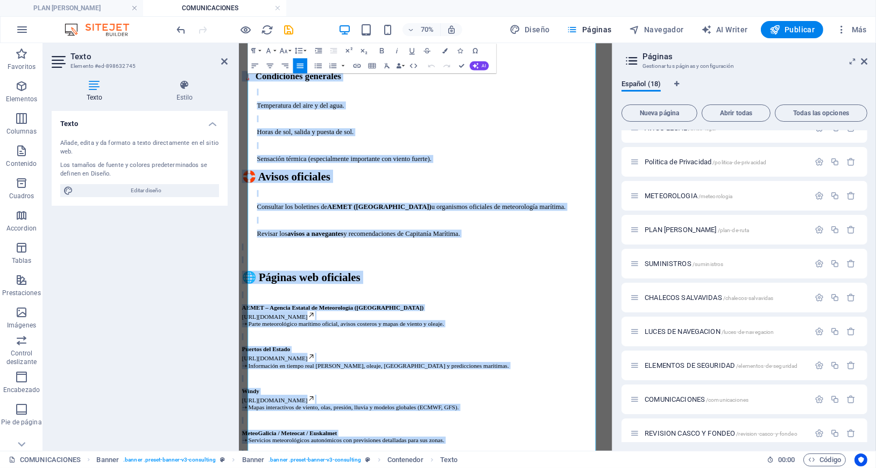
scroll to position [1399, 0]
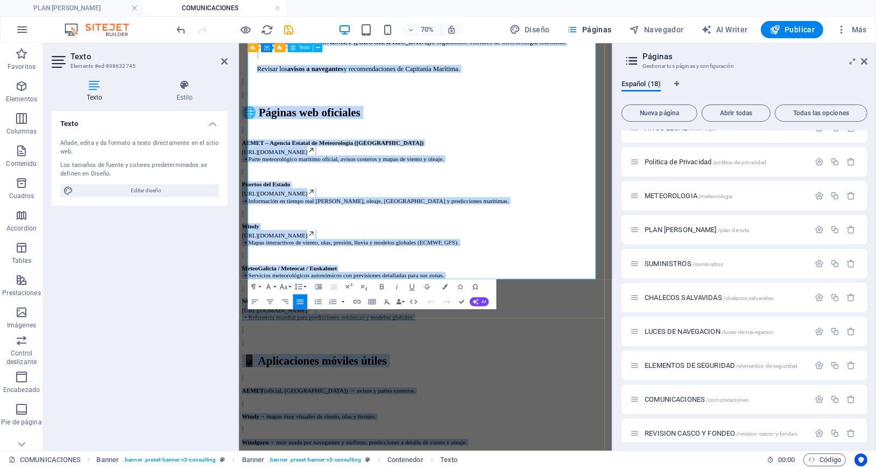
drag, startPoint x: 273, startPoint y: 334, endPoint x: 669, endPoint y: 370, distance: 397.1
click at [669, 370] on div "🌦️ La importancia de revisar la meteorología Días antes de nuestra salida al ma…" at bounding box center [505, 66] width 525 height 1709
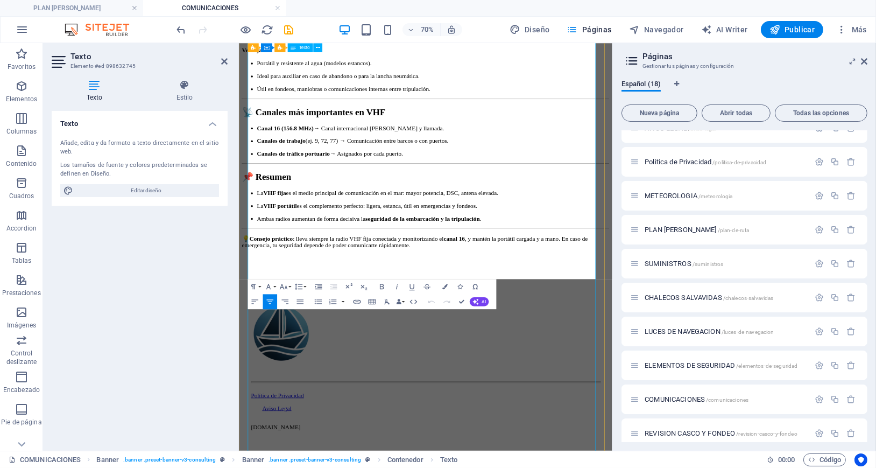
scroll to position [986, 0]
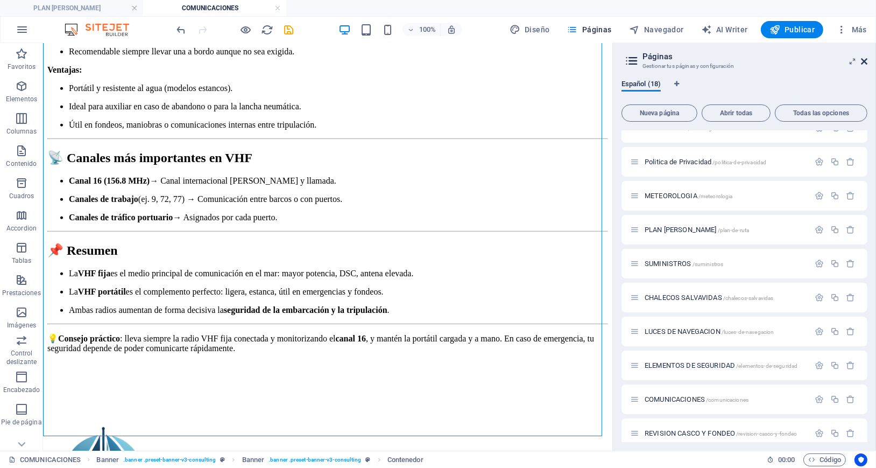
click at [864, 61] on icon at bounding box center [864, 61] width 6 height 9
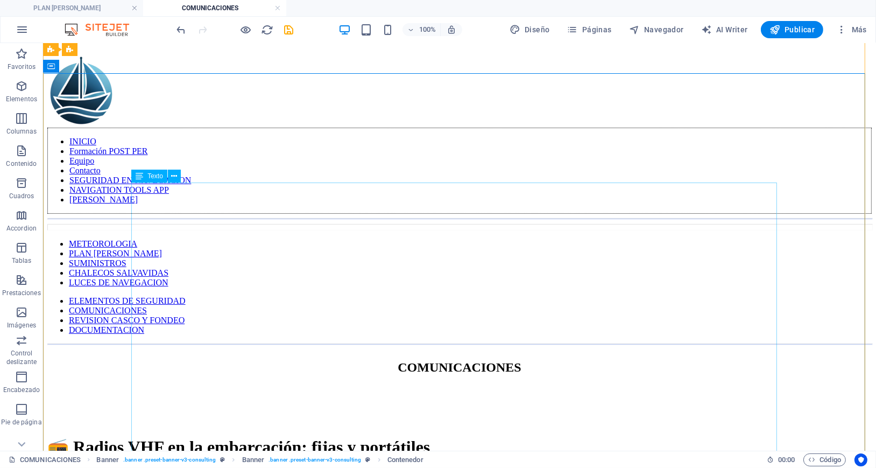
scroll to position [215, 0]
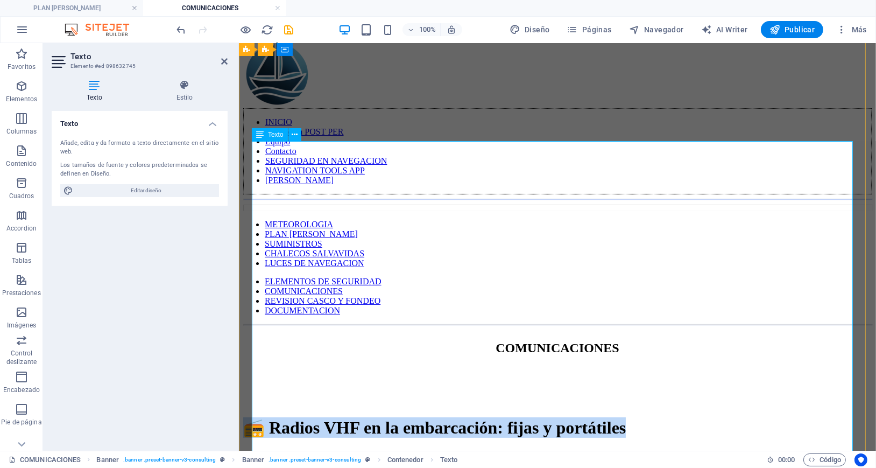
drag, startPoint x: 645, startPoint y: 251, endPoint x: 267, endPoint y: 193, distance: 382.1
click at [267, 416] on h1 "📻 Radios VHF en la embarcación: fijas y portátiles" at bounding box center [557, 426] width 628 height 20
click at [572, 416] on h1 "📻 Radios VHF en la embarcación: fijas y portátiles" at bounding box center [557, 426] width 628 height 20
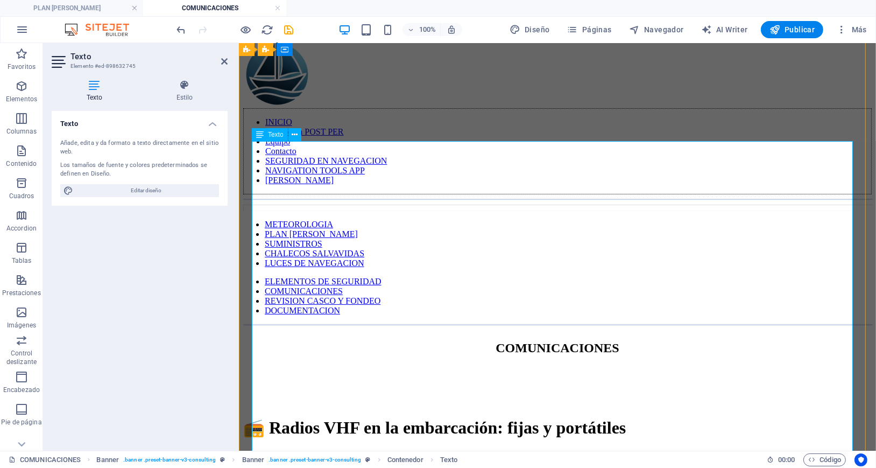
click at [621, 416] on h1 "📻 Radios VHF en la embarcación: fijas y portátiles" at bounding box center [557, 426] width 628 height 20
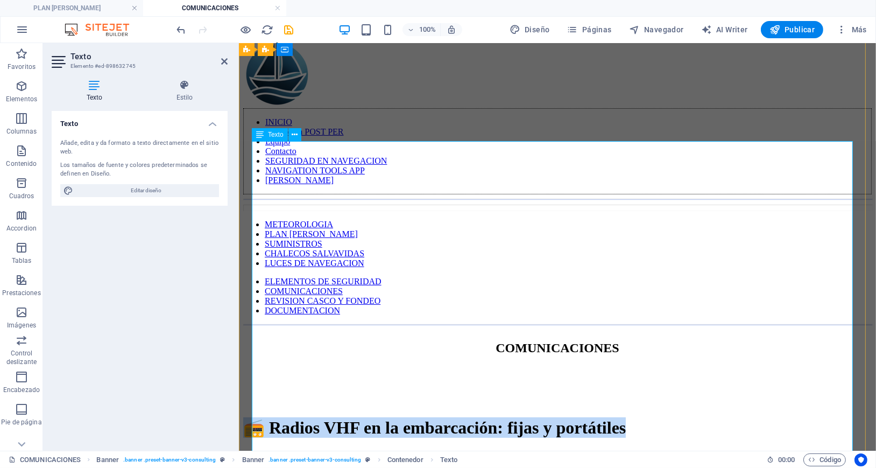
drag, startPoint x: 634, startPoint y: 239, endPoint x: 267, endPoint y: 196, distance: 369.5
click at [267, 416] on h1 "📻 Radios VHF en la embarcación: fijas y portátiles" at bounding box center [557, 426] width 628 height 20
click at [393, 416] on h1 "📻 Radios VHF en la embarcación: fijas y portátiles" at bounding box center [557, 426] width 628 height 20
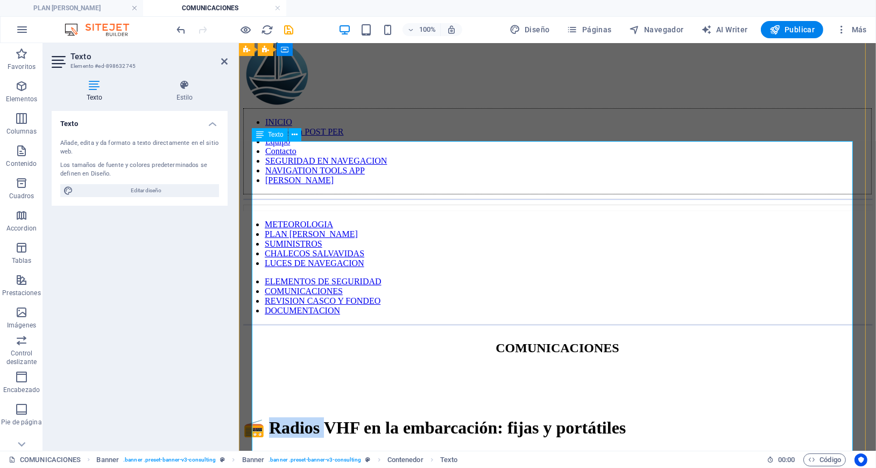
click at [393, 416] on h1 "📻 Radios VHF en la embarcación: fijas y portátiles" at bounding box center [557, 426] width 628 height 20
click at [423, 416] on h1 "📻 Radios VHF en la embarcación: fijas y portátiles" at bounding box center [557, 426] width 628 height 20
click at [497, 416] on h1 "📻 Radios VHF en la embarcación: fijas y portátiles" at bounding box center [557, 426] width 628 height 20
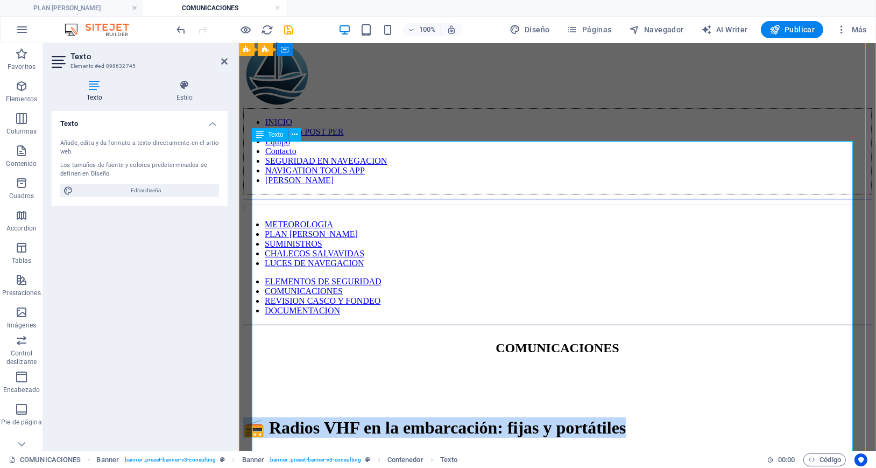
drag, startPoint x: 638, startPoint y: 244, endPoint x: 265, endPoint y: 192, distance: 376.5
click at [265, 416] on h1 "📻 Radios VHF en la embarcación: fijas y portátiles" at bounding box center [557, 426] width 628 height 20
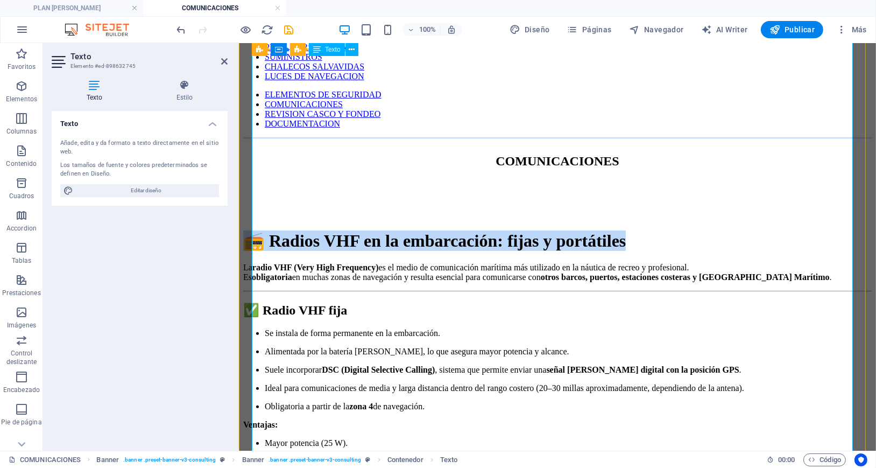
scroll to position [430, 0]
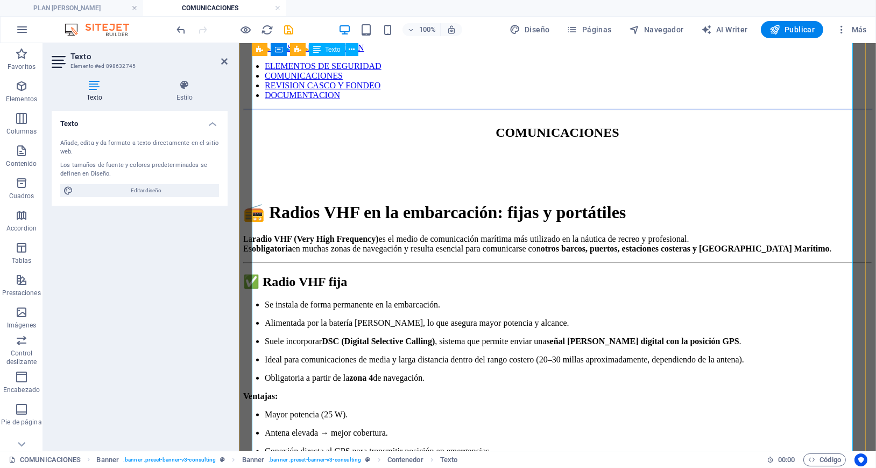
click at [732, 317] on p "Alimentada por la batería [PERSON_NAME], lo que asegura mayor potencia y alcanc…" at bounding box center [567, 322] width 607 height 10
drag, startPoint x: 667, startPoint y: 105, endPoint x: 454, endPoint y: 111, distance: 213.2
click at [449, 273] on h2 "✅ Radio VHF fija" at bounding box center [557, 280] width 628 height 15
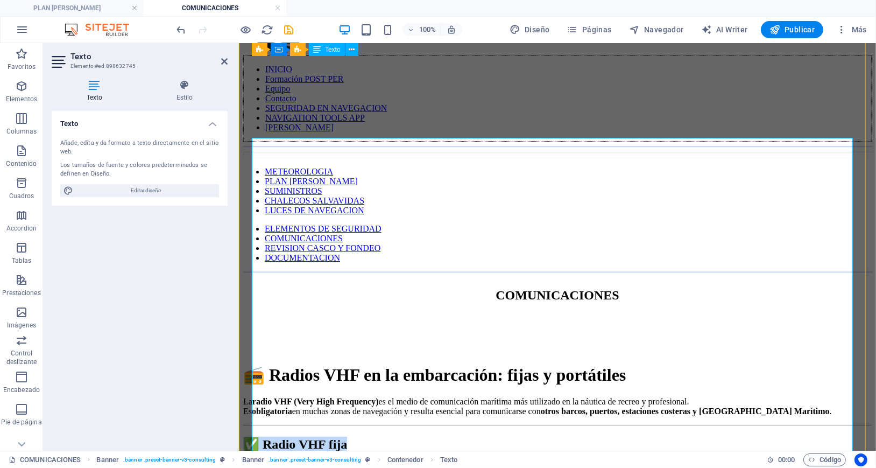
scroll to position [215, 0]
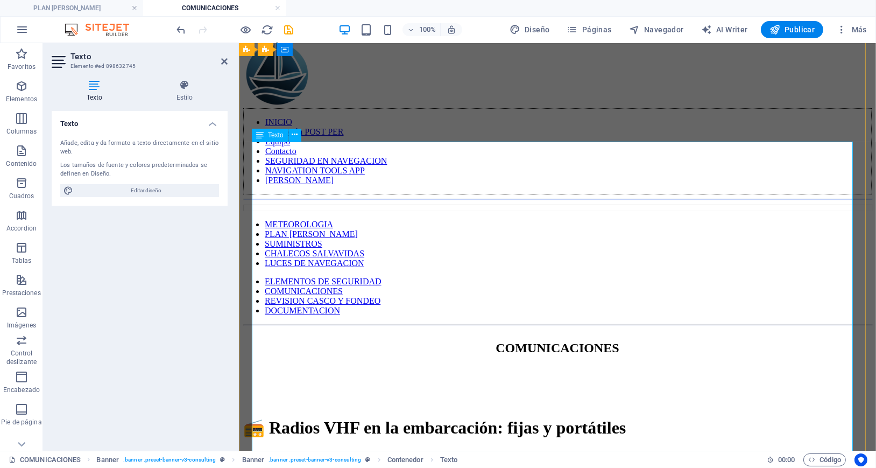
click at [222, 61] on icon at bounding box center [224, 61] width 6 height 9
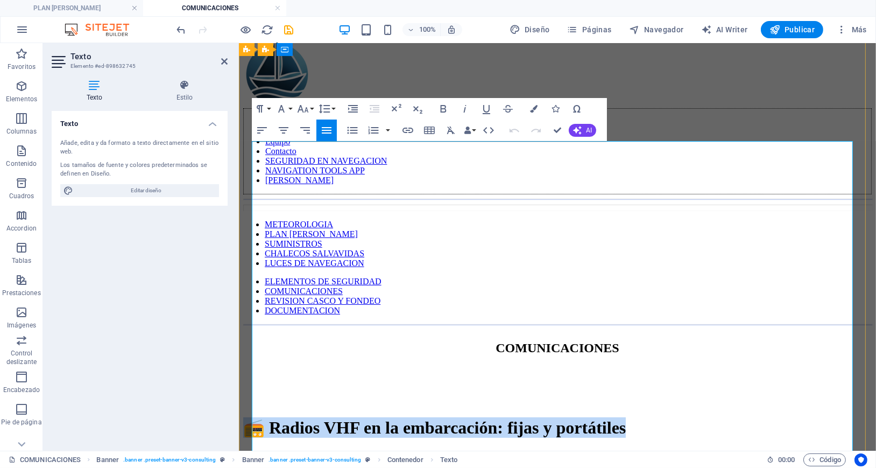
drag, startPoint x: 258, startPoint y: 188, endPoint x: 661, endPoint y: 210, distance: 403.1
click at [671, 416] on h1 "📻 Radios VHF en la embarcación: fijas y portátiles" at bounding box center [557, 426] width 628 height 20
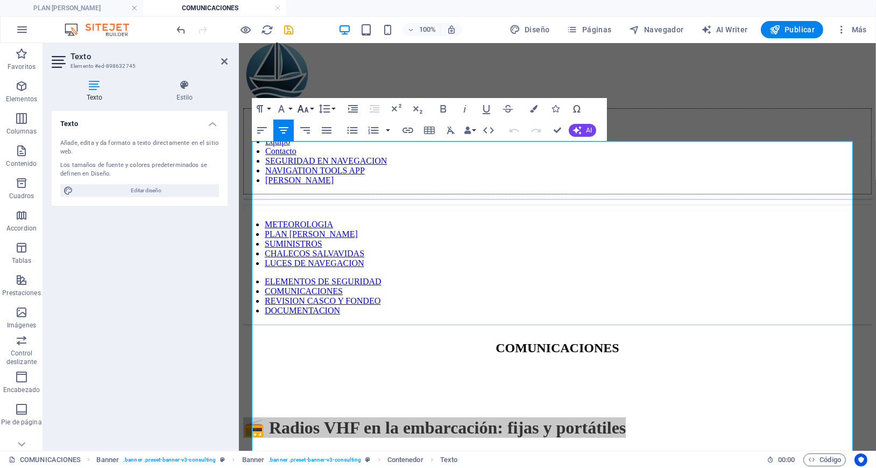
click at [303, 110] on icon "button" at bounding box center [302, 108] width 13 height 13
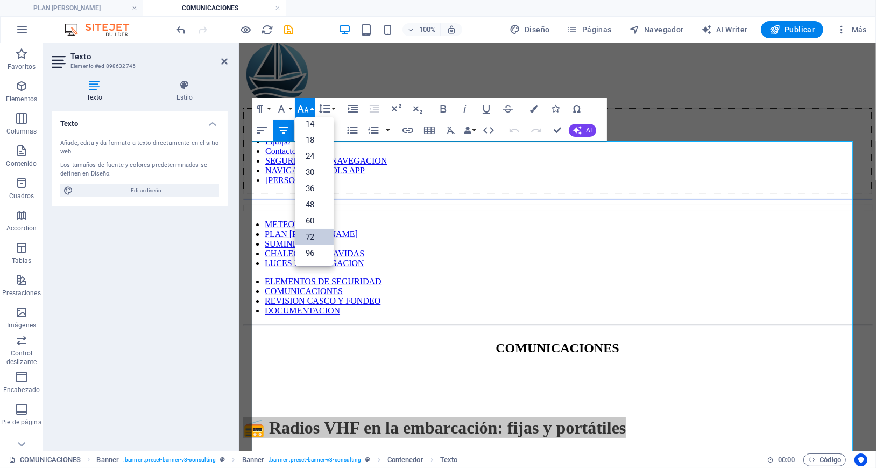
scroll to position [87, 0]
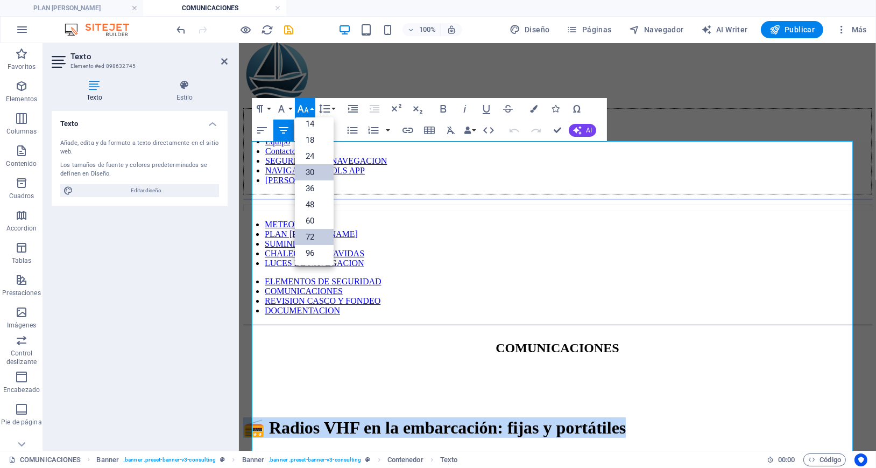
click at [313, 174] on link "30" at bounding box center [314, 172] width 39 height 16
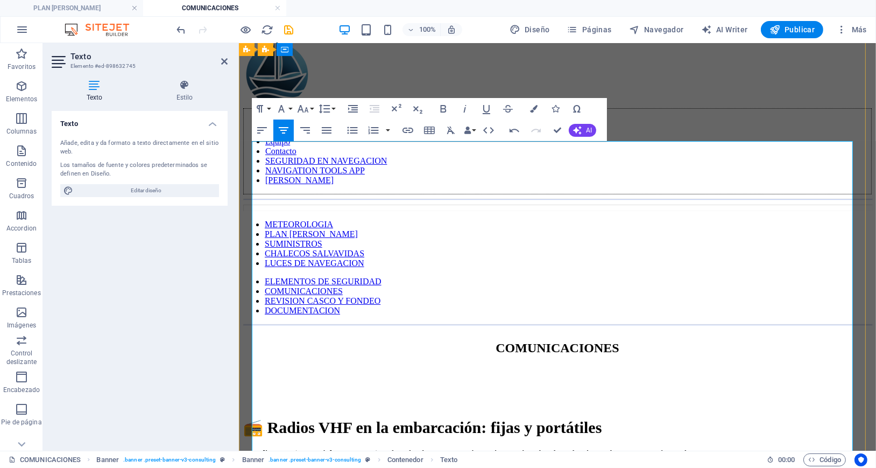
click at [275, 448] on p "La radio VHF (Very High Frequency) es el medio de comunicación marítima más uti…" at bounding box center [557, 457] width 628 height 19
drag, startPoint x: 274, startPoint y: 225, endPoint x: 605, endPoint y: 252, distance: 332.5
click at [605, 466] on p "La radio VHF (Very High Frequency) es el medio de comunicación marítima más uti…" at bounding box center [557, 475] width 628 height 19
click at [303, 111] on icon "button" at bounding box center [303, 109] width 11 height 8
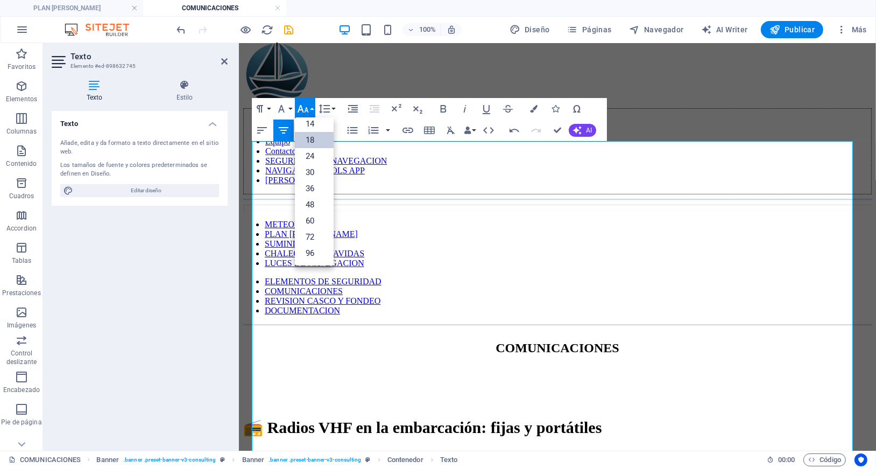
click at [309, 139] on link "18" at bounding box center [314, 140] width 39 height 16
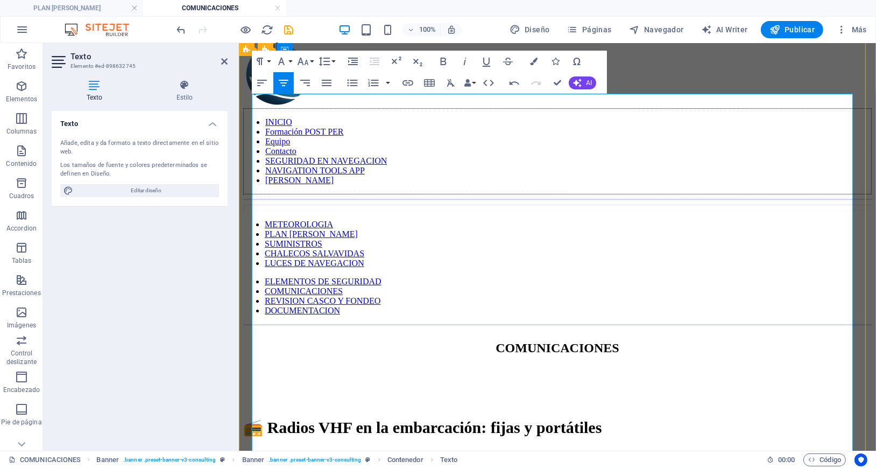
scroll to position [358, 0]
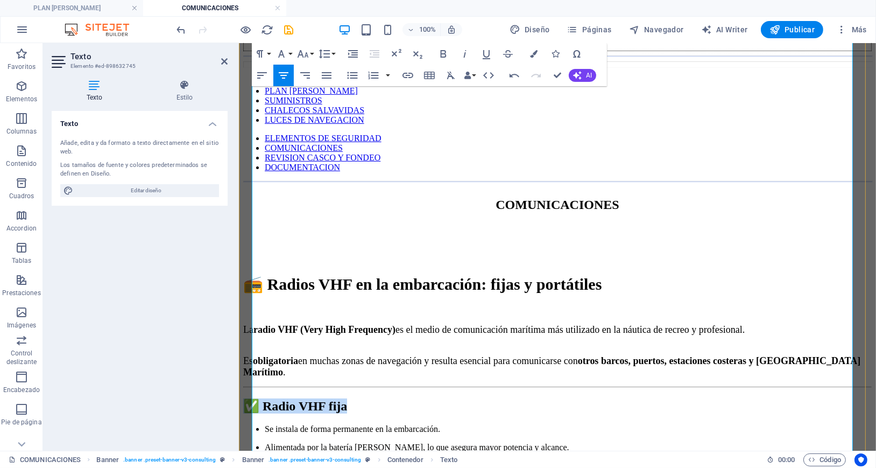
drag, startPoint x: 626, startPoint y: 175, endPoint x: 448, endPoint y: 168, distance: 178.2
click at [448, 398] on h2 "✅ Radio VHF fija" at bounding box center [557, 405] width 628 height 15
click at [308, 54] on icon "button" at bounding box center [302, 53] width 13 height 13
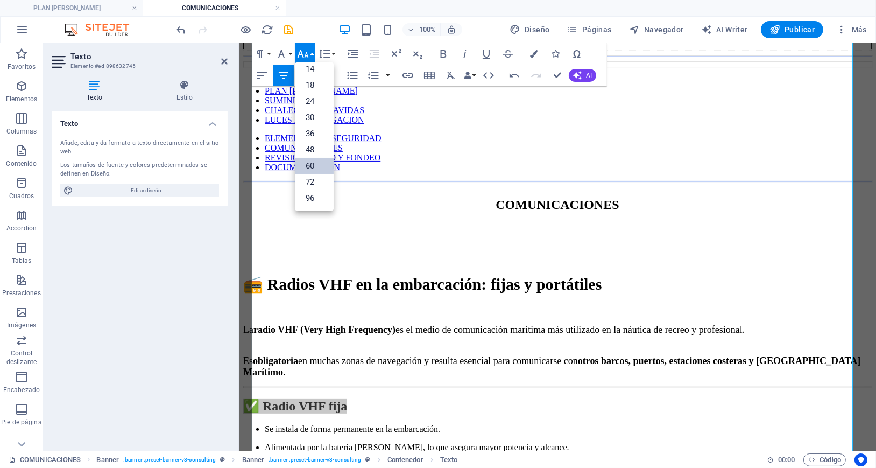
scroll to position [87, 0]
click at [309, 119] on link "30" at bounding box center [314, 117] width 39 height 16
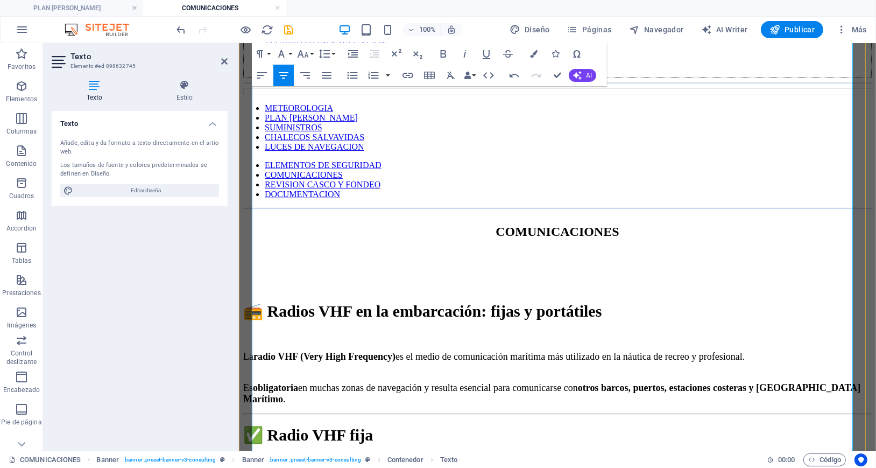
scroll to position [358, 0]
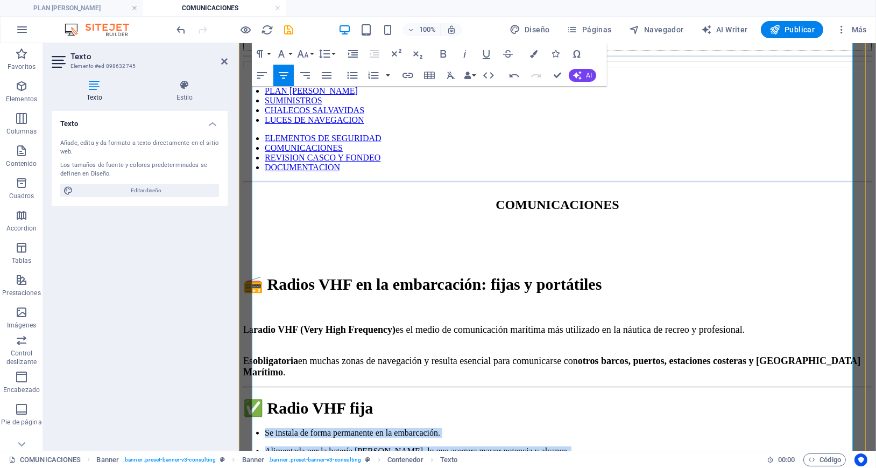
drag, startPoint x: 447, startPoint y: 210, endPoint x: 721, endPoint y: 404, distance: 335.9
drag, startPoint x: 446, startPoint y: 210, endPoint x: 699, endPoint y: 405, distance: 319.2
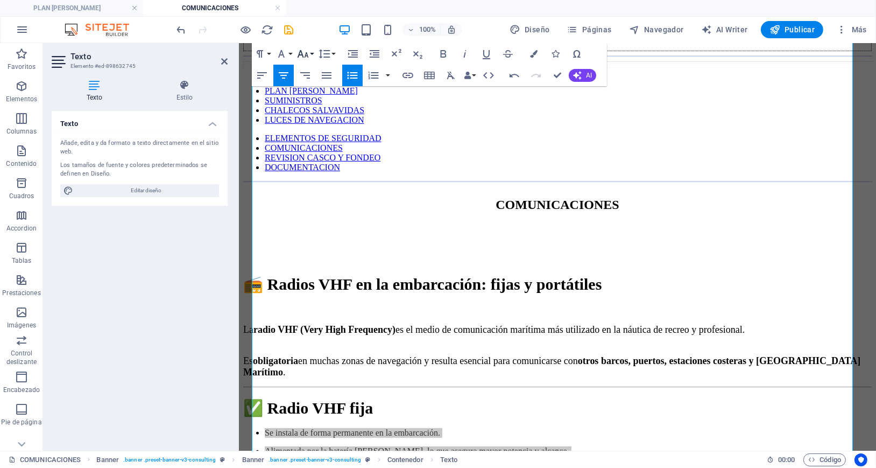
click at [306, 54] on icon "button" at bounding box center [303, 54] width 11 height 8
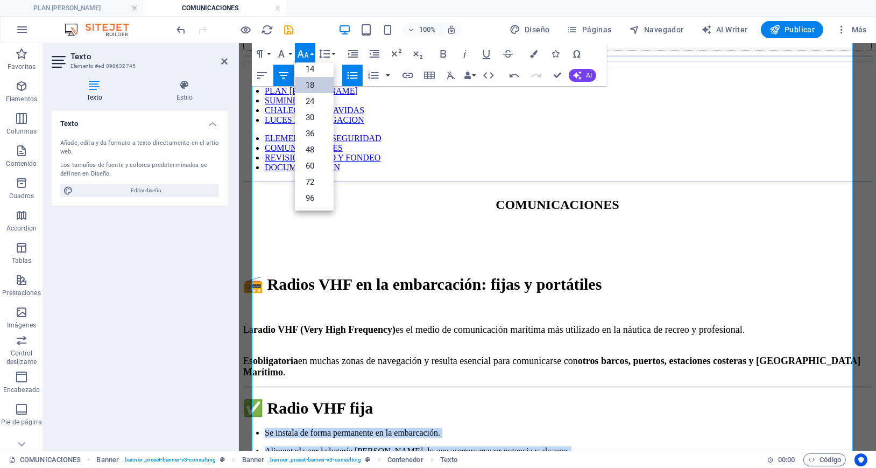
click at [309, 83] on link "18" at bounding box center [314, 85] width 39 height 16
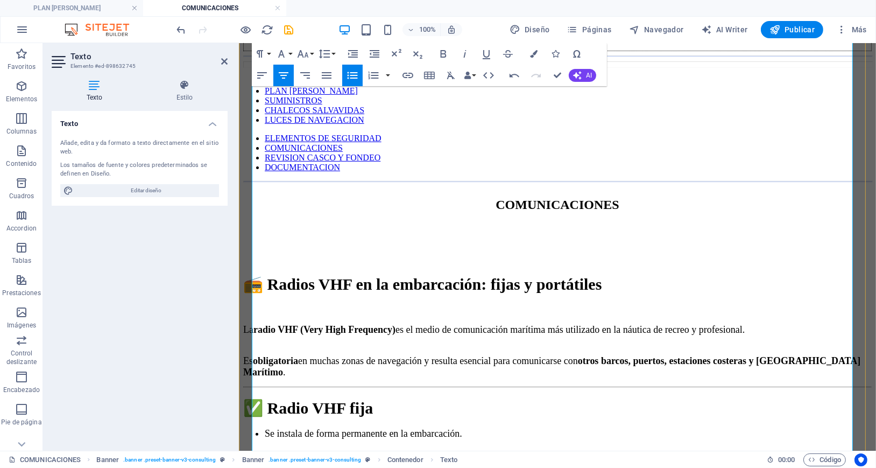
click at [693, 427] on li "Se instala de forma permanente en la embarcación." at bounding box center [567, 432] width 607 height 11
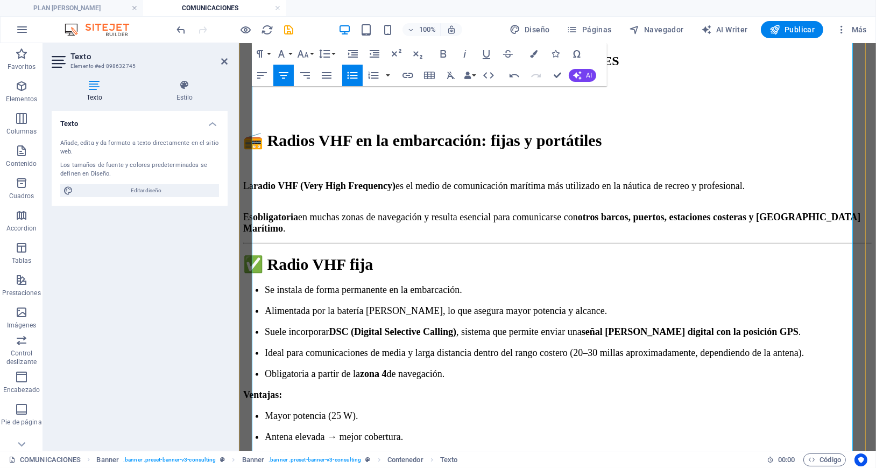
scroll to position [645, 0]
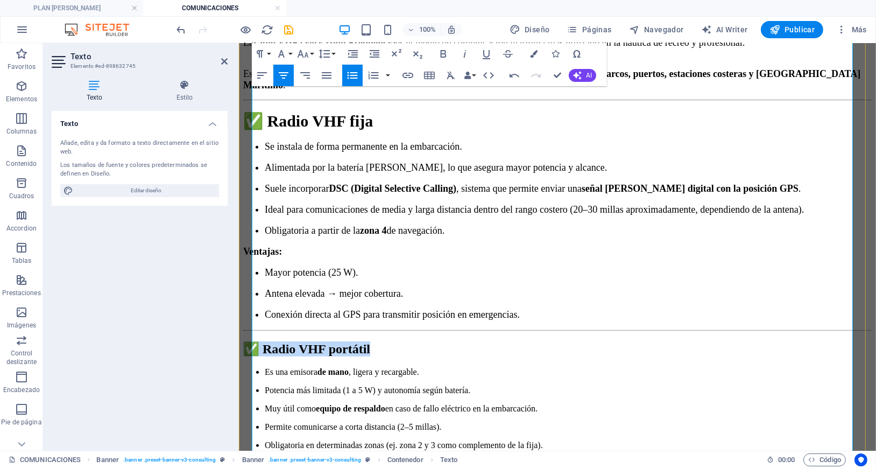
drag, startPoint x: 701, startPoint y: 192, endPoint x: 428, endPoint y: 199, distance: 272.3
click at [428, 341] on h2 "✅ Radio VHF portátil" at bounding box center [557, 348] width 628 height 15
click at [306, 53] on icon "button" at bounding box center [303, 54] width 11 height 8
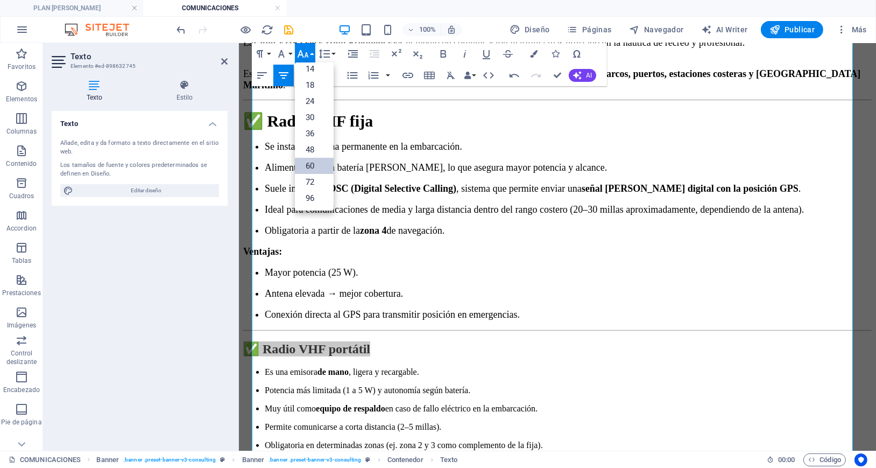
scroll to position [87, 0]
click at [307, 116] on link "30" at bounding box center [314, 117] width 39 height 16
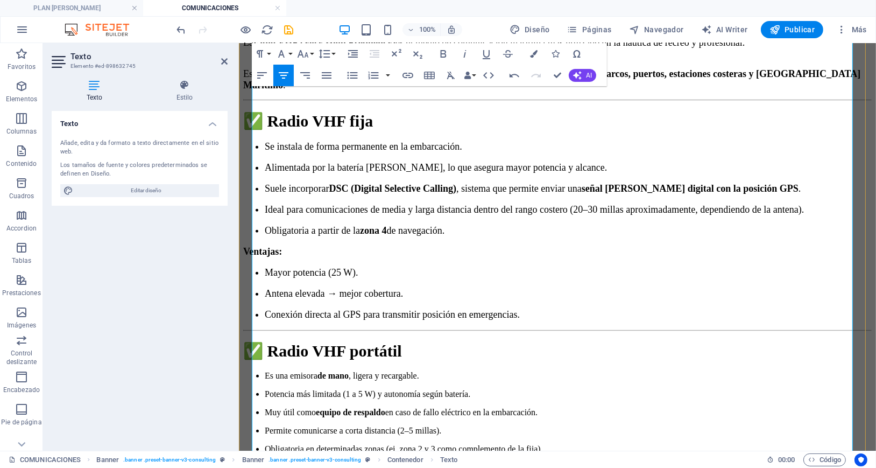
click at [704, 341] on h2 "✅ Radio VHF portátil" at bounding box center [557, 350] width 628 height 19
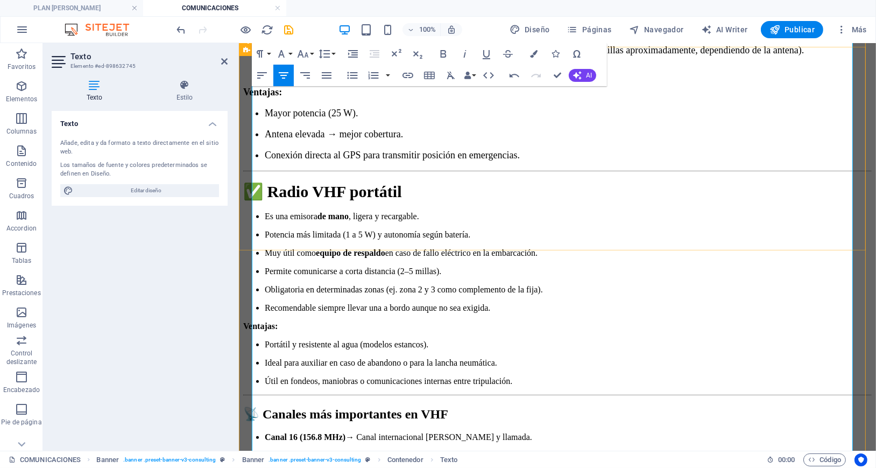
scroll to position [781, 0]
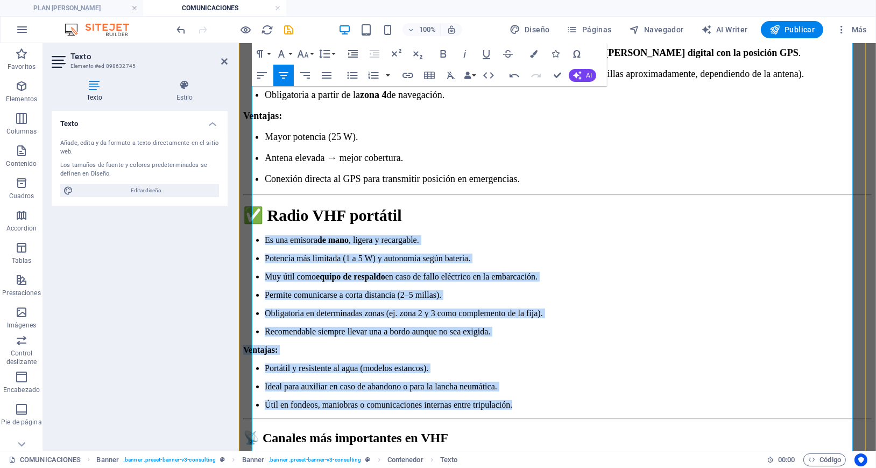
drag, startPoint x: 462, startPoint y: 230, endPoint x: 745, endPoint y: 298, distance: 291.0
click at [745, 298] on div "📻 Radios VHF en la embarcación: fijas y portátiles La radio VHF (Very High Freq…" at bounding box center [557, 249] width 628 height 839
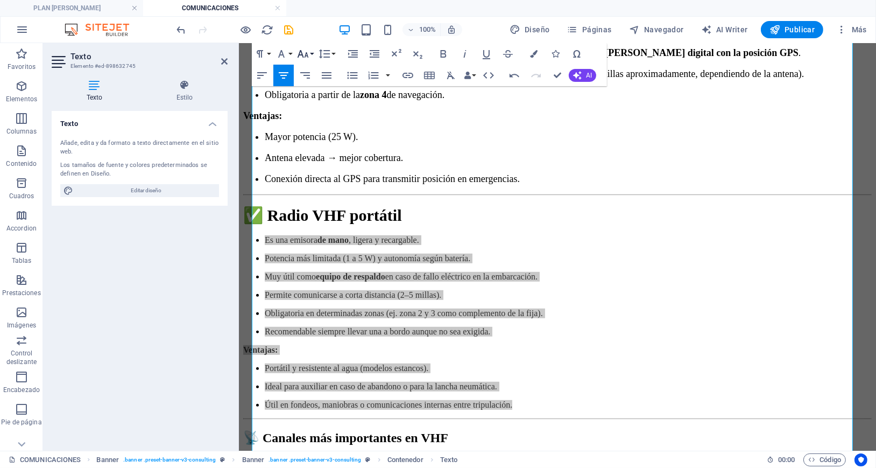
click at [309, 52] on icon "button" at bounding box center [302, 53] width 13 height 13
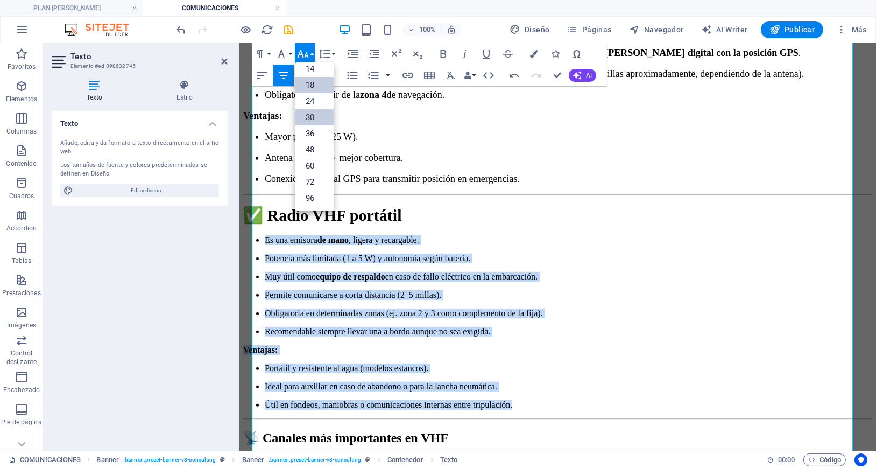
click at [321, 86] on link "18" at bounding box center [314, 85] width 39 height 16
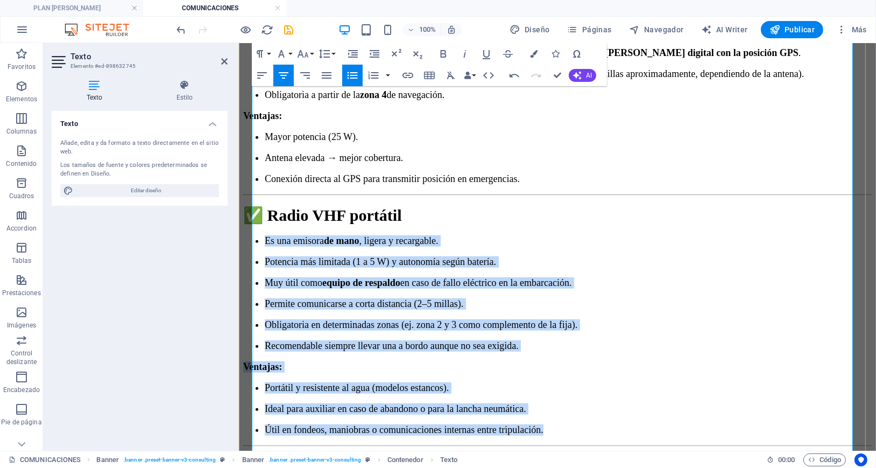
click at [763, 402] on p "Ideal para auxiliar en caso de abandono o para la lancha neumática." at bounding box center [567, 407] width 607 height 11
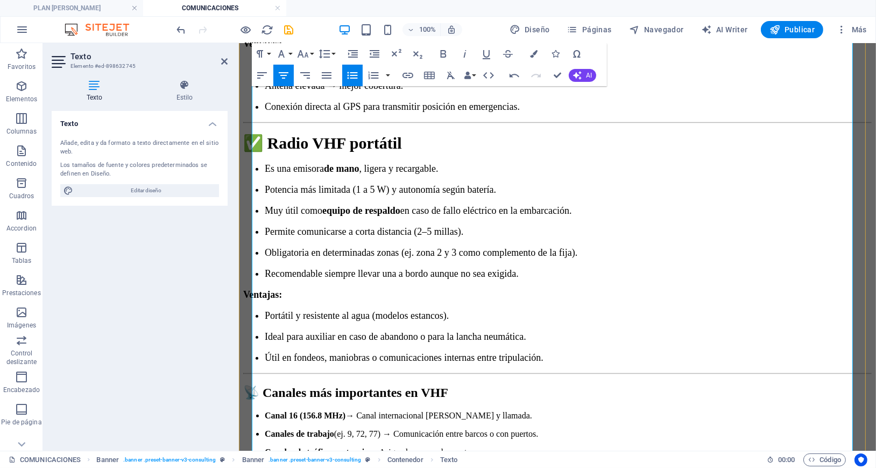
click at [794, 384] on h2 "📡 Canales más importantes en VHF" at bounding box center [557, 391] width 628 height 15
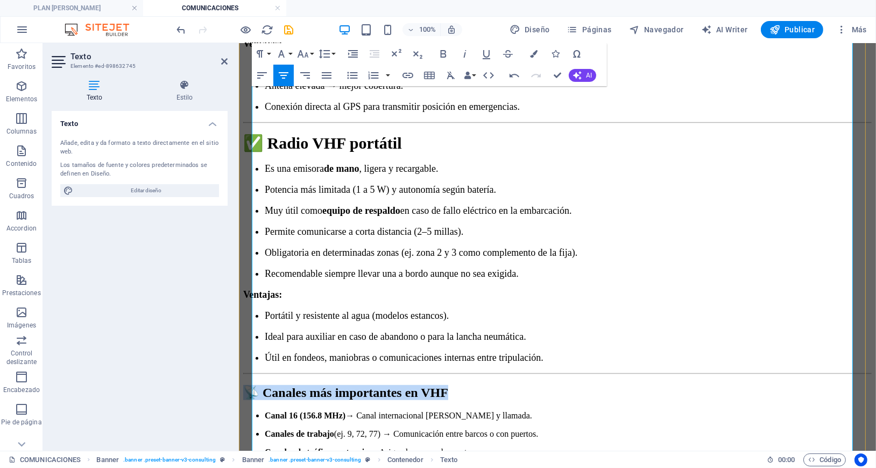
drag, startPoint x: 782, startPoint y: 296, endPoint x: 341, endPoint y: 279, distance: 441.5
click at [341, 384] on h2 "📡 Canales más importantes en VHF" at bounding box center [557, 391] width 628 height 15
click at [308, 52] on icon "button" at bounding box center [302, 53] width 13 height 13
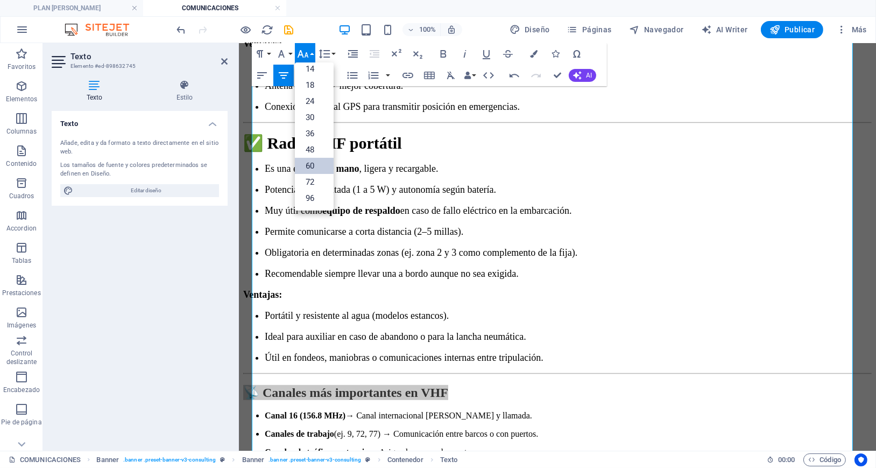
scroll to position [87, 0]
click at [309, 111] on link "30" at bounding box center [314, 117] width 39 height 16
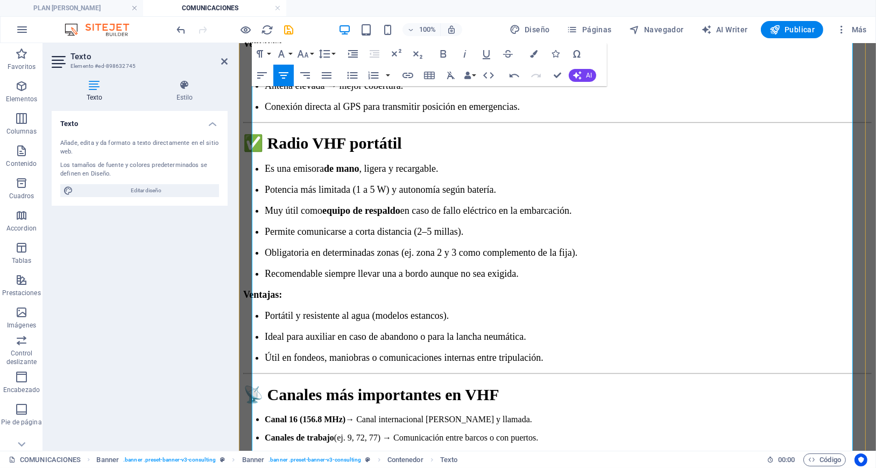
click at [684, 351] on p "Útil en fondeos, maniobras o comunicaciones internas entre tripulación." at bounding box center [567, 356] width 607 height 11
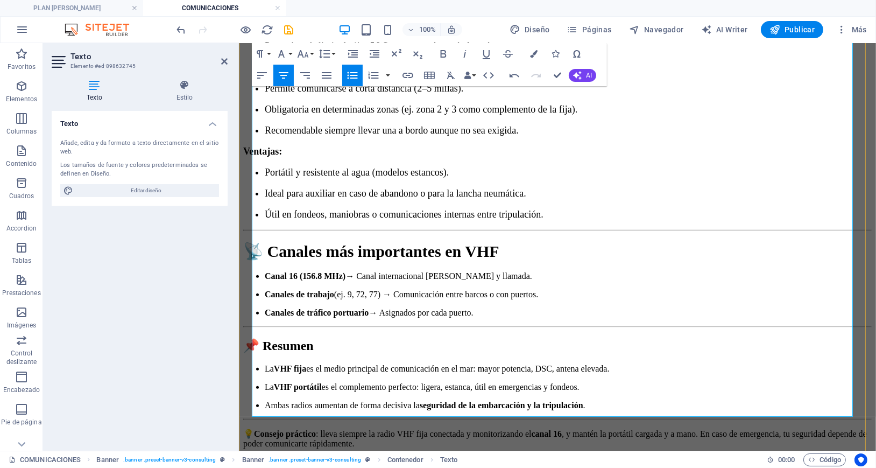
drag, startPoint x: 418, startPoint y: 186, endPoint x: 687, endPoint y: 234, distance: 272.8
click at [687, 271] on ul "Canal 16 (156.8 MHz) → [GEOGRAPHIC_DATA][PERSON_NAME] y llamada. Canales de tra…" at bounding box center [557, 294] width 628 height 46
click at [308, 57] on icon "button" at bounding box center [303, 54] width 11 height 8
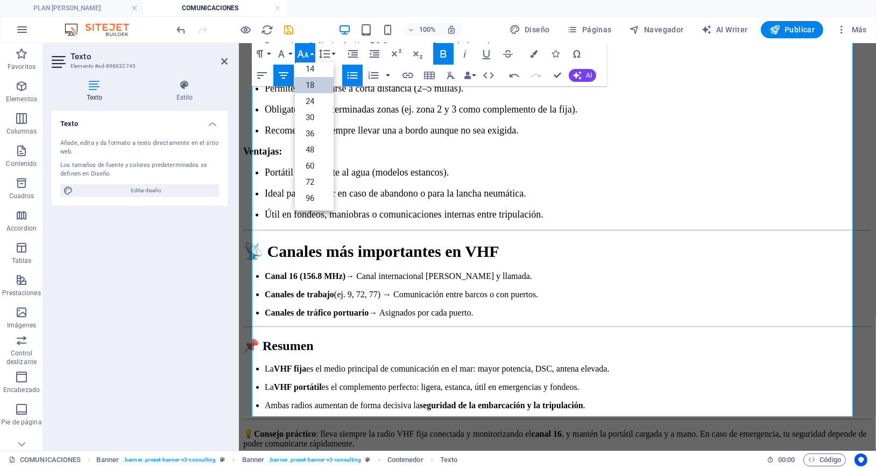
click at [313, 84] on link "18" at bounding box center [314, 85] width 39 height 16
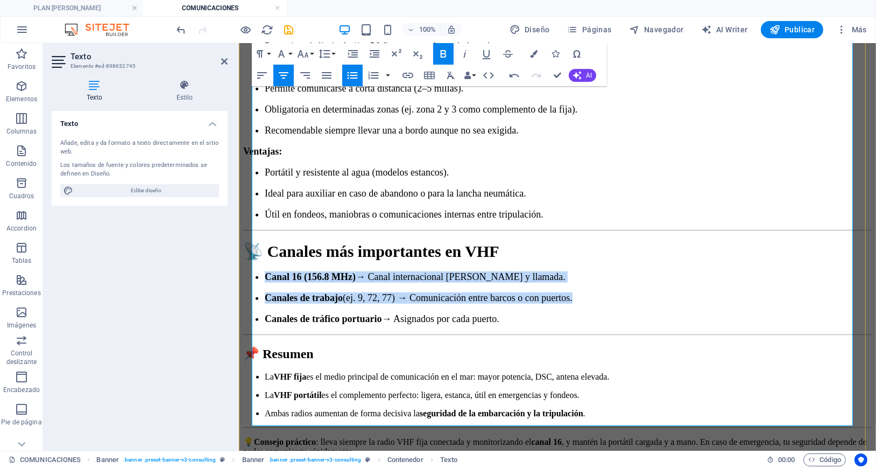
click at [717, 313] on p "Canales de tráfico portuario → Asignados por cada puerto." at bounding box center [567, 318] width 607 height 11
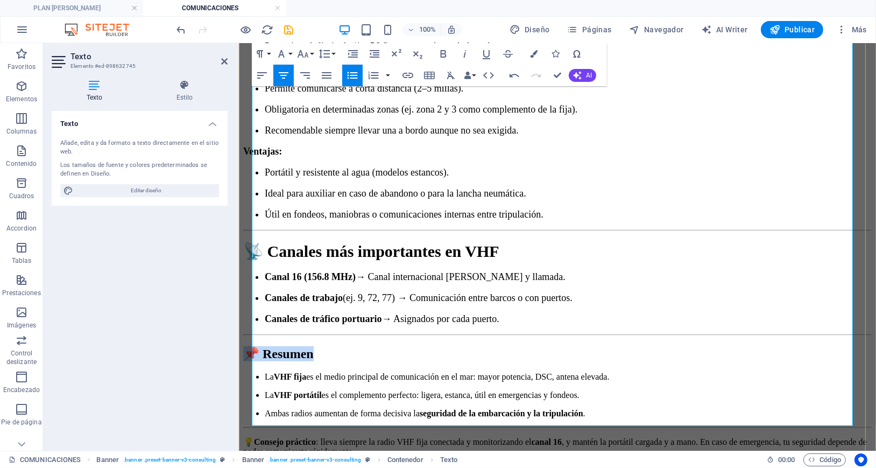
drag, startPoint x: 631, startPoint y: 285, endPoint x: 481, endPoint y: 281, distance: 149.6
click at [481, 345] on h2 "📌 Resumen" at bounding box center [557, 352] width 628 height 15
click at [300, 48] on icon "button" at bounding box center [302, 53] width 13 height 13
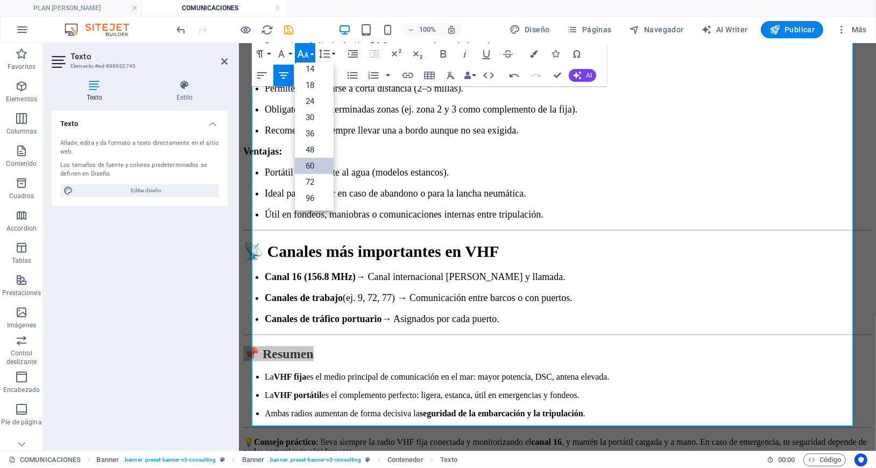
scroll to position [87, 0]
click at [311, 112] on link "30" at bounding box center [314, 117] width 39 height 16
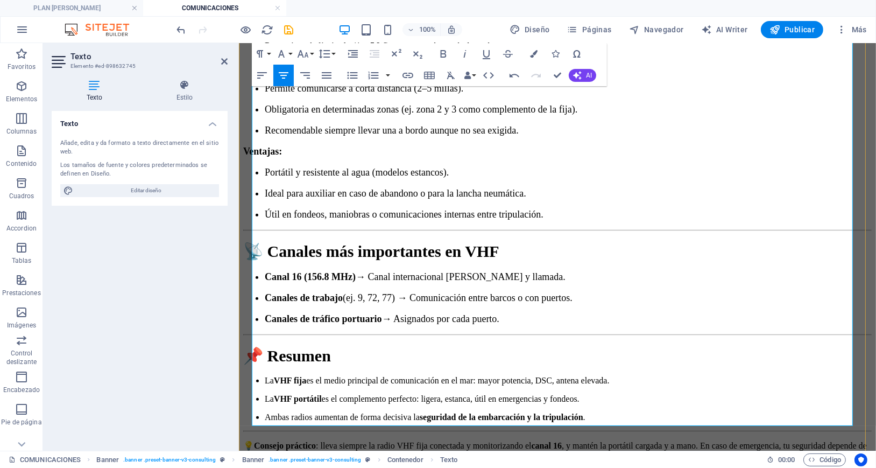
click at [607, 345] on h2 "📌 Resumen" at bounding box center [557, 354] width 628 height 19
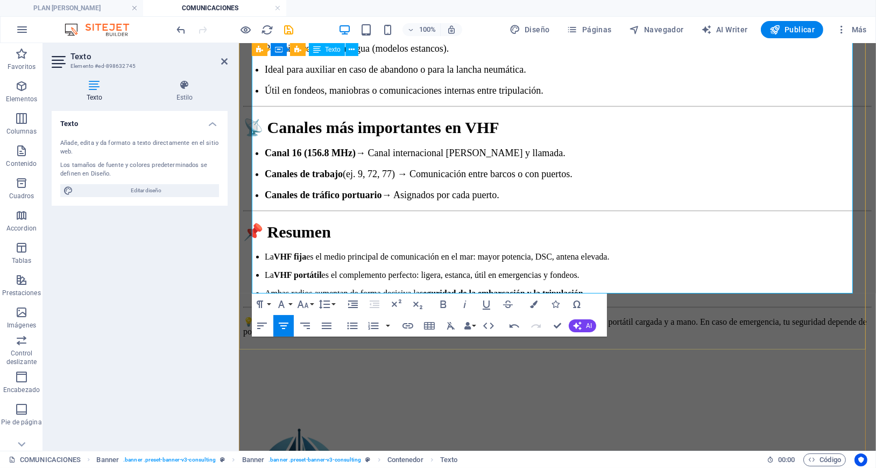
scroll to position [1140, 0]
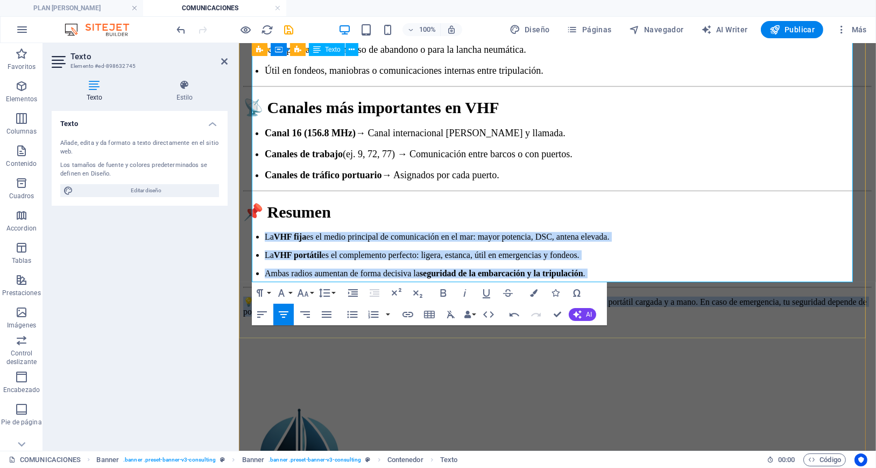
drag, startPoint x: 717, startPoint y: 252, endPoint x: 329, endPoint y: 172, distance: 395.7
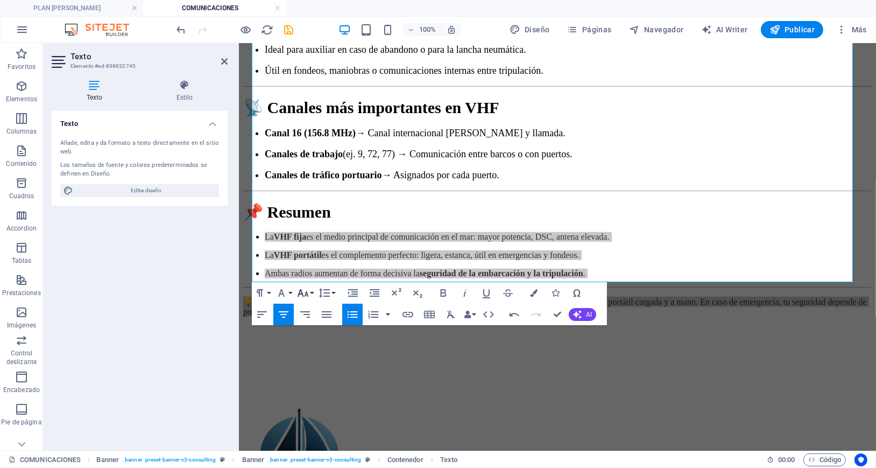
click at [305, 295] on icon "button" at bounding box center [303, 293] width 11 height 8
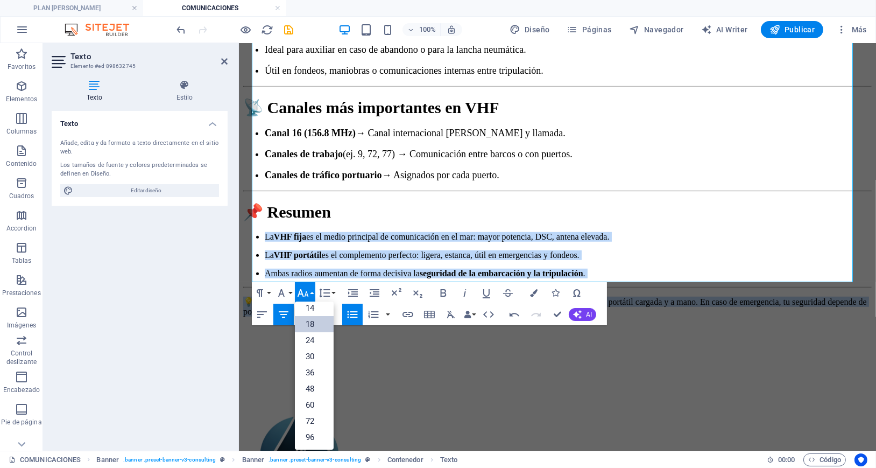
click at [316, 325] on link "18" at bounding box center [314, 324] width 39 height 16
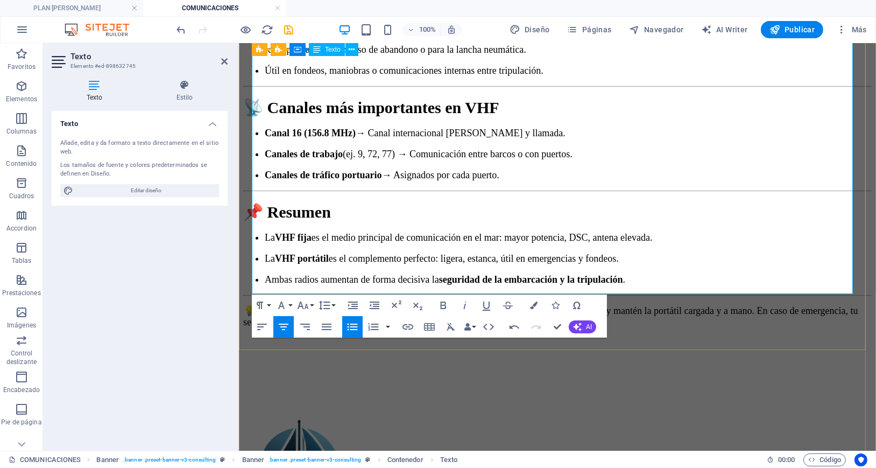
click at [692, 202] on h2 "📌 Resumen" at bounding box center [557, 211] width 628 height 19
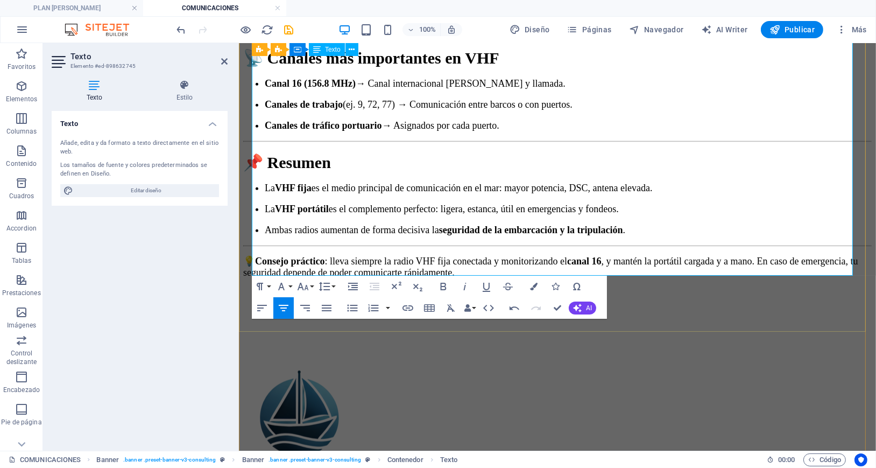
scroll to position [1229, 0]
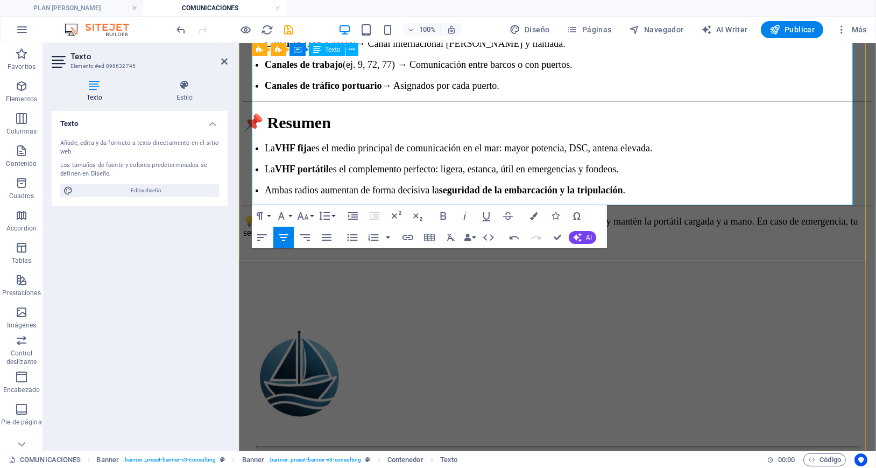
click at [778, 215] on p "💡 Consejo práctico : lleva siempre la radio VHF fija conectada y monitorizando …" at bounding box center [557, 226] width 628 height 23
click at [798, 184] on p "Ambas radios aumentan de forma decisiva la seguridad de la embarcación y la tri…" at bounding box center [567, 189] width 607 height 11
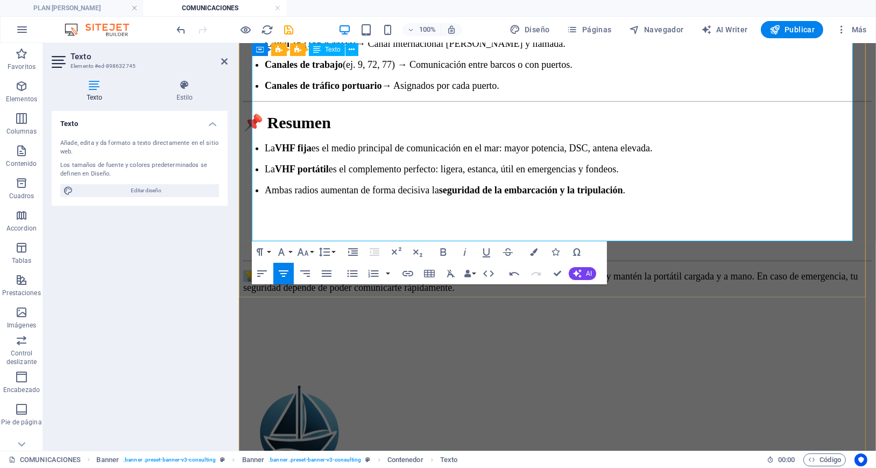
drag, startPoint x: 258, startPoint y: 196, endPoint x: 359, endPoint y: 195, distance: 100.6
click at [359, 270] on span "💡 Consejo práctico : lleva siempre la radio VHF fija conectada y monitorizando …" at bounding box center [550, 281] width 615 height 22
click at [303, 253] on icon "button" at bounding box center [302, 251] width 13 height 13
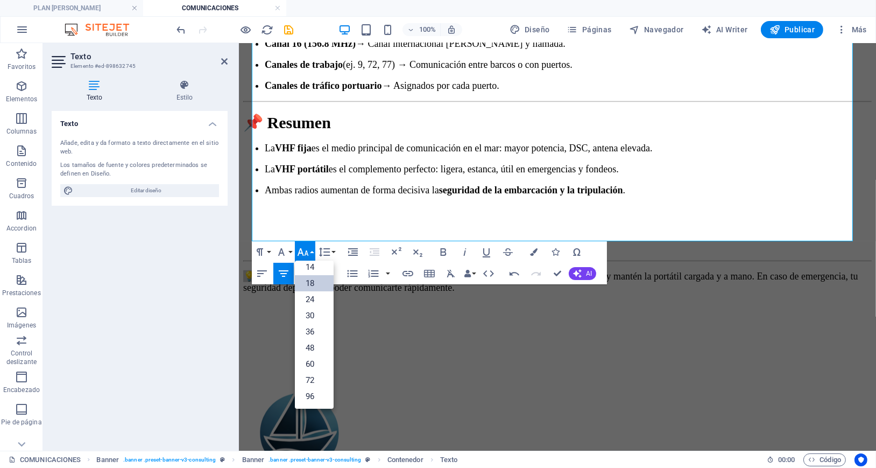
scroll to position [87, 0]
click at [309, 317] on link "30" at bounding box center [314, 315] width 39 height 16
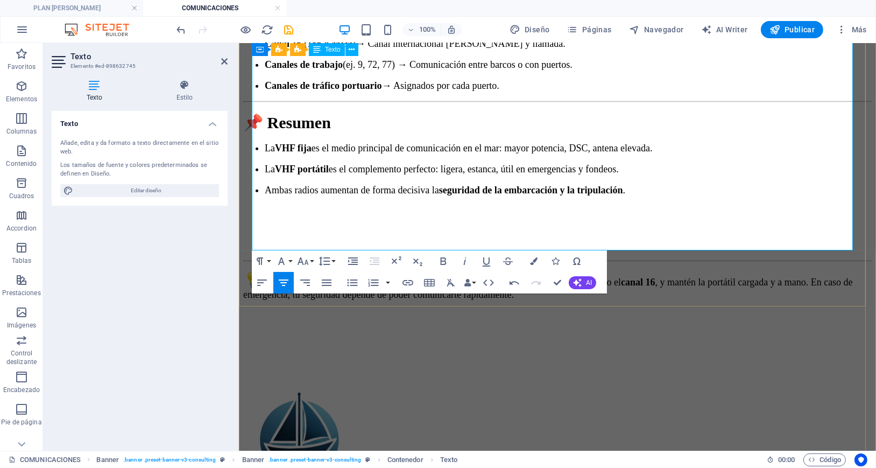
click at [427, 276] on span "lleva siempre la radio VHF fija conectada y monitorizando el canal 16 , y manté…" at bounding box center [548, 287] width 610 height 23
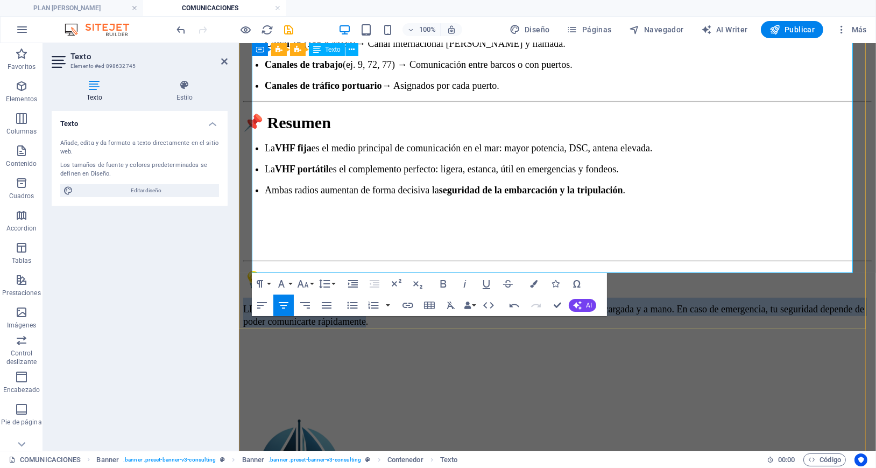
drag, startPoint x: 725, startPoint y: 243, endPoint x: 263, endPoint y: 213, distance: 463.7
click at [261, 297] on p "​ LLeva siempre la radio VHF fija conectada y monitorizando el canal 16 , y man…" at bounding box center [557, 312] width 628 height 30
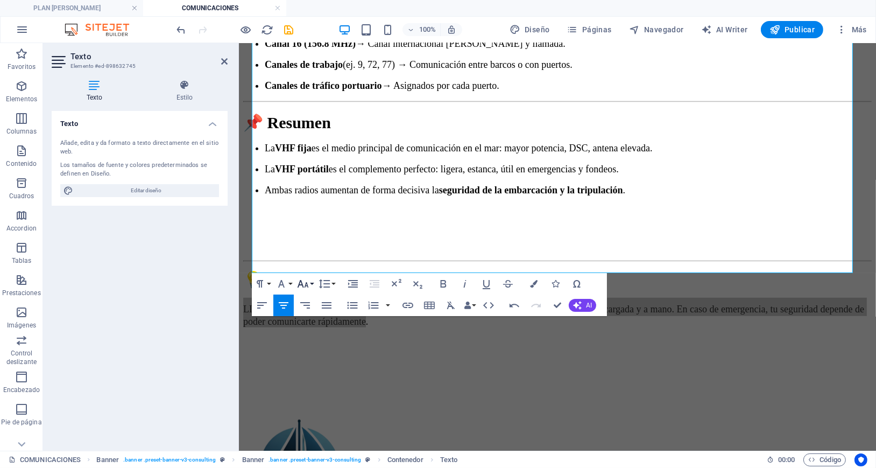
click at [311, 282] on button "Font Size" at bounding box center [305, 284] width 20 height 22
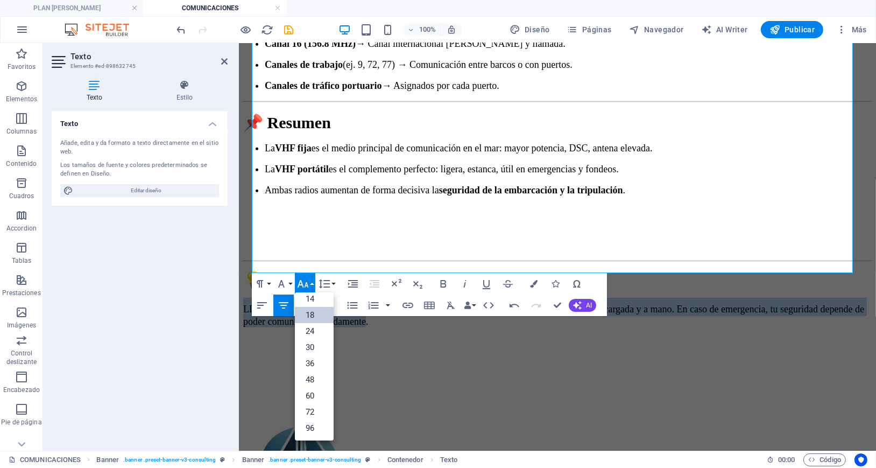
click at [312, 312] on link "18" at bounding box center [314, 315] width 39 height 16
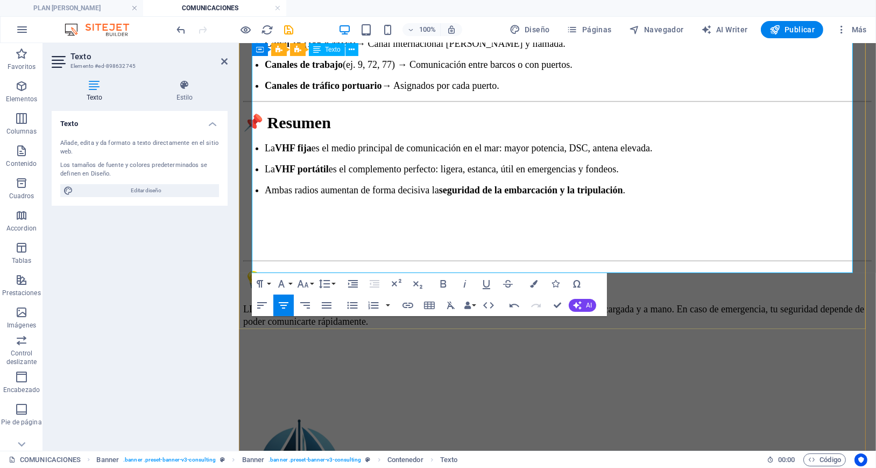
click at [655, 270] on p "💡 Consejo práctico" at bounding box center [557, 279] width 628 height 19
click at [273, 303] on span "LLeva siempre la radio VHF fija conectada y monitorizando el canal 16 , y manté…" at bounding box center [553, 314] width 621 height 23
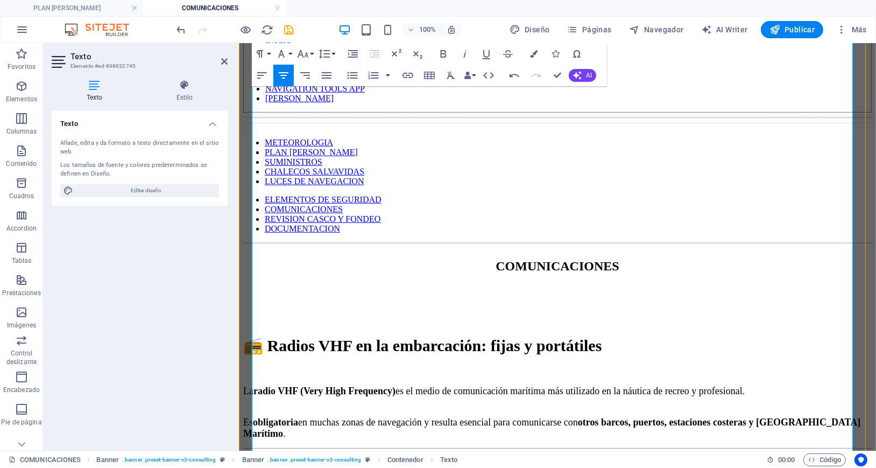
scroll to position [368, 0]
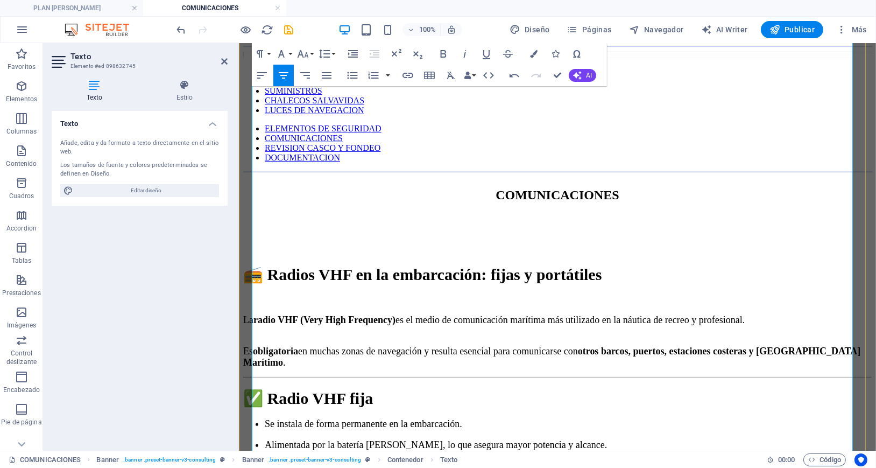
click at [432, 418] on p "Se instala de forma permanente en la embarcación." at bounding box center [567, 423] width 607 height 11
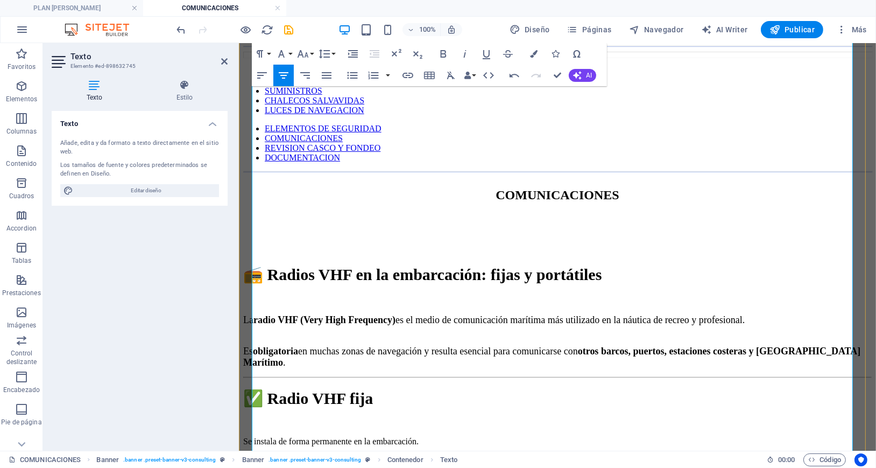
drag, startPoint x: 372, startPoint y: 229, endPoint x: 371, endPoint y: 221, distance: 7.6
click at [372, 455] on p "Alimentada por la batería [PERSON_NAME], lo que asegura mayor potencia y alcanc…" at bounding box center [567, 460] width 607 height 11
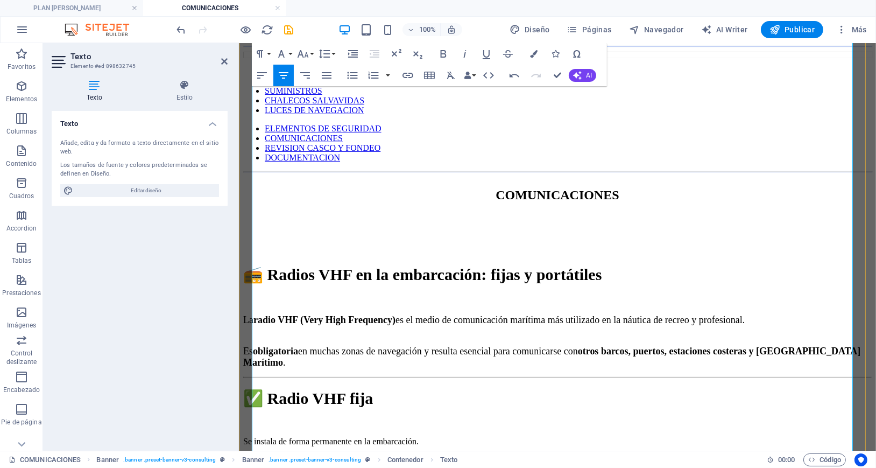
drag, startPoint x: 502, startPoint y: 349, endPoint x: 511, endPoint y: 331, distance: 20.5
drag, startPoint x: 531, startPoint y: 323, endPoint x: 537, endPoint y: 318, distance: 8.5
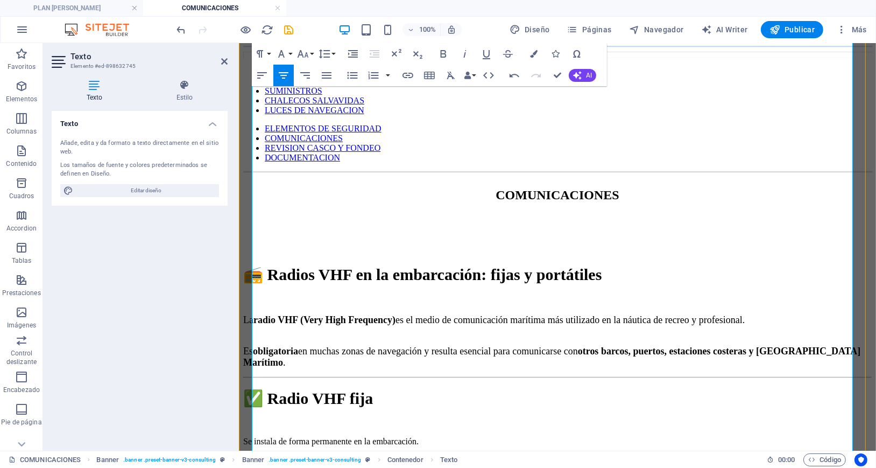
drag, startPoint x: 577, startPoint y: 338, endPoint x: 593, endPoint y: 339, distance: 15.6
drag, startPoint x: 621, startPoint y: 360, endPoint x: 633, endPoint y: 389, distance: 30.7
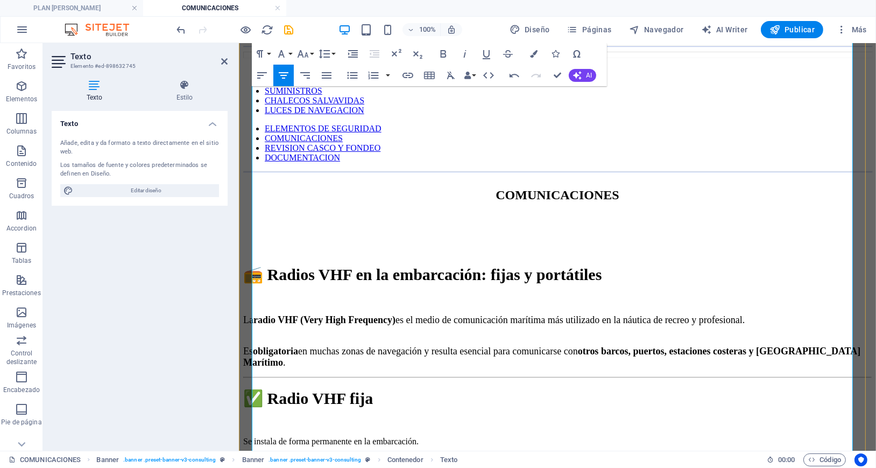
drag, startPoint x: 636, startPoint y: 384, endPoint x: 664, endPoint y: 398, distance: 31.0
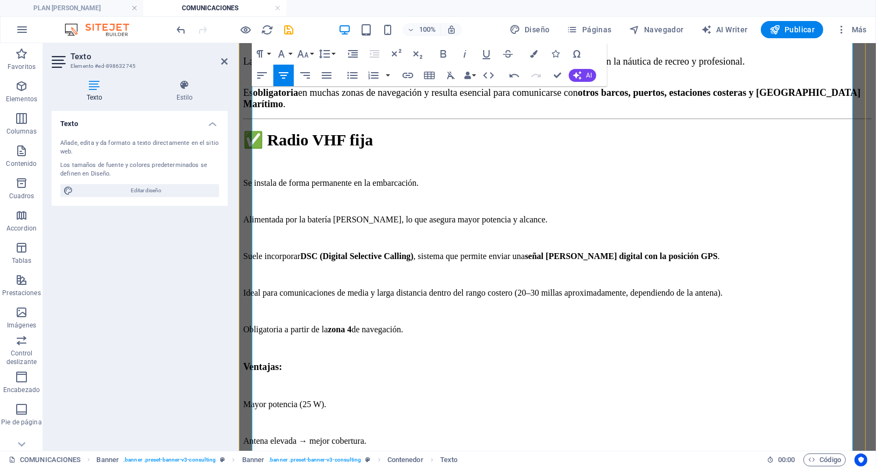
scroll to position [655, 0]
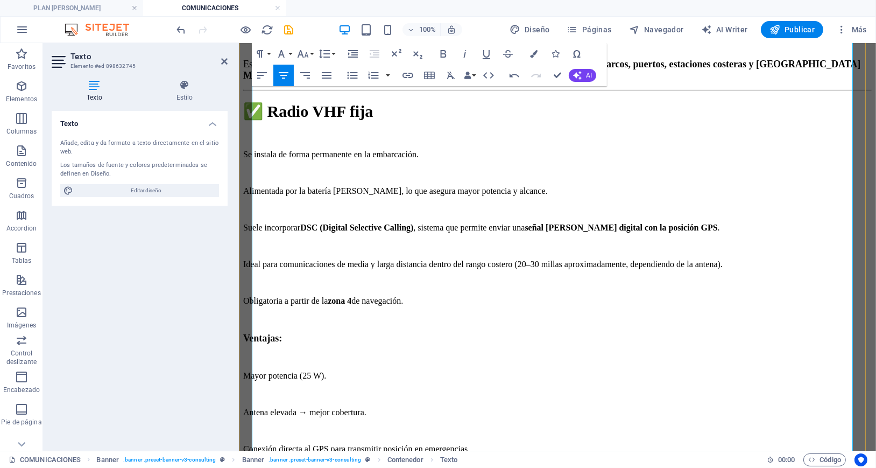
drag, startPoint x: 364, startPoint y: 292, endPoint x: 369, endPoint y: 285, distance: 8.5
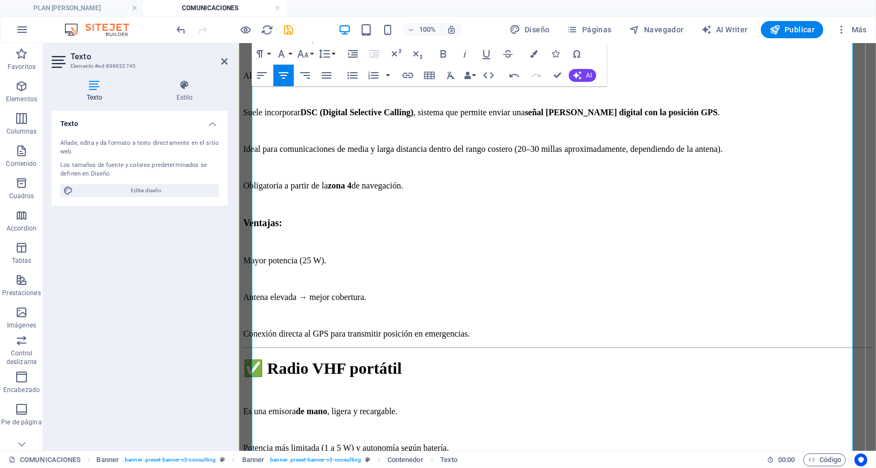
scroll to position [798, 0]
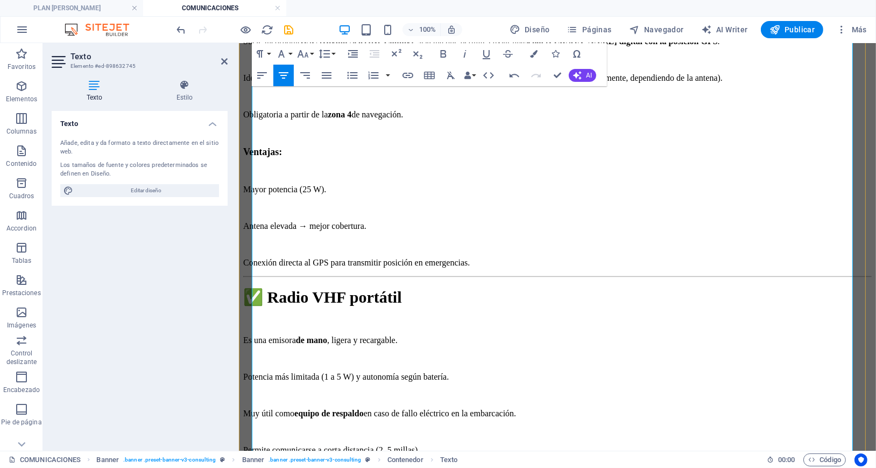
scroll to position [870, 0]
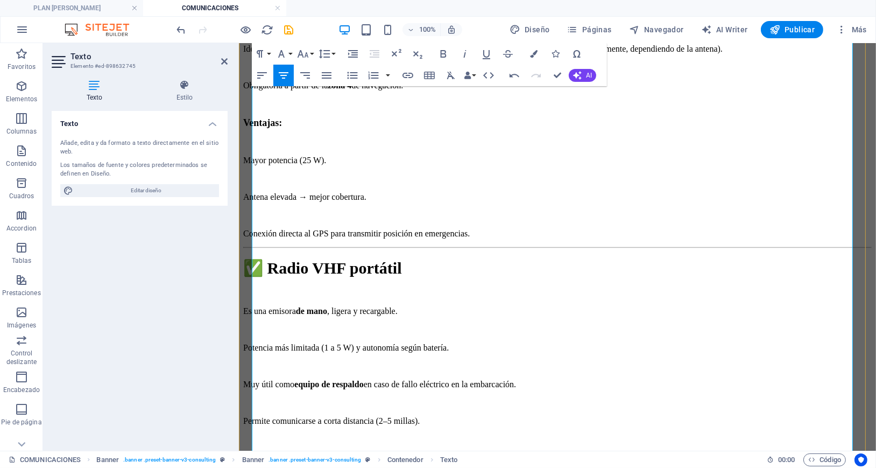
drag, startPoint x: 415, startPoint y: 268, endPoint x: 676, endPoint y: 316, distance: 264.8
click at [676, 316] on div "📻 Radios VHF en la embarcación: fijas y portátiles La radio VHF (Very High Freq…" at bounding box center [557, 405] width 628 height 1328
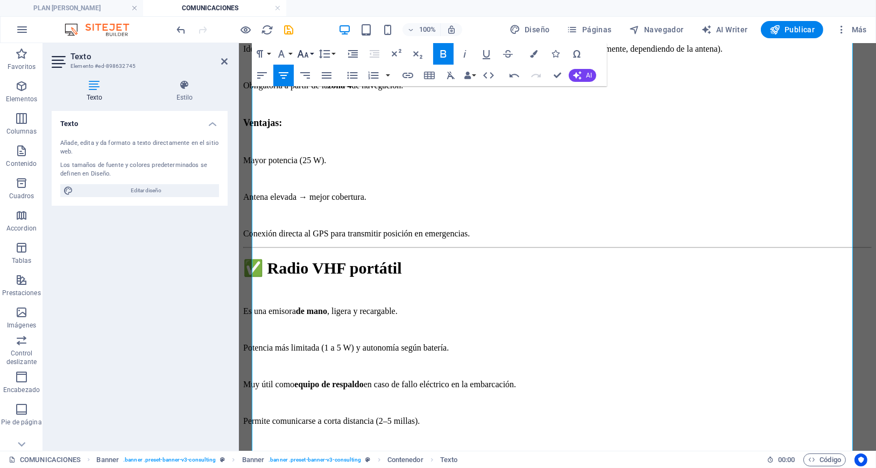
click at [311, 54] on button "Font Size" at bounding box center [305, 54] width 20 height 22
click at [315, 81] on link "18" at bounding box center [314, 85] width 39 height 16
drag, startPoint x: 746, startPoint y: 225, endPoint x: 724, endPoint y: 238, distance: 25.8
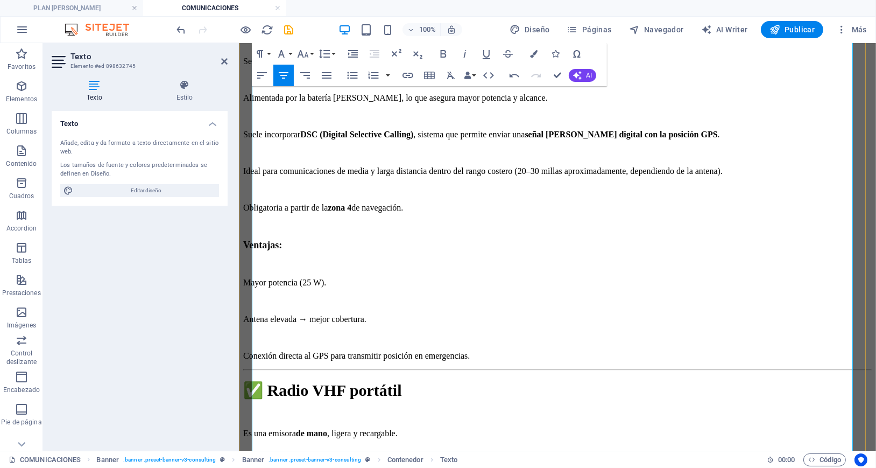
scroll to position [726, 0]
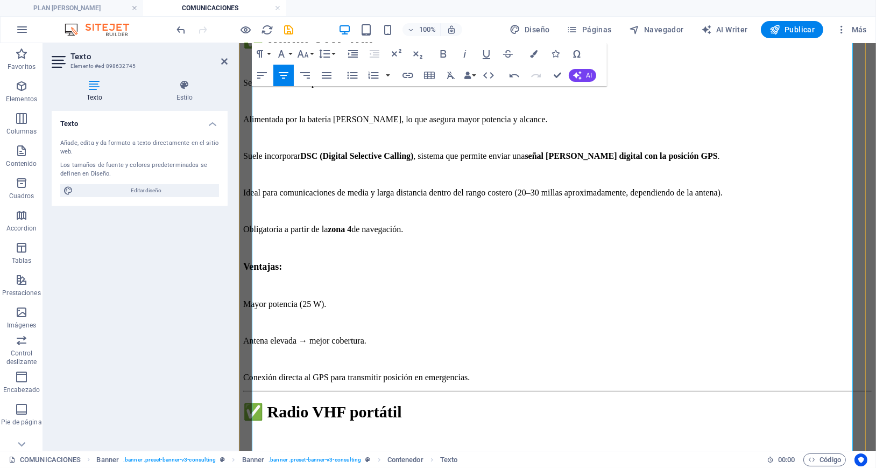
drag, startPoint x: 709, startPoint y: 341, endPoint x: 445, endPoint y: 271, distance: 272.8
click at [310, 57] on button "Font Size" at bounding box center [305, 54] width 20 height 22
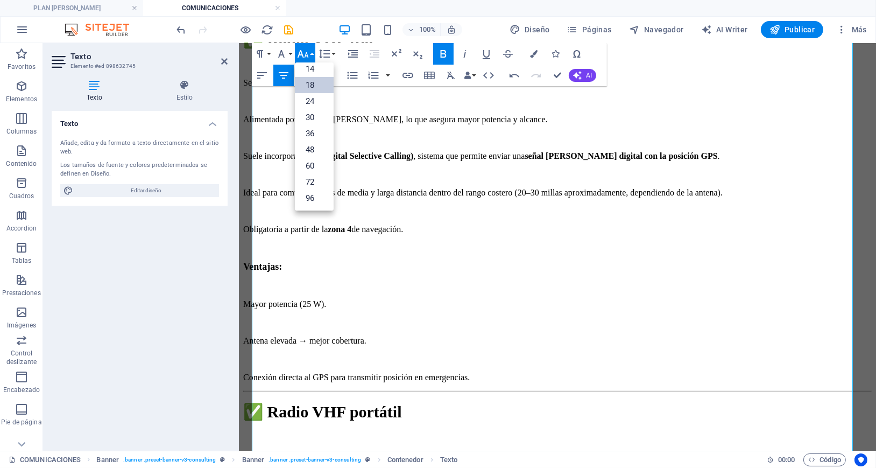
scroll to position [87, 0]
click at [313, 86] on link "18" at bounding box center [314, 85] width 39 height 16
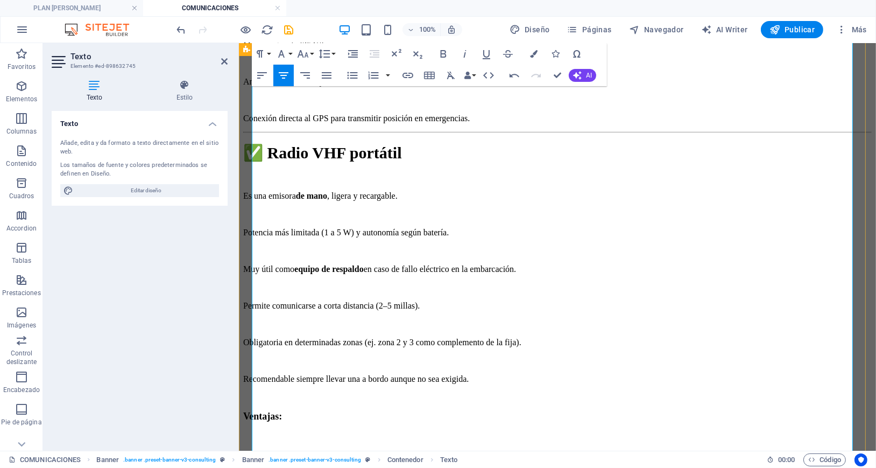
scroll to position [1014, 0]
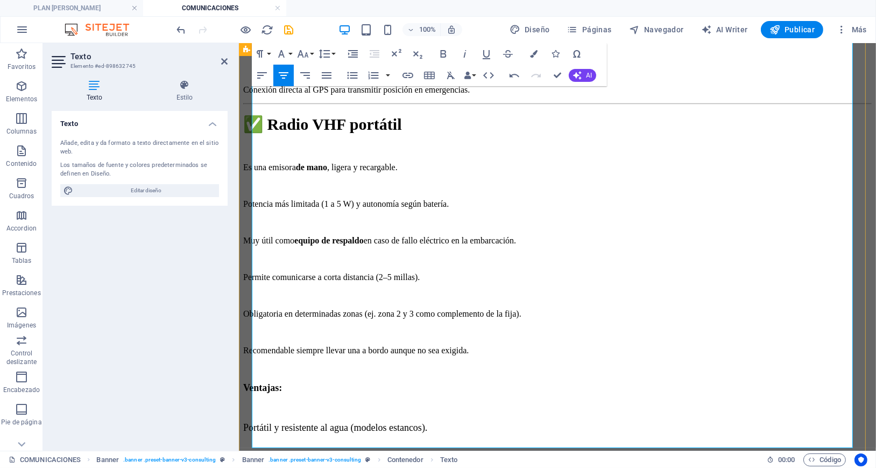
drag, startPoint x: 338, startPoint y: 264, endPoint x: 765, endPoint y: 314, distance: 429.5
click at [765, 314] on div "📻 Radios VHF en la embarcación: fijas y portátiles La radio VHF (Very High Freq…" at bounding box center [557, 293] width 628 height 1392
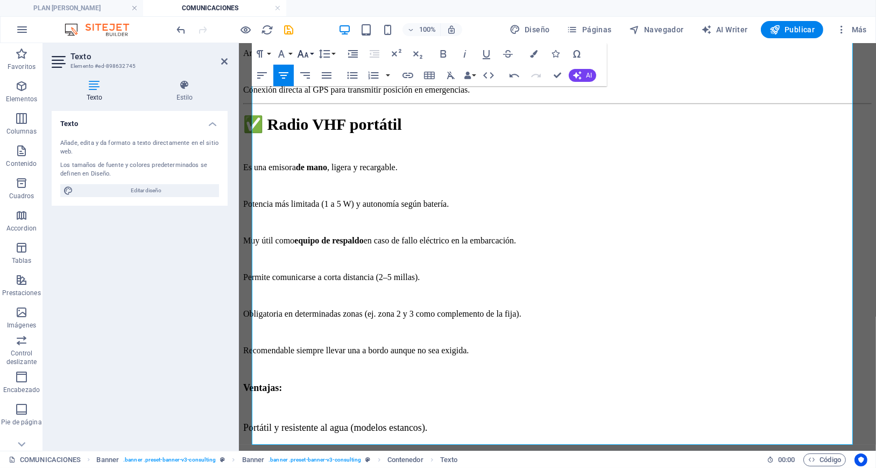
click at [312, 54] on button "Font Size" at bounding box center [305, 54] width 20 height 22
click at [317, 81] on link "18" at bounding box center [314, 85] width 39 height 16
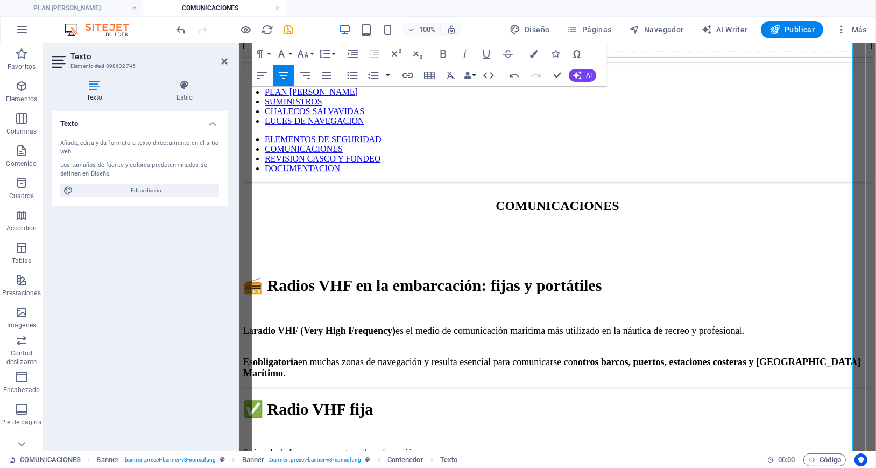
scroll to position [368, 0]
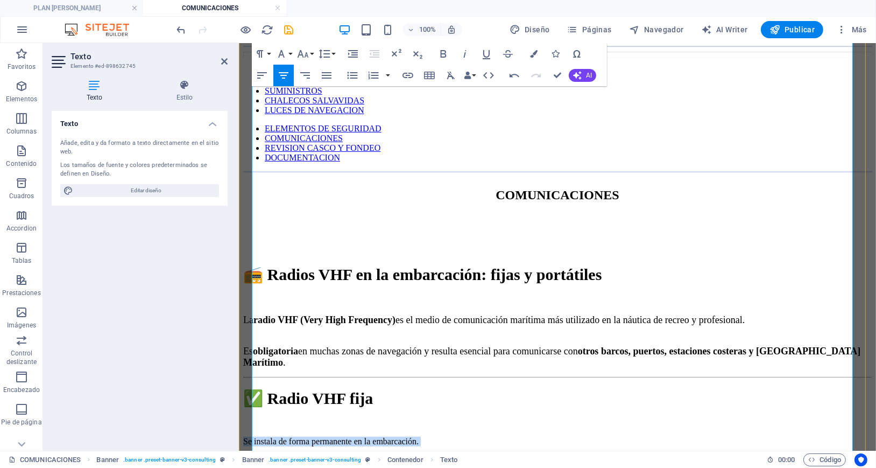
drag, startPoint x: 437, startPoint y: 201, endPoint x: 706, endPoint y: 404, distance: 336.8
click at [302, 53] on icon "button" at bounding box center [302, 53] width 13 height 13
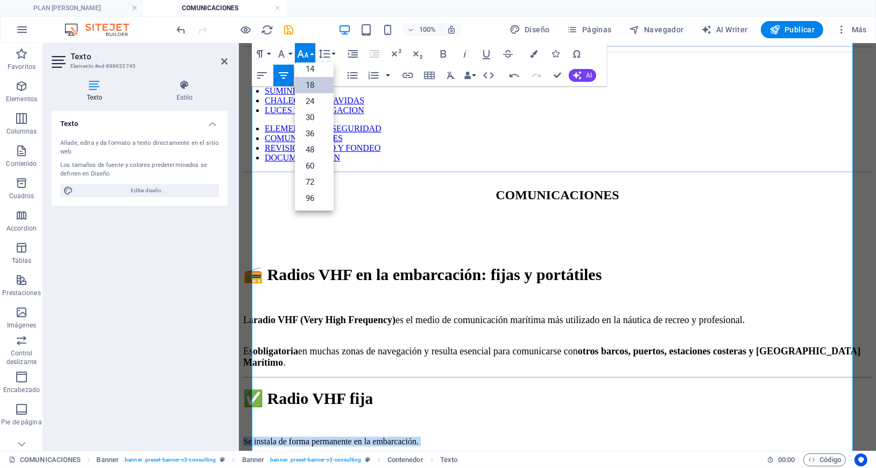
click at [312, 80] on link "18" at bounding box center [314, 85] width 39 height 16
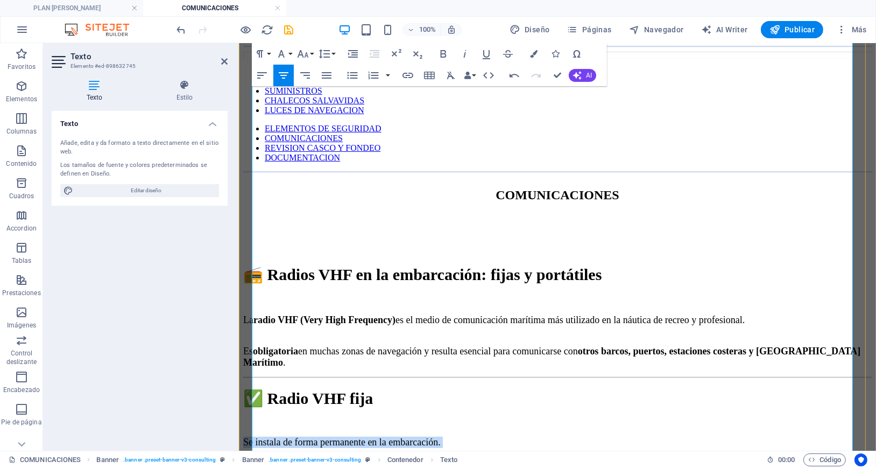
drag, startPoint x: 658, startPoint y: 292, endPoint x: 667, endPoint y: 285, distance: 10.8
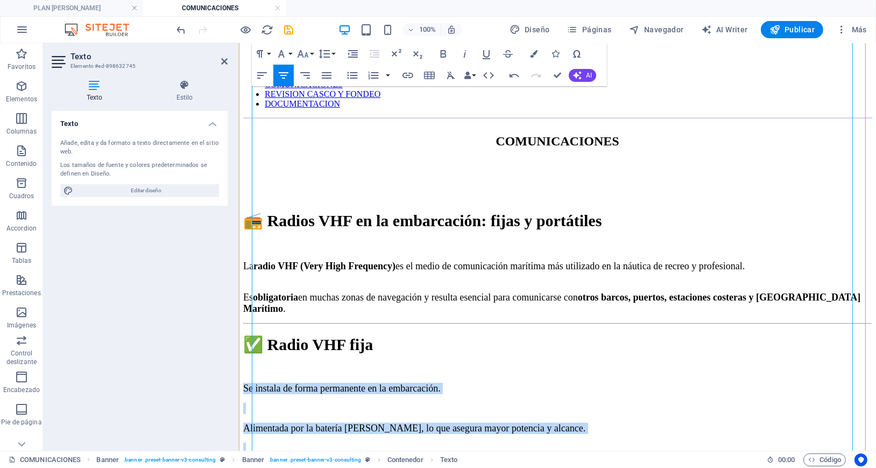
scroll to position [440, 0]
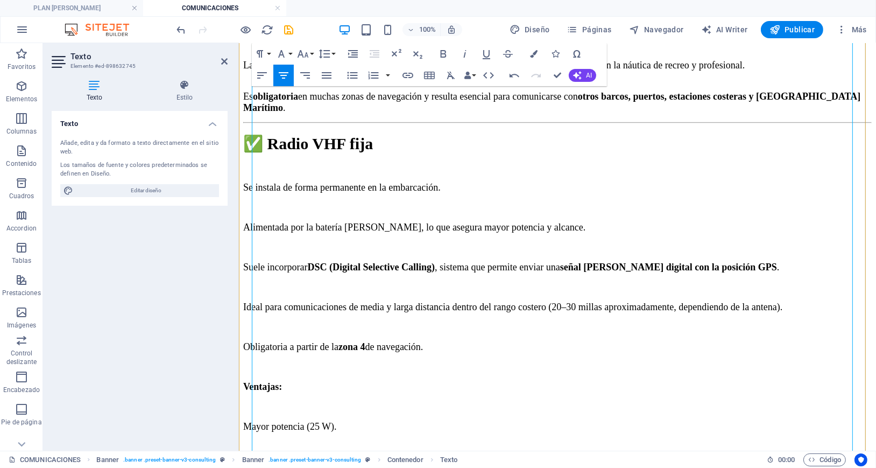
scroll to position [655, 0]
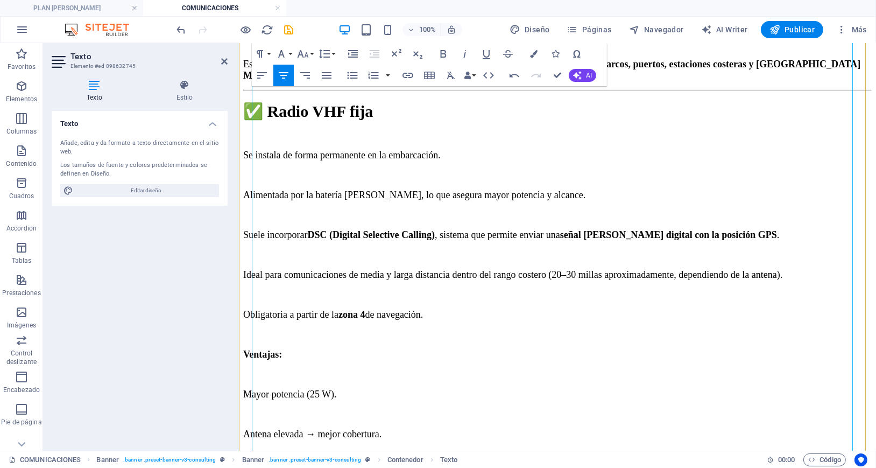
drag, startPoint x: 730, startPoint y: 429, endPoint x: 613, endPoint y: 408, distance: 119.2
drag, startPoint x: 456, startPoint y: 232, endPoint x: 740, endPoint y: 429, distance: 345.2
click at [303, 56] on icon "button" at bounding box center [303, 54] width 11 height 8
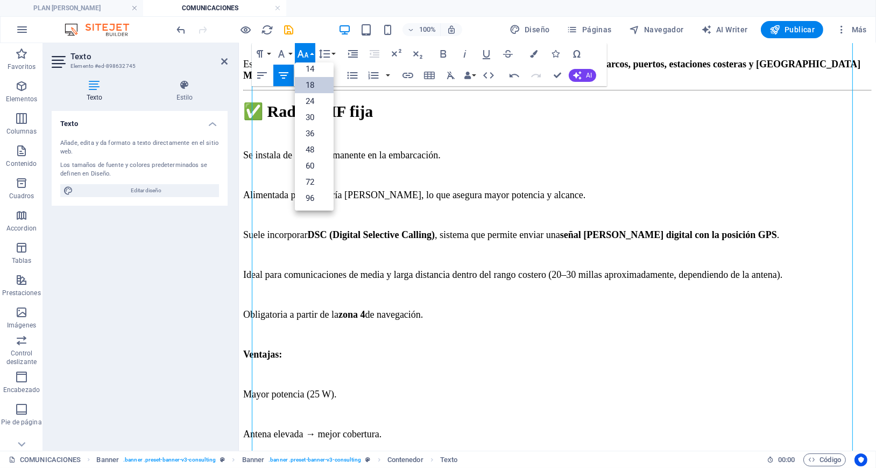
click at [316, 87] on link "18" at bounding box center [314, 85] width 39 height 16
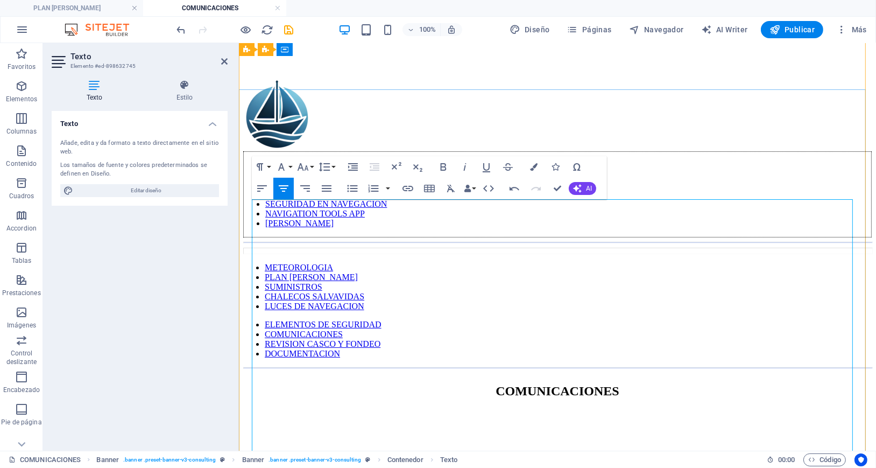
scroll to position [153, 0]
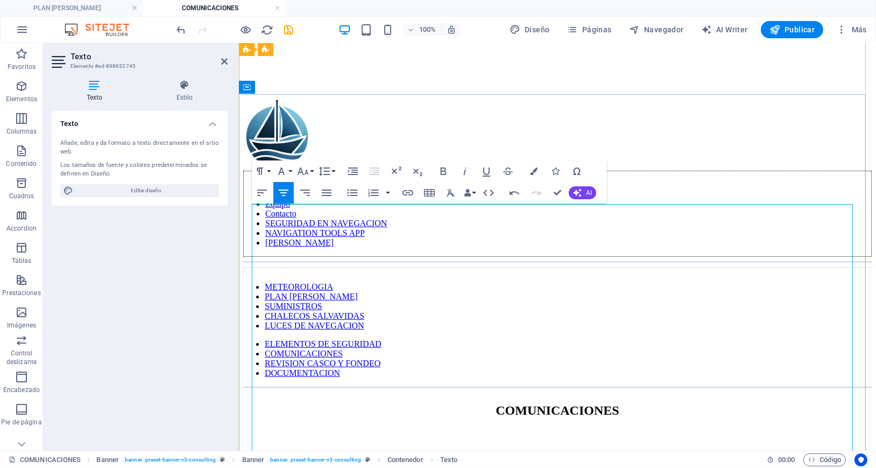
drag, startPoint x: 640, startPoint y: 342, endPoint x: 271, endPoint y: 289, distance: 373.4
click at [302, 175] on icon "button" at bounding box center [302, 171] width 13 height 13
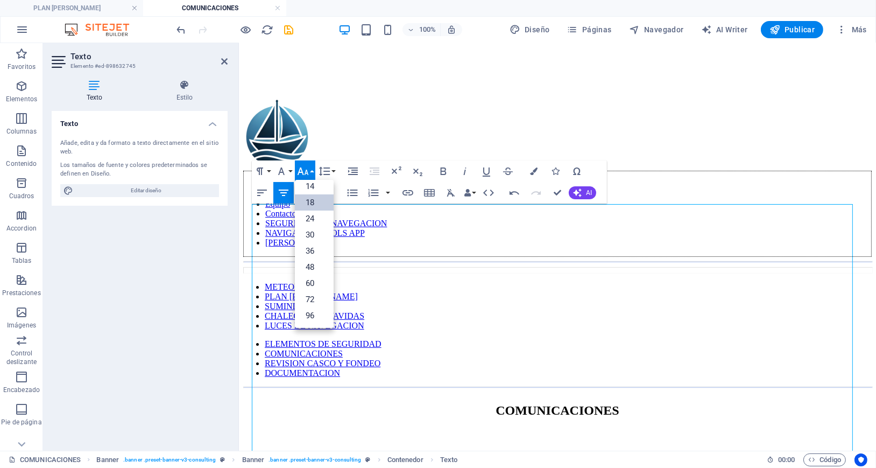
scroll to position [87, 0]
click at [313, 201] on link "18" at bounding box center [314, 202] width 39 height 16
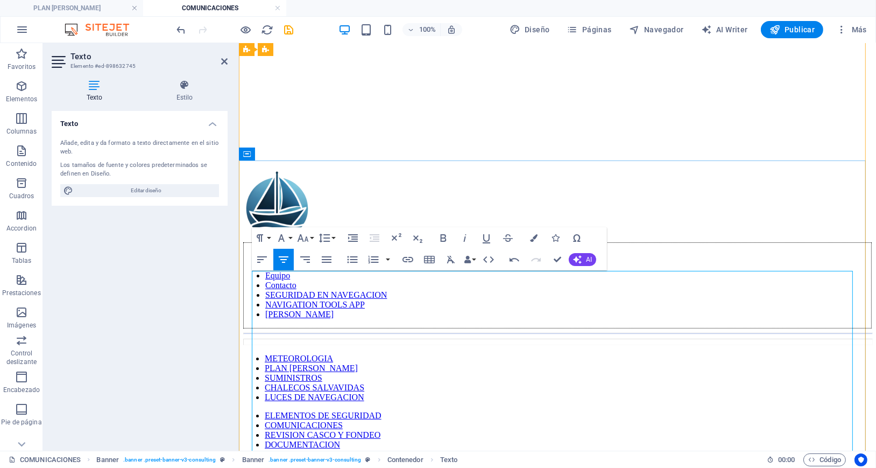
scroll to position [153, 0]
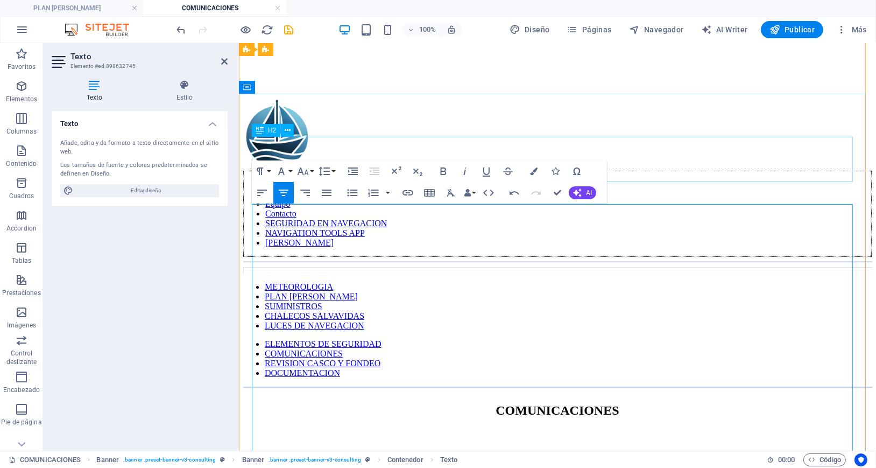
click at [468, 402] on div "COMUNICACIONES" at bounding box center [557, 409] width 628 height 15
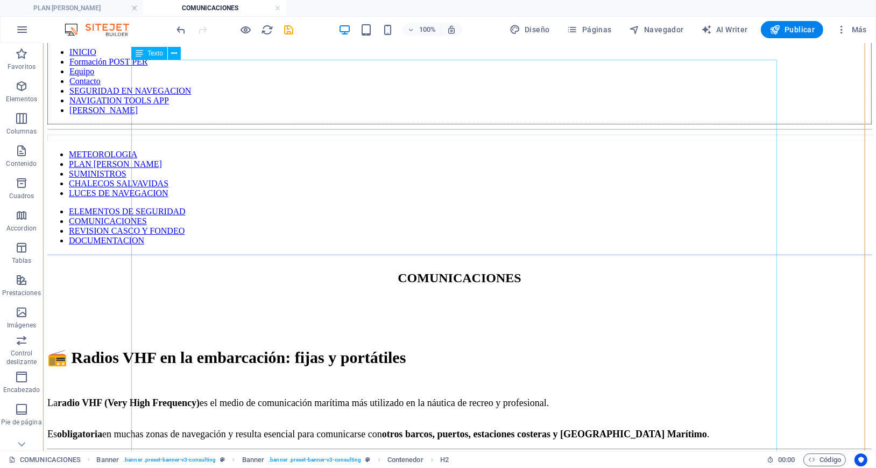
scroll to position [296, 0]
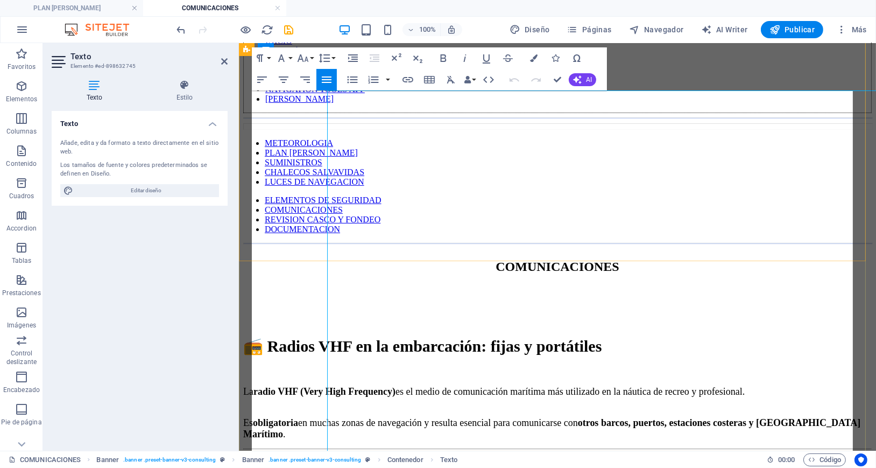
scroll to position [266, 0]
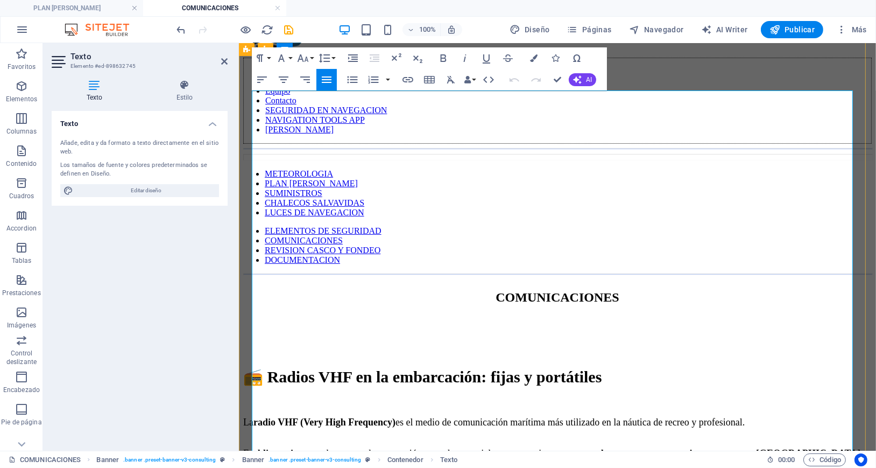
click at [640, 436] on p "Es obligatoria en muchas zonas de navegación y resulta esencial para comunicars…" at bounding box center [557, 453] width 628 height 34
drag, startPoint x: 254, startPoint y: 254, endPoint x: 615, endPoint y: 259, distance: 361.0
click at [447, 59] on icon "button" at bounding box center [443, 58] width 13 height 13
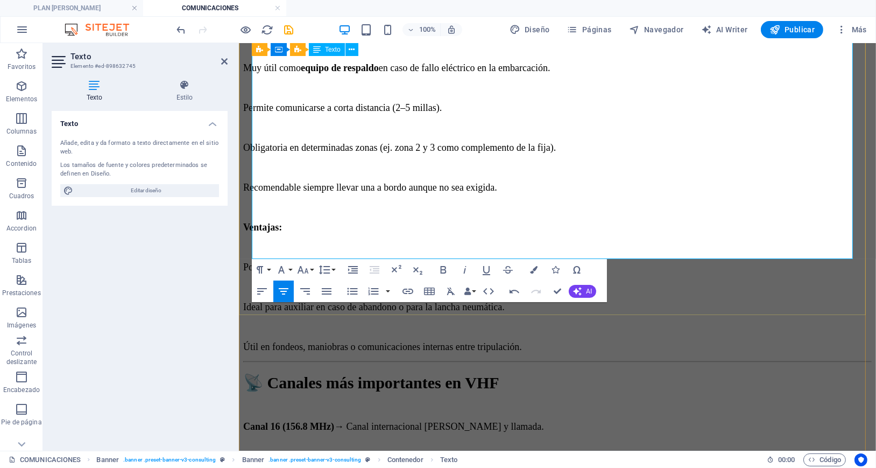
scroll to position [1349, 0]
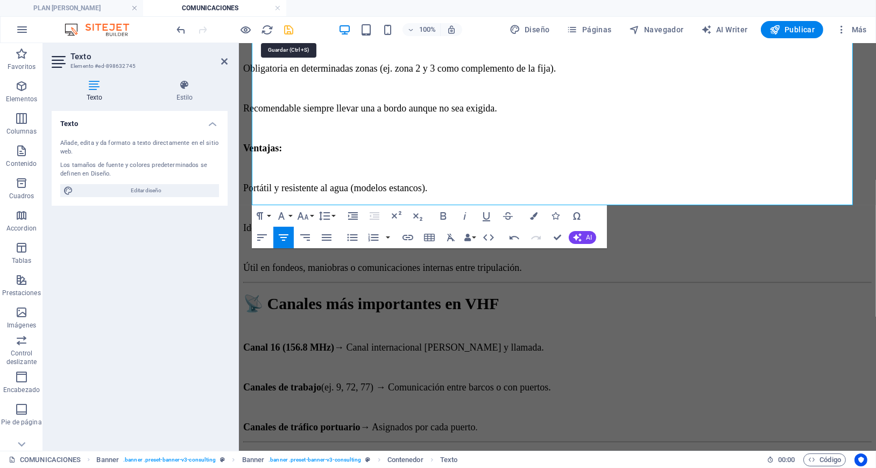
click at [290, 32] on icon "save" at bounding box center [289, 30] width 12 height 12
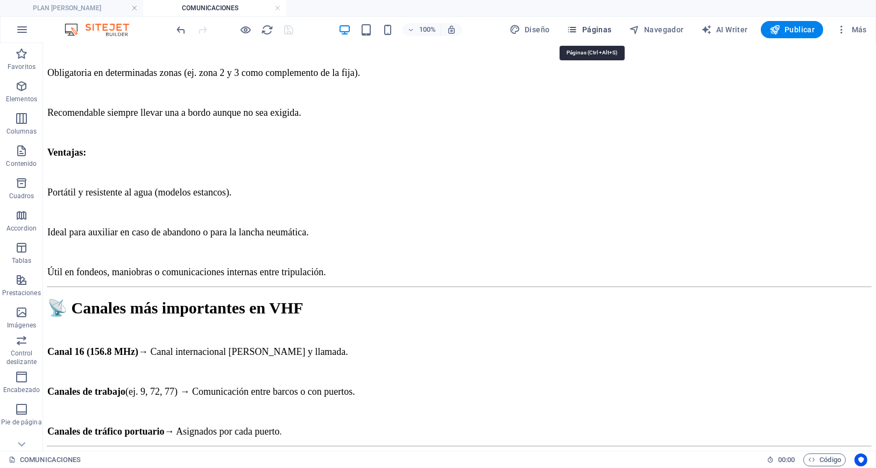
click at [595, 28] on span "Páginas" at bounding box center [589, 29] width 45 height 11
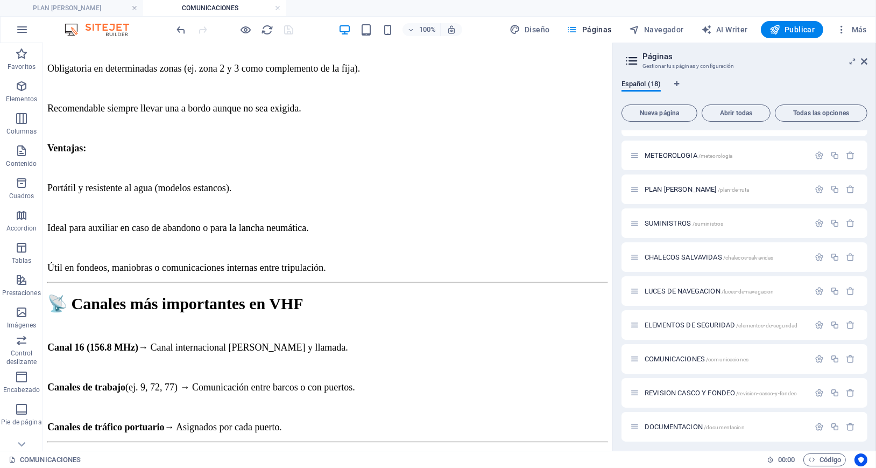
scroll to position [298, 0]
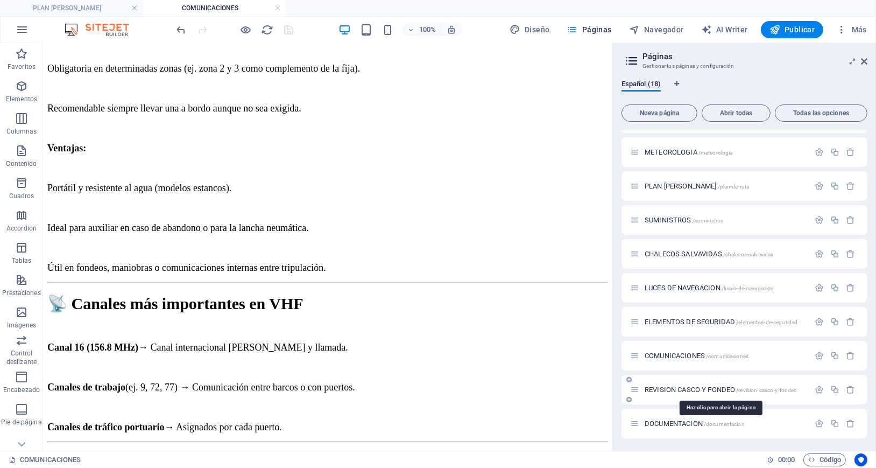
click at [688, 387] on span "REVISION CASCO Y FONDEO /revision-casco-y-fondeo" at bounding box center [721, 389] width 153 height 8
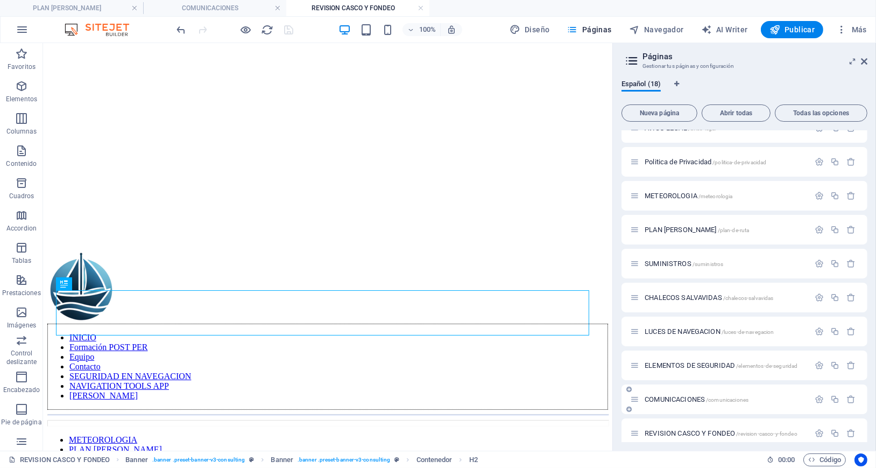
scroll to position [0, 0]
click at [688, 365] on span "ELEMENTOS DE SEGURIDAD /elementos-de-seguridad" at bounding box center [721, 365] width 153 height 8
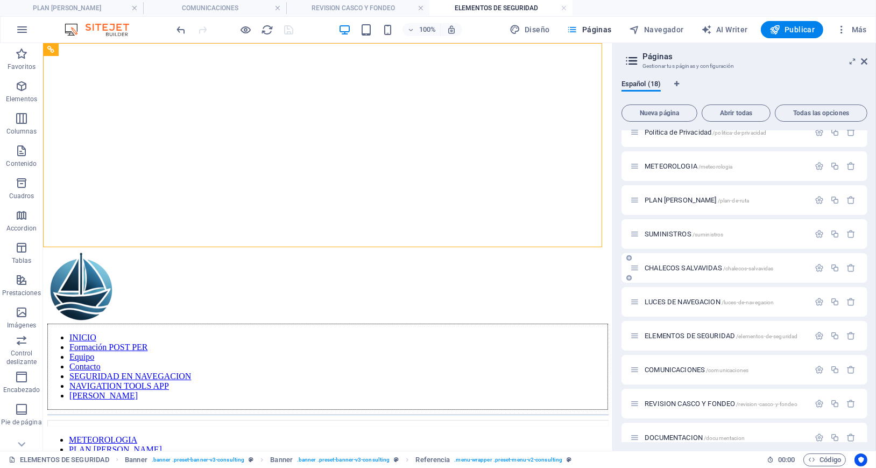
scroll to position [298, 0]
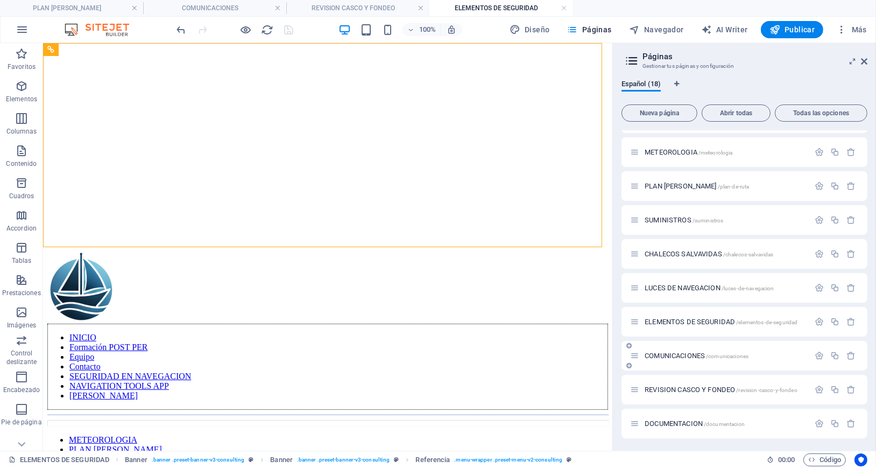
click at [696, 357] on span "COMUNICACIONES /comunicaciones" at bounding box center [697, 355] width 104 height 8
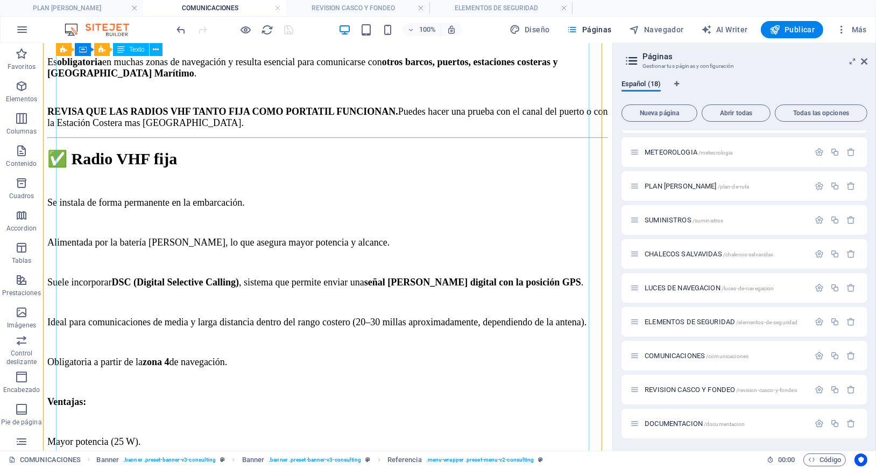
scroll to position [443, 0]
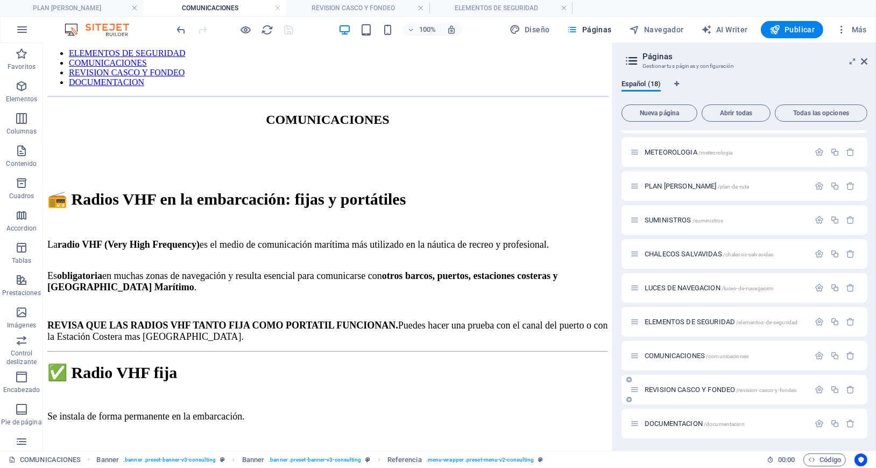
click at [675, 385] on span "REVISION CASCO Y FONDEO /revision-casco-y-fondeo" at bounding box center [721, 389] width 153 height 8
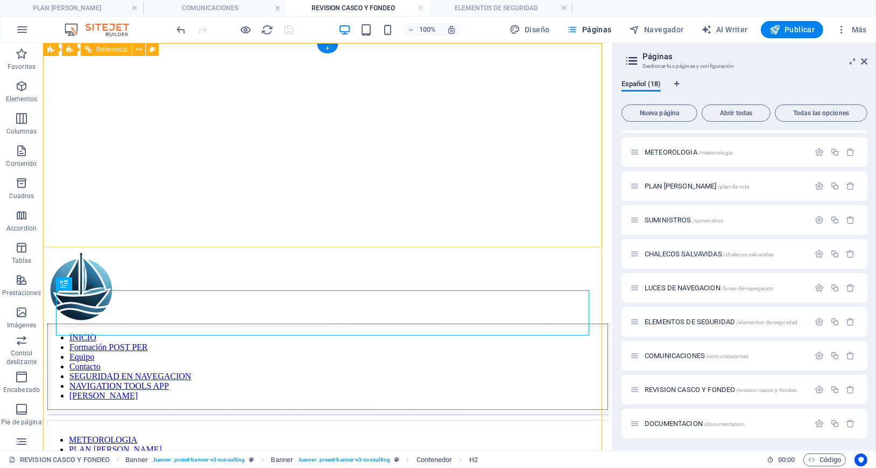
click at [408, 47] on figure at bounding box center [327, 47] width 561 height 0
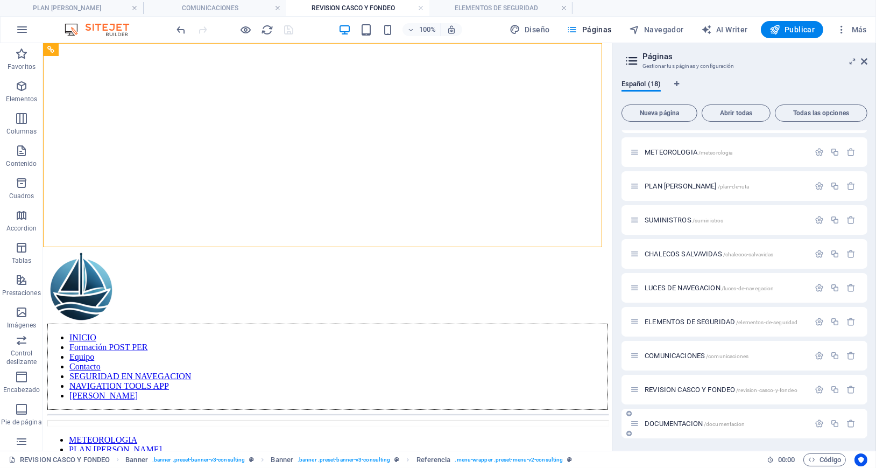
click at [678, 423] on span "DOCUMENTACION /documentacion" at bounding box center [695, 423] width 100 height 8
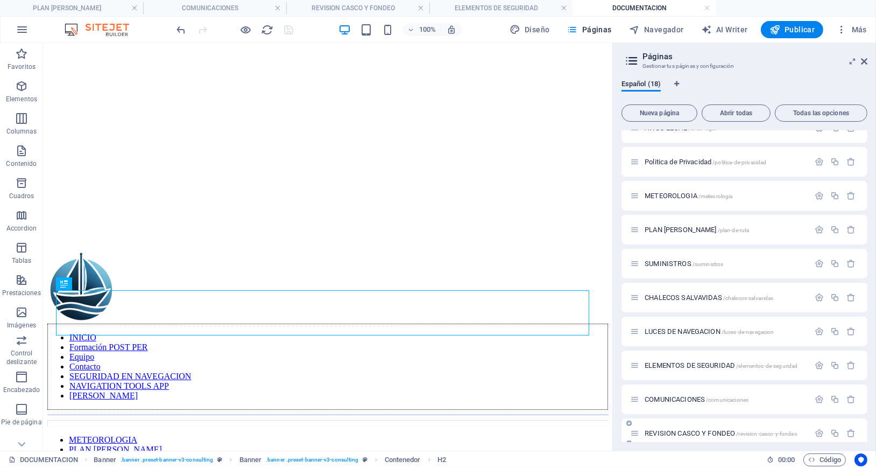
click at [680, 428] on div "REVISION CASCO Y FONDEO /revision-casco-y-fondeo" at bounding box center [719, 433] width 179 height 12
click at [680, 432] on span "REVISION CASCO Y FONDEO /revision-casco-y-fondeo" at bounding box center [721, 433] width 153 height 8
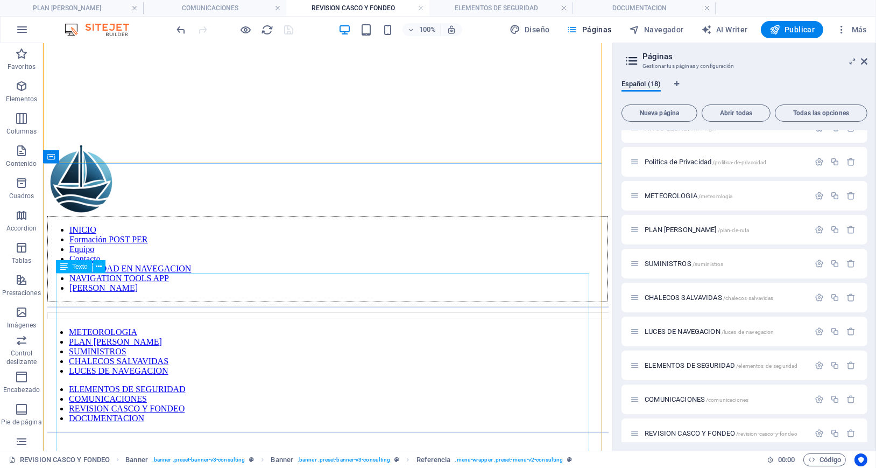
scroll to position [144, 0]
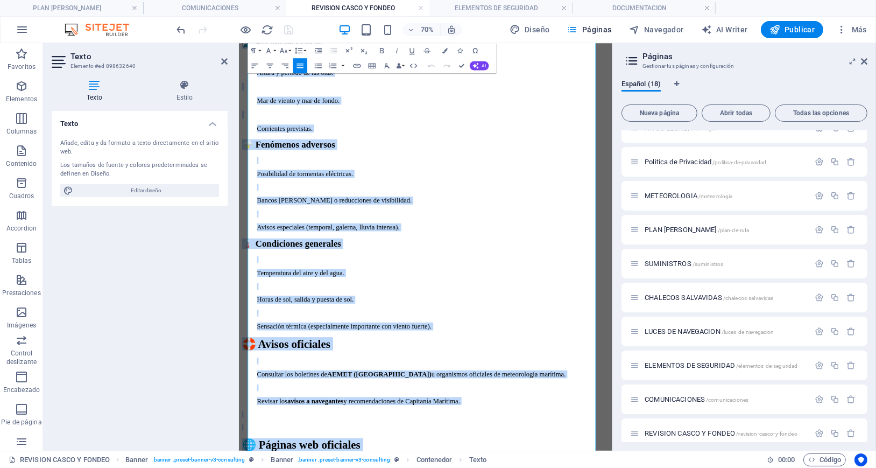
scroll to position [1399, 0]
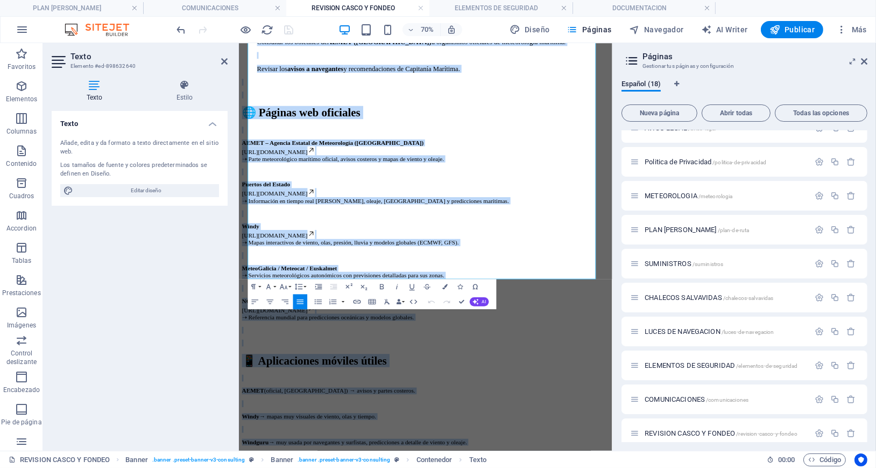
drag, startPoint x: 276, startPoint y: 306, endPoint x: 589, endPoint y: 692, distance: 496.9
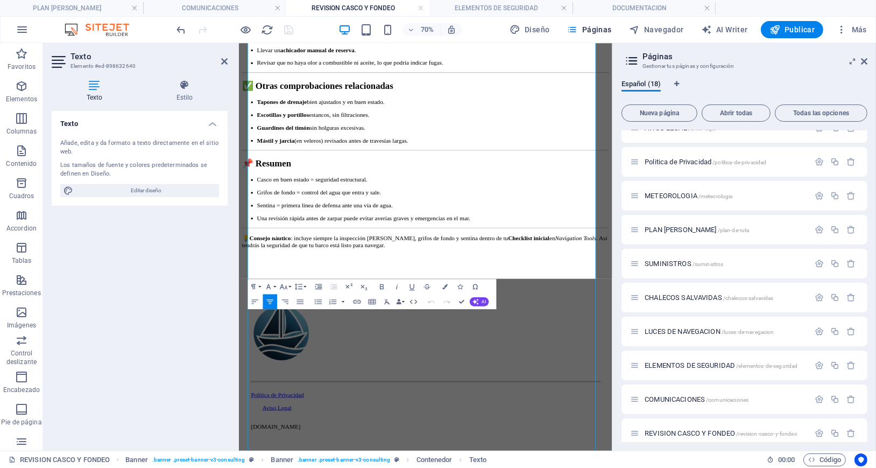
scroll to position [939, 0]
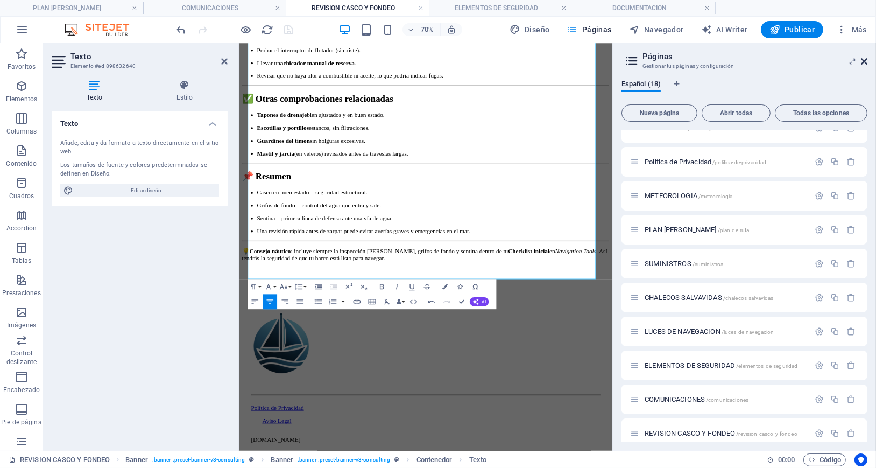
click at [864, 60] on icon at bounding box center [864, 61] width 6 height 9
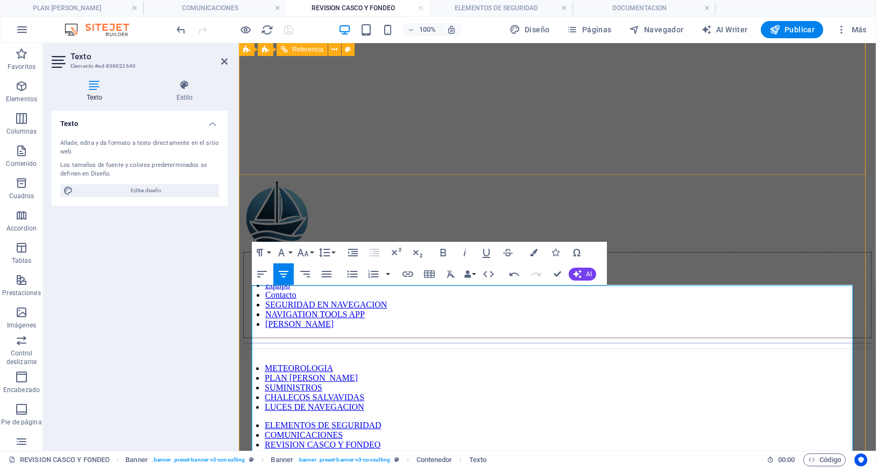
scroll to position [215, 0]
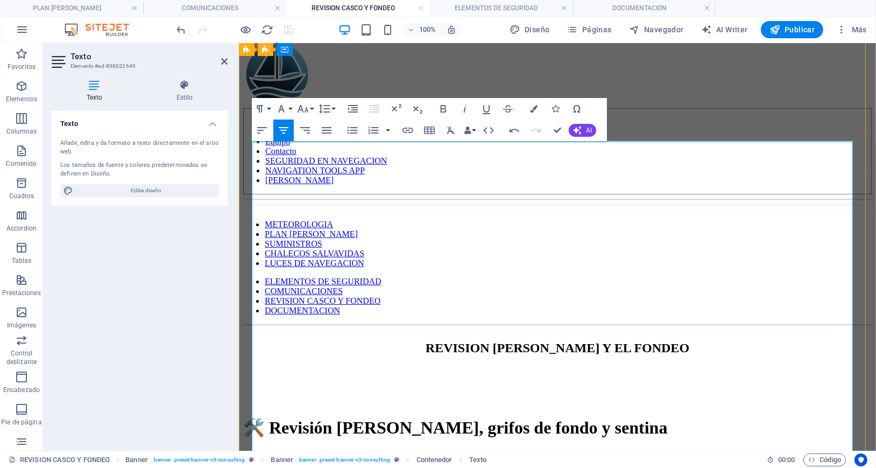
click at [635, 416] on h1 "🛠️ Revisión [PERSON_NAME], grifos de fondo y sentina" at bounding box center [557, 426] width 628 height 20
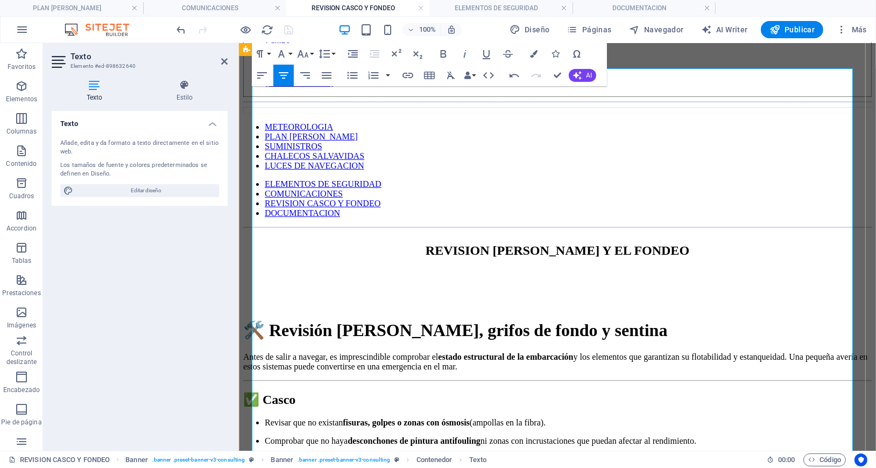
scroll to position [358, 0]
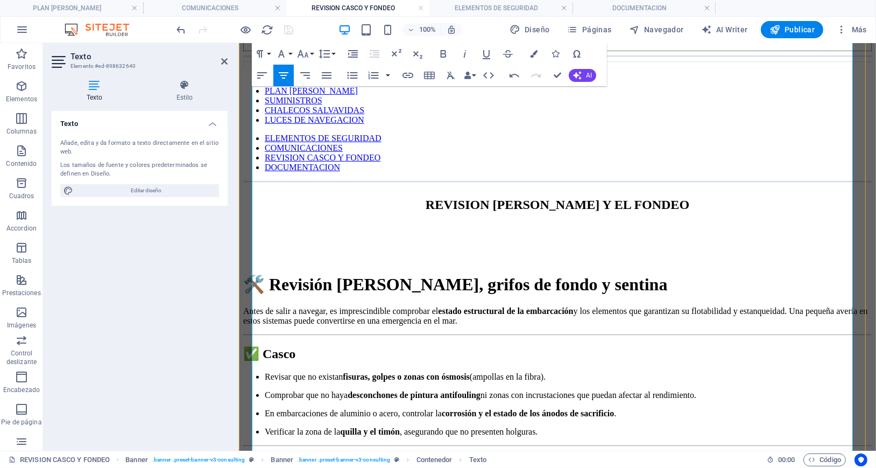
click at [438, 371] on p "Revisar que no existan fisuras, golpes o zonas con ósmosis (ampollas en la fibr…" at bounding box center [567, 376] width 607 height 10
click at [361, 390] on p "Comprobar que no haya desconchones de pintura antifouling ni zonas con incrusta…" at bounding box center [567, 395] width 607 height 10
click at [420, 408] on p "En embarcaciones de aluminio o acero, controlar la corrosión y el estado de los…" at bounding box center [567, 413] width 607 height 10
click at [614, 408] on strong "corrosión y el estado de los ánodos de sacrificio" at bounding box center [527, 412] width 173 height 9
click at [620, 426] on p "Verificar la zona de la quilla y el timón , asegurando que no presenten holgura…" at bounding box center [567, 431] width 607 height 10
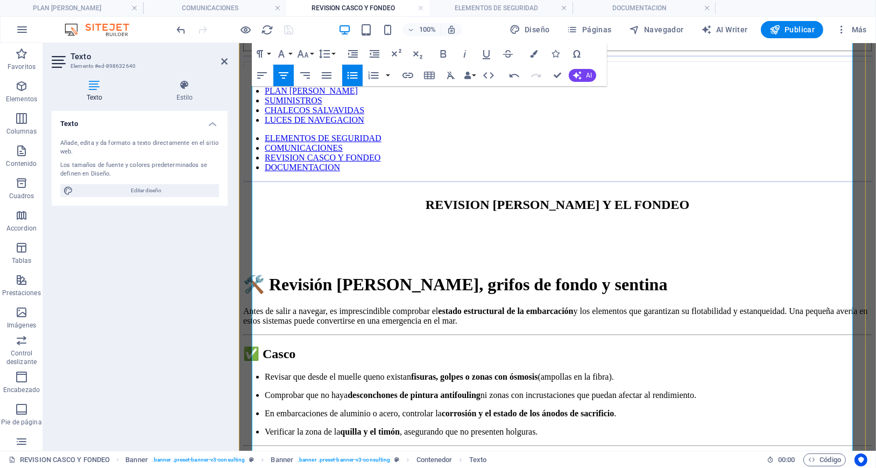
click at [595, 408] on strong "corrosión y el estado de los ánodos de sacrificio" at bounding box center [527, 412] width 173 height 9
click at [582, 408] on strong "corrosión y el estado de los ánodos de sacrificio" at bounding box center [527, 412] width 173 height 9
drag, startPoint x: 651, startPoint y: 258, endPoint x: 729, endPoint y: 260, distance: 78.0
click at [614, 408] on strong "corrosión y el estado de los ánodos de sacrificio" at bounding box center [527, 412] width 173 height 9
click at [772, 408] on p "En embarcaciones de aluminio o acero, controlar la corrosión y el estado de los…" at bounding box center [567, 413] width 607 height 10
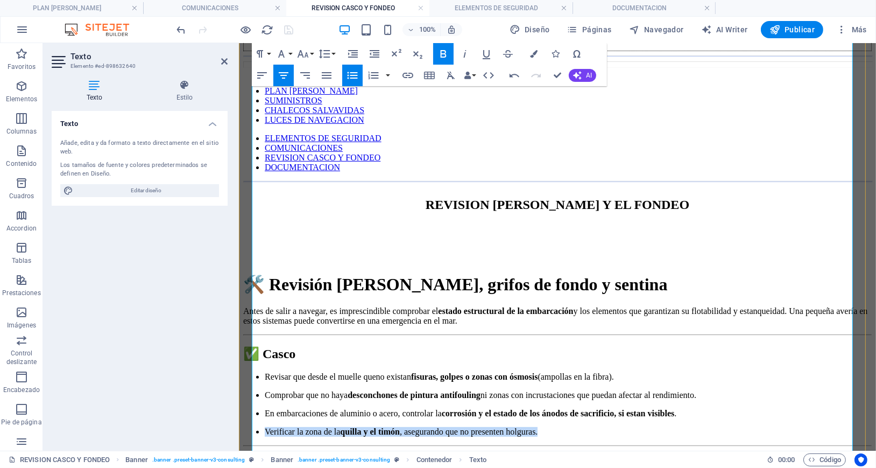
drag, startPoint x: 704, startPoint y: 281, endPoint x: 391, endPoint y: 281, distance: 313.7
click at [391, 426] on p "Verificar la zona de la quilla y el timón , asegurando que no presenten holgura…" at bounding box center [567, 431] width 607 height 10
click at [476, 426] on p "Verificar la zona de la quilla y el timón , asegurando que no presenten holgura…" at bounding box center [567, 431] width 607 height 10
click at [399, 426] on strong "quilla y el timón" at bounding box center [369, 430] width 60 height 9
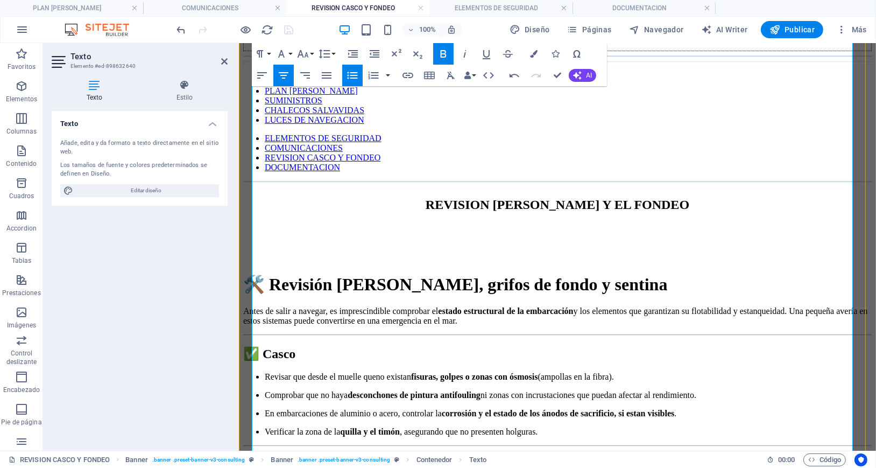
click at [567, 426] on p "Verificar la zona de la quilla y el timón , asegurando que no presenten holgura…" at bounding box center [567, 431] width 607 height 10
drag, startPoint x: 632, startPoint y: 280, endPoint x: 662, endPoint y: 279, distance: 30.1
click at [633, 426] on p "Verificar la zona de la quilla y el timón , asegurando que no presenten holgura…" at bounding box center [567, 431] width 607 height 10
drag, startPoint x: 694, startPoint y: 279, endPoint x: 715, endPoint y: 279, distance: 21.5
click at [703, 426] on p "Verificar la zona de la quilla y el timón , asegurando que no presenten holgura…" at bounding box center [567, 431] width 607 height 10
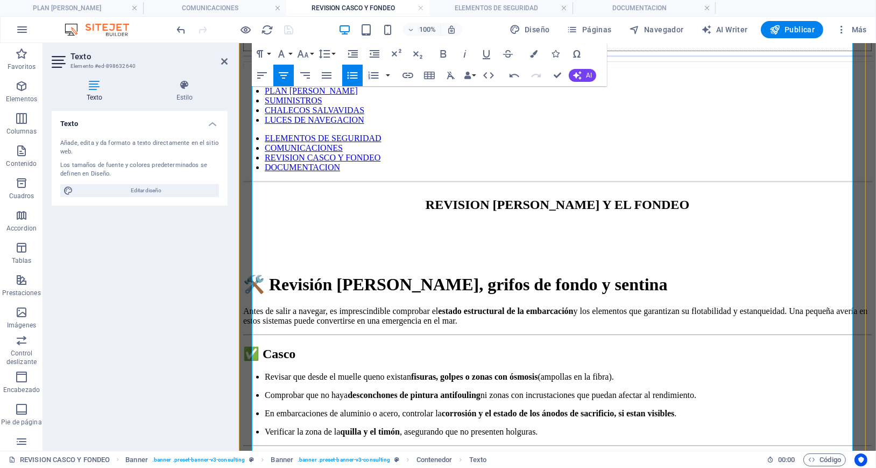
click at [724, 426] on p "Verificar la zona de la quilla y el timón , asegurando que no presenten holgura…" at bounding box center [567, 431] width 607 height 10
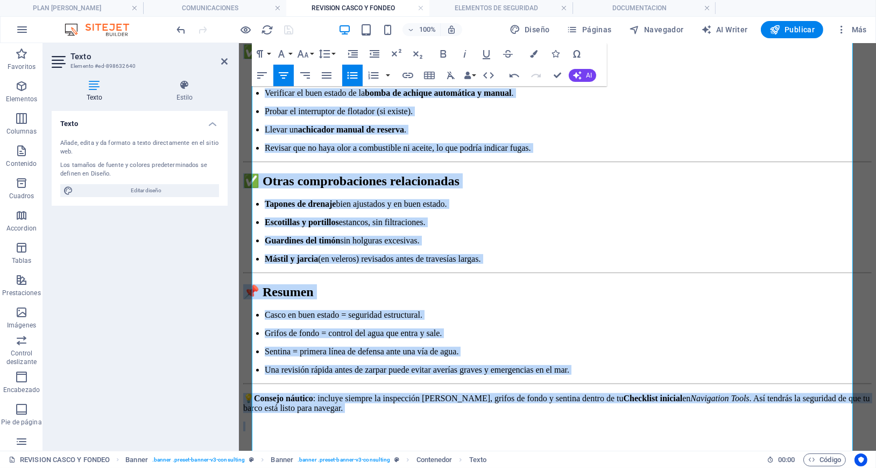
scroll to position [1090, 0]
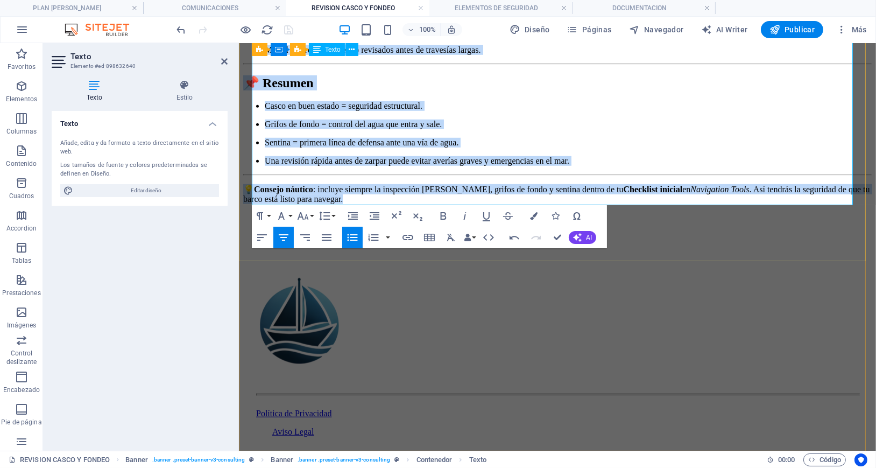
drag, startPoint x: 485, startPoint y: 100, endPoint x: 707, endPoint y: 187, distance: 238.9
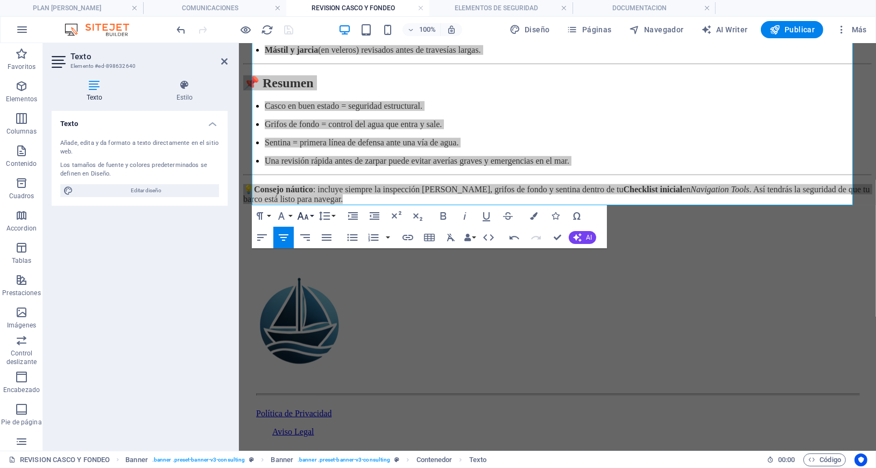
click at [310, 216] on button "Font Size" at bounding box center [305, 216] width 20 height 22
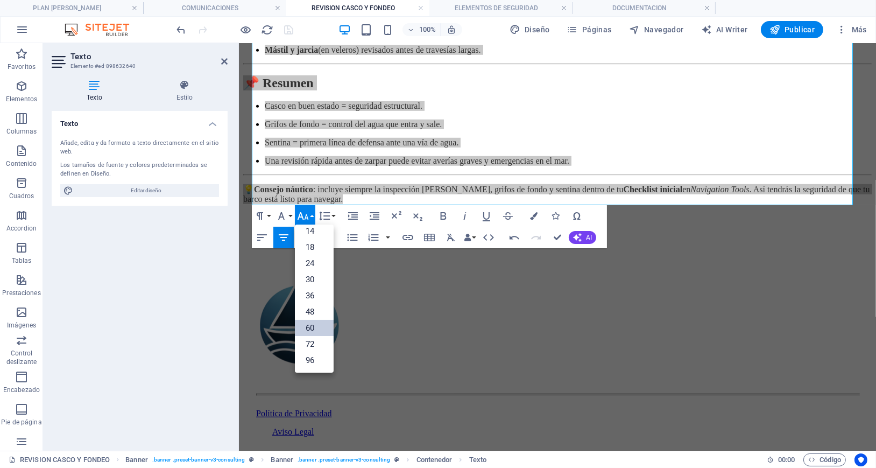
scroll to position [87, 0]
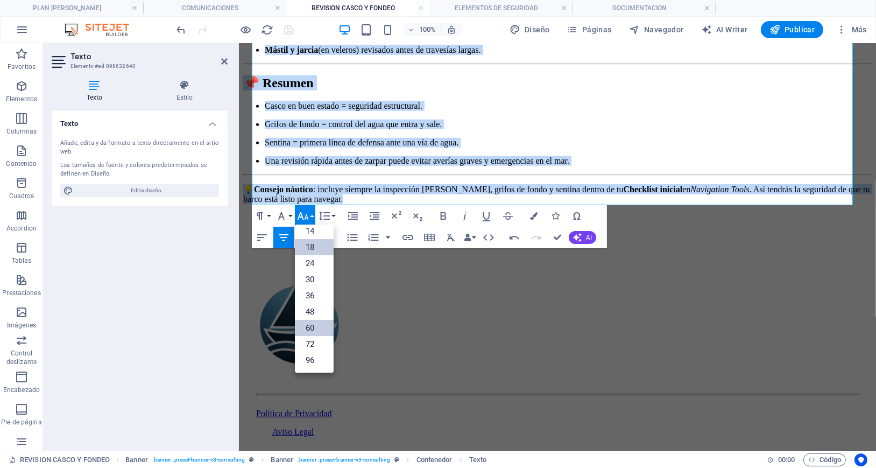
click at [317, 245] on link "18" at bounding box center [314, 247] width 39 height 16
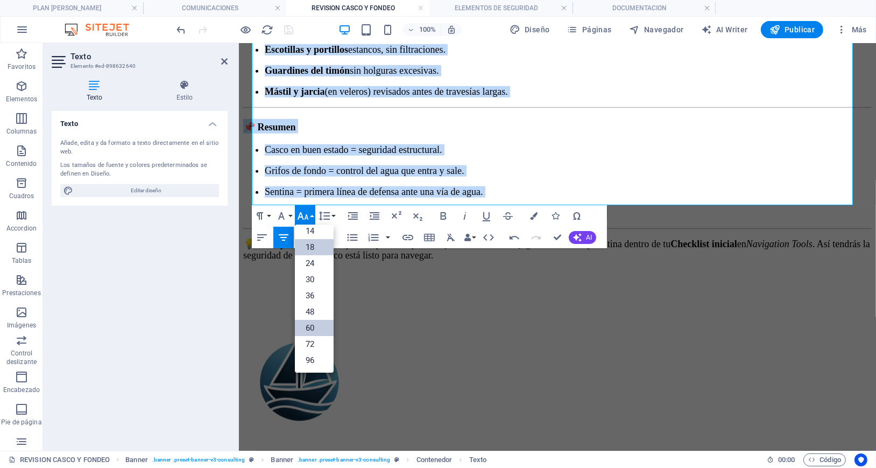
scroll to position [1168, 0]
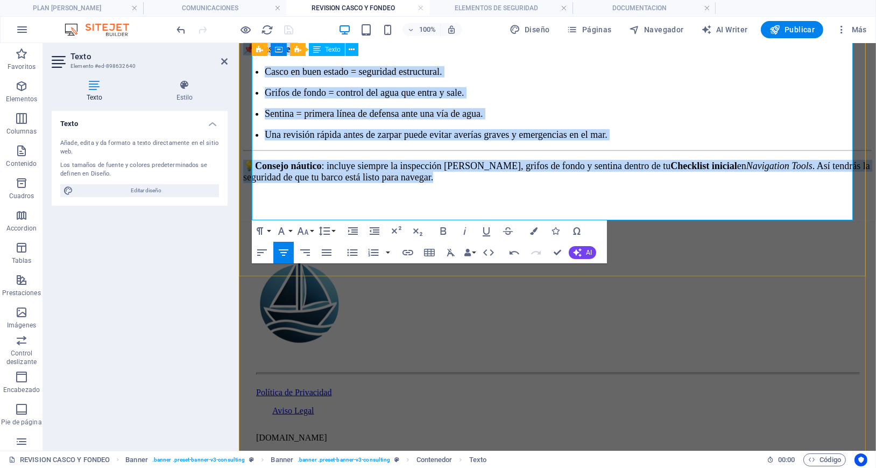
click at [689, 119] on li "Sentina = primera línea de defensa ante una vía de agua." at bounding box center [567, 113] width 607 height 11
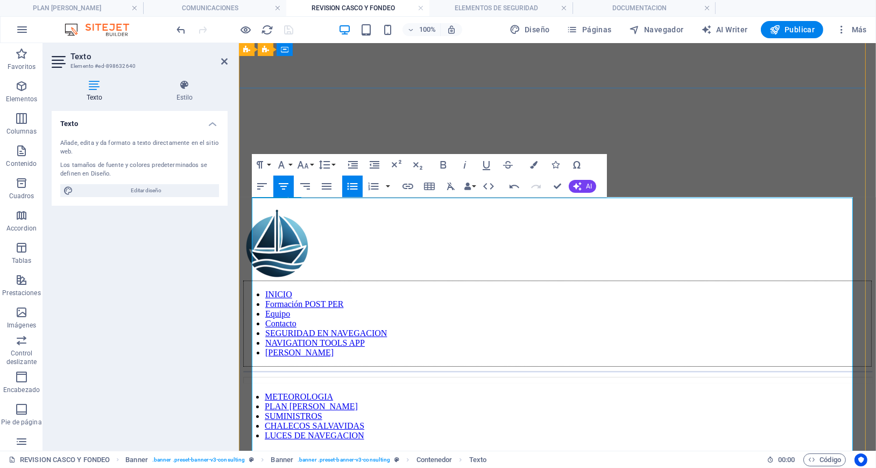
scroll to position [0, 0]
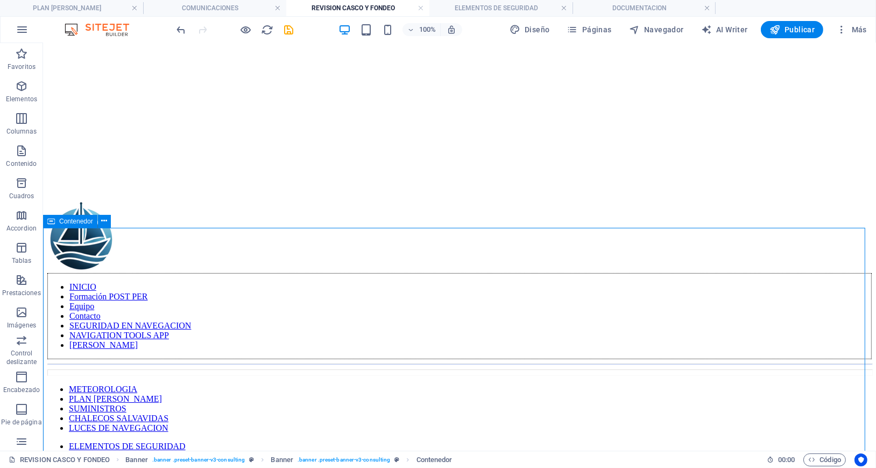
scroll to position [72, 0]
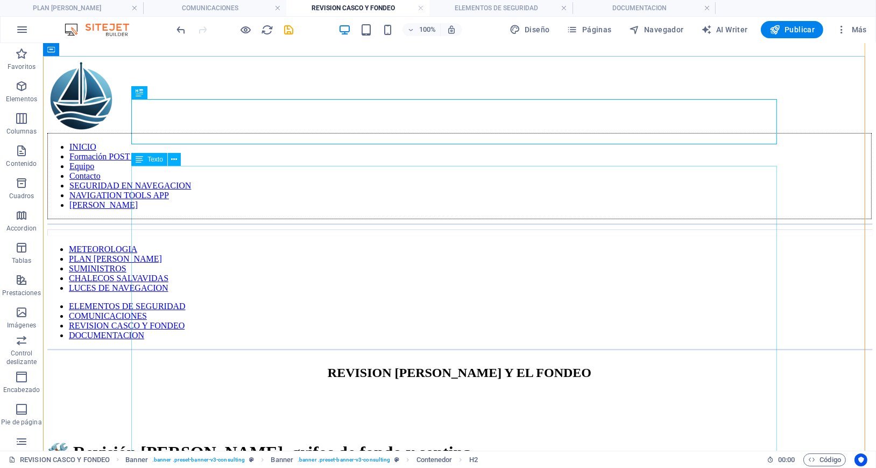
scroll to position [215, 0]
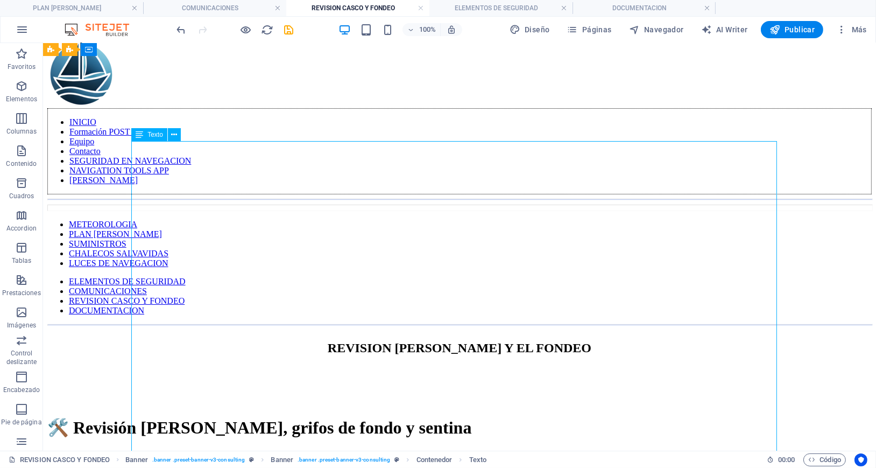
drag, startPoint x: 525, startPoint y: 274, endPoint x: 536, endPoint y: 289, distance: 18.1
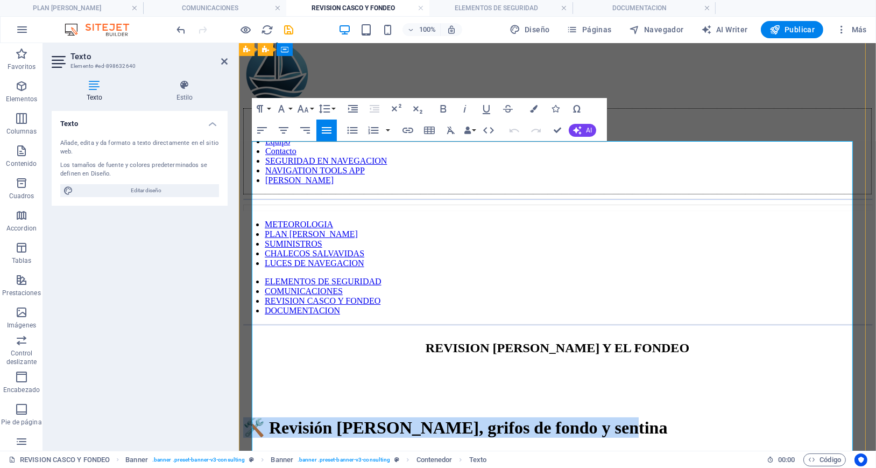
drag, startPoint x: 557, startPoint y: 234, endPoint x: 254, endPoint y: 182, distance: 307.4
click at [254, 416] on h1 "🛠️ Revisión [PERSON_NAME], grifos de fondo y sentina" at bounding box center [557, 426] width 628 height 20
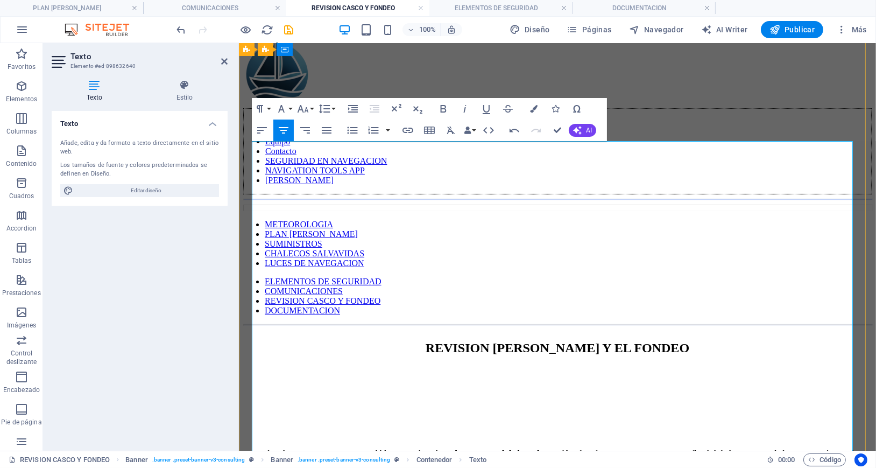
click at [273, 448] on p "Antes de salir a navegar, es imprescindible comprobar el estado estructural de …" at bounding box center [557, 457] width 628 height 19
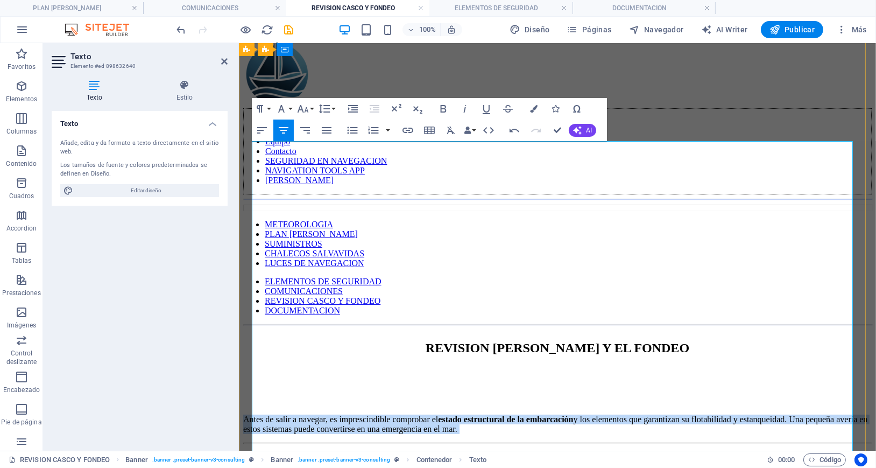
drag, startPoint x: 271, startPoint y: 158, endPoint x: 800, endPoint y: 177, distance: 529.2
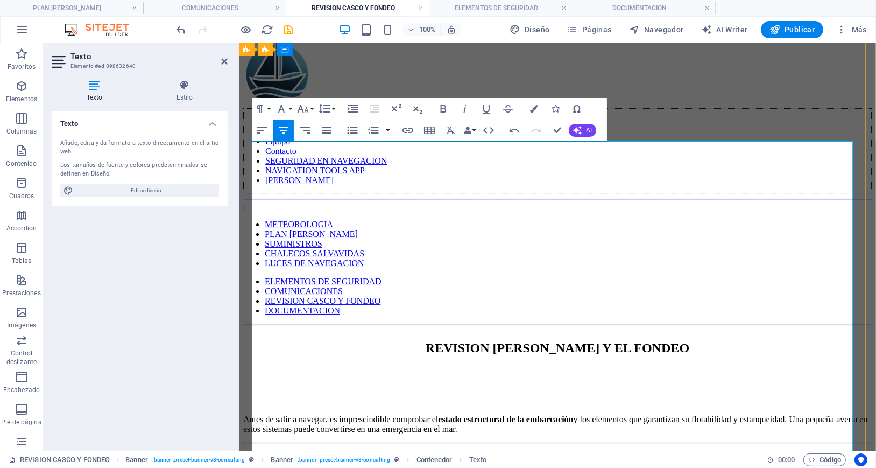
drag, startPoint x: 801, startPoint y: 169, endPoint x: 322, endPoint y: 151, distance: 479.8
click at [263, 129] on icon "button" at bounding box center [262, 130] width 13 height 13
click at [765, 414] on p "Antes de salir a navegar, es imprescindible comprobar el estado estructural de …" at bounding box center [557, 423] width 628 height 19
drag, startPoint x: 765, startPoint y: 172, endPoint x: 280, endPoint y: 143, distance: 485.6
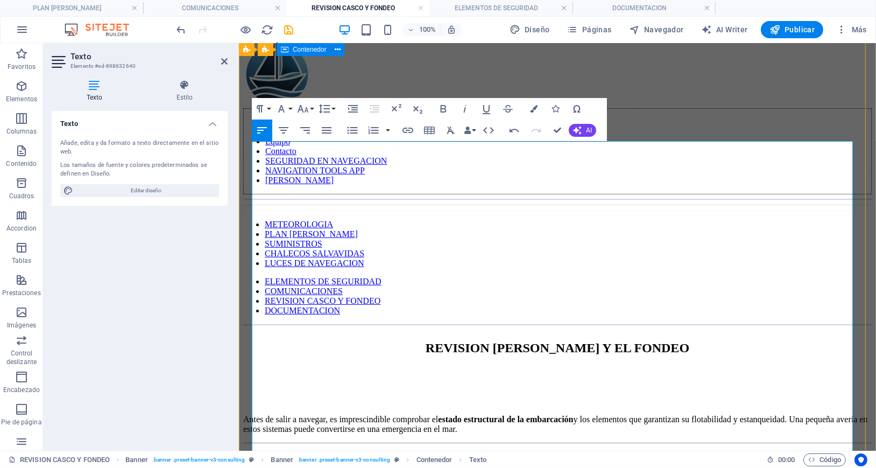
click at [321, 128] on icon "button" at bounding box center [326, 130] width 13 height 13
click at [712, 454] on h2 "✅ Casco" at bounding box center [557, 461] width 628 height 15
drag, startPoint x: 749, startPoint y: 173, endPoint x: 253, endPoint y: 157, distance: 496.3
click at [253, 414] on p "Antes de salir a navegar, es imprescindible comprobar el estado estructural de …" at bounding box center [557, 423] width 628 height 19
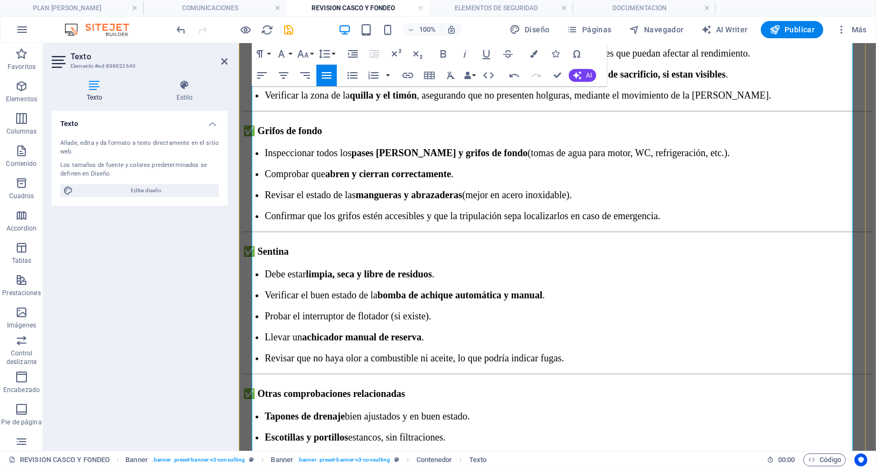
scroll to position [717, 0]
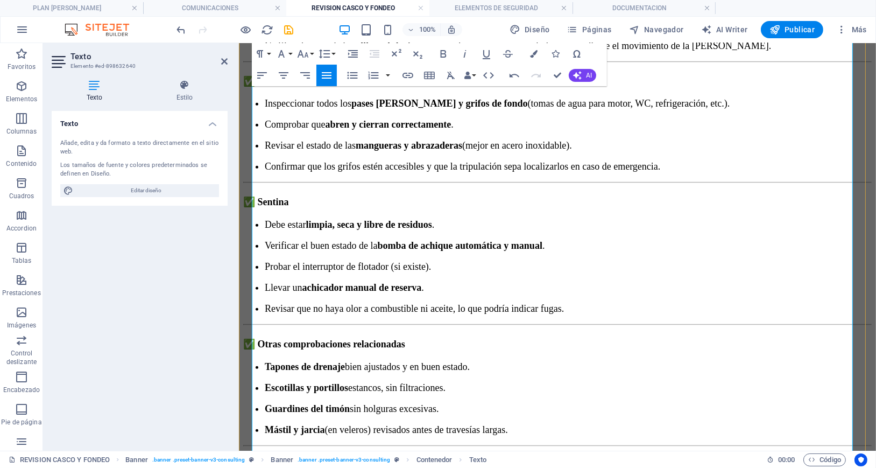
click at [773, 302] on p "Revisar que no haya olor a combustible ni aceite, lo que podría indicar fugas." at bounding box center [567, 307] width 607 height 11
click at [735, 423] on p "Mástil y jarcia (en veleros) revisados antes de travesías largas." at bounding box center [567, 428] width 607 height 11
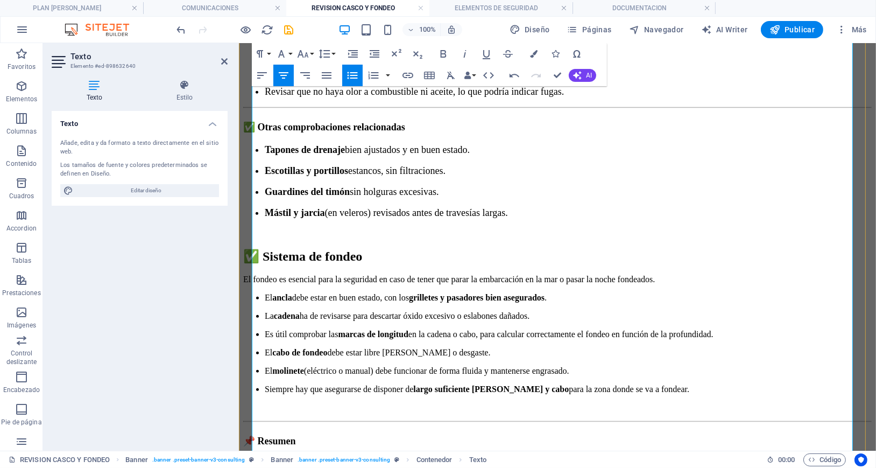
scroll to position [1005, 0]
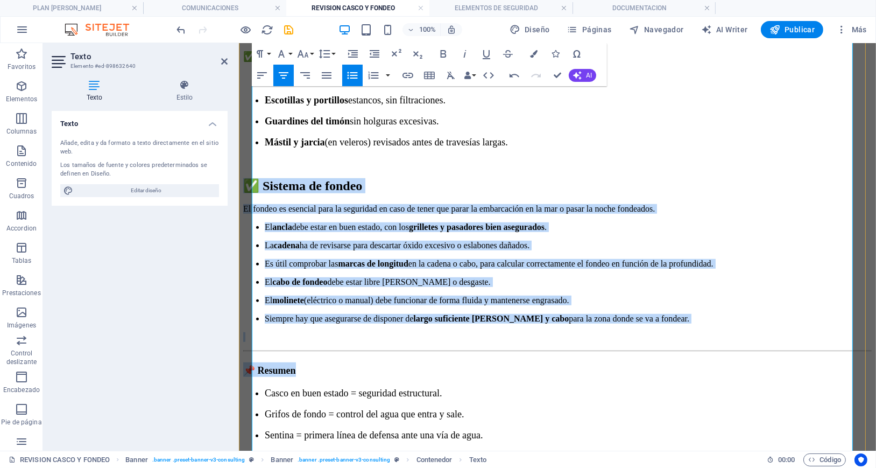
drag, startPoint x: 400, startPoint y: 102, endPoint x: 800, endPoint y: 336, distance: 463.4
click at [800, 336] on div "Antes de salir a navegar es fundamental comprobar el estado de los elementos bá…" at bounding box center [557, 64] width 628 height 916
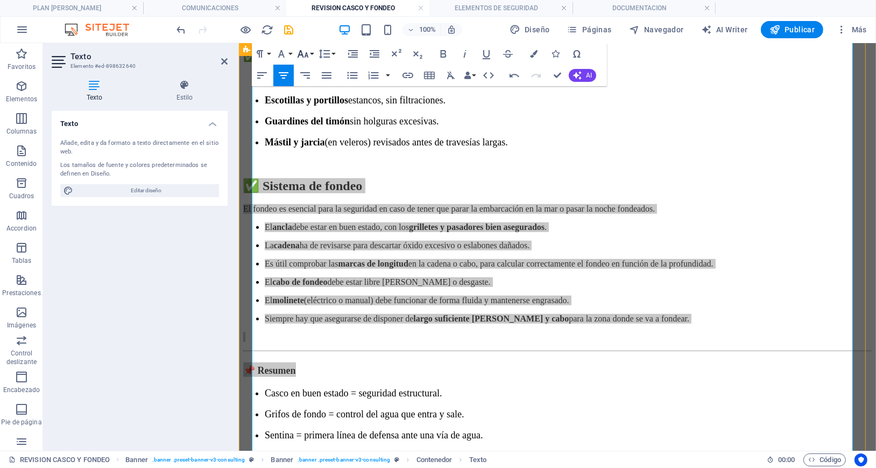
click at [305, 53] on icon "button" at bounding box center [302, 53] width 13 height 13
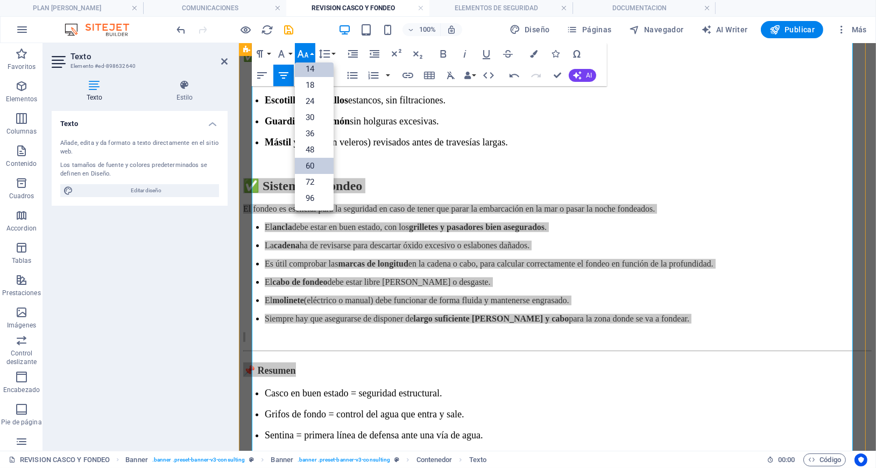
scroll to position [87, 0]
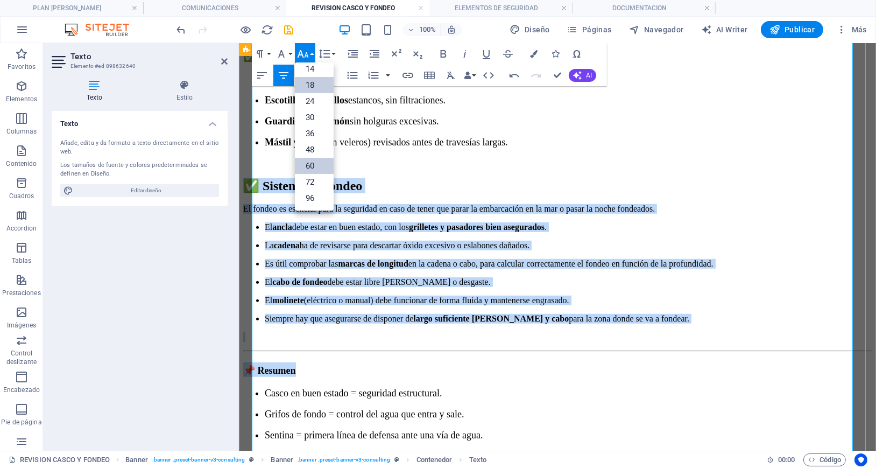
click at [317, 88] on link "18" at bounding box center [314, 85] width 39 height 16
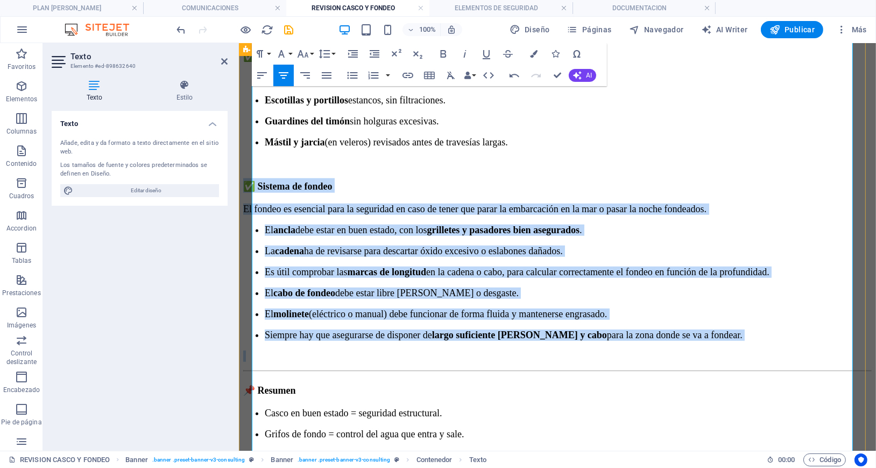
click at [776, 308] on p "El molinete (eléctrico o manual) debe funcionar de forma fluida y mantenerse en…" at bounding box center [567, 313] width 607 height 11
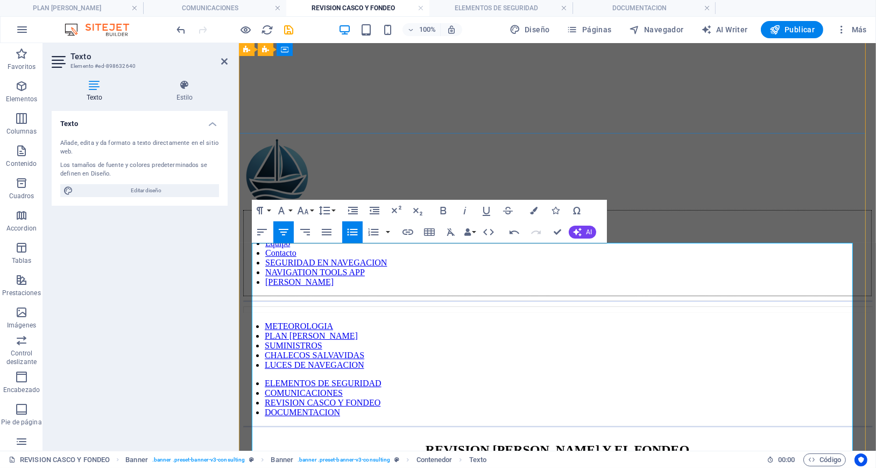
scroll to position [72, 0]
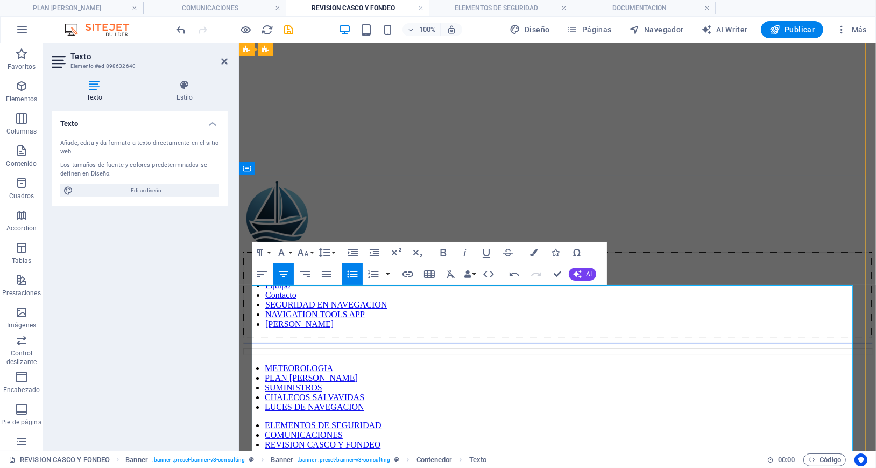
drag, startPoint x: 536, startPoint y: 360, endPoint x: 572, endPoint y: 359, distance: 35.5
click at [308, 254] on icon "button" at bounding box center [302, 252] width 13 height 13
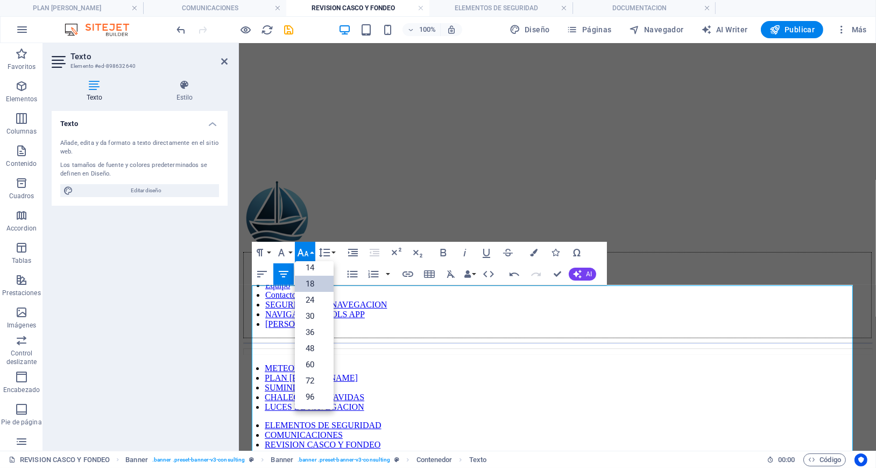
scroll to position [87, 0]
click at [310, 315] on link "30" at bounding box center [314, 316] width 39 height 16
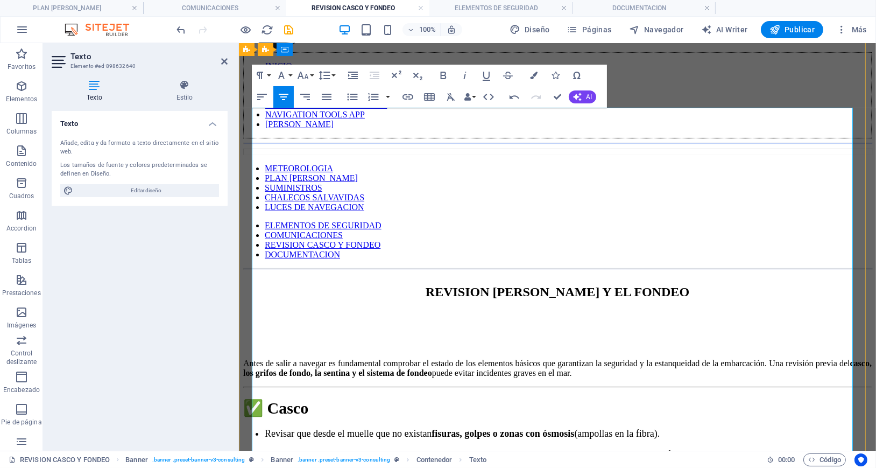
scroll to position [287, 0]
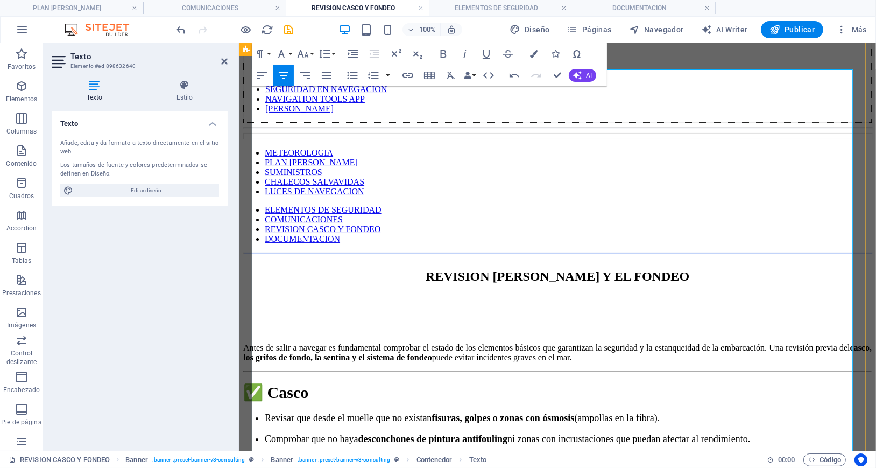
drag, startPoint x: 595, startPoint y: 333, endPoint x: 520, endPoint y: 334, distance: 74.8
click at [310, 412] on p "Revisar que desde el muelle que no existan fisuras, golpes o zonas con ósmosis …" at bounding box center [567, 417] width 607 height 11
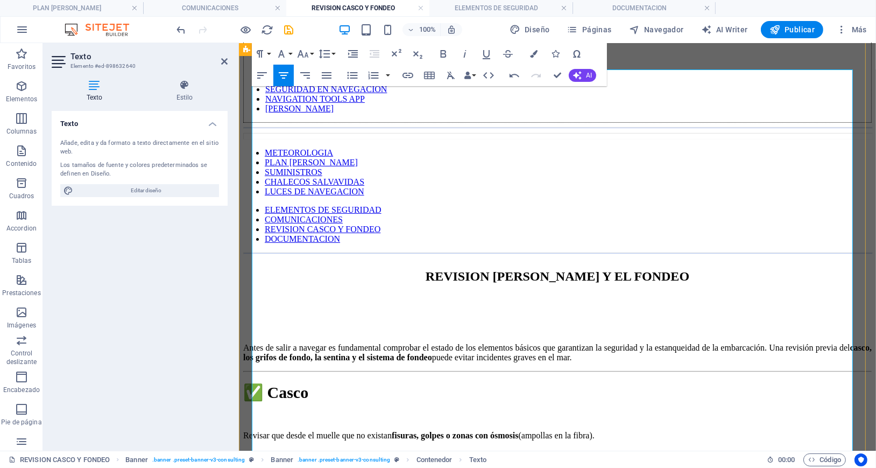
click at [283, 449] on p "Comprobar que no haya desconchones de pintura antifouling ni zonas con incrusta…" at bounding box center [567, 454] width 607 height 11
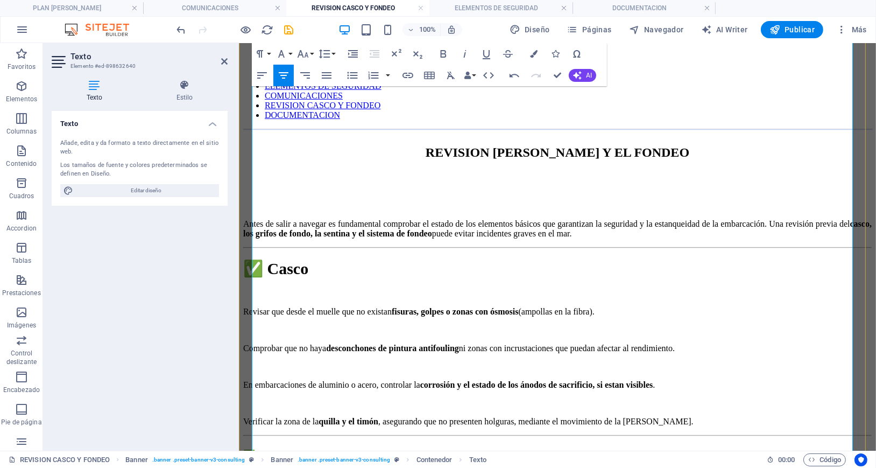
scroll to position [430, 0]
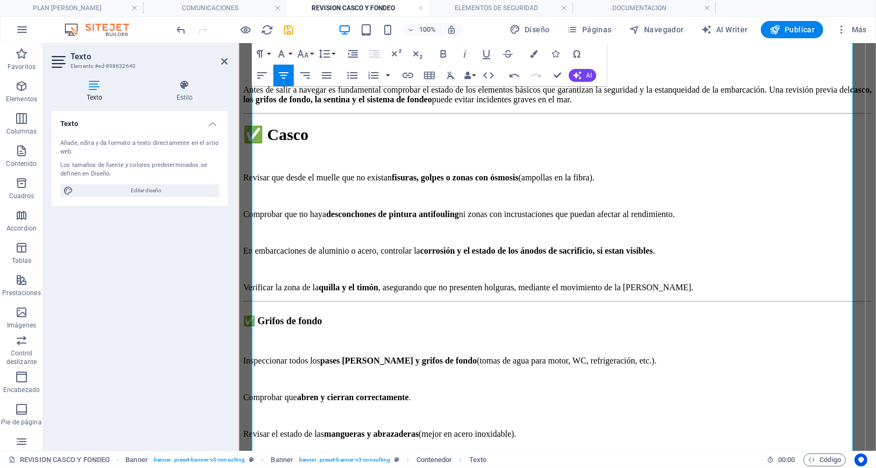
scroll to position [574, 0]
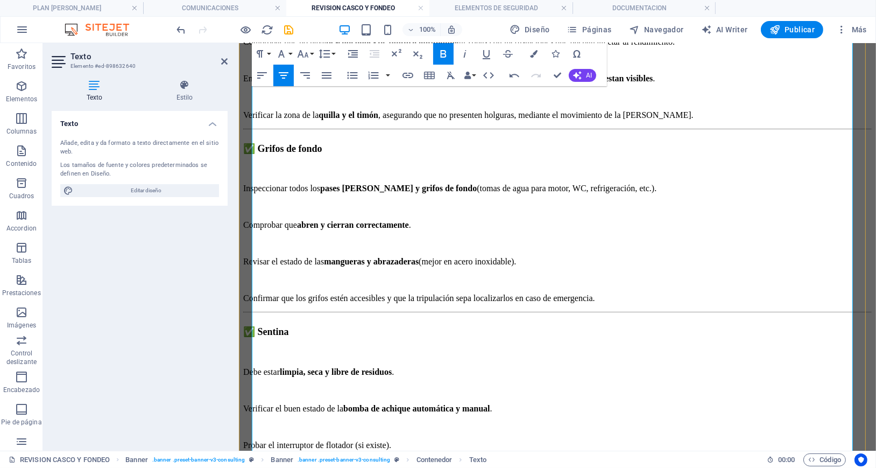
scroll to position [789, 0]
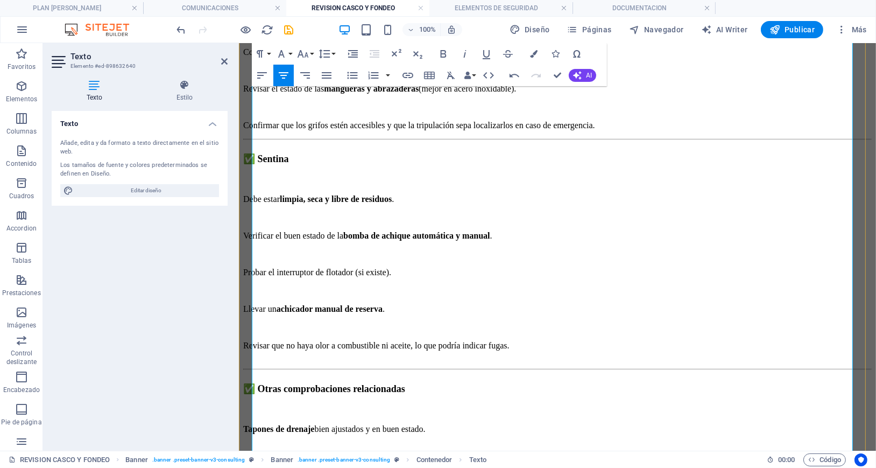
scroll to position [932, 0]
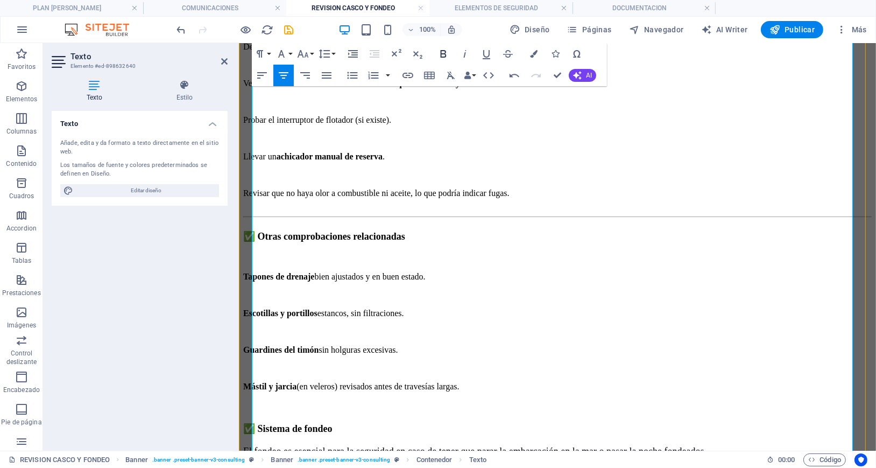
scroll to position [1076, 0]
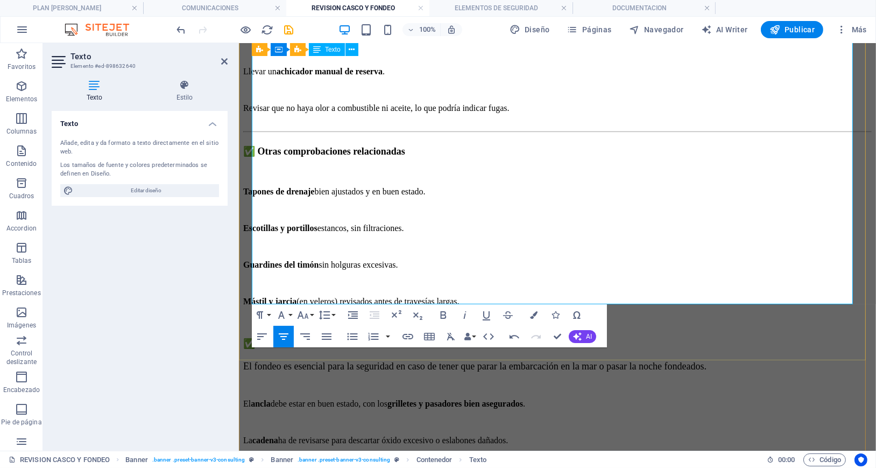
scroll to position [1148, 0]
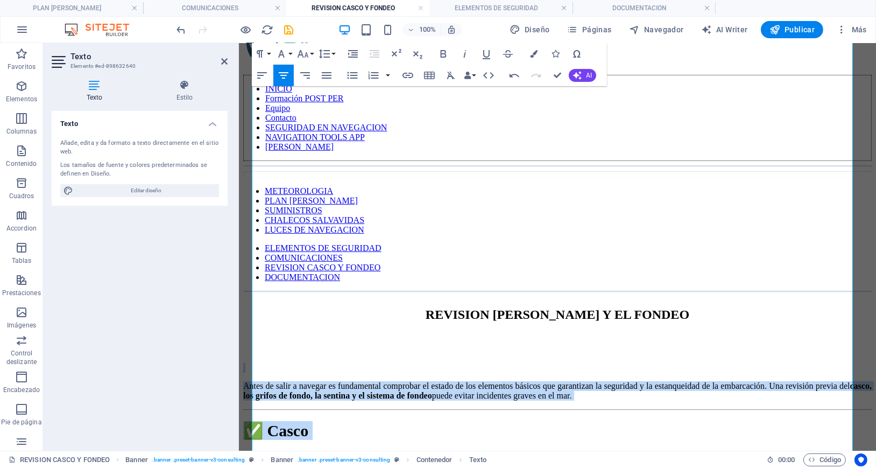
scroll to position [0, 0]
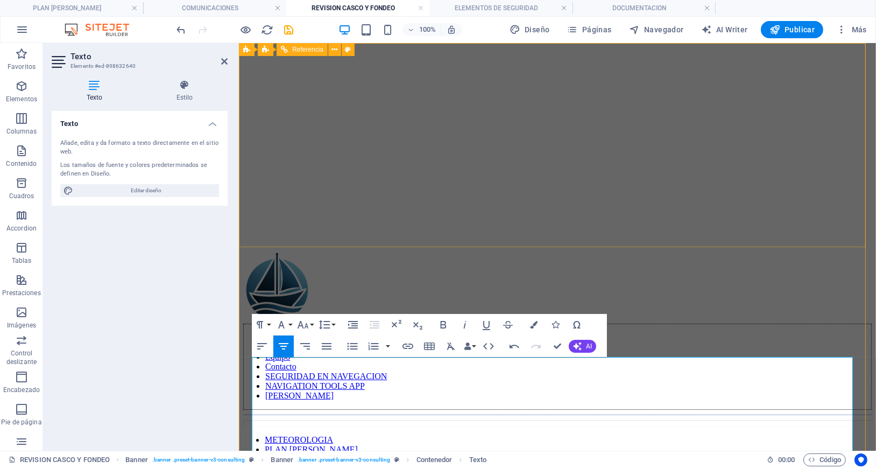
drag, startPoint x: 769, startPoint y: 279, endPoint x: 398, endPoint y: 138, distance: 397.1
click at [308, 323] on icon "button" at bounding box center [302, 324] width 13 height 13
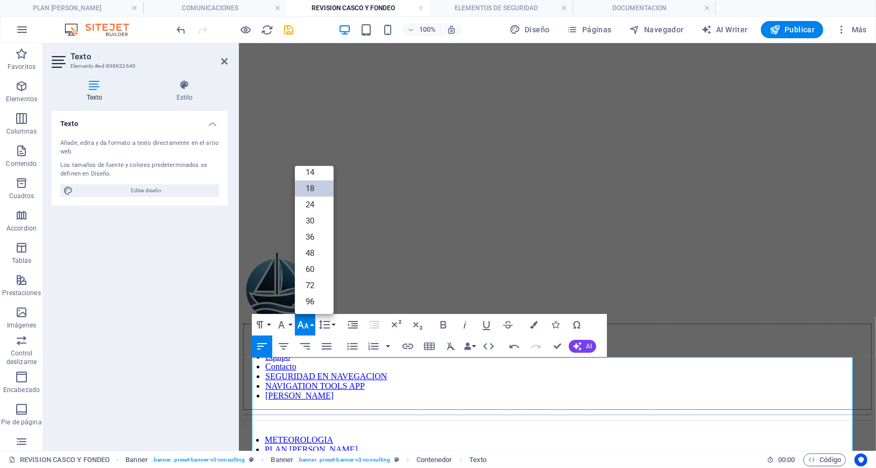
click at [306, 183] on link "18" at bounding box center [314, 188] width 39 height 16
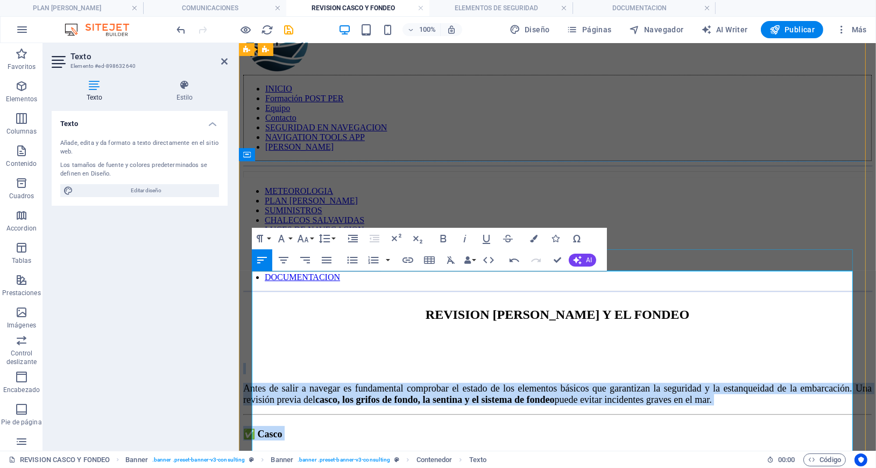
scroll to position [287, 0]
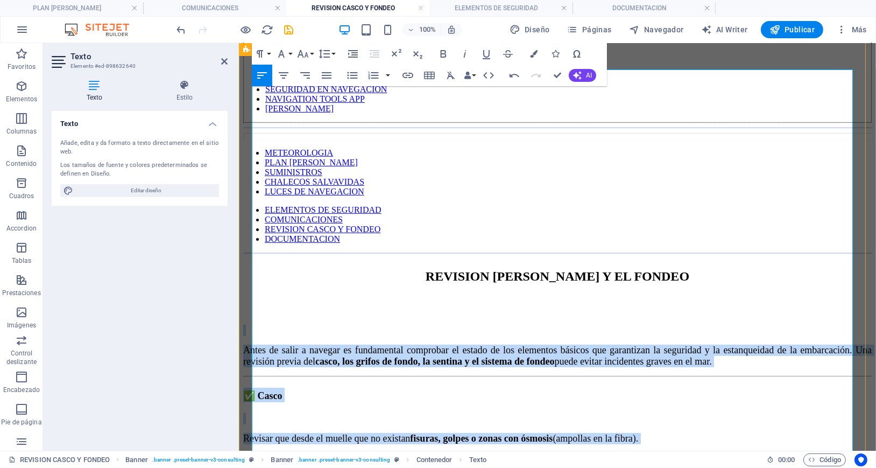
click at [593, 387] on h2 "✅ Casco" at bounding box center [557, 394] width 628 height 15
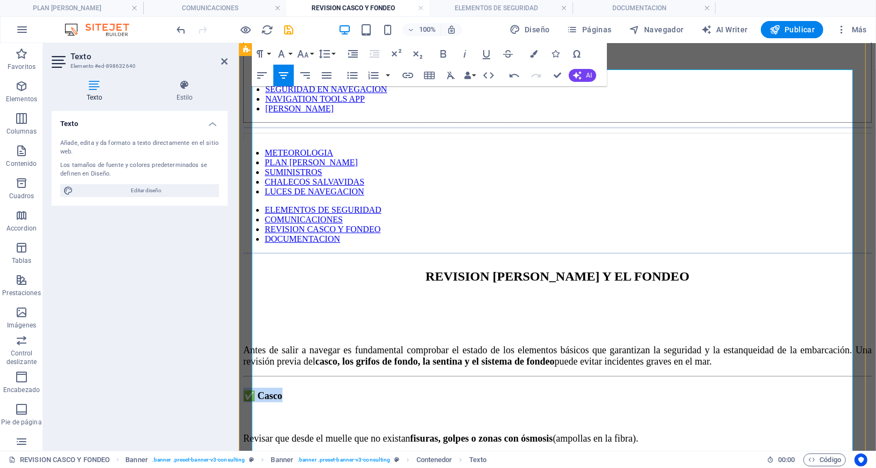
drag, startPoint x: 584, startPoint y: 163, endPoint x: 539, endPoint y: 167, distance: 45.4
click at [539, 387] on h2 "✅ Casco" at bounding box center [557, 394] width 628 height 15
click at [299, 55] on icon "button" at bounding box center [303, 54] width 11 height 8
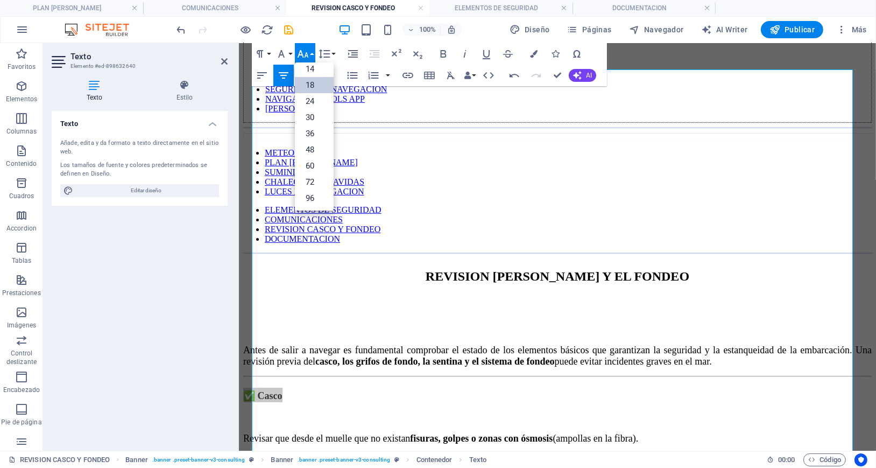
scroll to position [87, 0]
click at [310, 118] on link "30" at bounding box center [314, 117] width 39 height 16
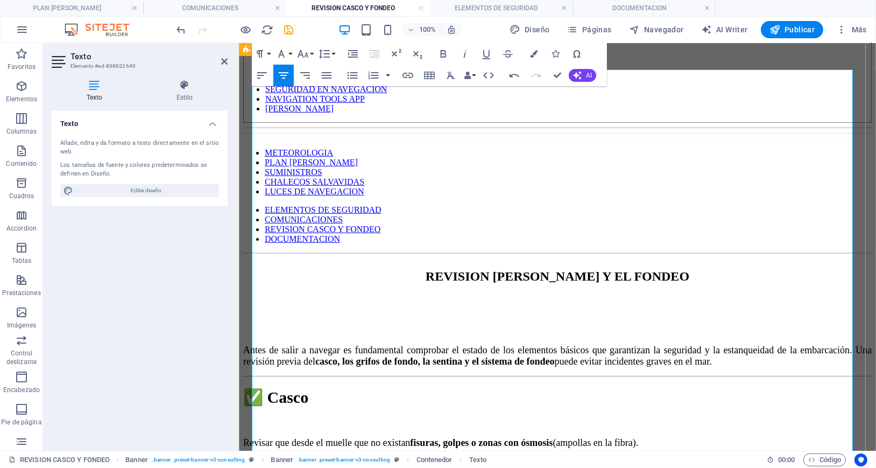
drag, startPoint x: 573, startPoint y: 348, endPoint x: 520, endPoint y: 350, distance: 52.8
click at [295, 58] on button "Font Size" at bounding box center [305, 54] width 20 height 22
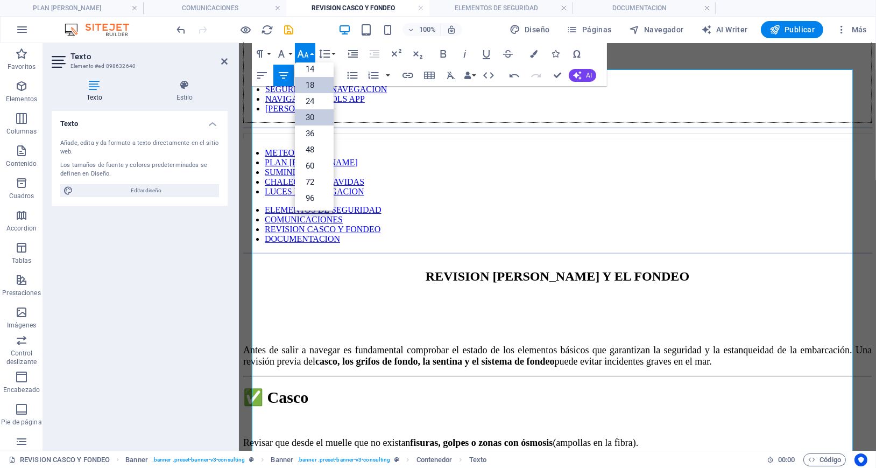
click at [314, 117] on link "30" at bounding box center [314, 117] width 39 height 16
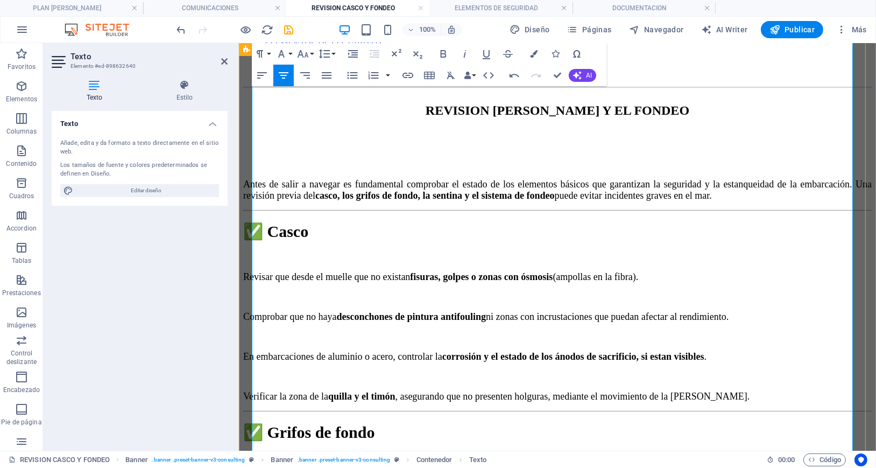
scroll to position [502, 0]
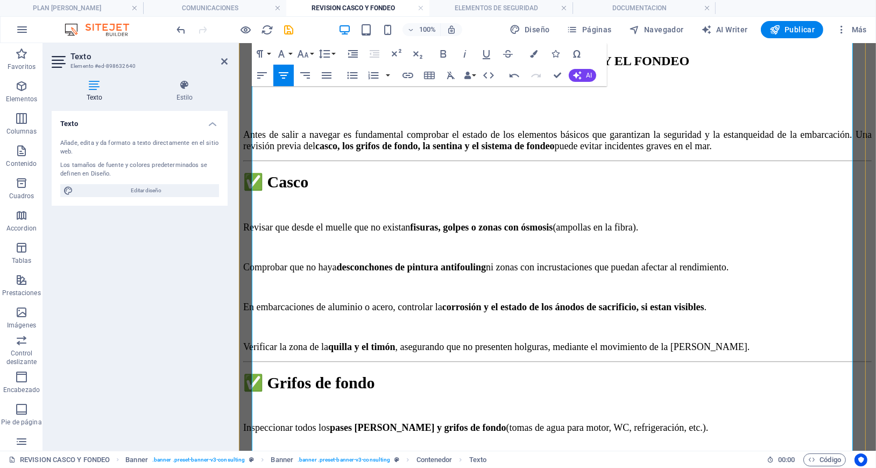
drag, startPoint x: 591, startPoint y: 293, endPoint x: 531, endPoint y: 291, distance: 59.8
click at [312, 58] on button "Font Size" at bounding box center [305, 54] width 20 height 22
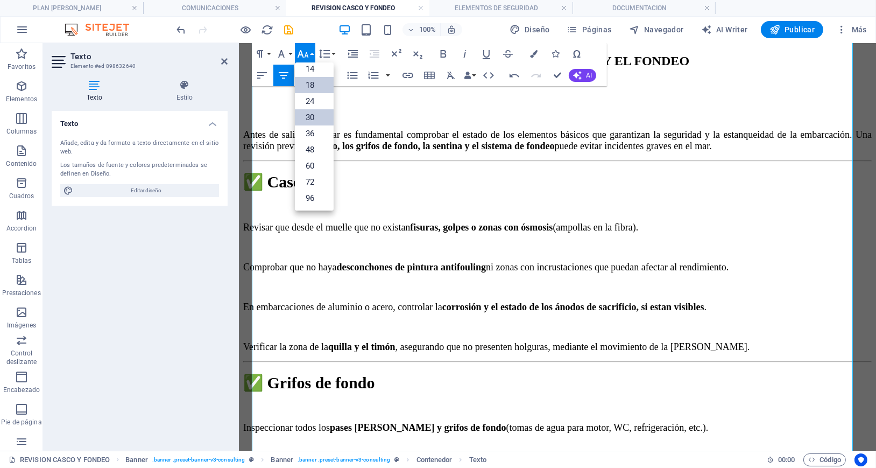
click at [320, 121] on link "30" at bounding box center [314, 117] width 39 height 16
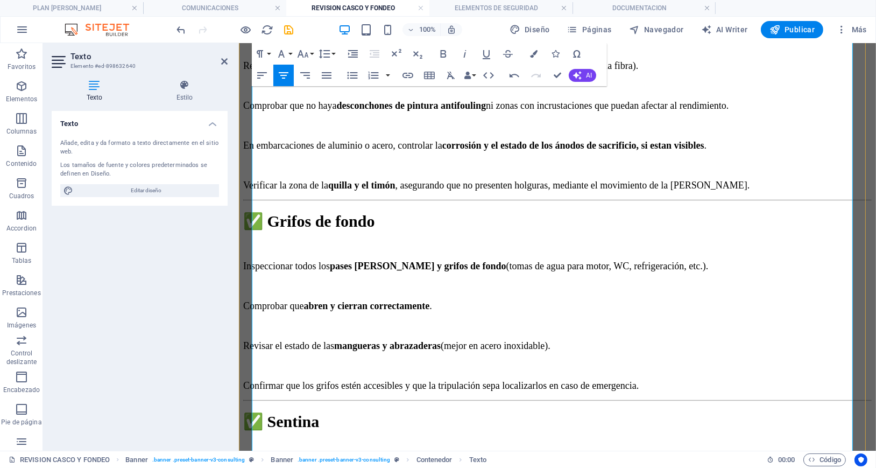
scroll to position [717, 0]
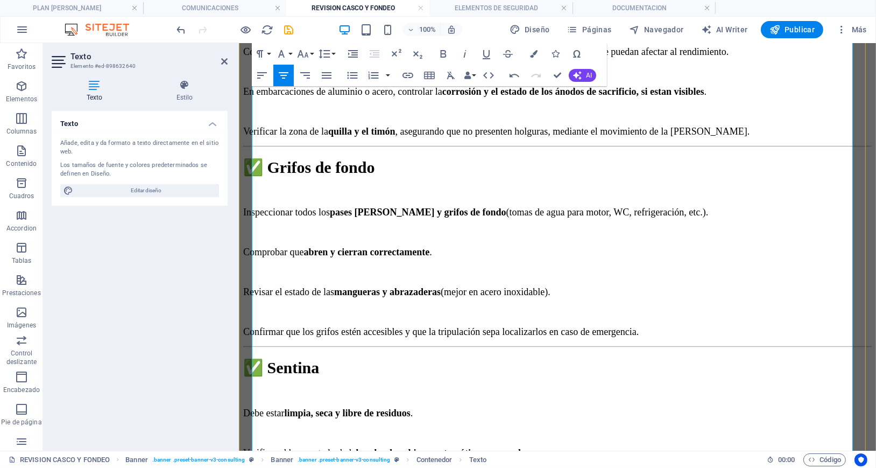
drag, startPoint x: 628, startPoint y: 275, endPoint x: 481, endPoint y: 273, distance: 147.4
click at [301, 48] on icon "button" at bounding box center [302, 53] width 13 height 13
click at [319, 119] on link "30" at bounding box center [314, 117] width 39 height 16
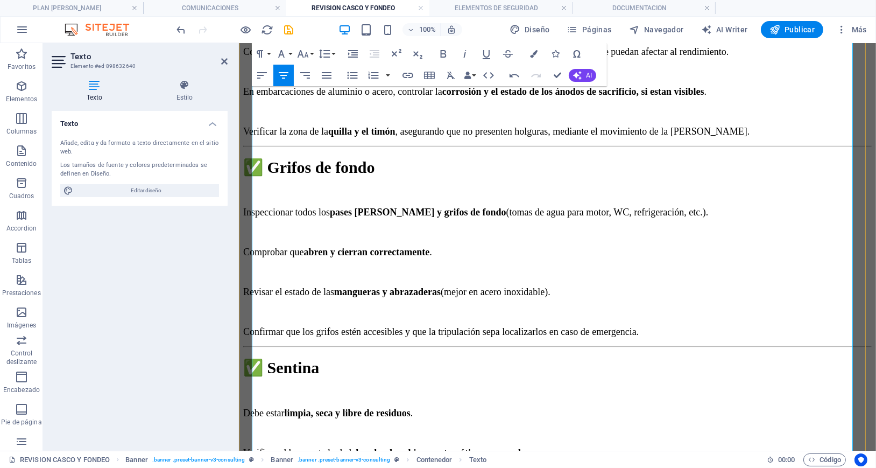
scroll to position [861, 0]
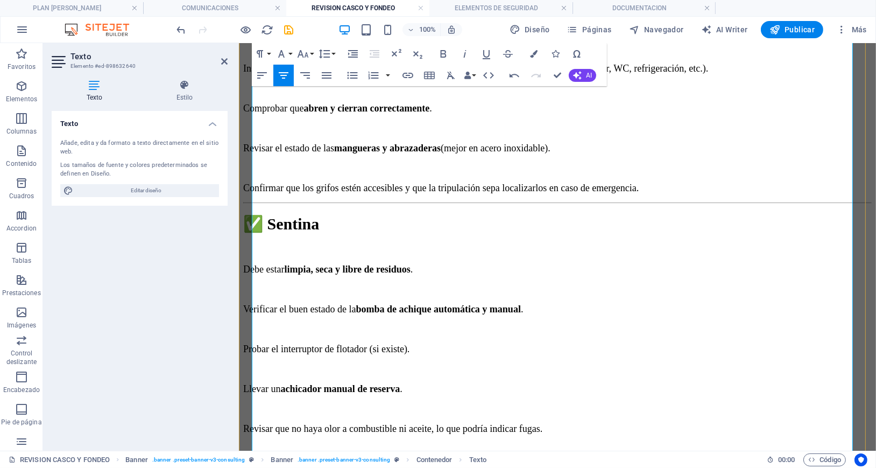
drag, startPoint x: 597, startPoint y: 302, endPoint x: 514, endPoint y: 304, distance: 83.4
click at [308, 50] on icon "button" at bounding box center [302, 53] width 13 height 13
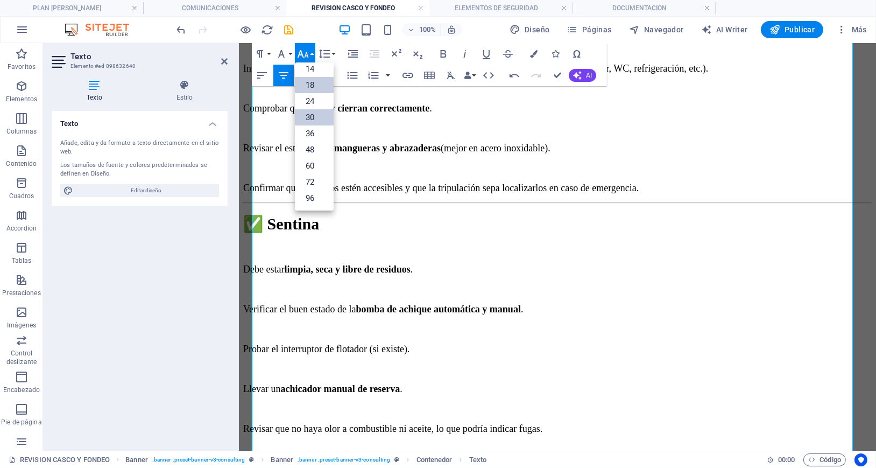
click at [308, 113] on link "30" at bounding box center [314, 117] width 39 height 16
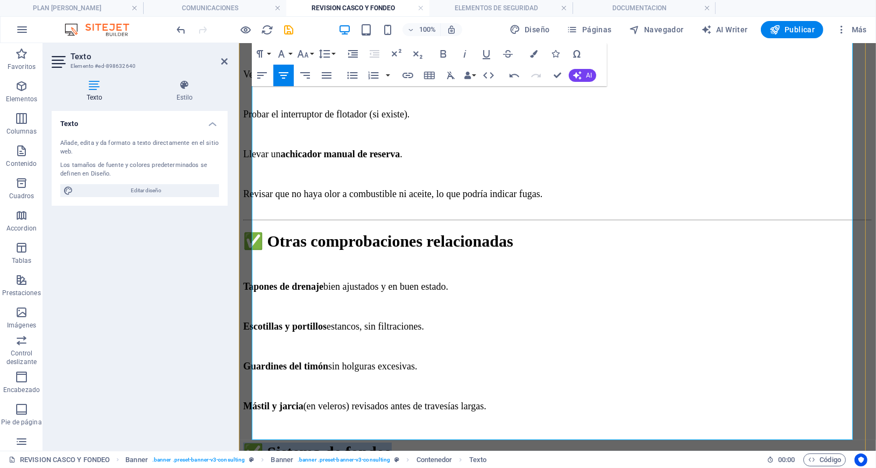
scroll to position [1148, 0]
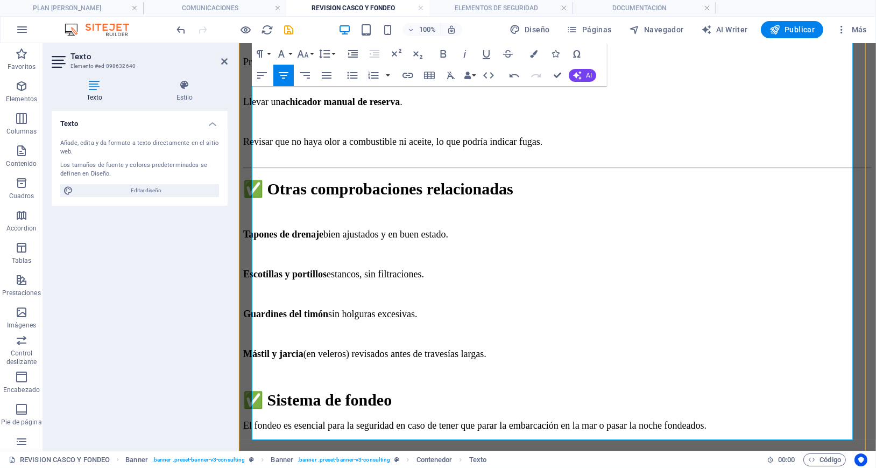
drag, startPoint x: 607, startPoint y: 270, endPoint x: 525, endPoint y: 257, distance: 83.2
click at [306, 55] on icon "button" at bounding box center [303, 54] width 11 height 8
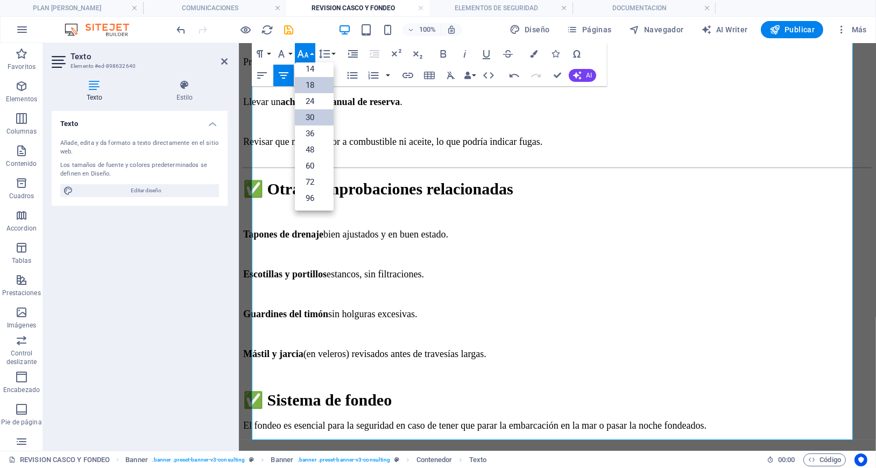
click at [307, 114] on link "30" at bounding box center [314, 117] width 39 height 16
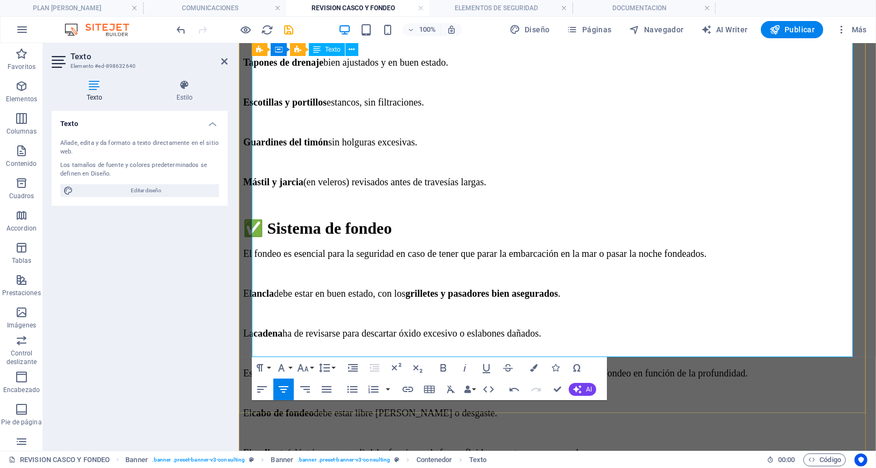
scroll to position [1363, 0]
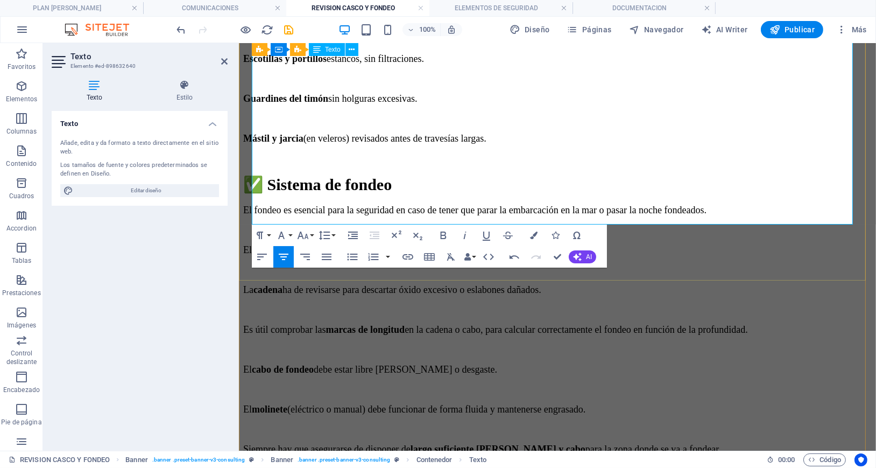
drag, startPoint x: 741, startPoint y: 158, endPoint x: 746, endPoint y: 157, distance: 5.5
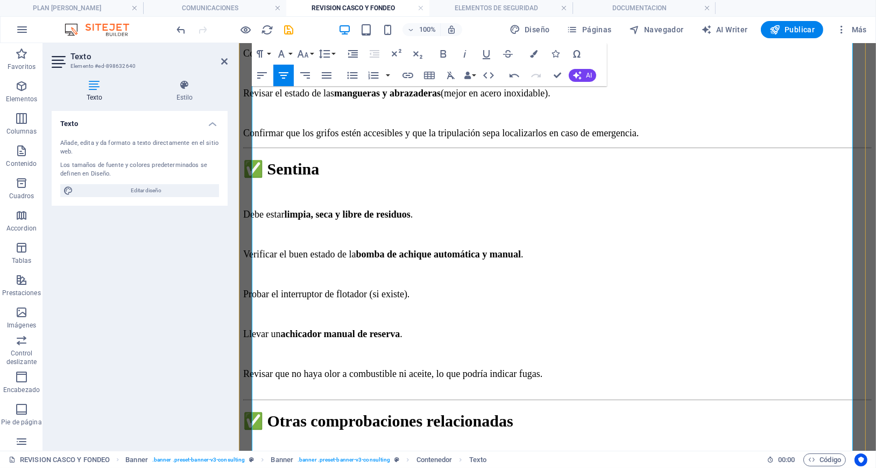
scroll to position [932, 0]
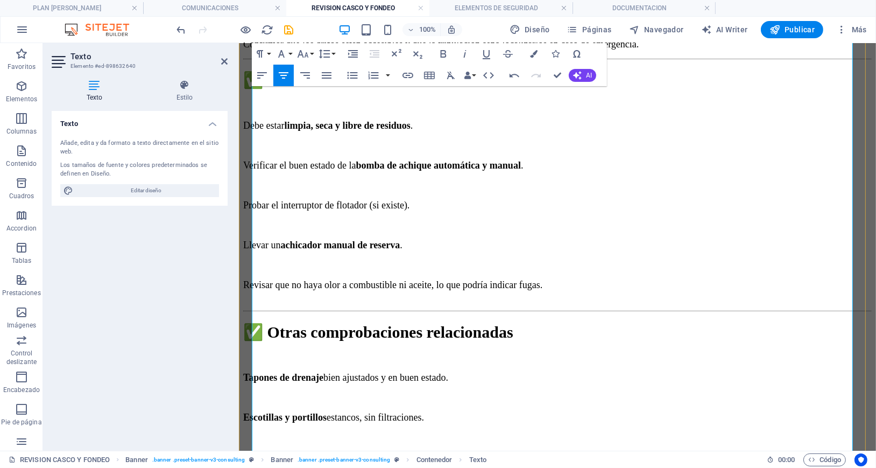
scroll to position [1291, 0]
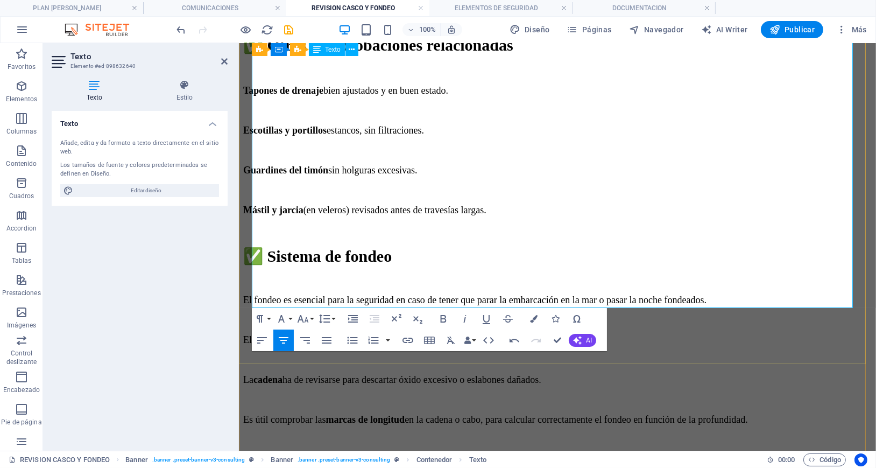
drag, startPoint x: 271, startPoint y: 274, endPoint x: 364, endPoint y: 272, distance: 93.1
click at [301, 328] on button "Font Size" at bounding box center [305, 319] width 20 height 22
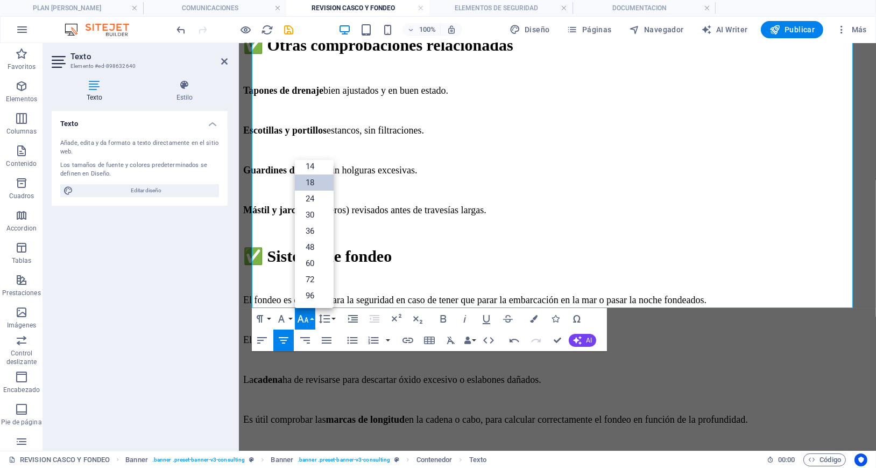
scroll to position [87, 0]
click at [312, 211] on link "30" at bounding box center [314, 215] width 39 height 16
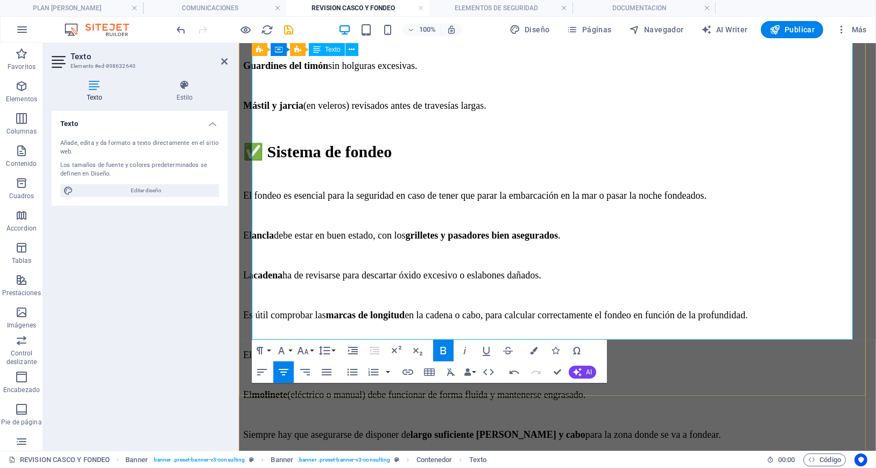
scroll to position [1426, 0]
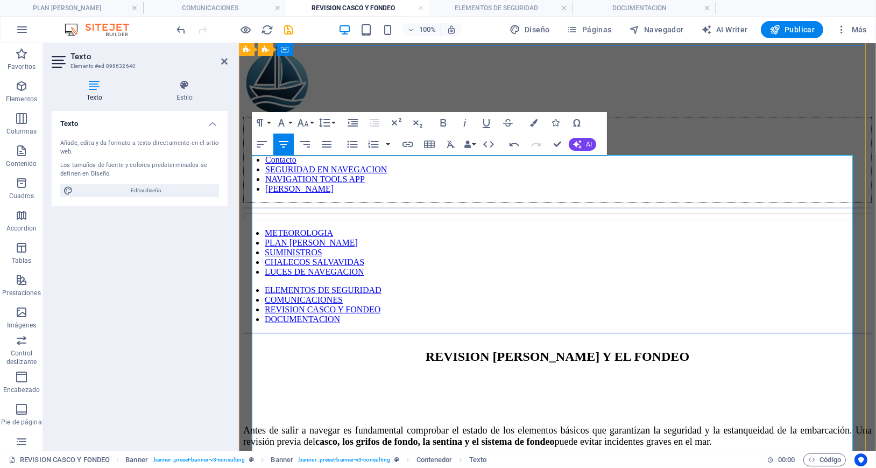
scroll to position [0, 0]
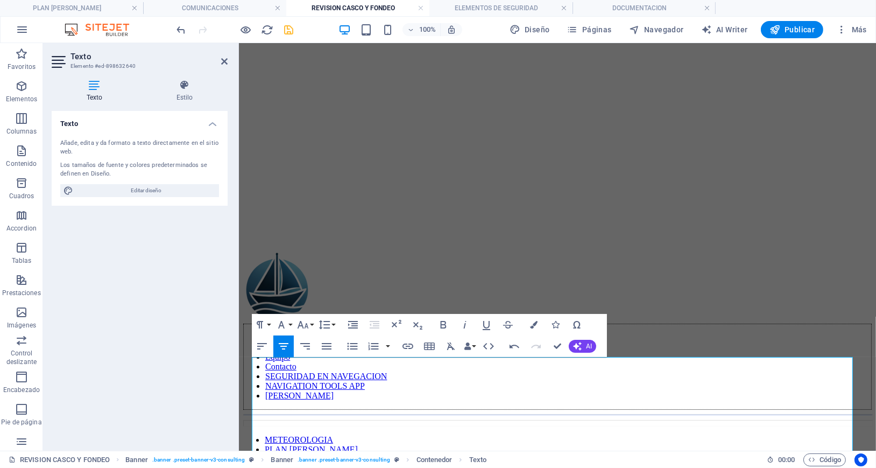
click at [285, 30] on icon "save" at bounding box center [289, 30] width 12 height 12
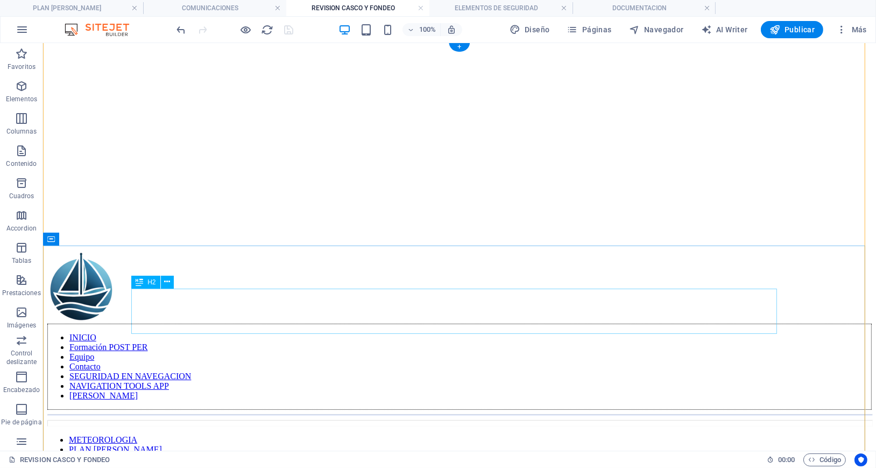
scroll to position [215, 0]
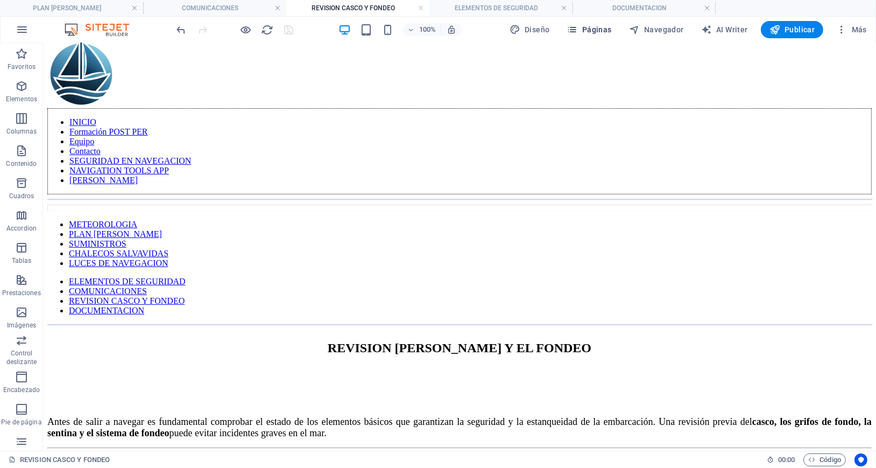
click at [600, 32] on span "Páginas" at bounding box center [589, 29] width 45 height 11
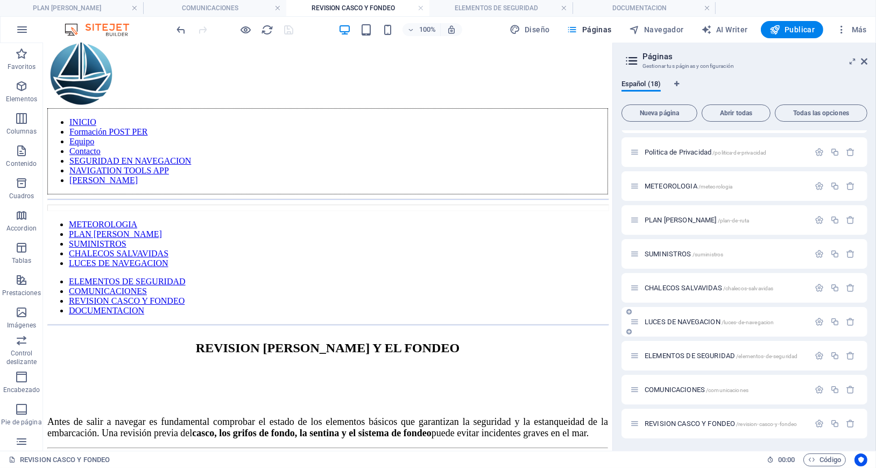
scroll to position [298, 0]
click at [669, 423] on span "DOCUMENTACION /documentacion" at bounding box center [695, 423] width 100 height 8
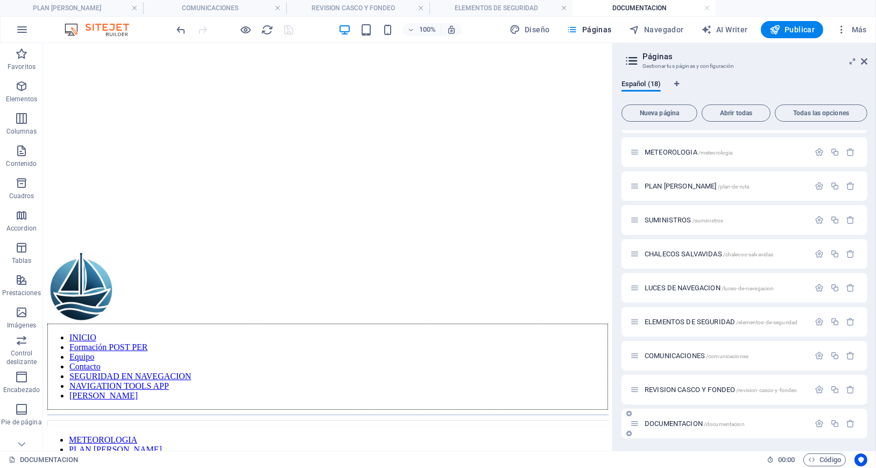
scroll to position [0, 0]
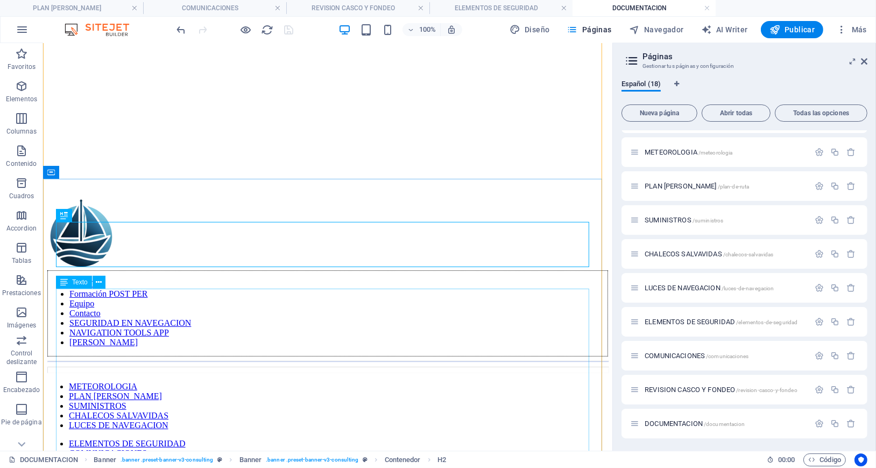
scroll to position [72, 0]
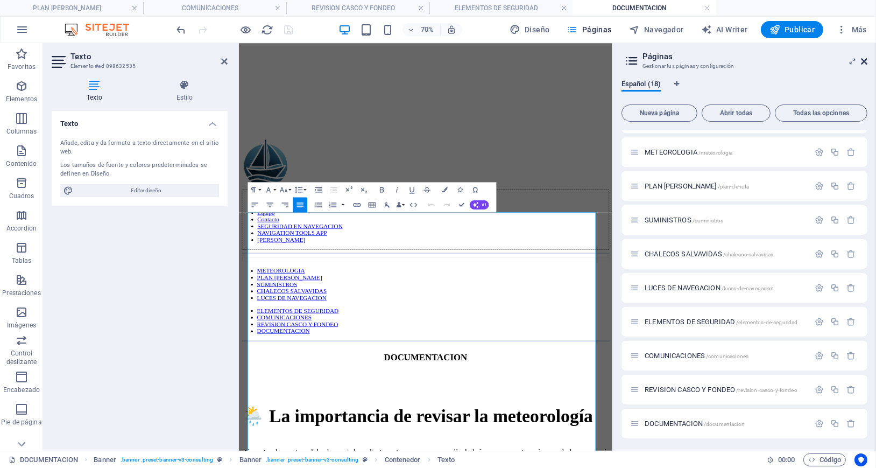
click at [864, 63] on icon at bounding box center [864, 61] width 6 height 9
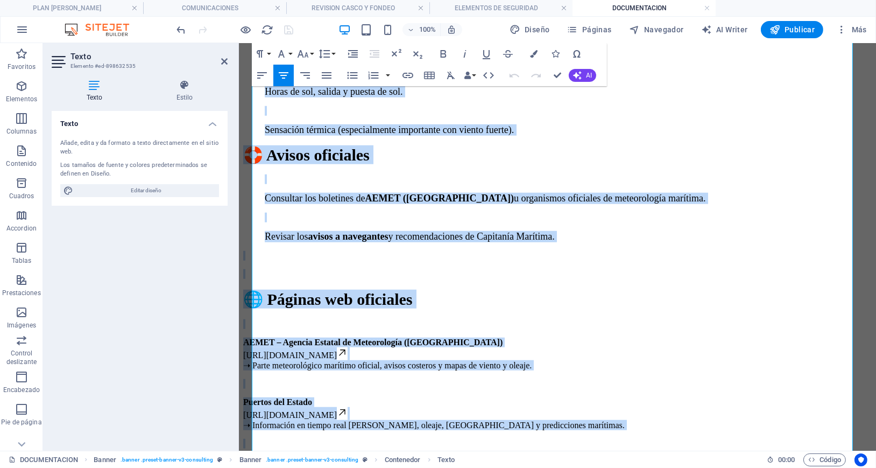
scroll to position [1574, 0]
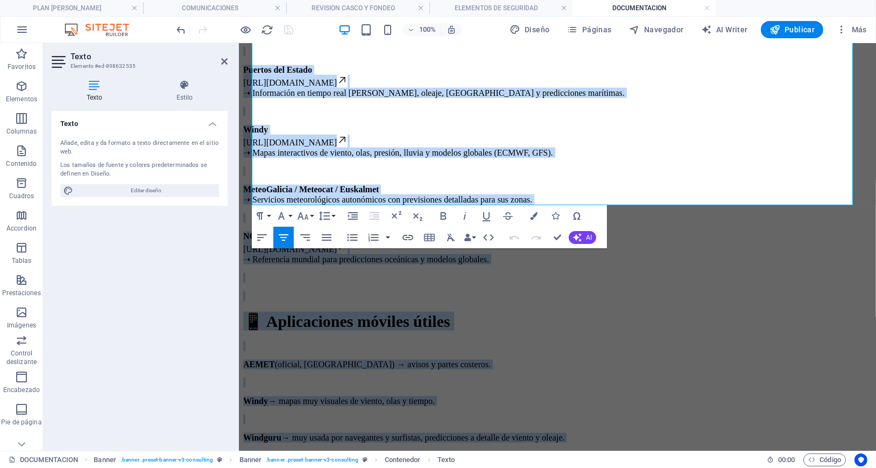
drag, startPoint x: 324, startPoint y: 179, endPoint x: 712, endPoint y: 497, distance: 501.6
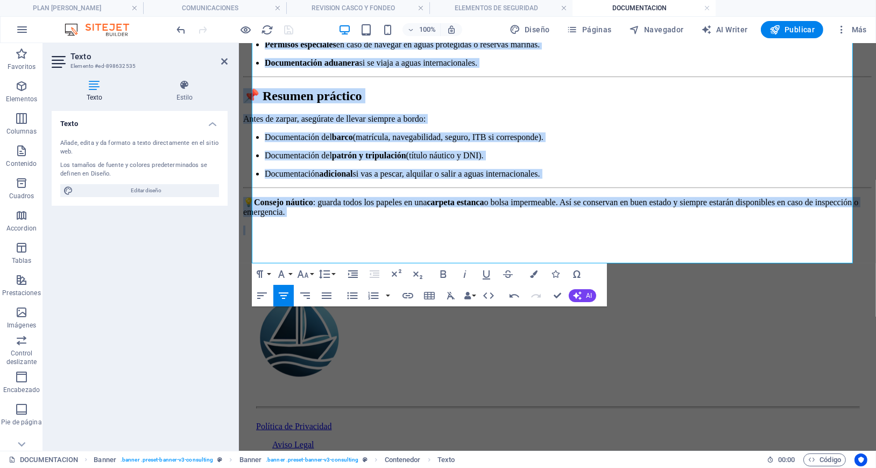
scroll to position [941, 0]
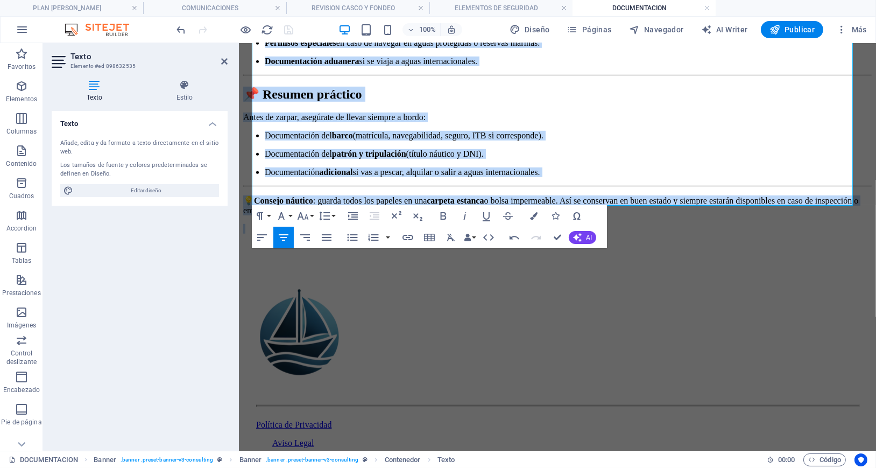
drag, startPoint x: 261, startPoint y: 177, endPoint x: 715, endPoint y: 497, distance: 555.3
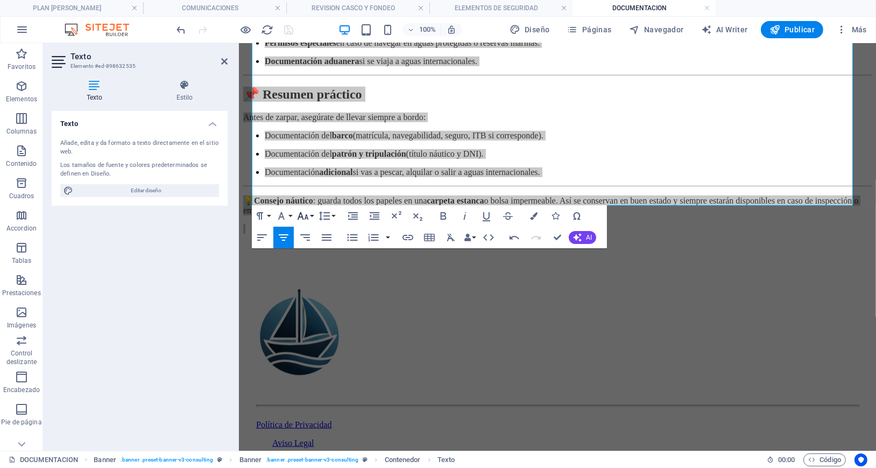
click at [308, 219] on icon "button" at bounding box center [302, 215] width 13 height 13
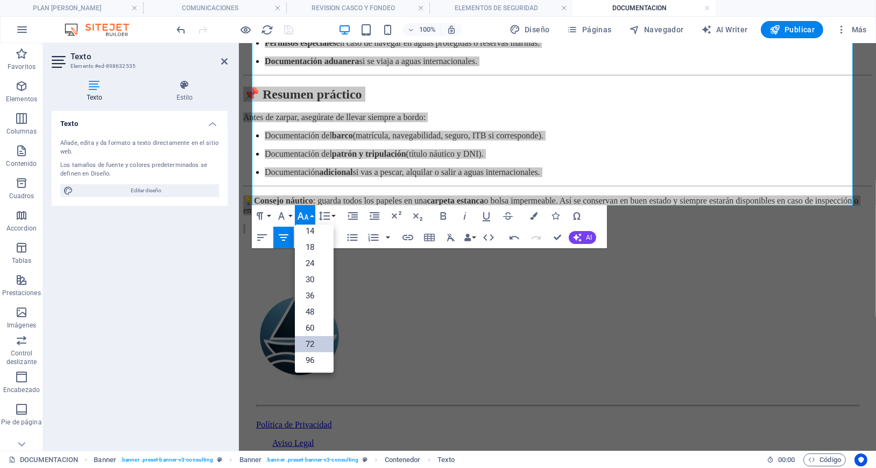
scroll to position [87, 0]
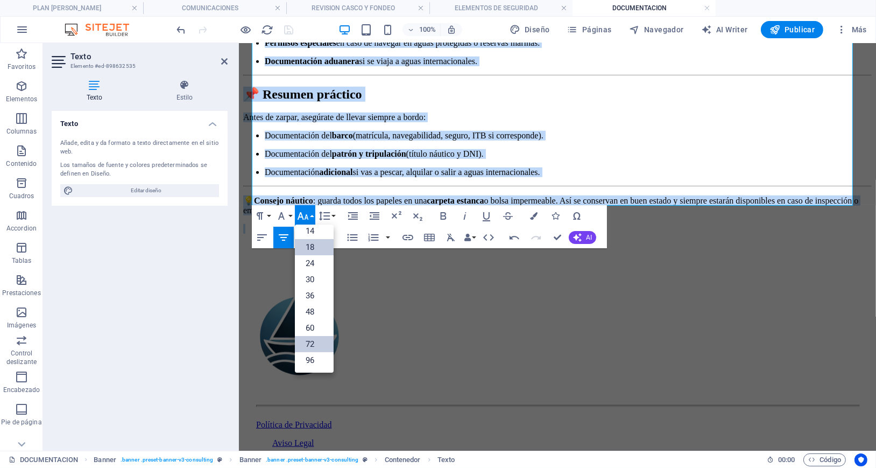
click at [312, 249] on link "18" at bounding box center [314, 247] width 39 height 16
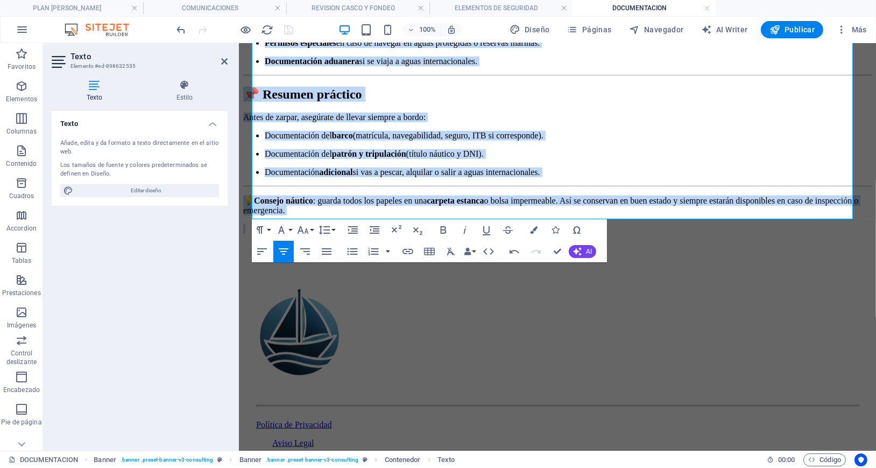
scroll to position [893, 0]
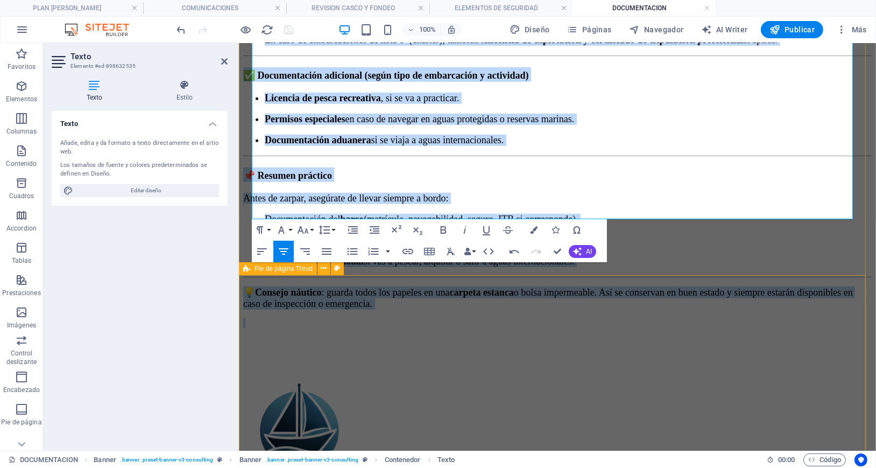
click at [727, 349] on div "Política de Privacidad Aviso Legal [DOMAIN_NAME]" at bounding box center [557, 471] width 628 height 244
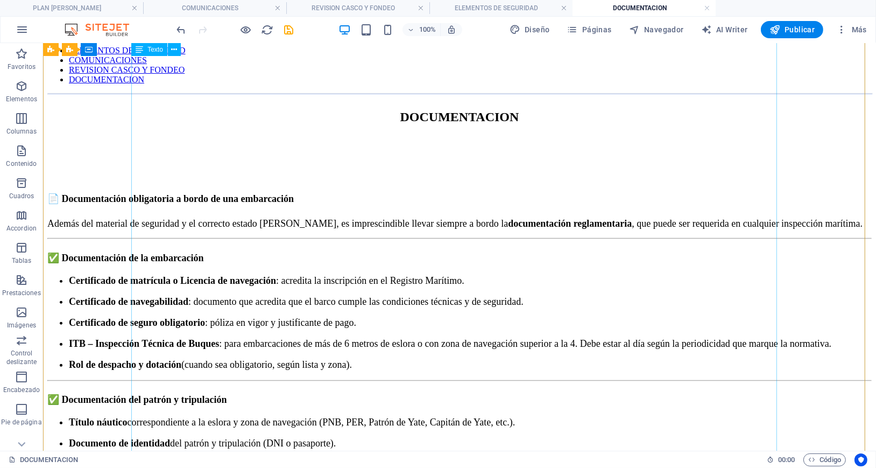
scroll to position [87, 0]
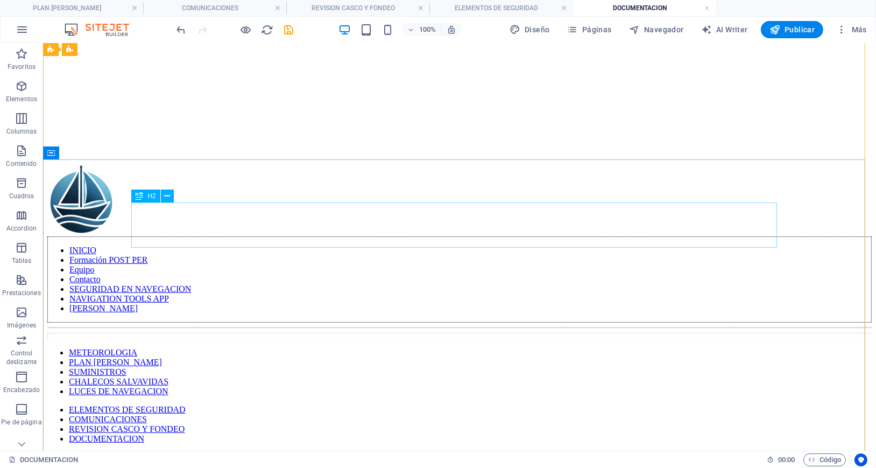
click at [518, 467] on div "DOCUMENTACION" at bounding box center [459, 475] width 824 height 15
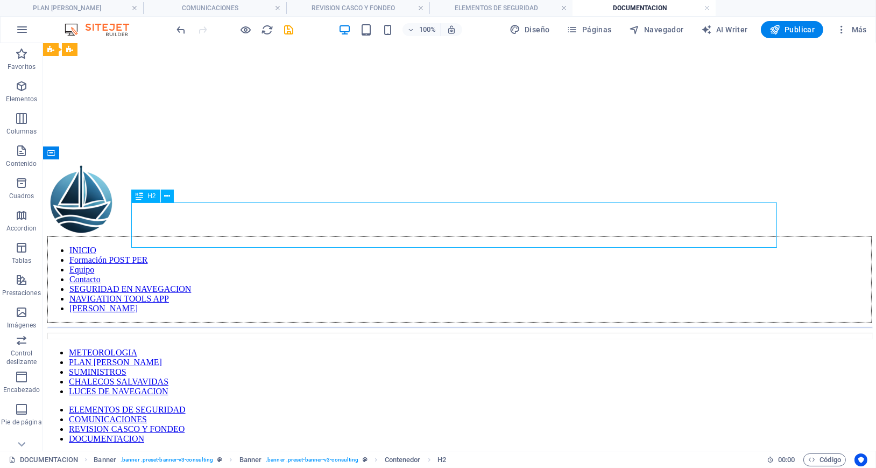
scroll to position [231, 0]
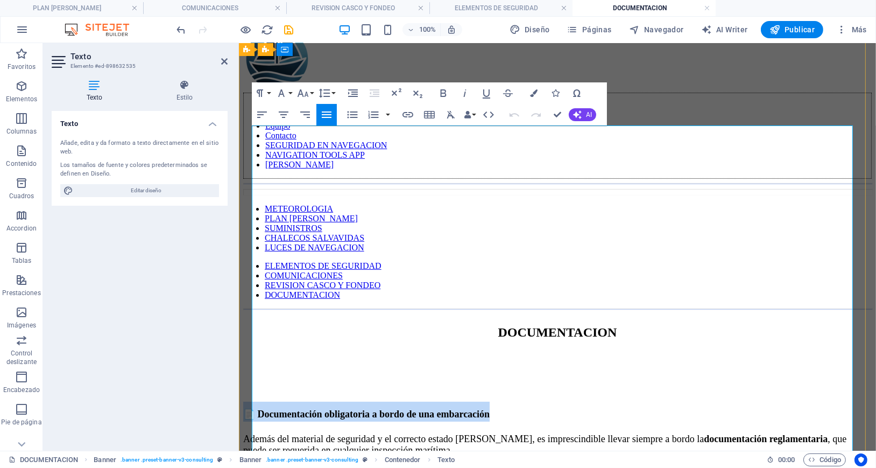
drag, startPoint x: 567, startPoint y: 174, endPoint x: 443, endPoint y: 173, distance: 123.8
click at [443, 408] on span "📄 Documentación obligatoria a bordo de una embarcación" at bounding box center [366, 413] width 246 height 11
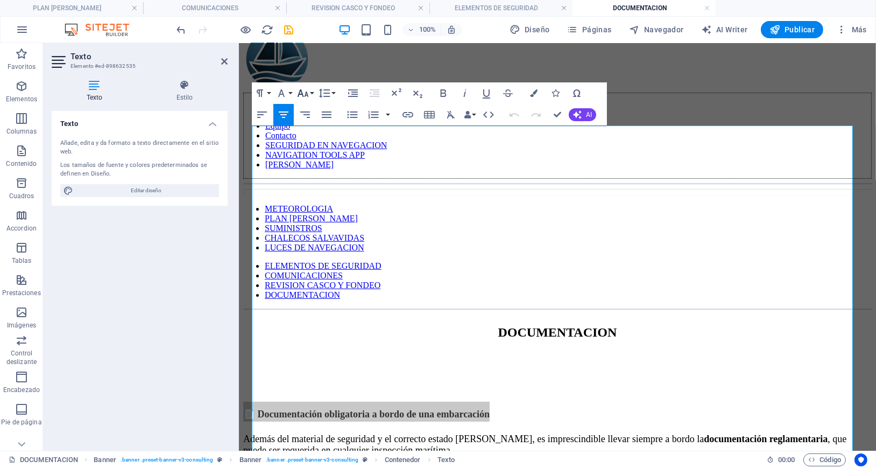
click at [301, 93] on icon "button" at bounding box center [303, 93] width 11 height 8
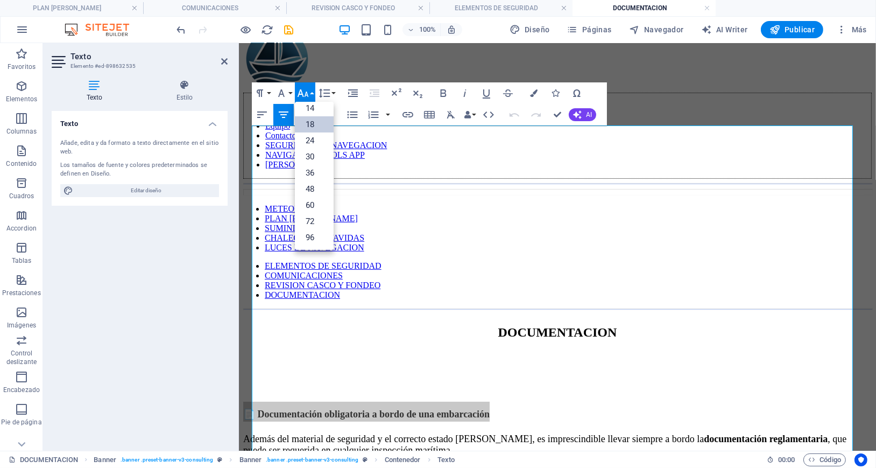
scroll to position [87, 0]
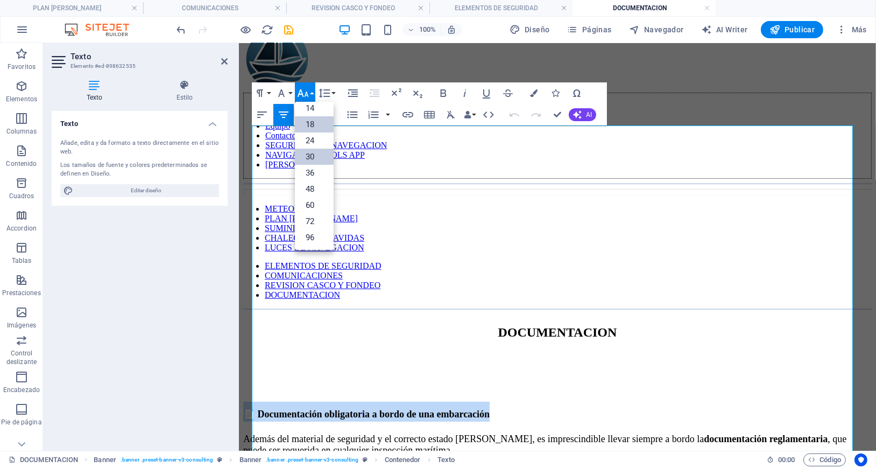
click at [309, 154] on link "30" at bounding box center [314, 156] width 39 height 16
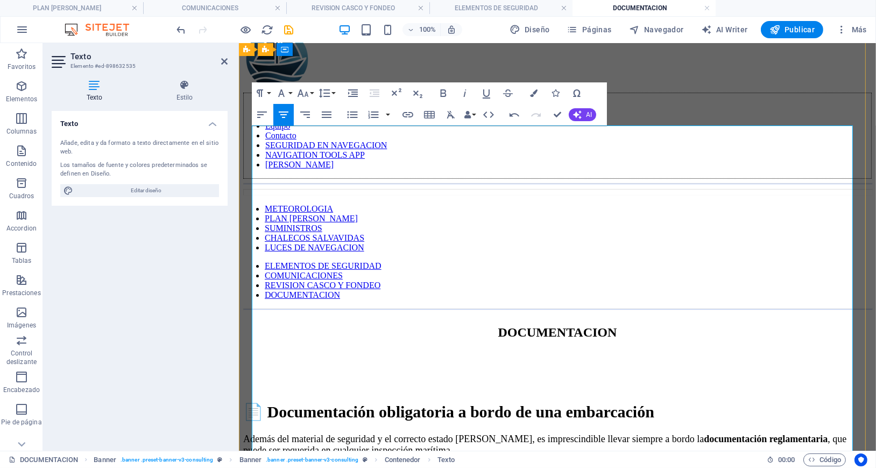
drag, startPoint x: 544, startPoint y: 257, endPoint x: 484, endPoint y: 258, distance: 60.8
click at [300, 91] on icon "button" at bounding box center [303, 93] width 11 height 8
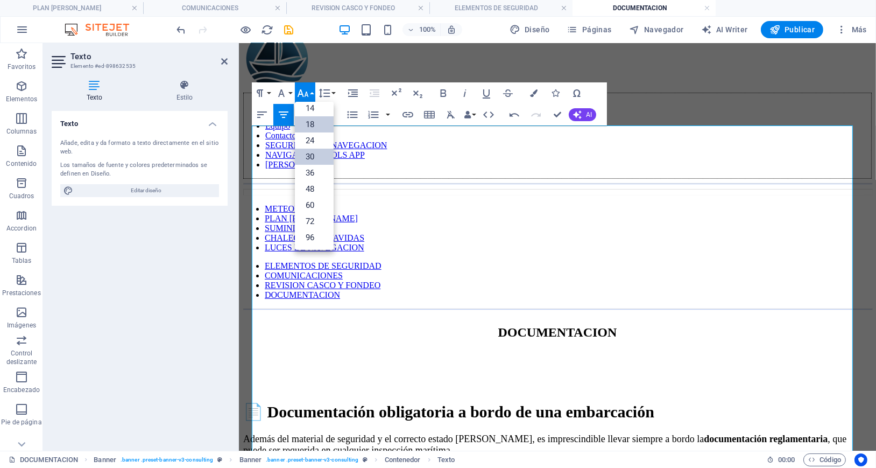
click at [315, 153] on link "30" at bounding box center [314, 156] width 39 height 16
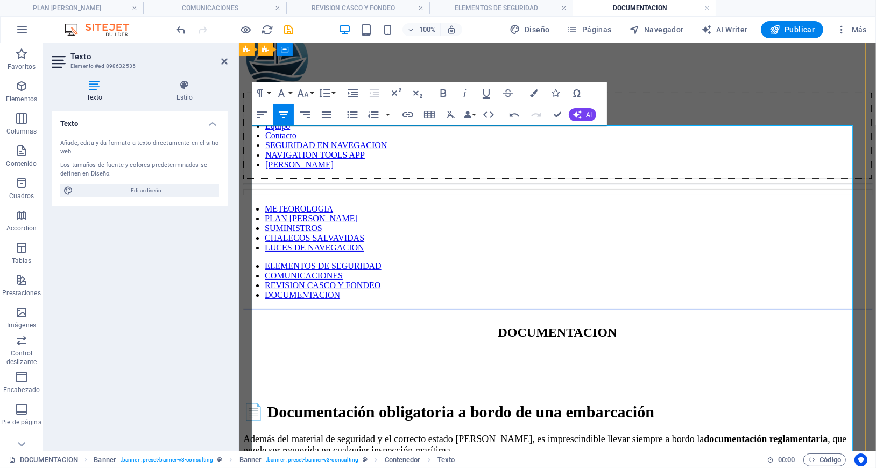
drag, startPoint x: 478, startPoint y: 178, endPoint x: 698, endPoint y: 187, distance: 220.2
click at [482, 402] on span "📄 Documentación obligatoria a bordo de una embarcación" at bounding box center [448, 411] width 411 height 18
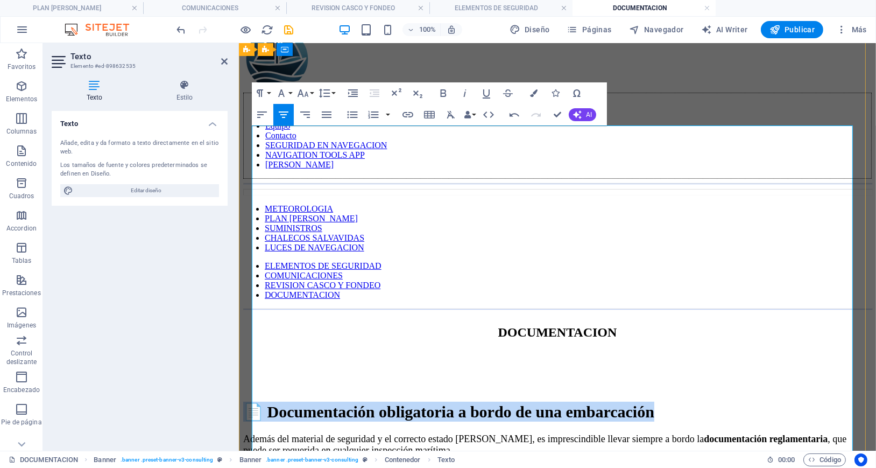
drag, startPoint x: 754, startPoint y: 180, endPoint x: 371, endPoint y: 179, distance: 383.6
click at [371, 401] on h1 "📄 Documentación obligatoria a bordo de una embarcación" at bounding box center [557, 411] width 628 height 20
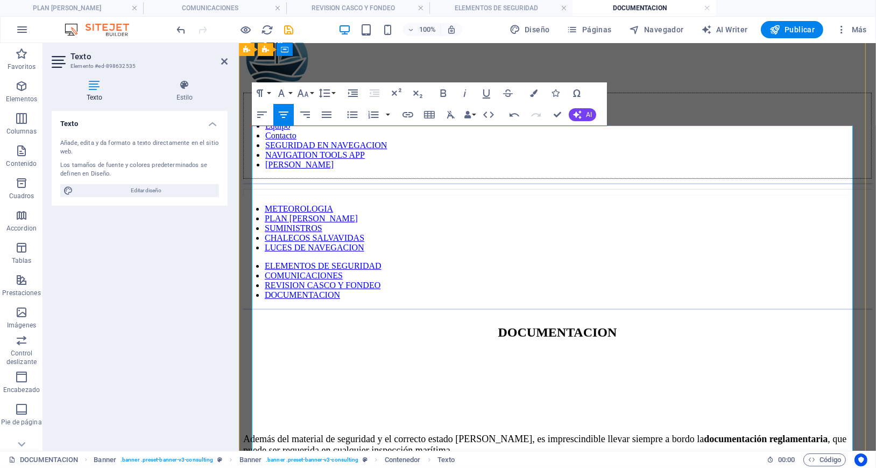
click at [293, 433] on span "Además del material de seguridad y el correcto estado [PERSON_NAME], es impresc…" at bounding box center [544, 444] width 603 height 22
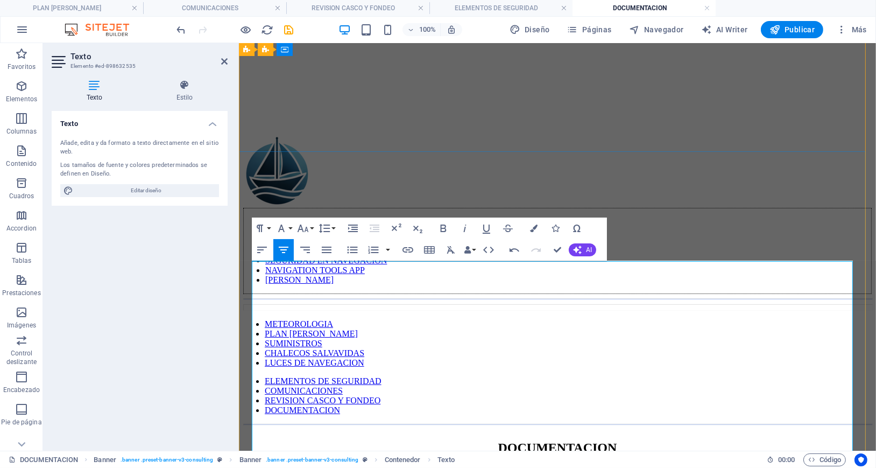
scroll to position [75, 0]
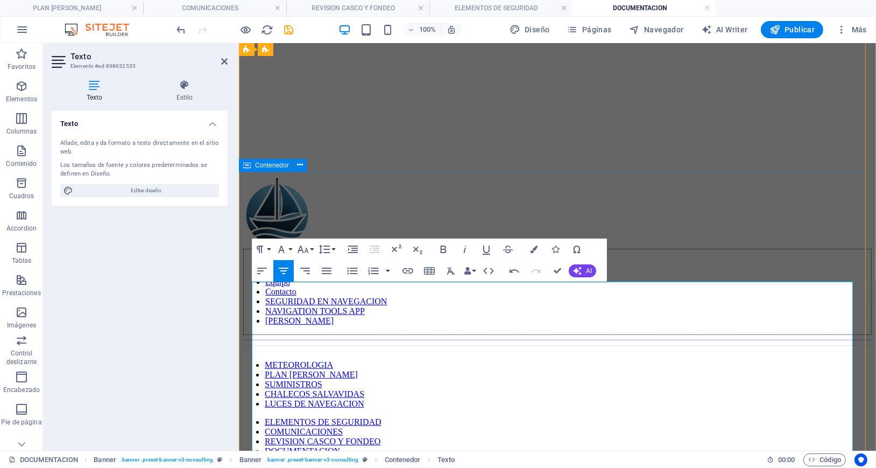
drag, startPoint x: 781, startPoint y: 302, endPoint x: 249, endPoint y: 282, distance: 533.0
click at [327, 270] on icon "button" at bounding box center [327, 270] width 10 height 6
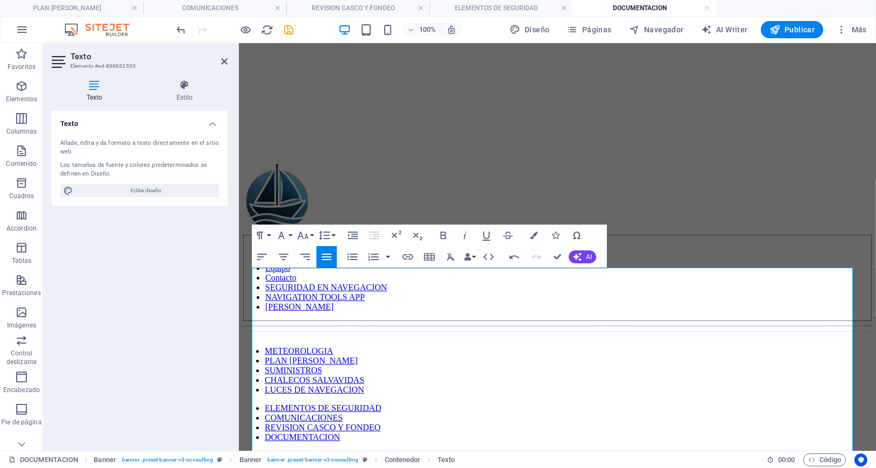
scroll to position [102, 0]
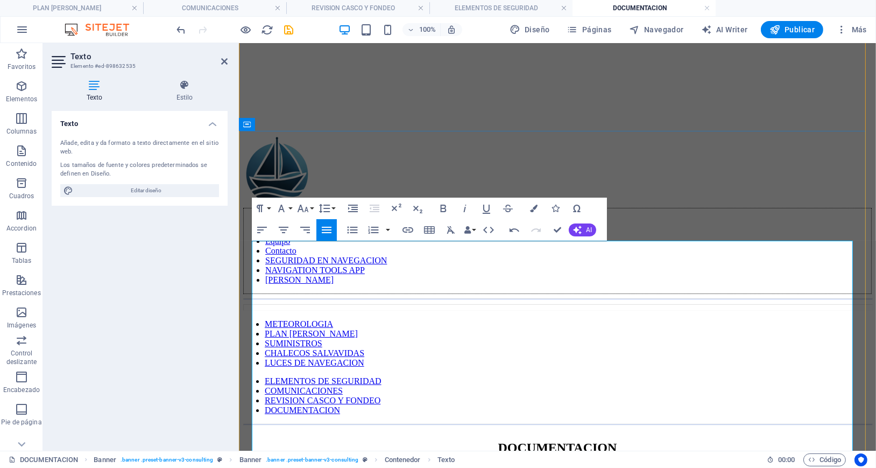
drag, startPoint x: 829, startPoint y: 301, endPoint x: 681, endPoint y: 286, distance: 149.3
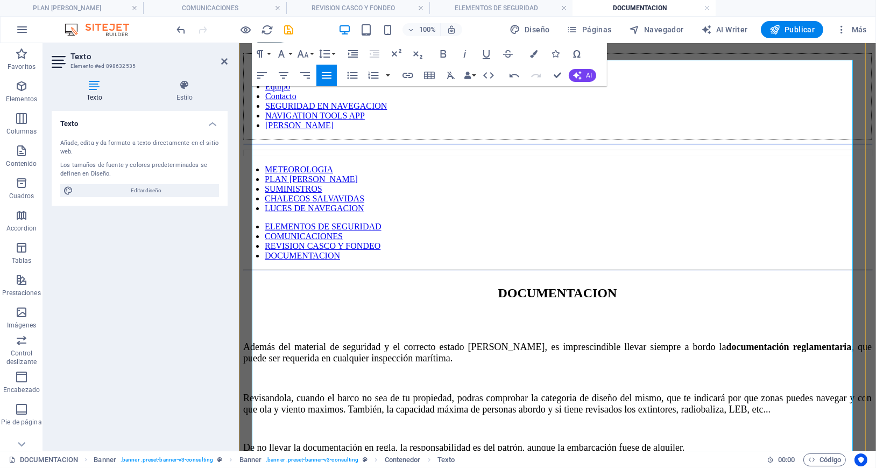
scroll to position [299, 0]
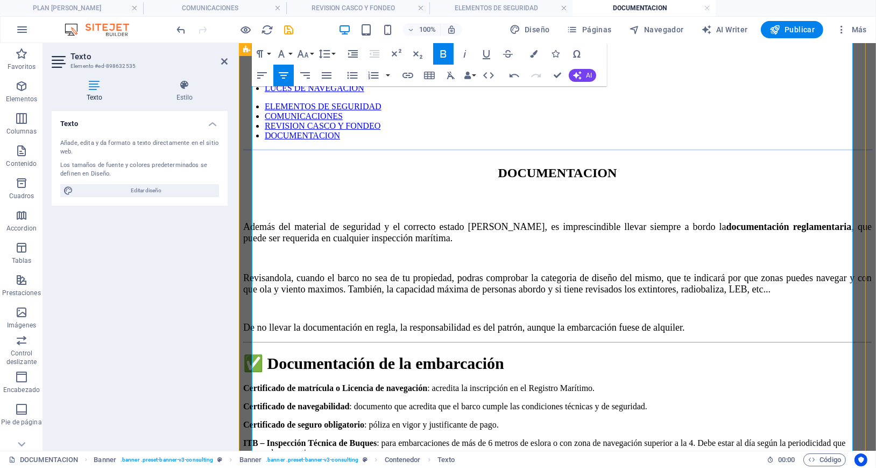
scroll to position [442, 0]
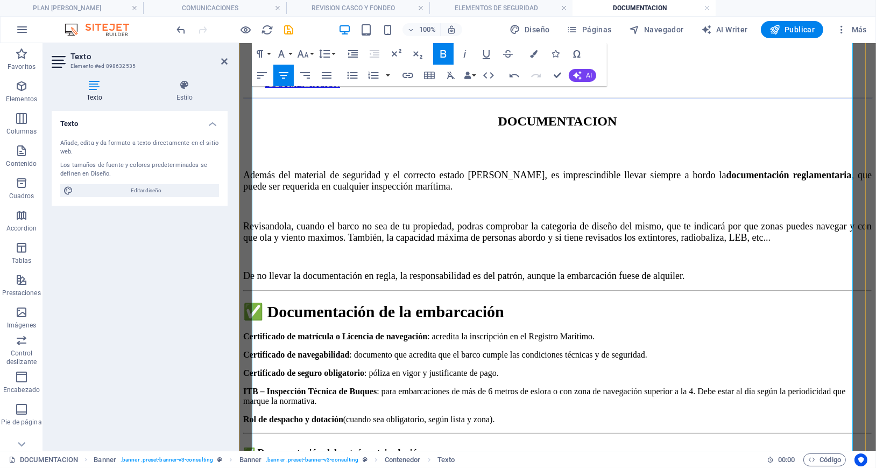
click at [284, 467] on p "Título náutico correspondiente a la eslora y zona de navegación (PNB, PER, Patr…" at bounding box center [567, 474] width 607 height 11
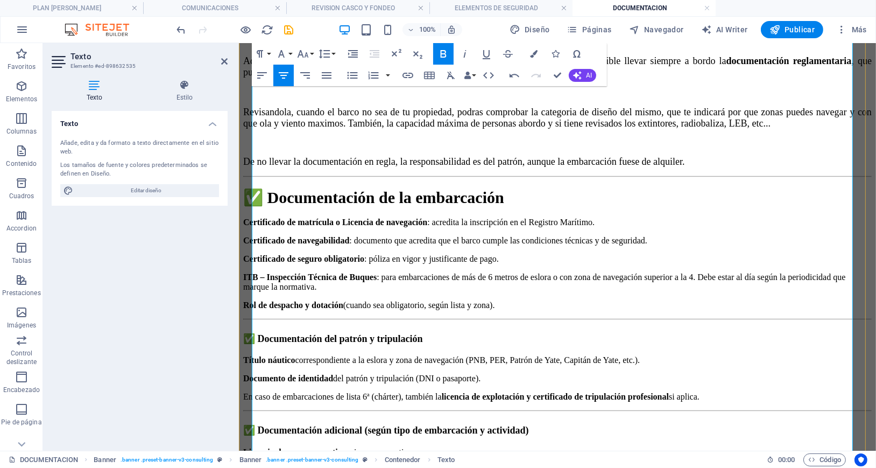
scroll to position [585, 0]
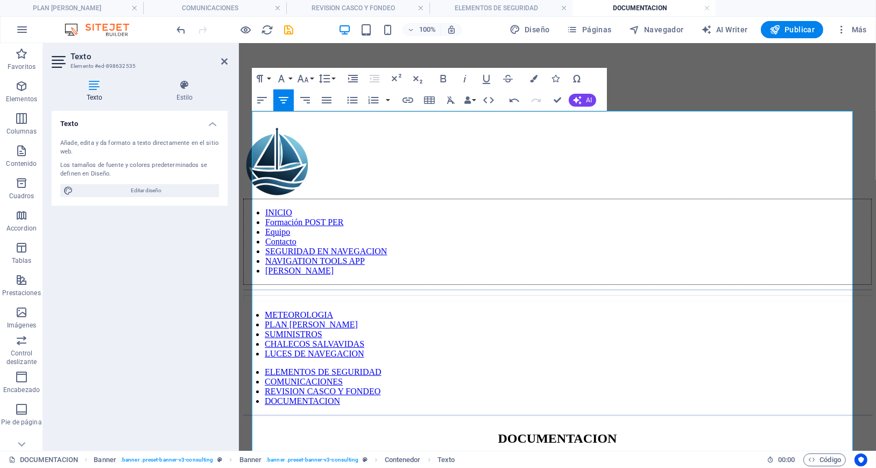
scroll to position [0, 0]
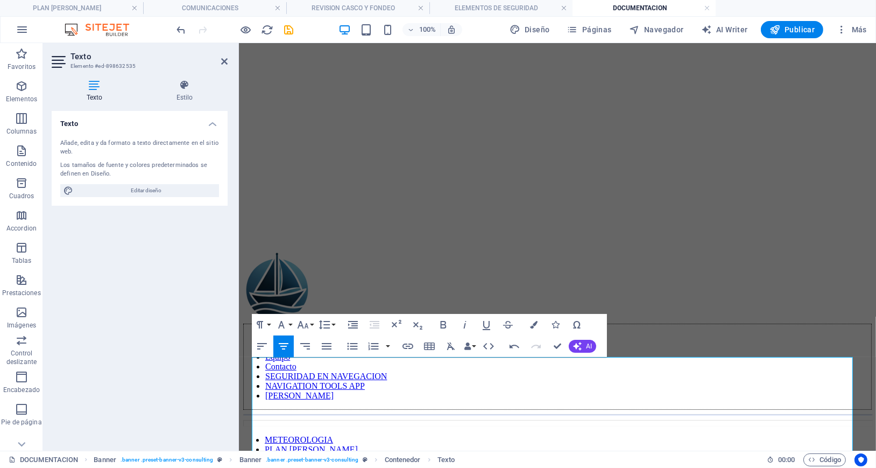
drag, startPoint x: 726, startPoint y: 248, endPoint x: 697, endPoint y: 11, distance: 239.1
click at [310, 323] on button "Font Size" at bounding box center [305, 325] width 20 height 22
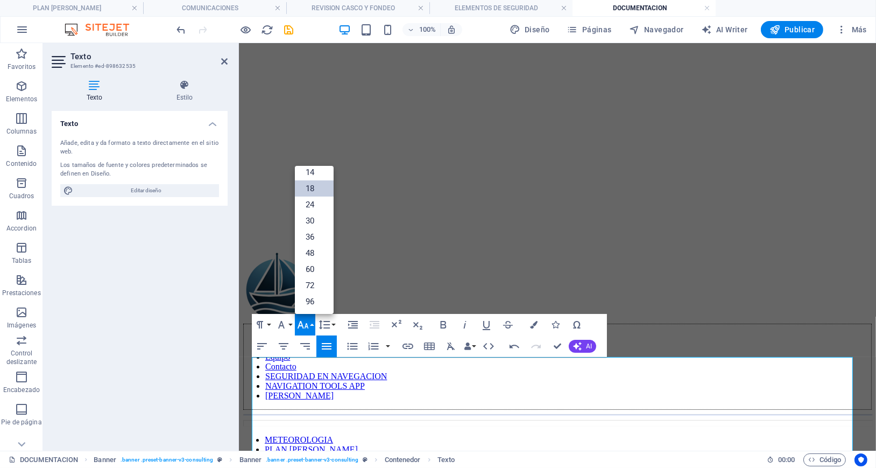
scroll to position [87, 0]
click at [311, 184] on link "18" at bounding box center [314, 188] width 39 height 16
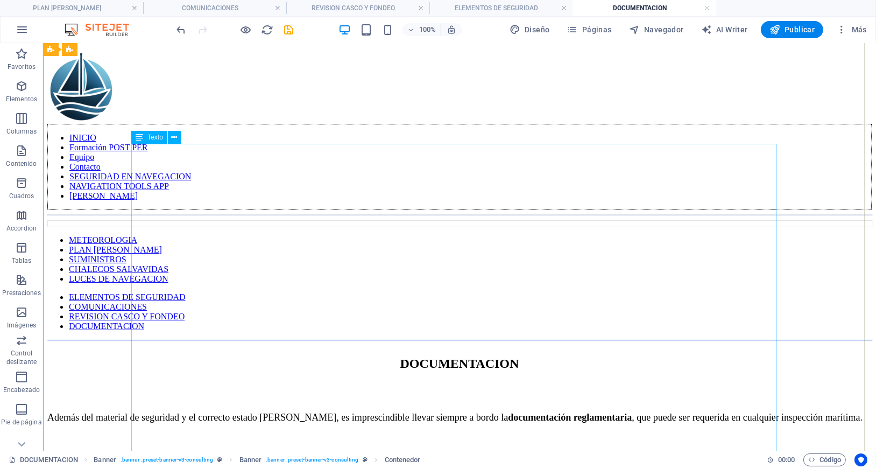
scroll to position [215, 0]
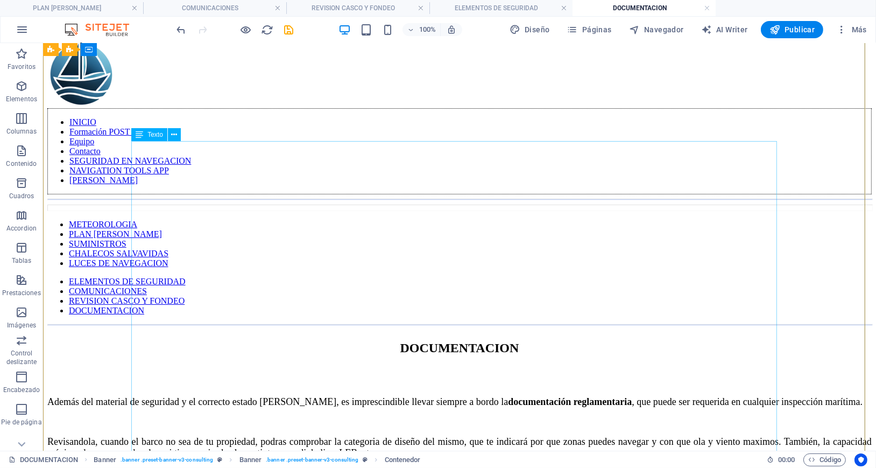
drag, startPoint x: 505, startPoint y: 319, endPoint x: 307, endPoint y: 317, distance: 198.0
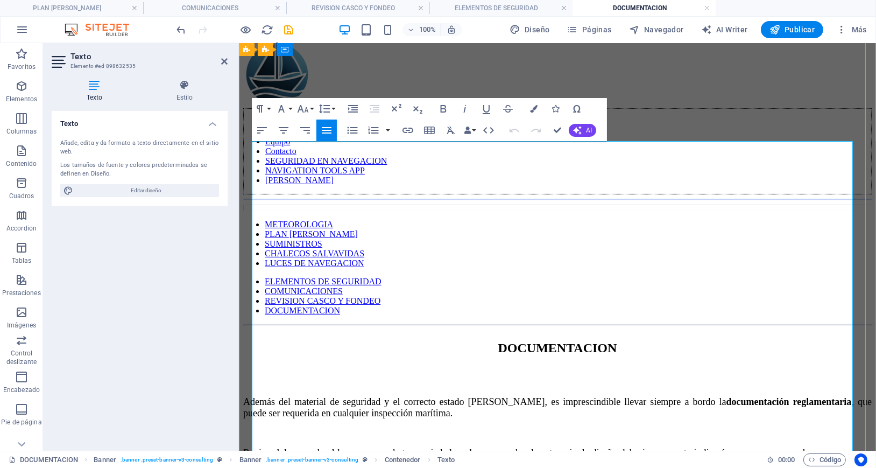
drag, startPoint x: 648, startPoint y: 288, endPoint x: 485, endPoint y: 284, distance: 163.1
click at [306, 108] on icon "button" at bounding box center [303, 109] width 11 height 8
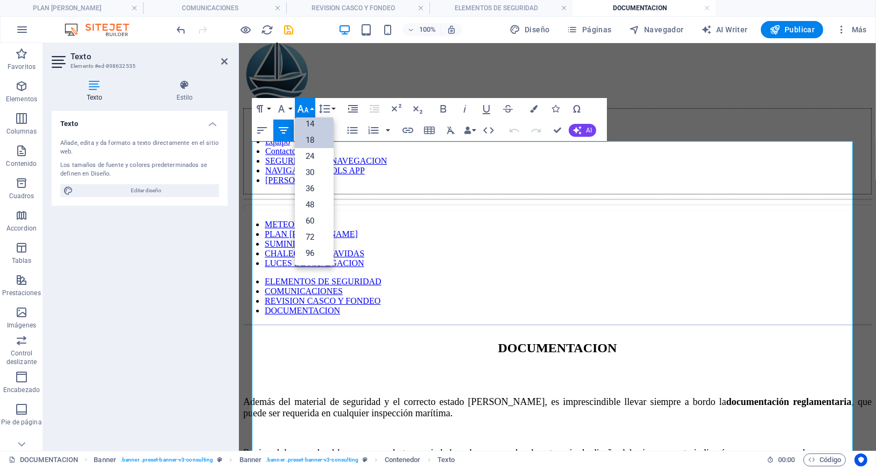
scroll to position [87, 0]
click at [314, 167] on link "30" at bounding box center [314, 172] width 39 height 16
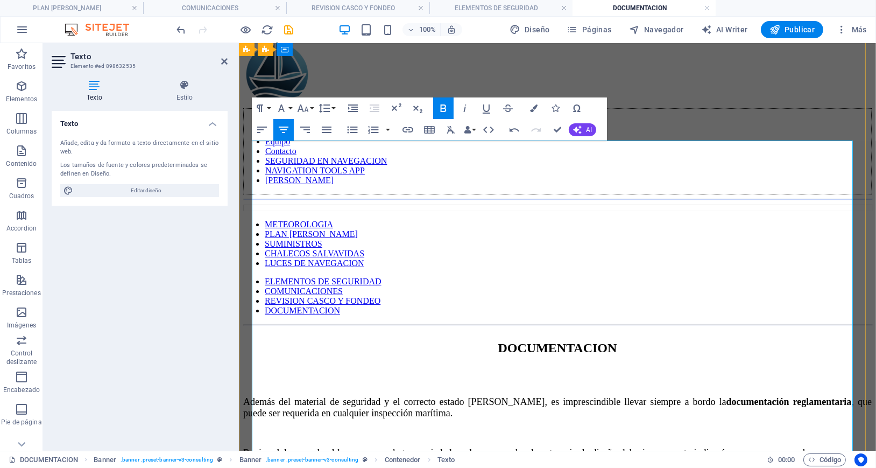
scroll to position [430, 0]
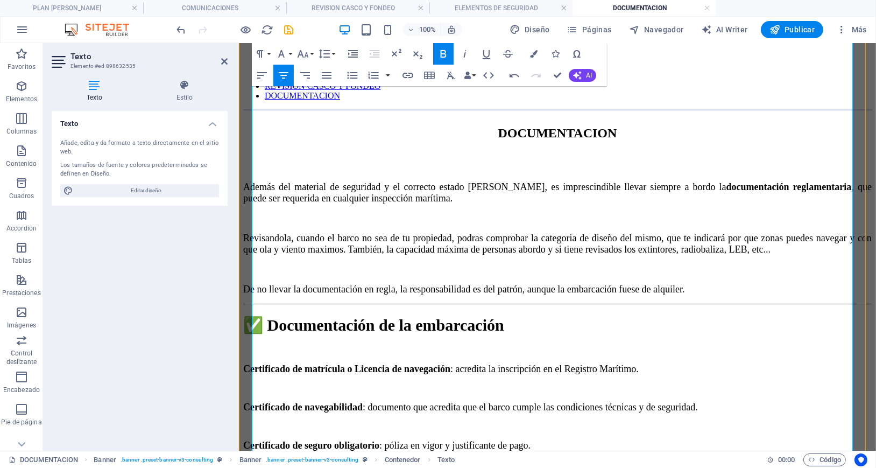
drag, startPoint x: 459, startPoint y: 261, endPoint x: 640, endPoint y: 261, distance: 180.2
click at [303, 51] on icon "button" at bounding box center [302, 53] width 13 height 13
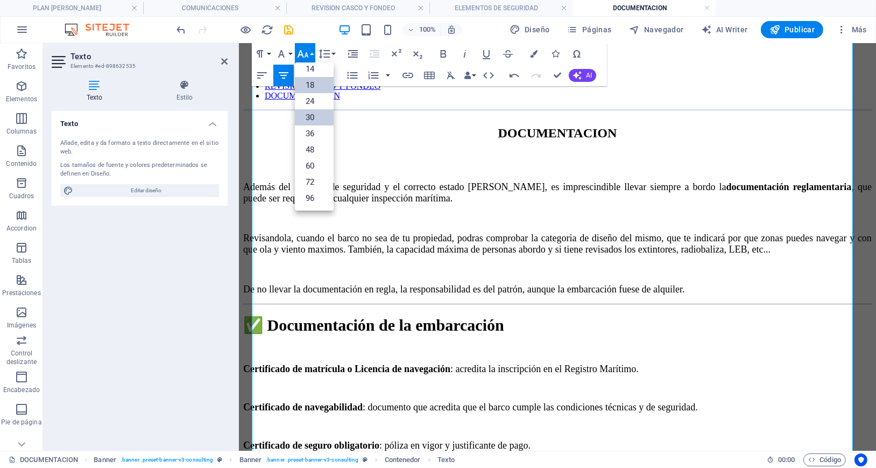
click at [315, 118] on link "30" at bounding box center [314, 117] width 39 height 16
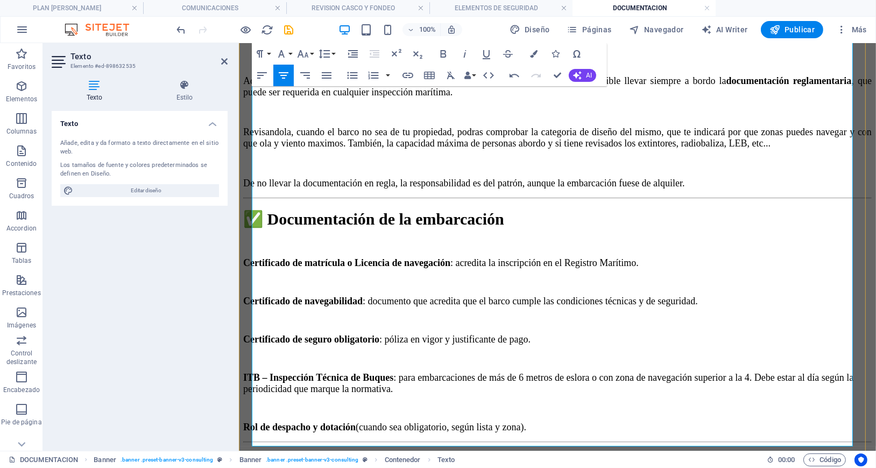
scroll to position [574, 0]
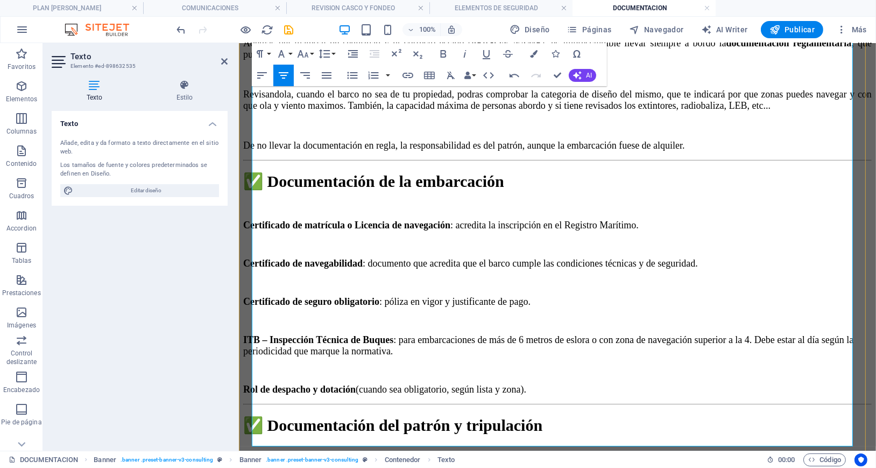
drag, startPoint x: 420, startPoint y: 258, endPoint x: 686, endPoint y: 256, distance: 265.8
click at [302, 52] on icon "button" at bounding box center [302, 53] width 13 height 13
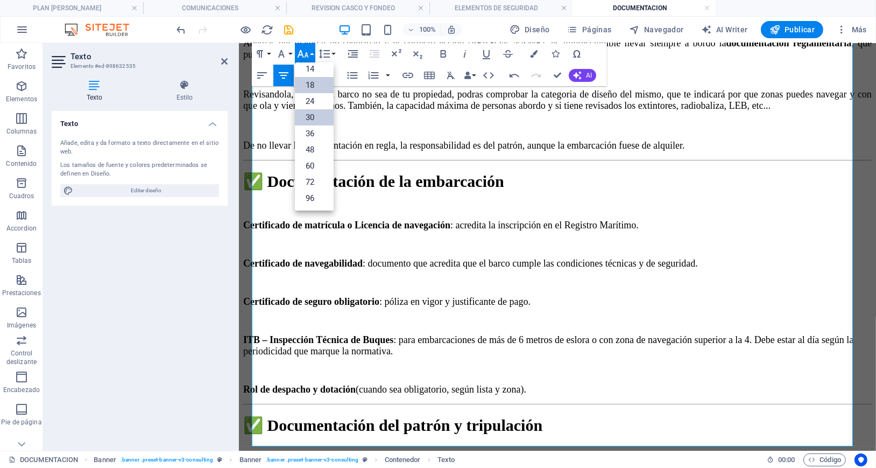
scroll to position [87, 0]
click at [325, 117] on link "30" at bounding box center [314, 117] width 39 height 16
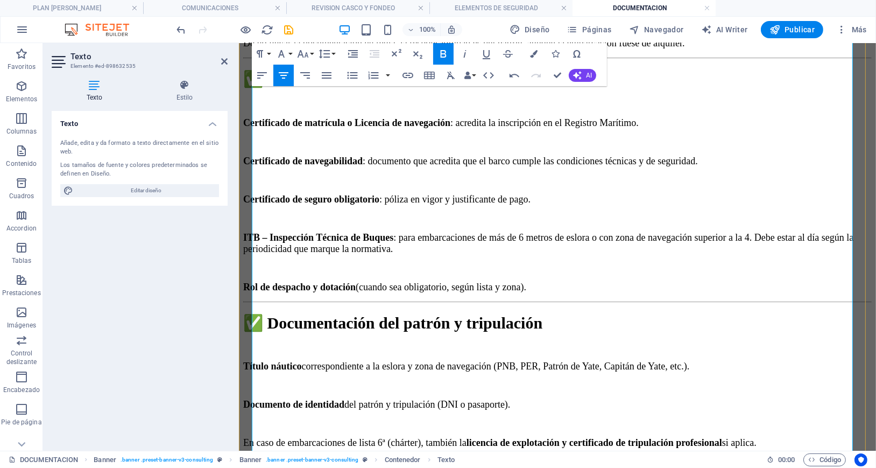
scroll to position [717, 0]
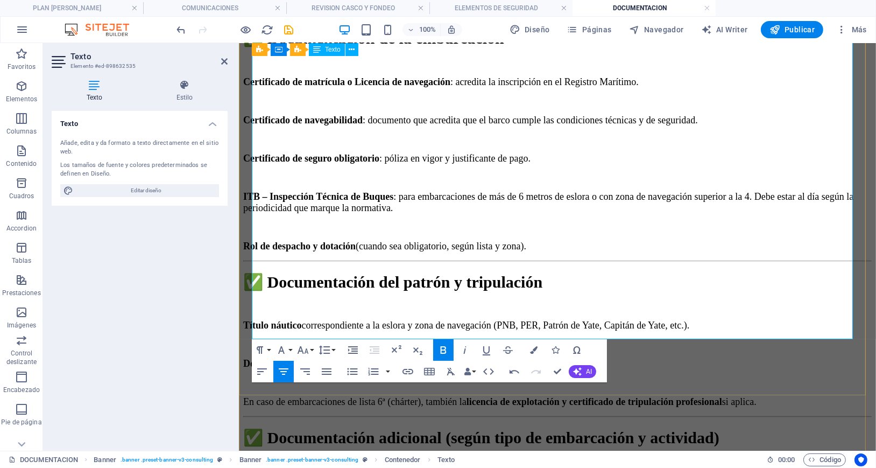
drag, startPoint x: 410, startPoint y: 239, endPoint x: 708, endPoint y: 239, distance: 298.1
click at [305, 343] on icon "button" at bounding box center [302, 349] width 13 height 13
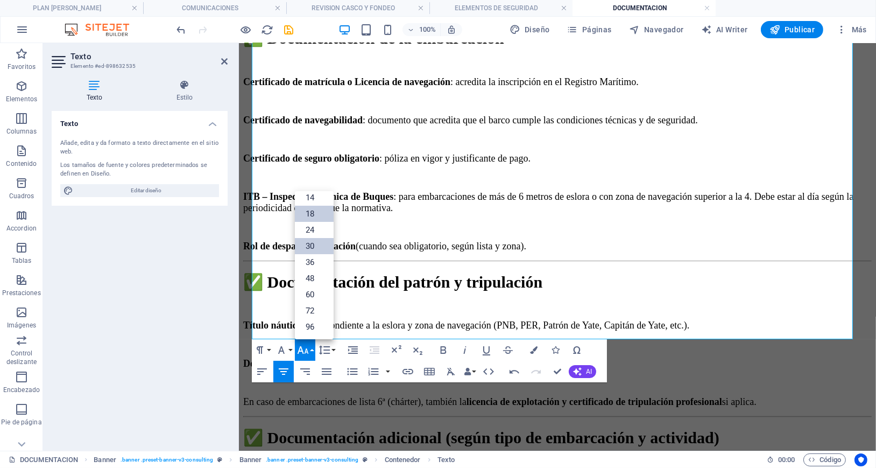
scroll to position [87, 0]
click at [319, 242] on link "30" at bounding box center [314, 246] width 39 height 16
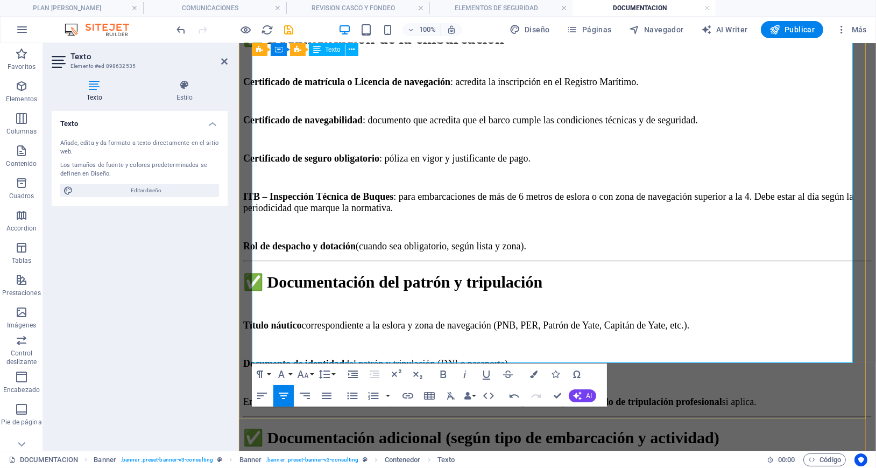
drag, startPoint x: 355, startPoint y: 310, endPoint x: 373, endPoint y: 293, distance: 25.1
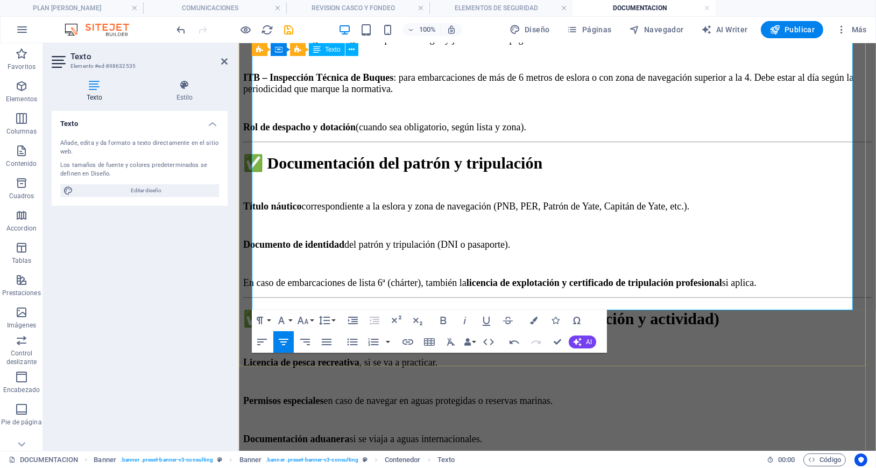
scroll to position [861, 0]
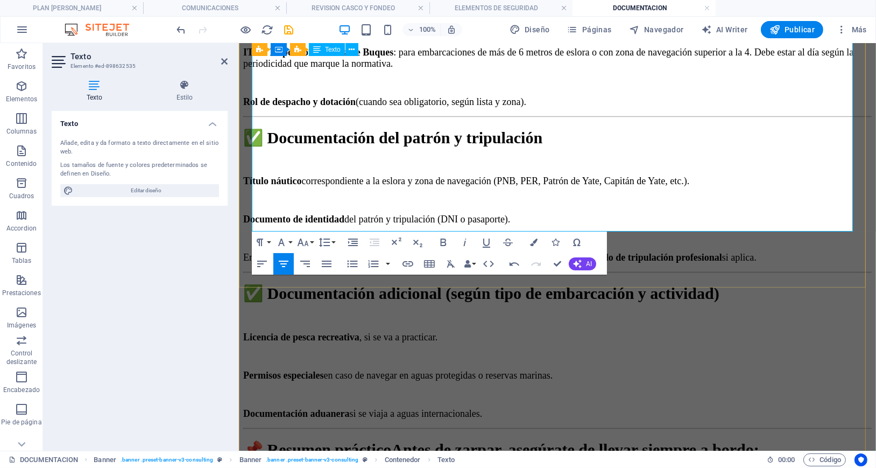
drag, startPoint x: 266, startPoint y: 198, endPoint x: 365, endPoint y: 199, distance: 99.0
click at [306, 245] on icon "button" at bounding box center [302, 242] width 13 height 13
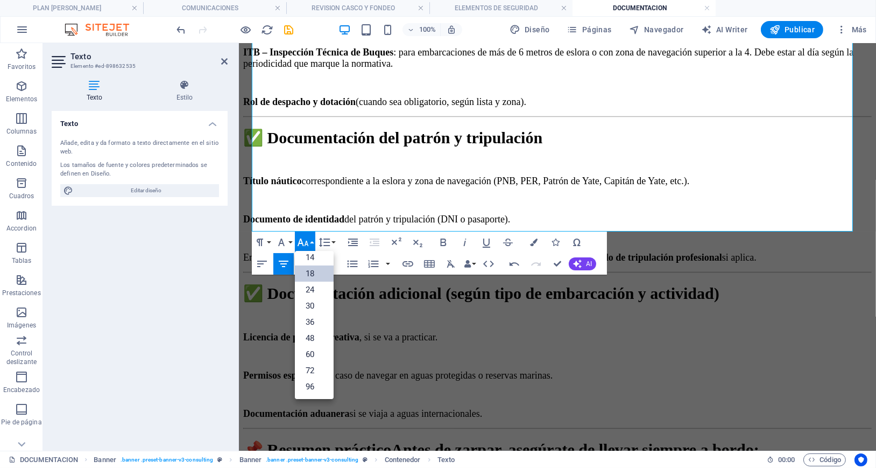
scroll to position [87, 0]
click at [306, 303] on link "30" at bounding box center [314, 306] width 39 height 16
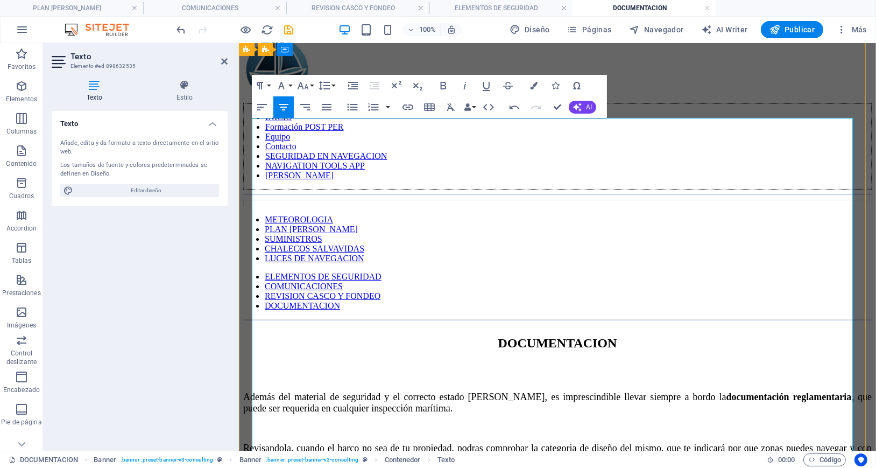
scroll to position [143, 0]
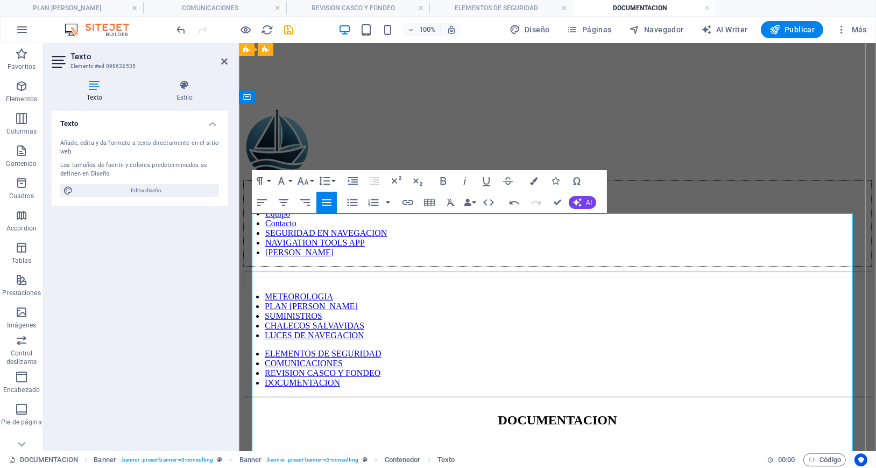
drag, startPoint x: 518, startPoint y: 259, endPoint x: 530, endPoint y: 284, distance: 27.7
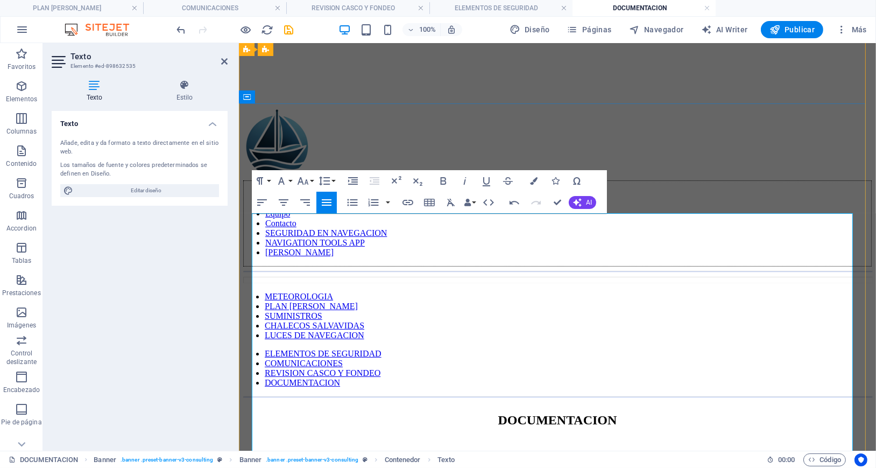
drag, startPoint x: 687, startPoint y: 274, endPoint x: 692, endPoint y: 276, distance: 5.6
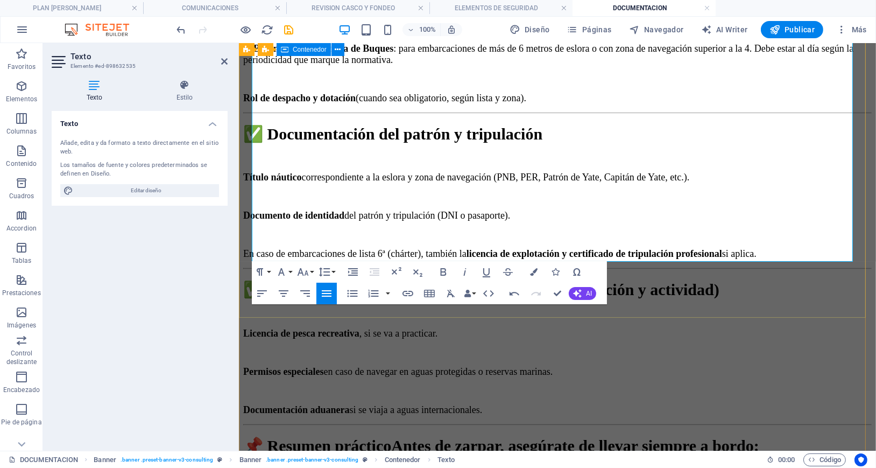
scroll to position [932, 0]
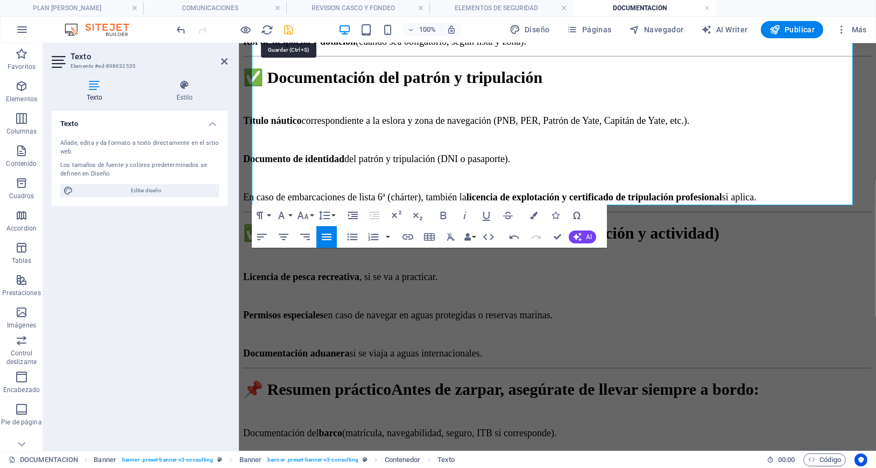
click at [284, 31] on icon "save" at bounding box center [289, 30] width 12 height 12
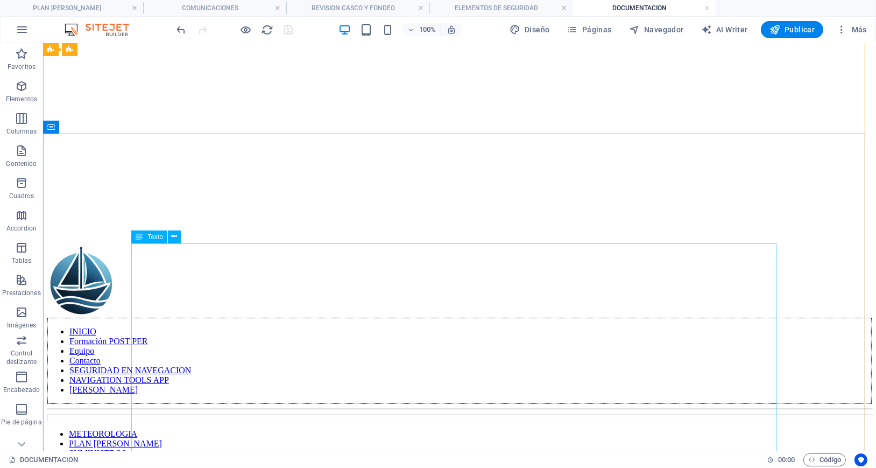
scroll to position [0, 0]
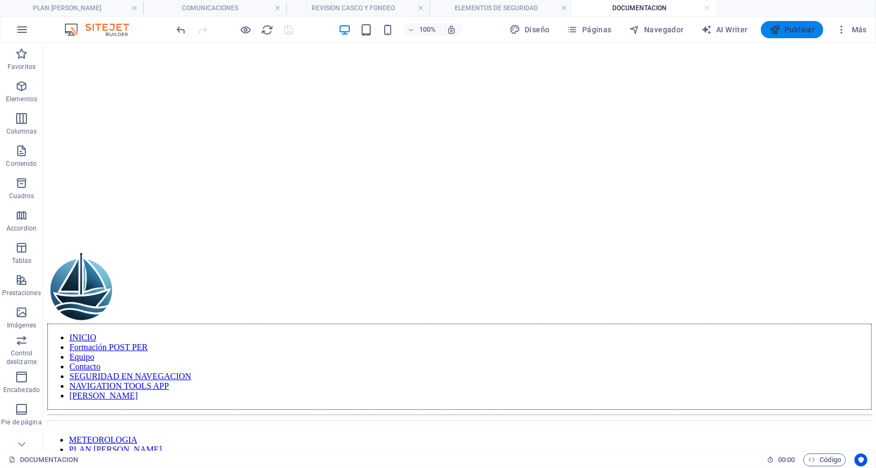
click at [785, 31] on span "Publicar" at bounding box center [792, 29] width 46 height 11
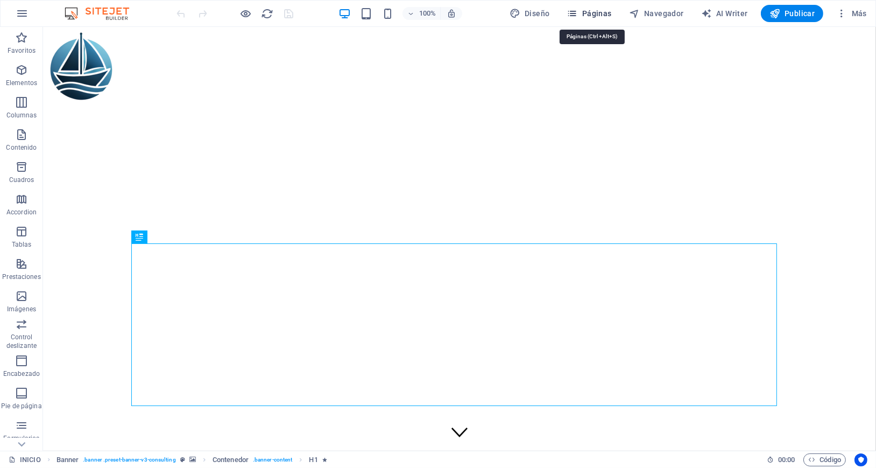
click at [591, 15] on span "Páginas" at bounding box center [589, 13] width 45 height 11
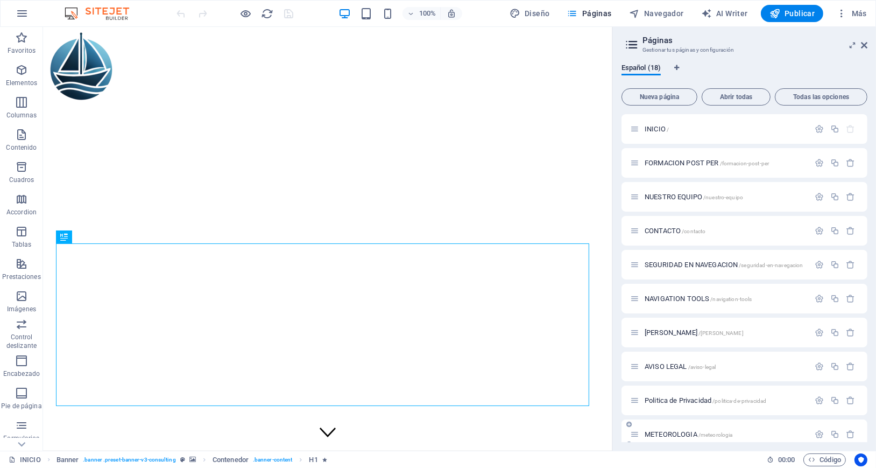
click at [673, 433] on span "METEOROLOGIA /meteorologia" at bounding box center [689, 434] width 88 height 8
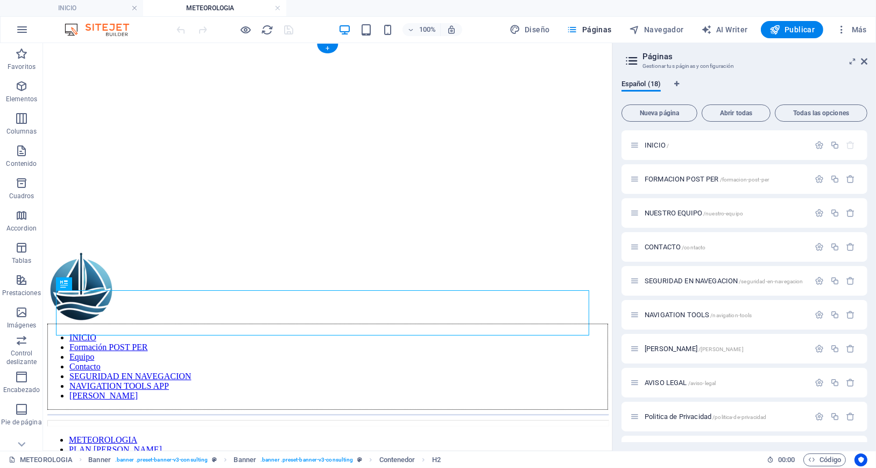
click at [413, 47] on figure at bounding box center [327, 47] width 561 height 0
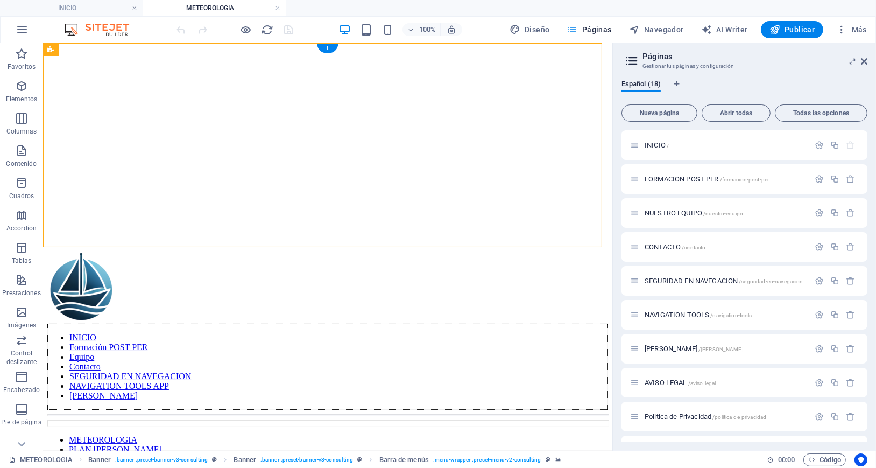
click at [414, 47] on figure at bounding box center [327, 47] width 561 height 0
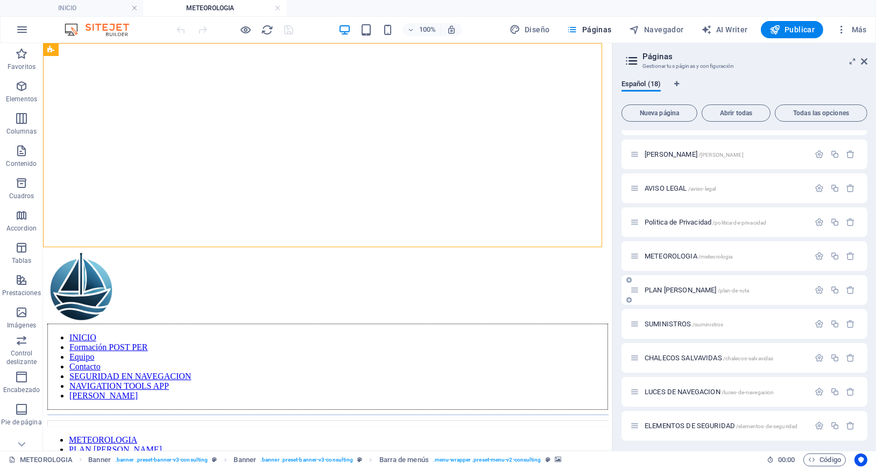
scroll to position [215, 0]
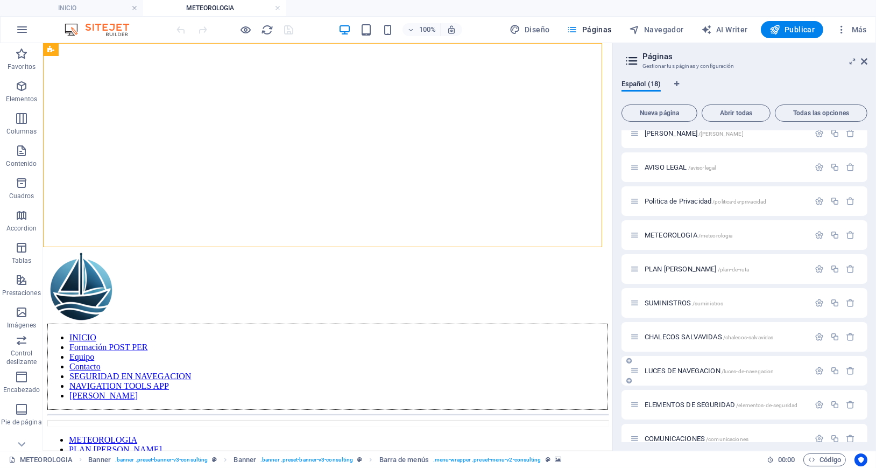
click at [678, 370] on span "LUCES DE NAVEGACION /luces-de-navegacion" at bounding box center [709, 370] width 129 height 8
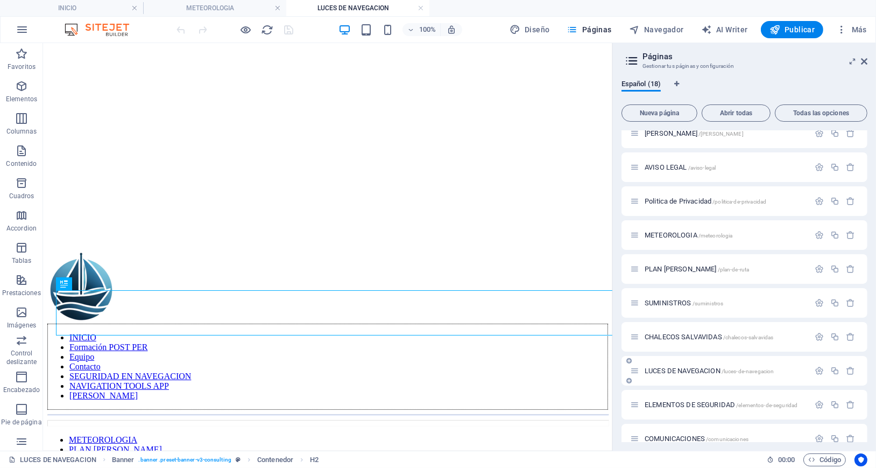
scroll to position [0, 0]
click at [441, 47] on figure at bounding box center [327, 47] width 561 height 0
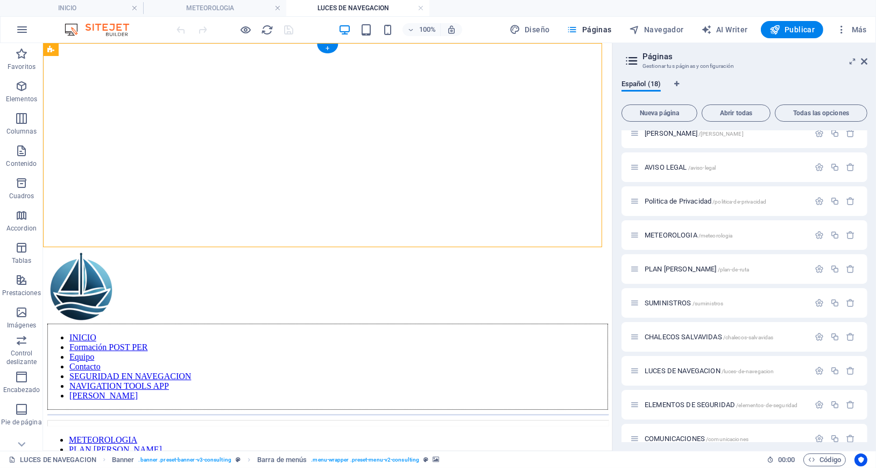
click at [441, 47] on figure at bounding box center [327, 47] width 561 height 0
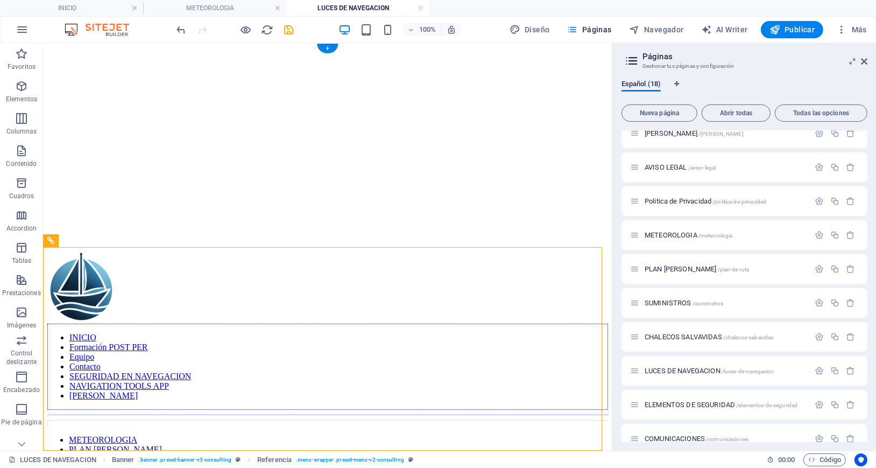
click at [441, 47] on figure at bounding box center [327, 47] width 561 height 0
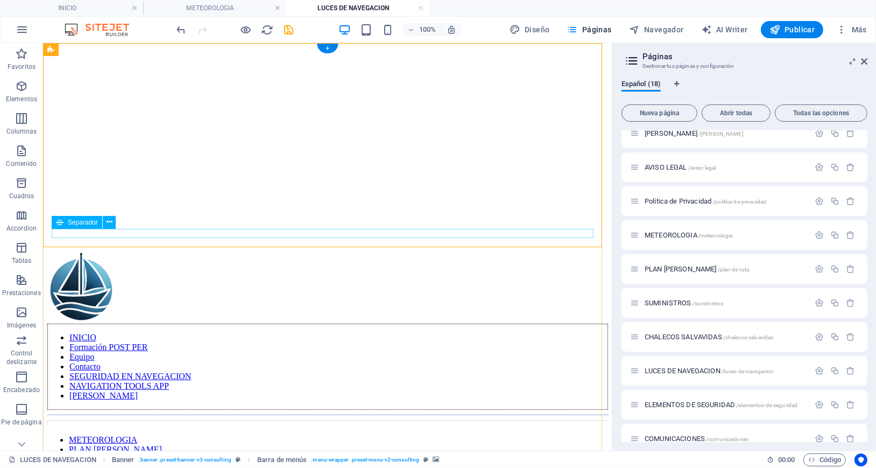
click at [443, 47] on figure at bounding box center [327, 47] width 561 height 0
click at [442, 47] on figure at bounding box center [327, 47] width 561 height 0
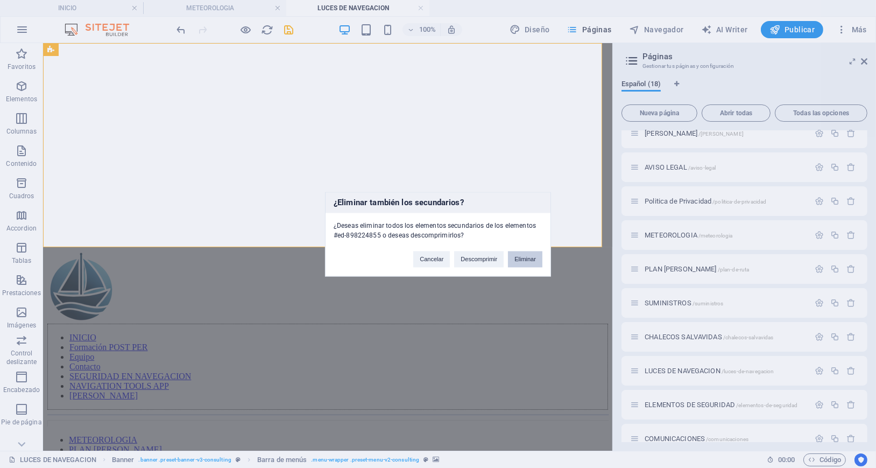
click at [522, 256] on button "Eliminar" at bounding box center [525, 259] width 34 height 16
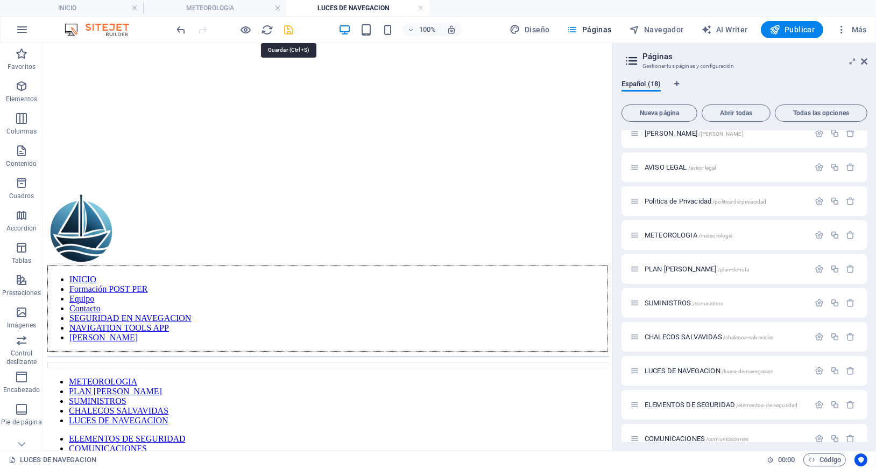
click at [291, 30] on icon "save" at bounding box center [289, 30] width 12 height 12
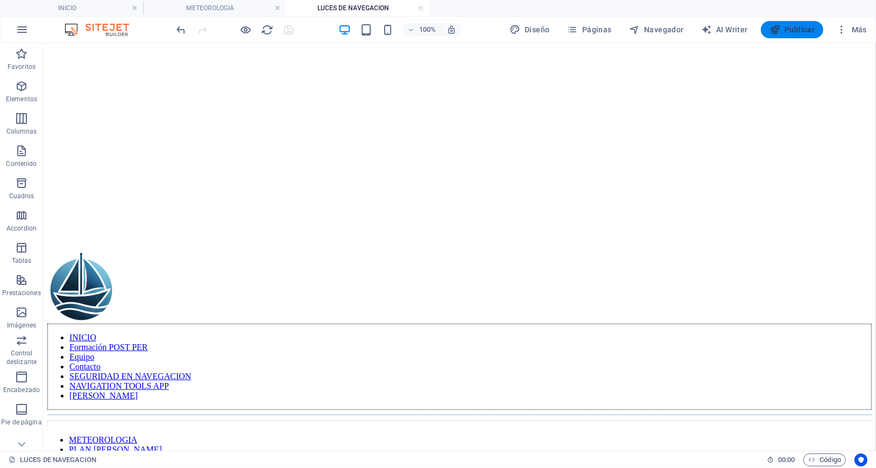
click at [785, 32] on span "Publicar" at bounding box center [792, 29] width 46 height 11
